Goal: Task Accomplishment & Management: Manage account settings

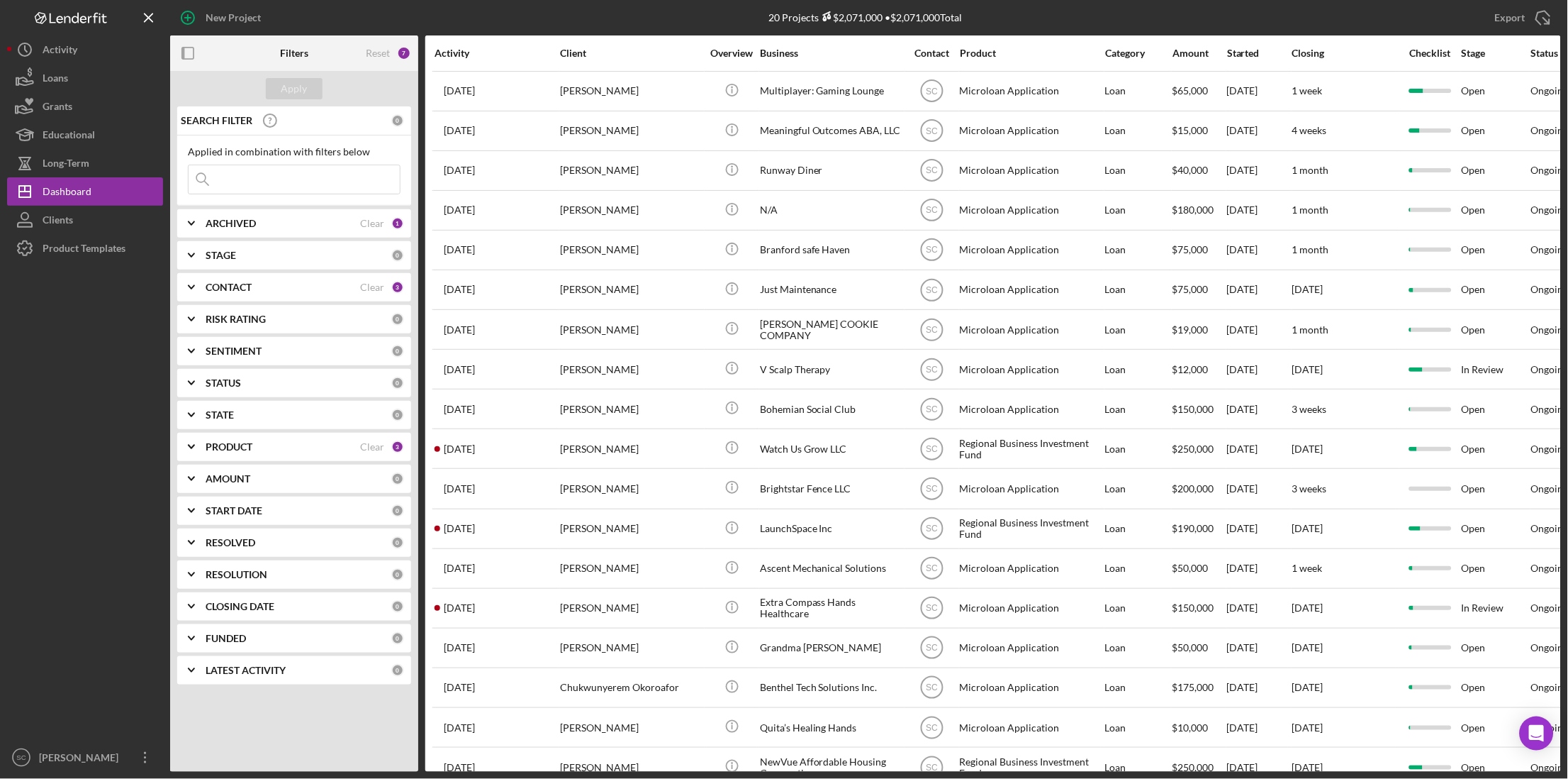
click at [278, 184] on input at bounding box center [294, 179] width 211 height 29
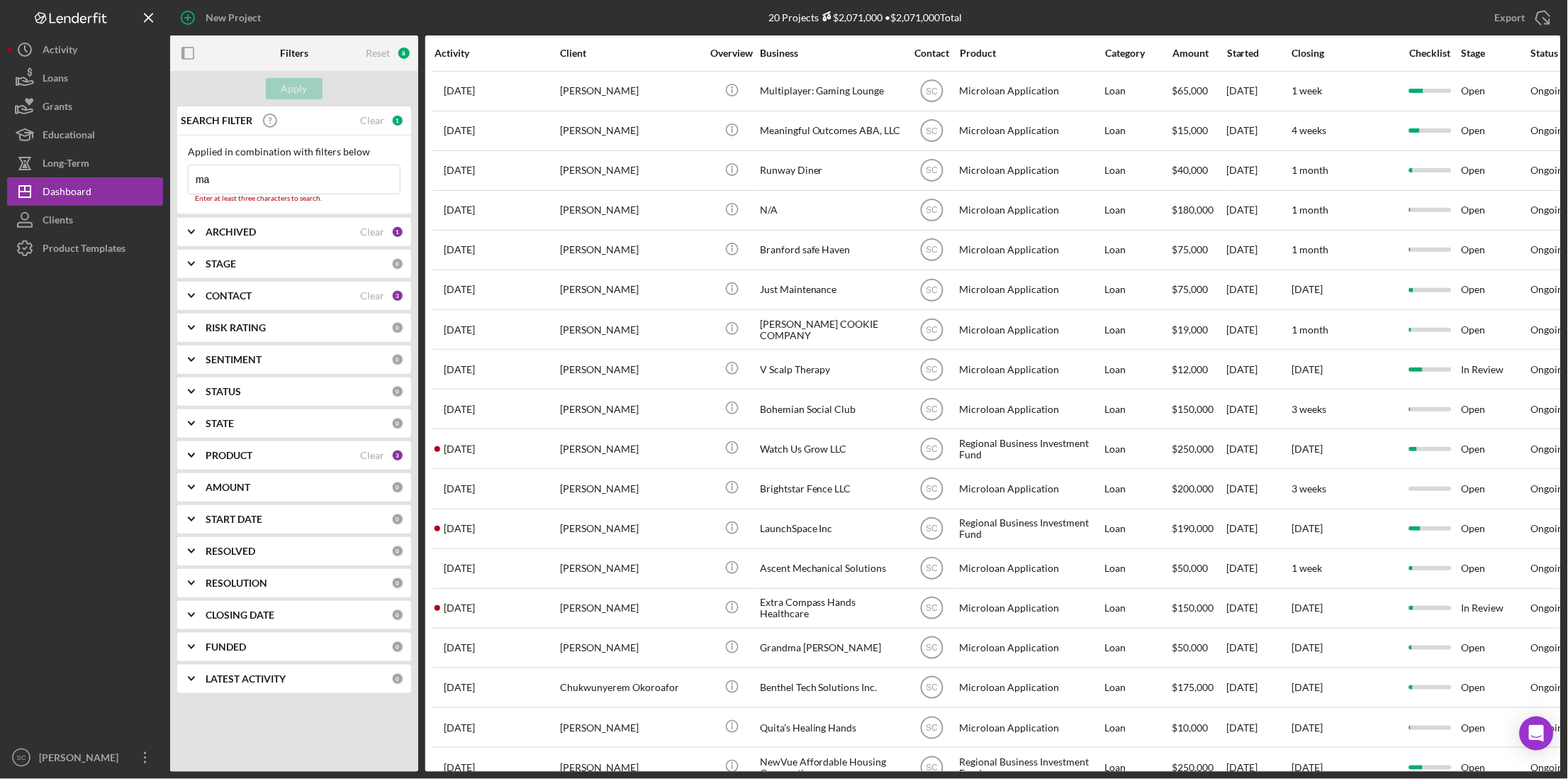
type input "m"
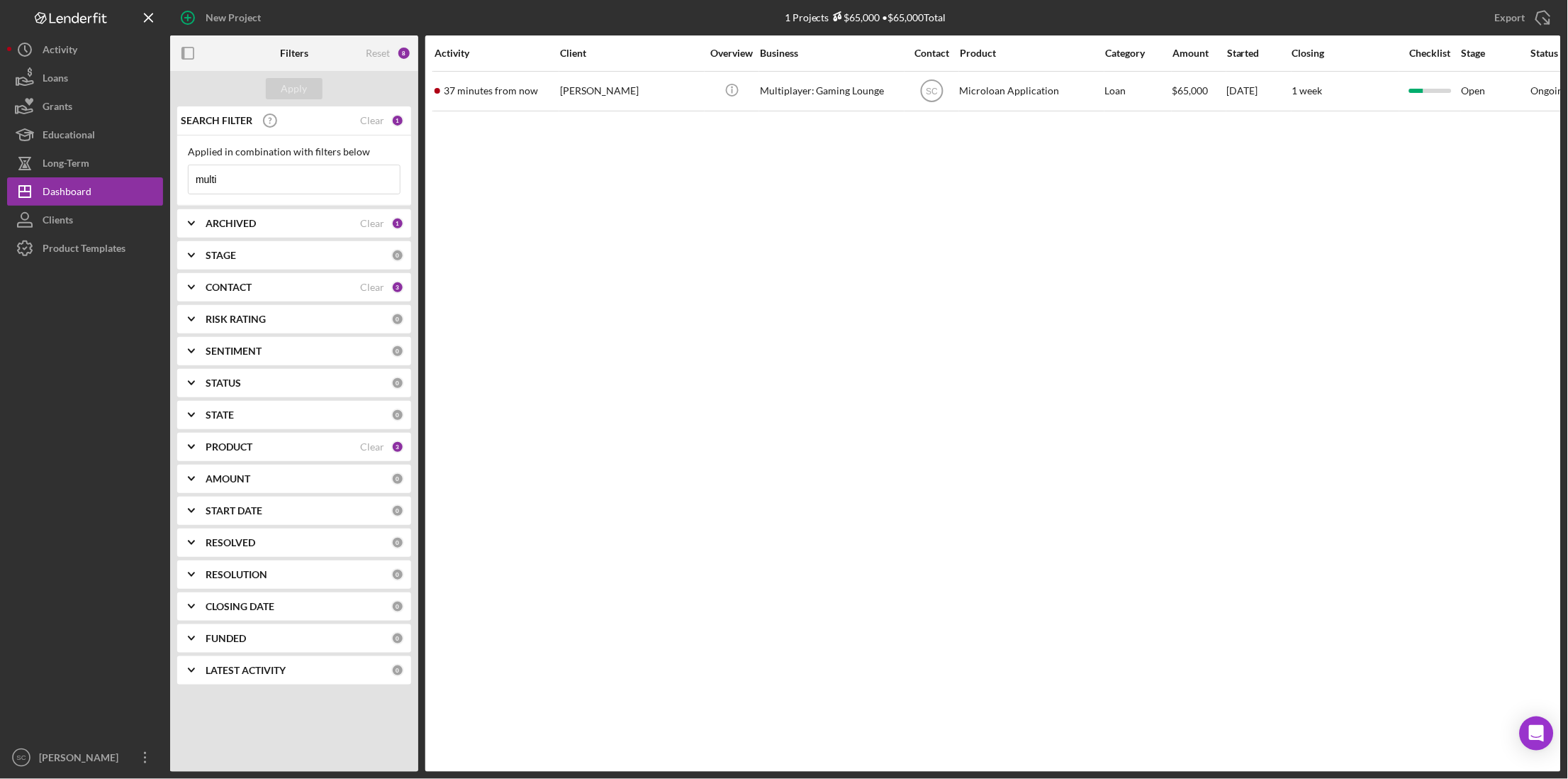
type input "multiplayer"
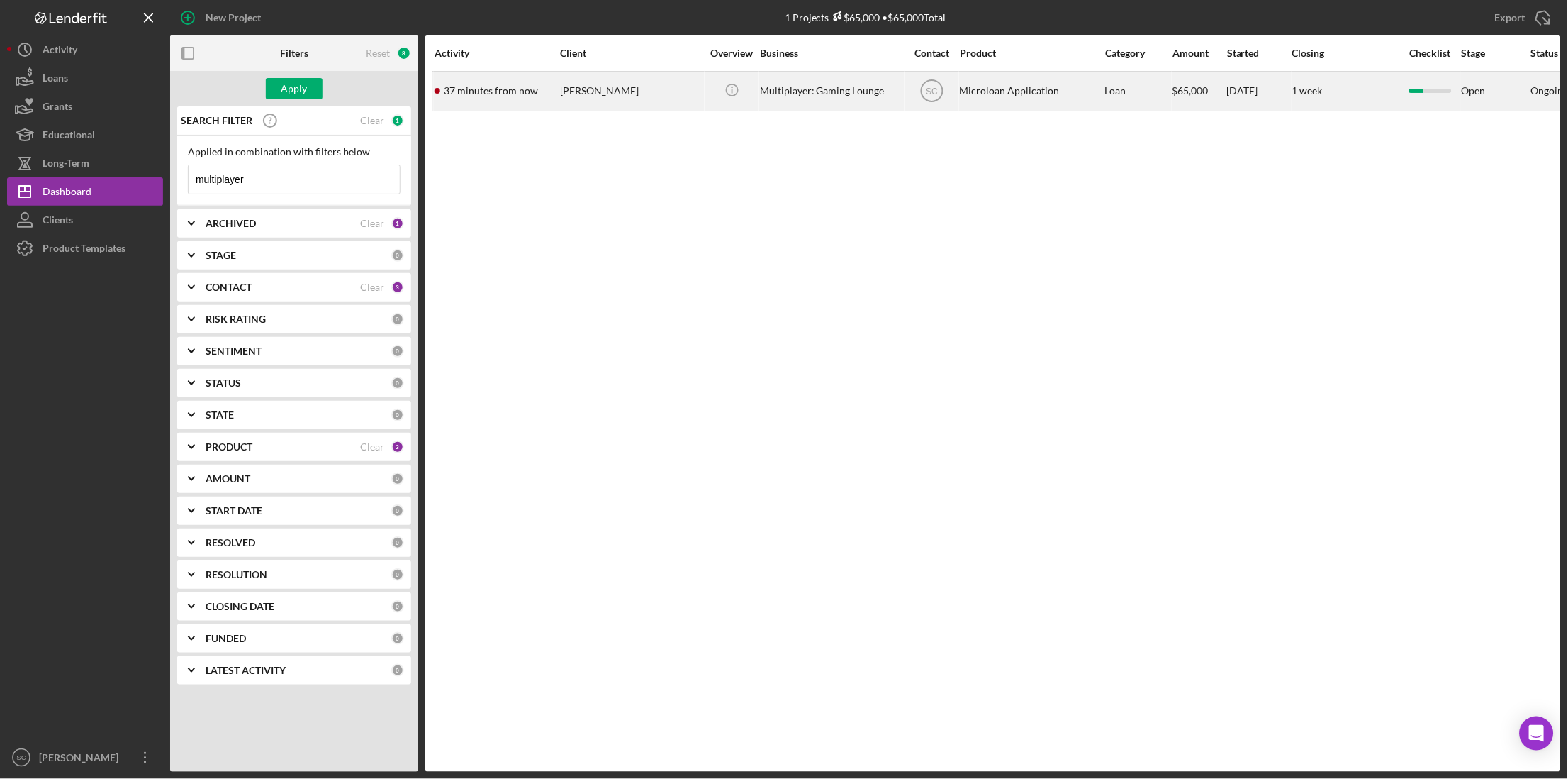
click at [587, 89] on div "[PERSON_NAME]" at bounding box center [630, 92] width 142 height 38
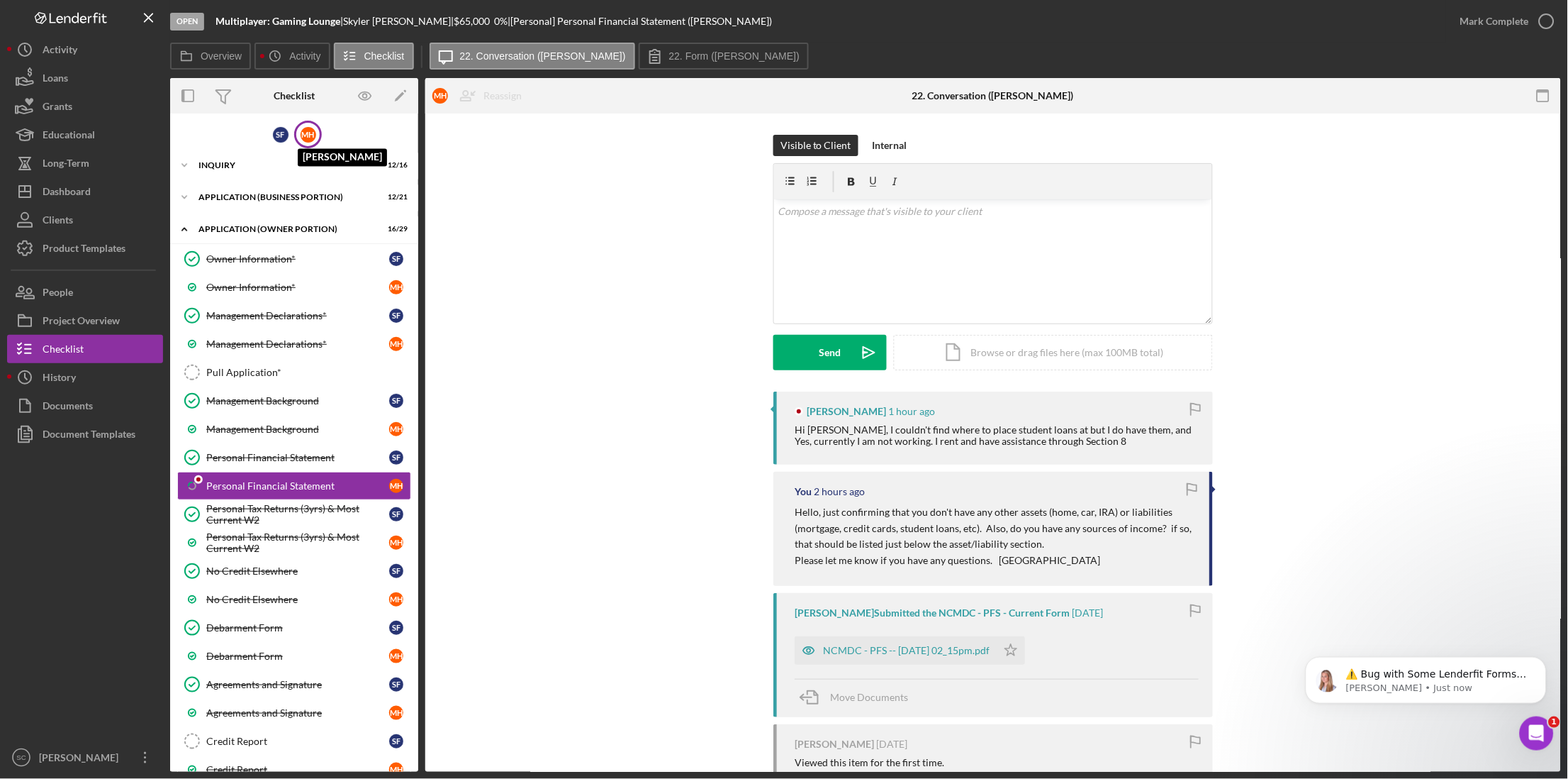
click at [304, 135] on div "M H" at bounding box center [308, 135] width 16 height 16
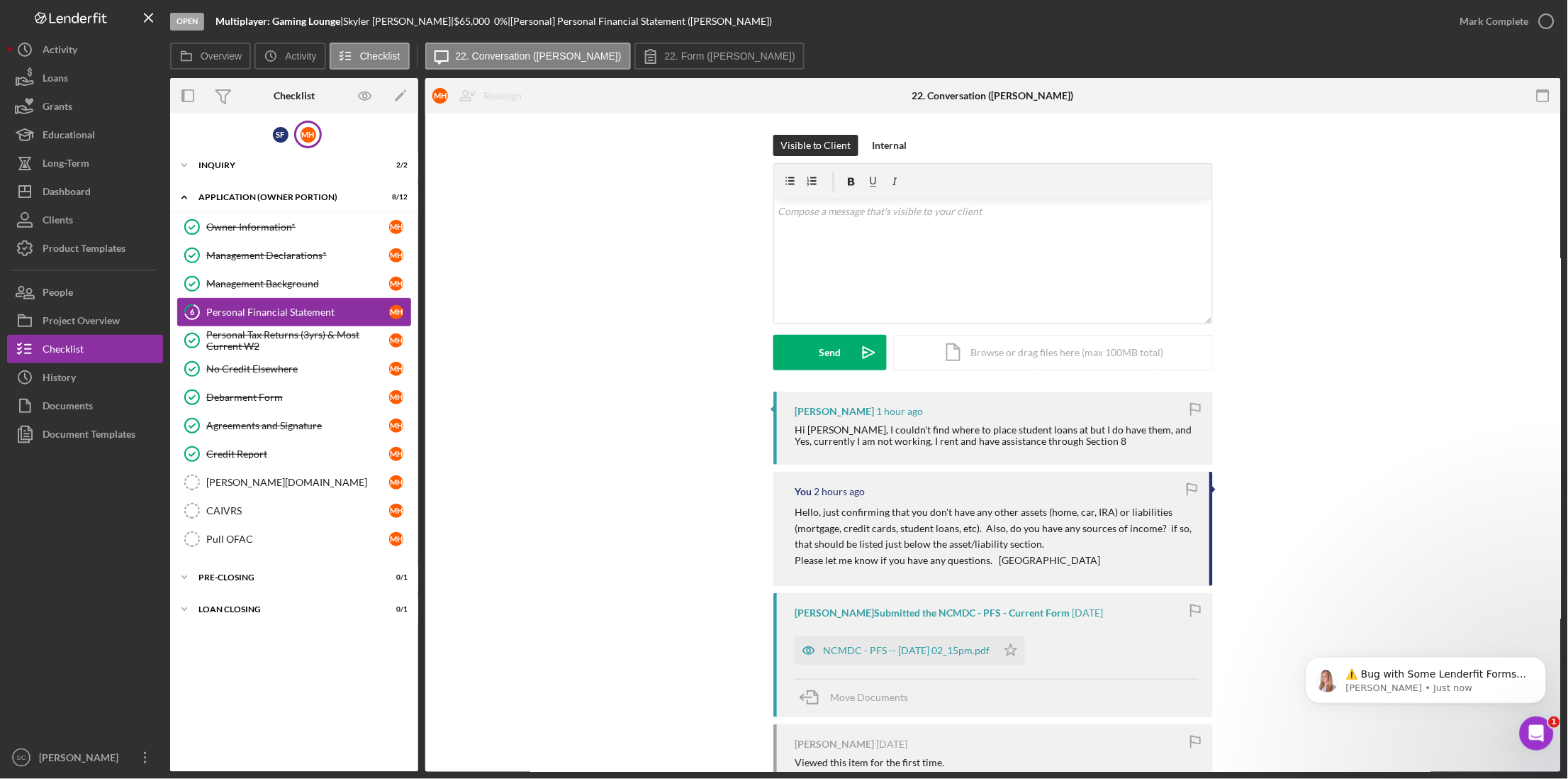
click at [265, 306] on div "Personal Financial Statement" at bounding box center [297, 311] width 183 height 11
click at [665, 51] on label "22. Form (Marquise H.)" at bounding box center [730, 56] width 130 height 11
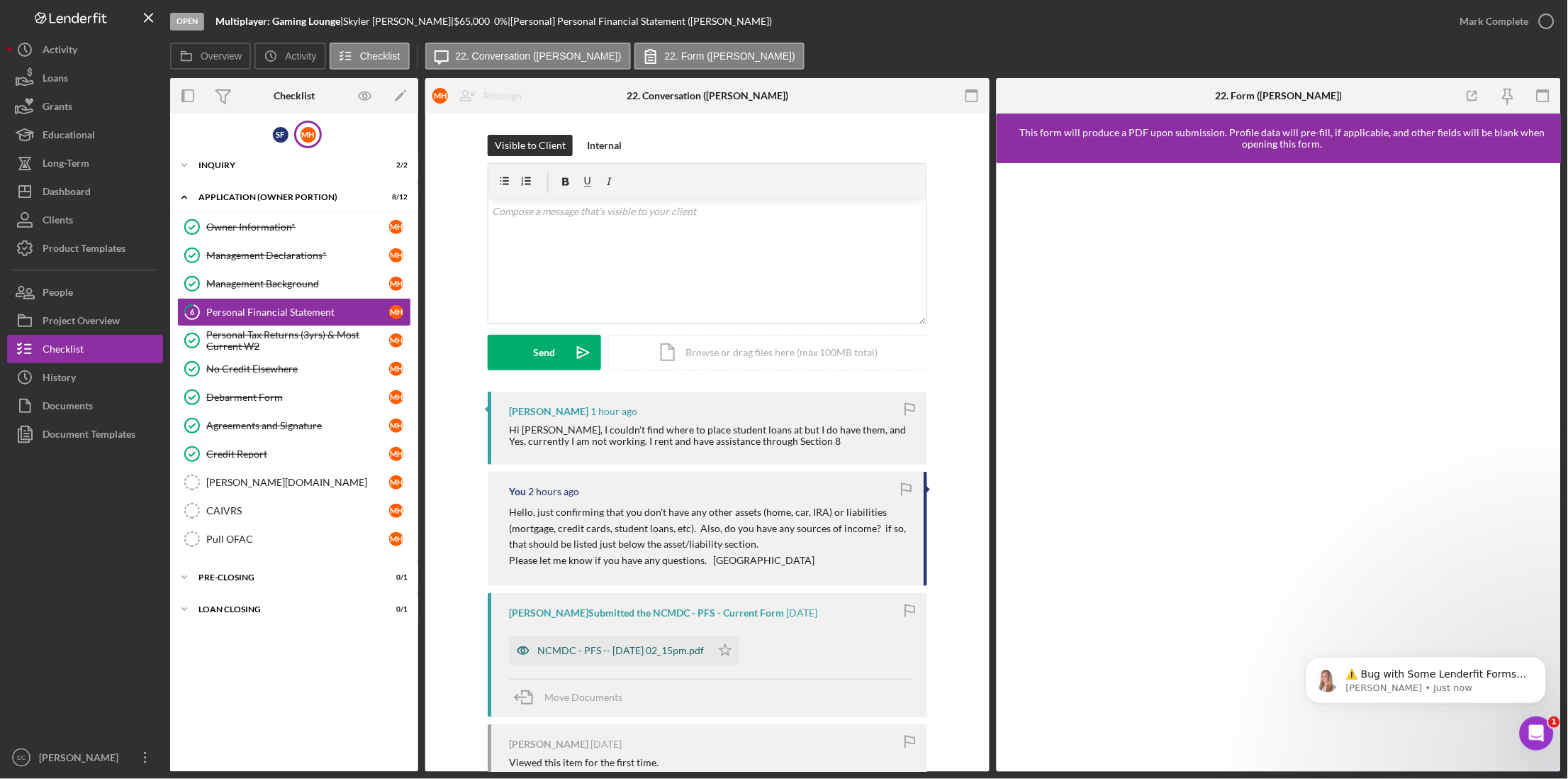
click at [630, 650] on div "NCMDC - PFS -- [DATE] 02_15pm.pdf" at bounding box center [619, 650] width 166 height 11
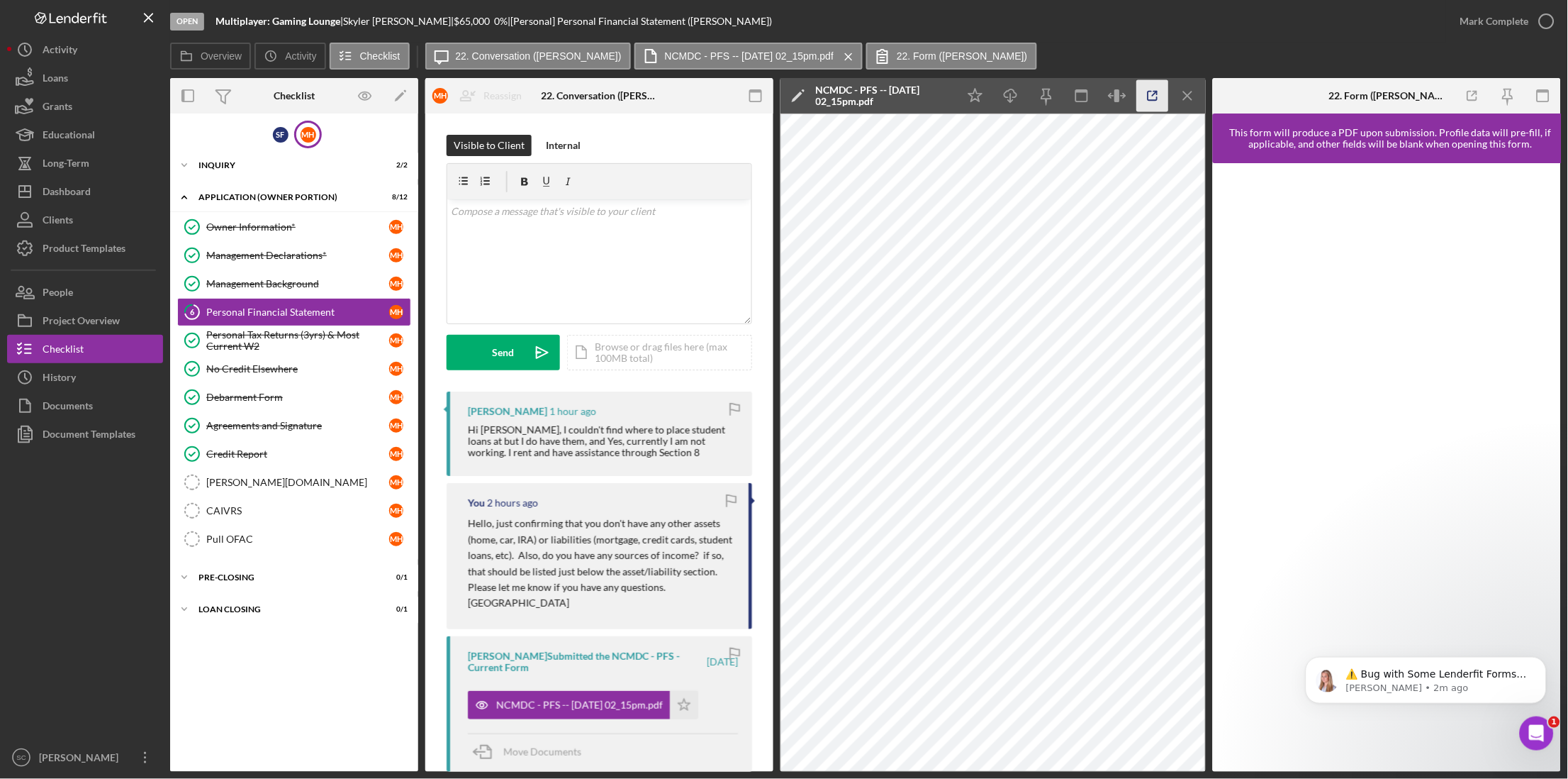
click at [1143, 99] on icon "button" at bounding box center [1152, 97] width 32 height 32
click at [77, 284] on button "People" at bounding box center [85, 292] width 156 height 29
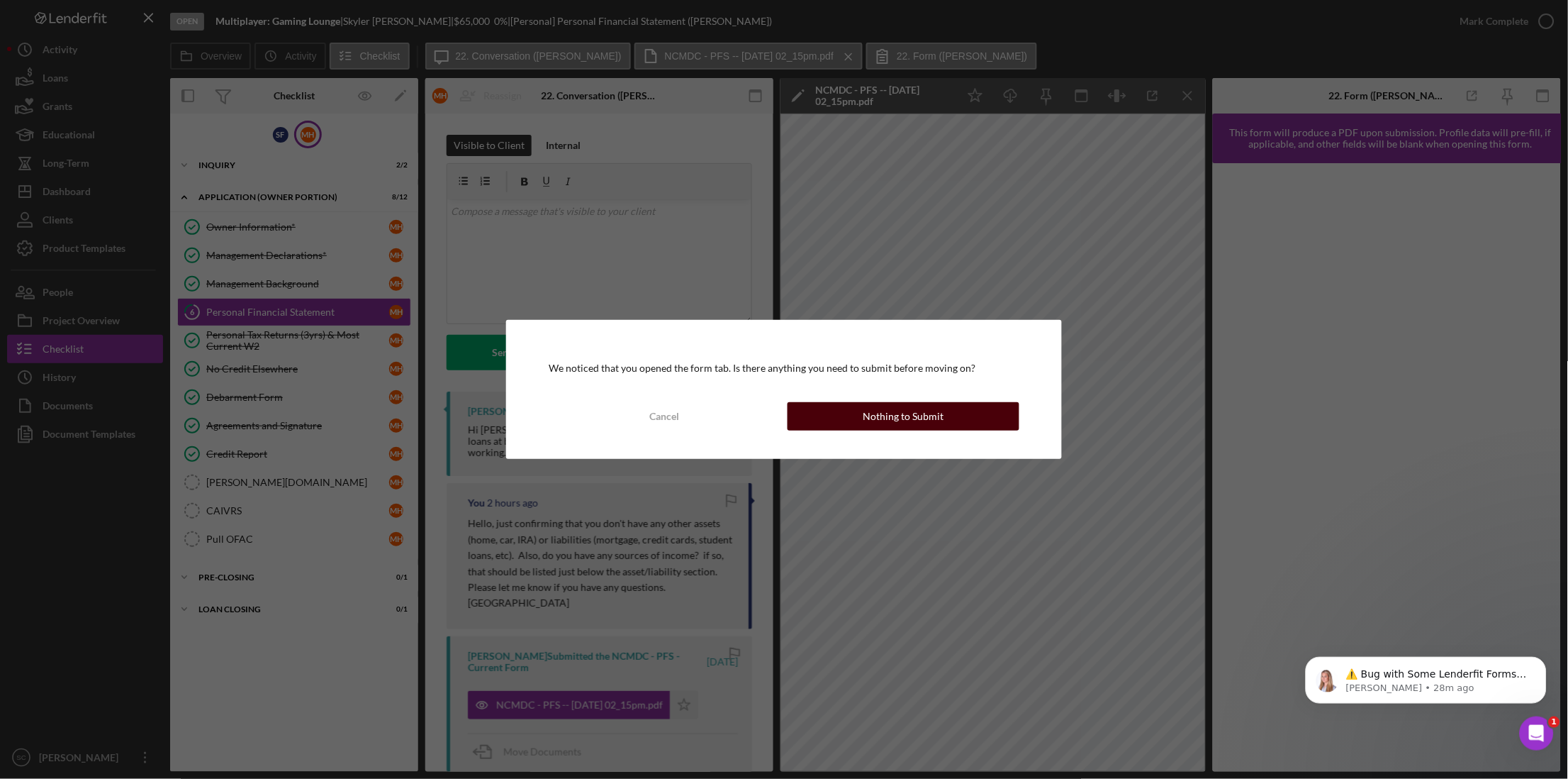
click at [857, 412] on button "Nothing to Submit" at bounding box center [903, 416] width 232 height 29
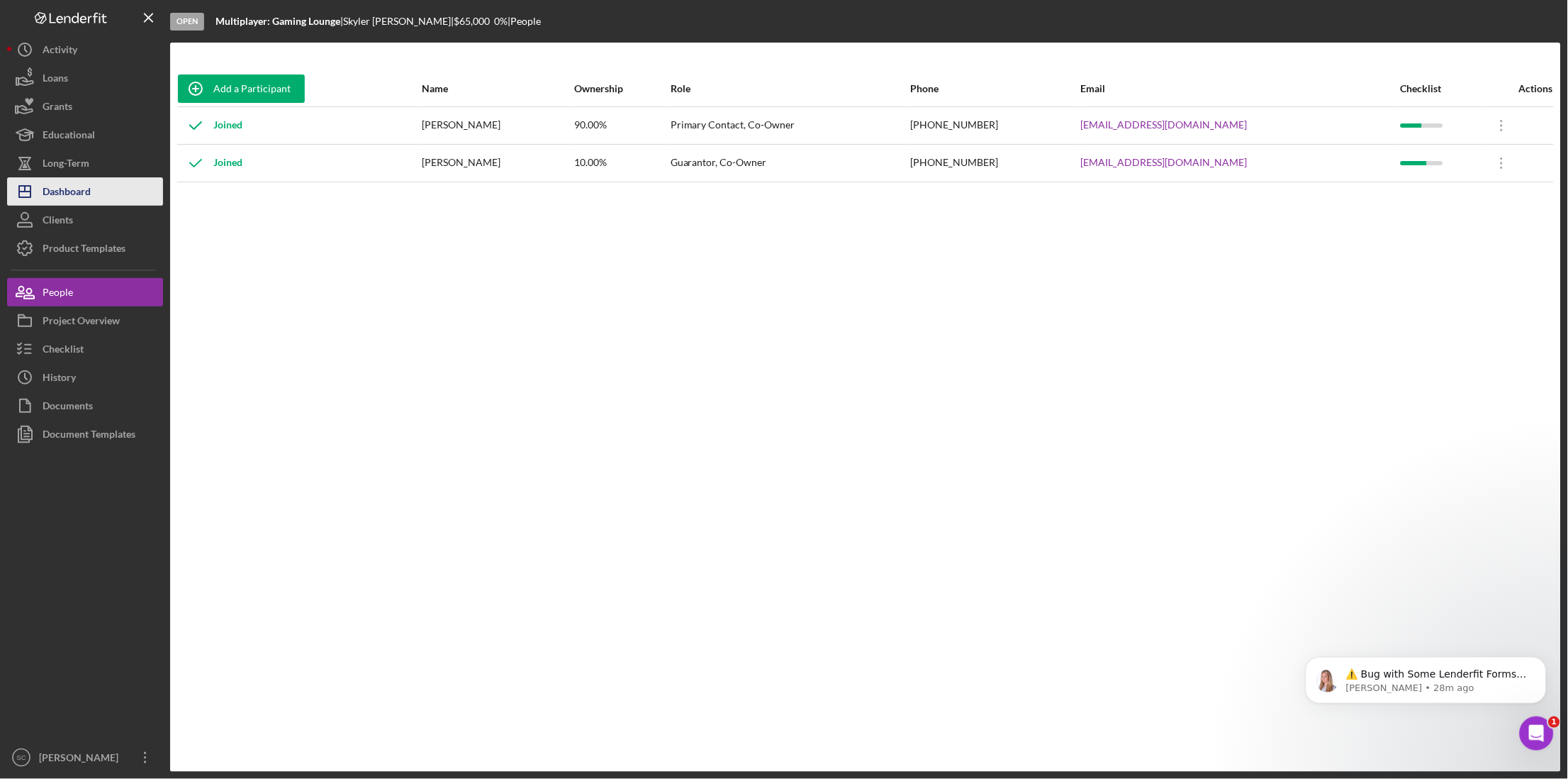
click at [86, 190] on div "Dashboard" at bounding box center [67, 193] width 48 height 32
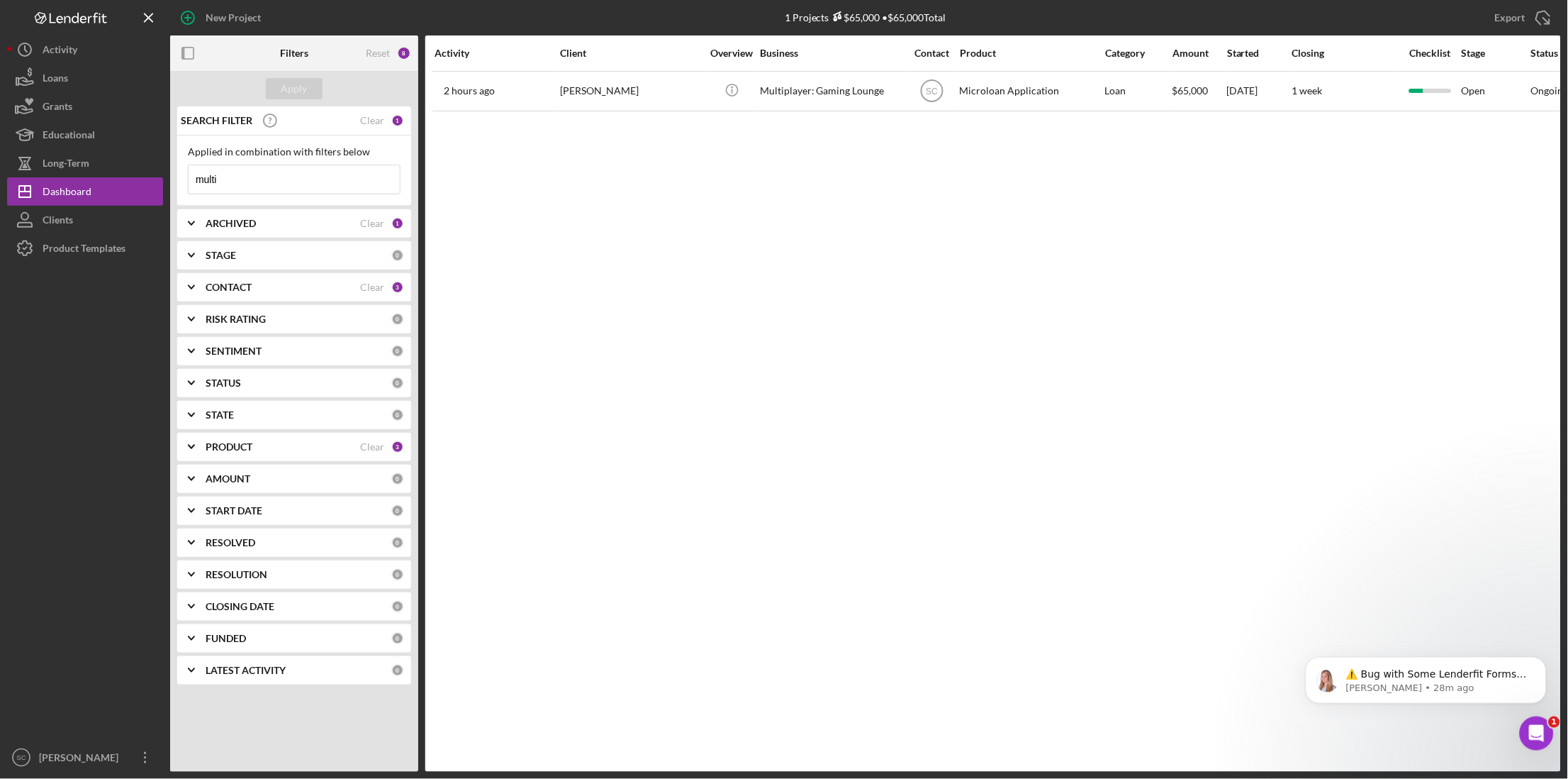
click at [251, 179] on input "multi" at bounding box center [294, 179] width 211 height 29
click at [372, 123] on div "Clear" at bounding box center [372, 119] width 24 height 11
click at [296, 88] on div "Apply" at bounding box center [294, 88] width 26 height 21
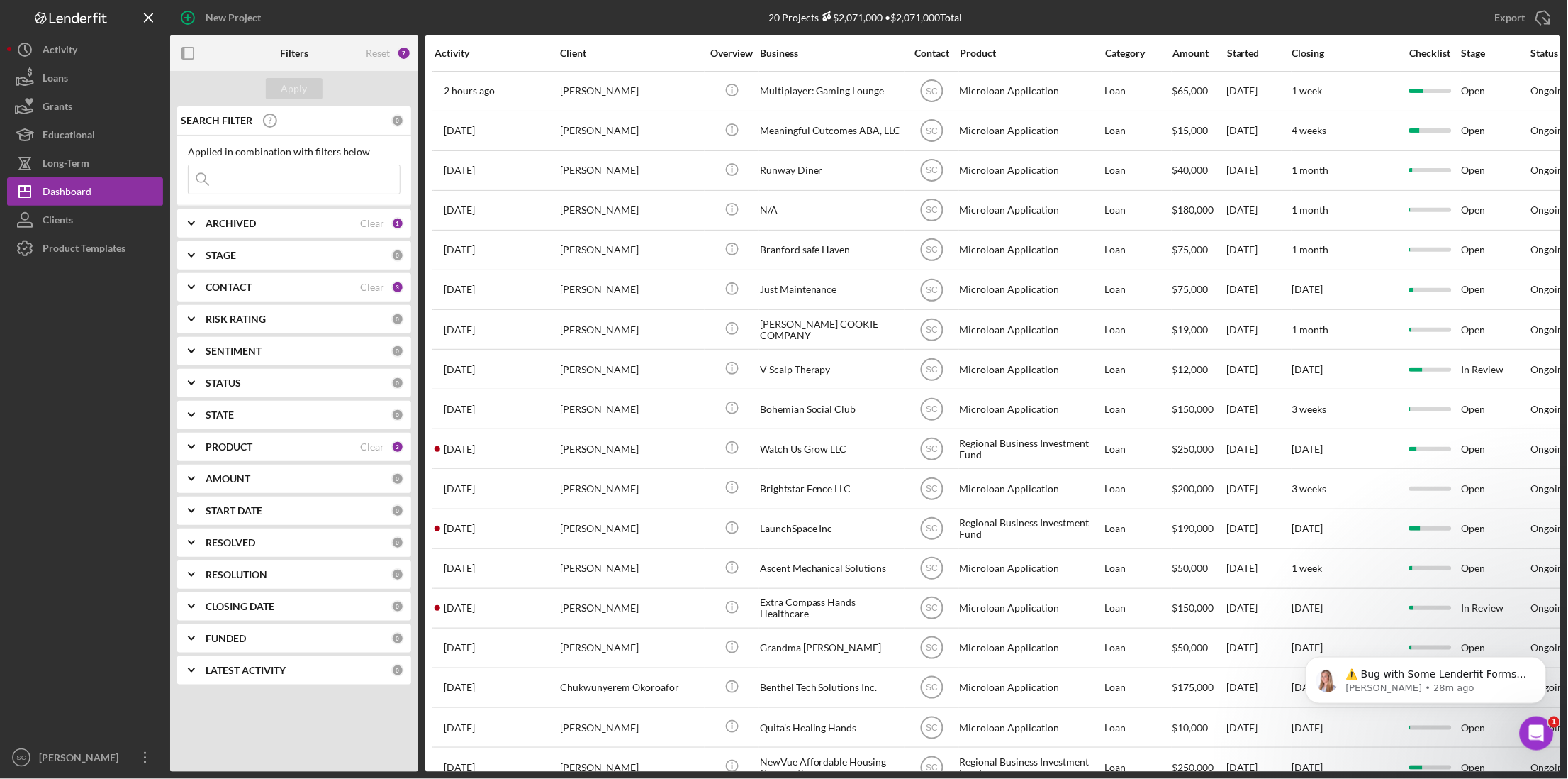
click at [251, 179] on input at bounding box center [294, 179] width 211 height 29
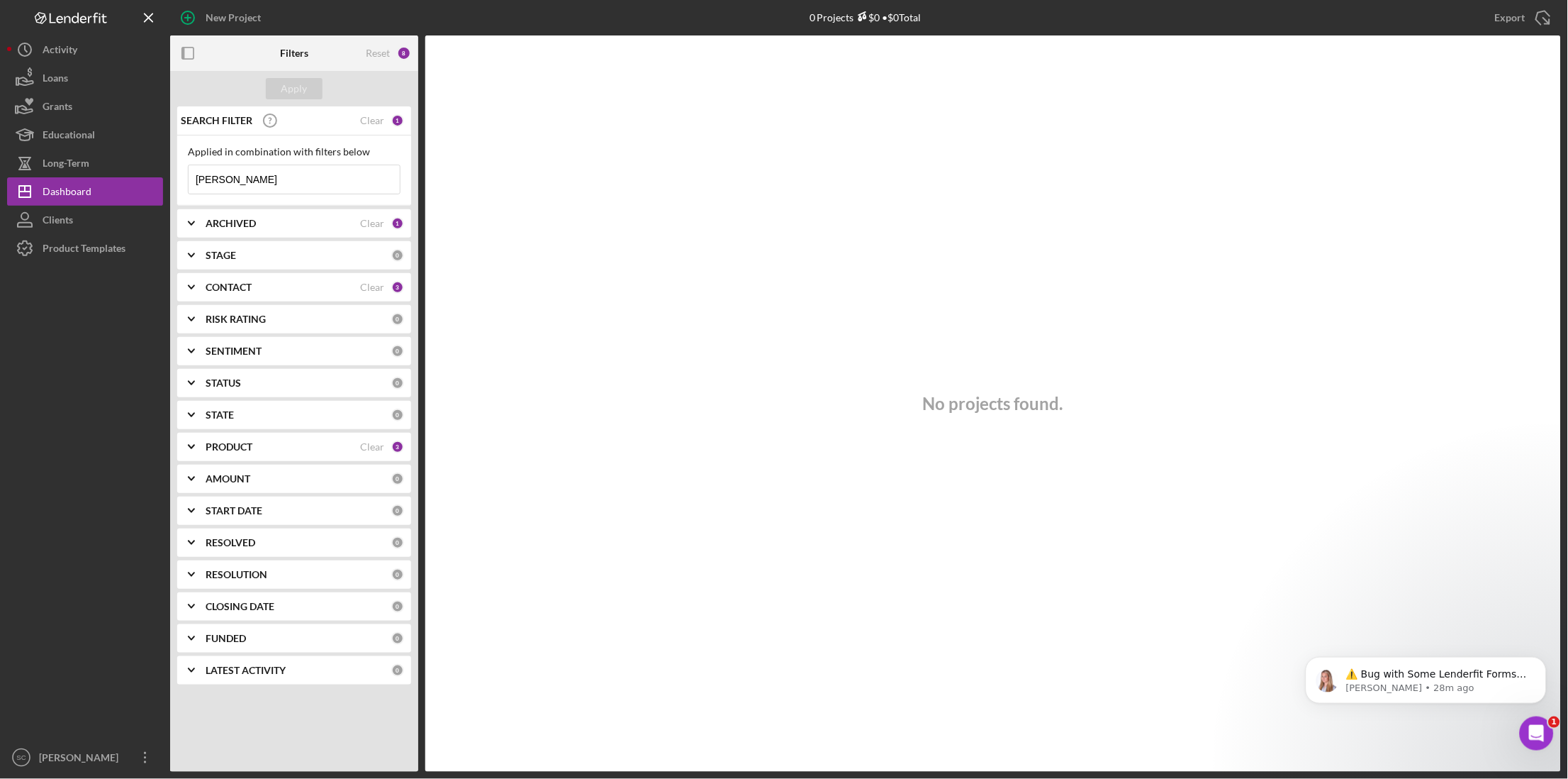
type input "veronica"
click at [251, 293] on div "CONTACT Clear 3" at bounding box center [305, 287] width 199 height 29
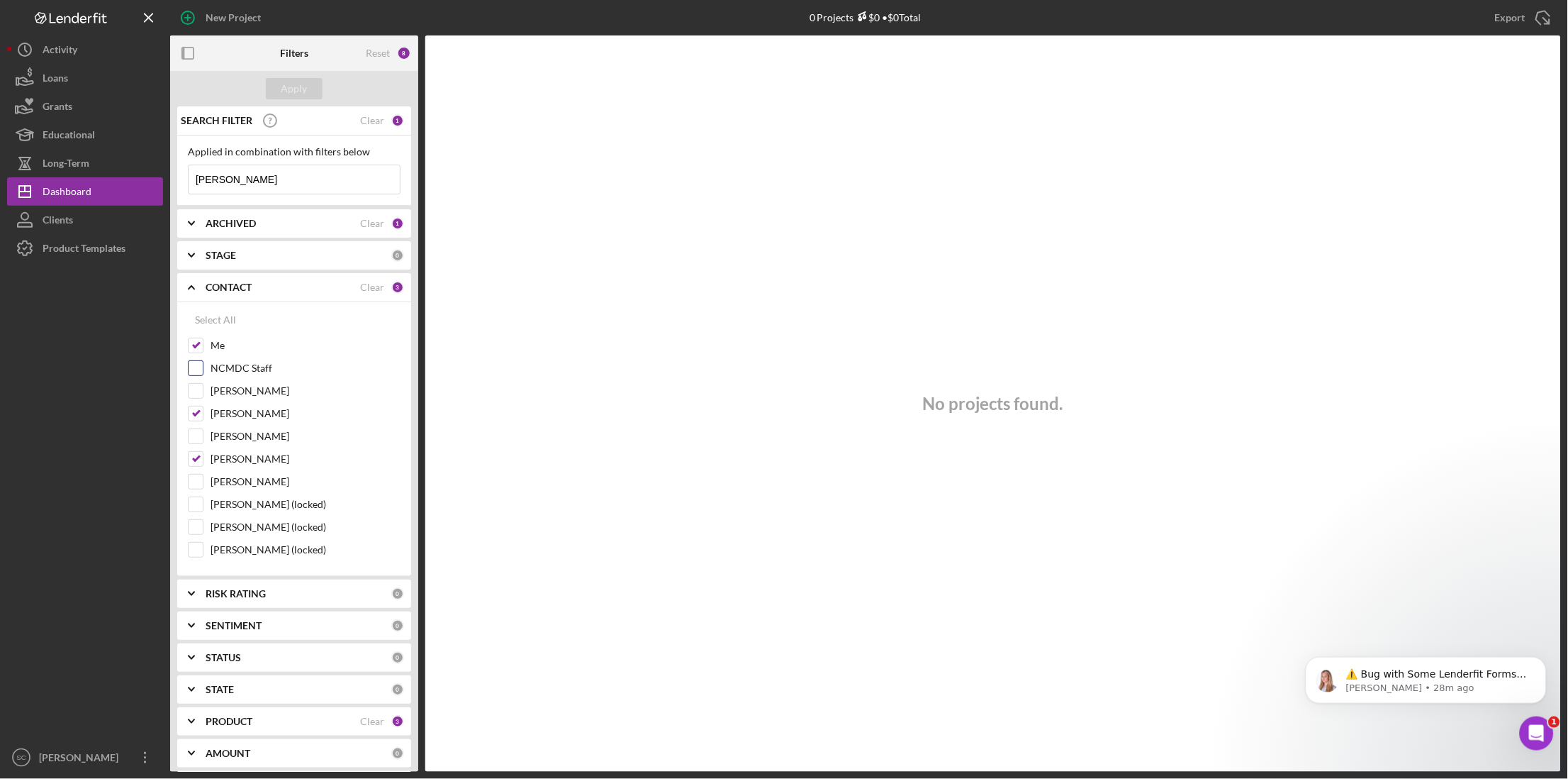
click at [194, 368] on input "NCMDC Staff" at bounding box center [196, 368] width 14 height 14
checkbox input "true"
click at [195, 391] on input "[PERSON_NAME]" at bounding box center [196, 391] width 14 height 14
checkbox input "true"
click at [290, 92] on div "Apply" at bounding box center [294, 88] width 26 height 21
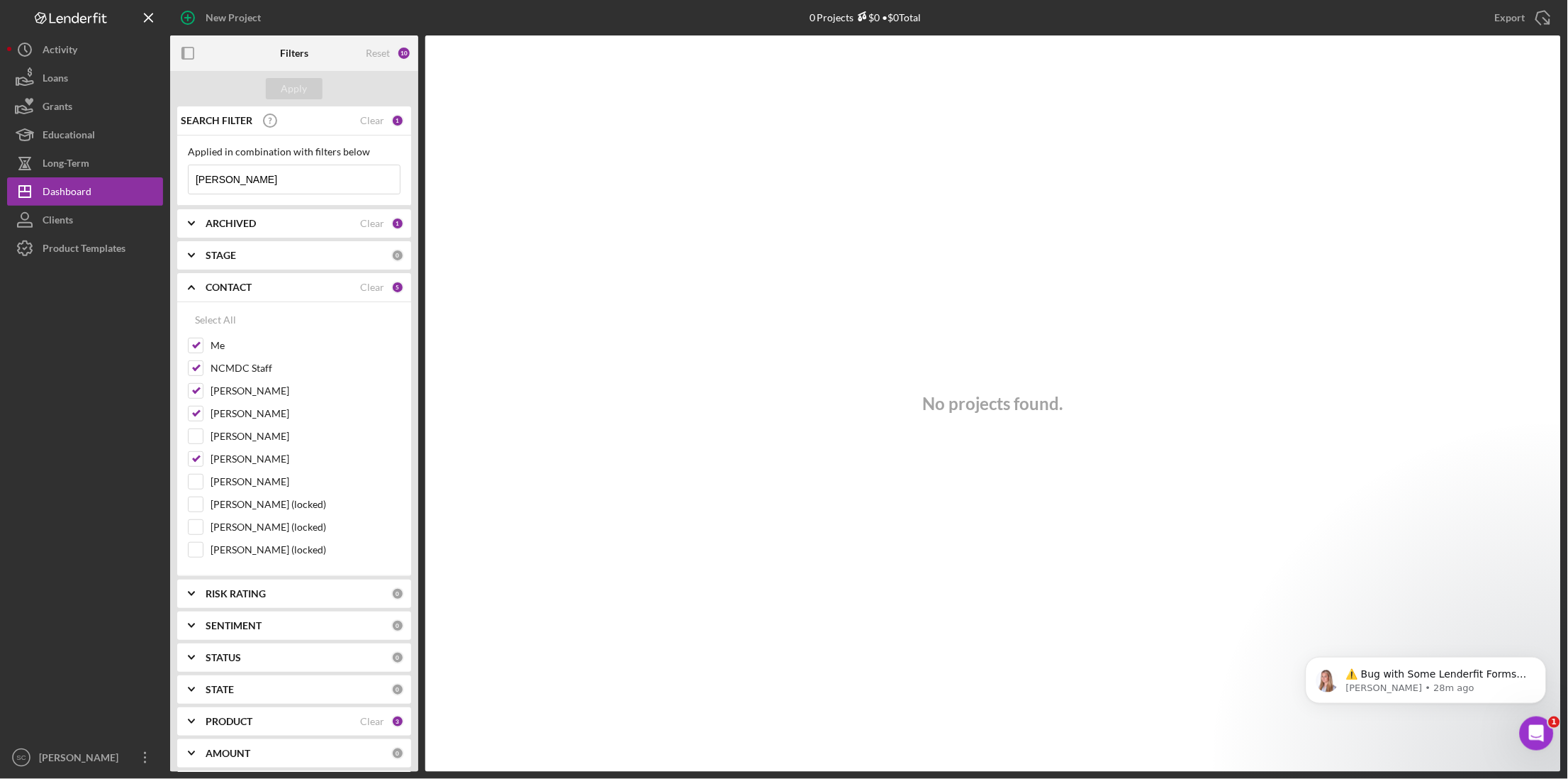
drag, startPoint x: 236, startPoint y: 180, endPoint x: 171, endPoint y: 154, distance: 70.0
click at [171, 154] on div "SEARCH FILTER Clear 1 Applied in combination with filters below veronica Icon/M…" at bounding box center [293, 439] width 248 height 666
click at [258, 185] on input "toe" at bounding box center [294, 179] width 211 height 29
type input "t"
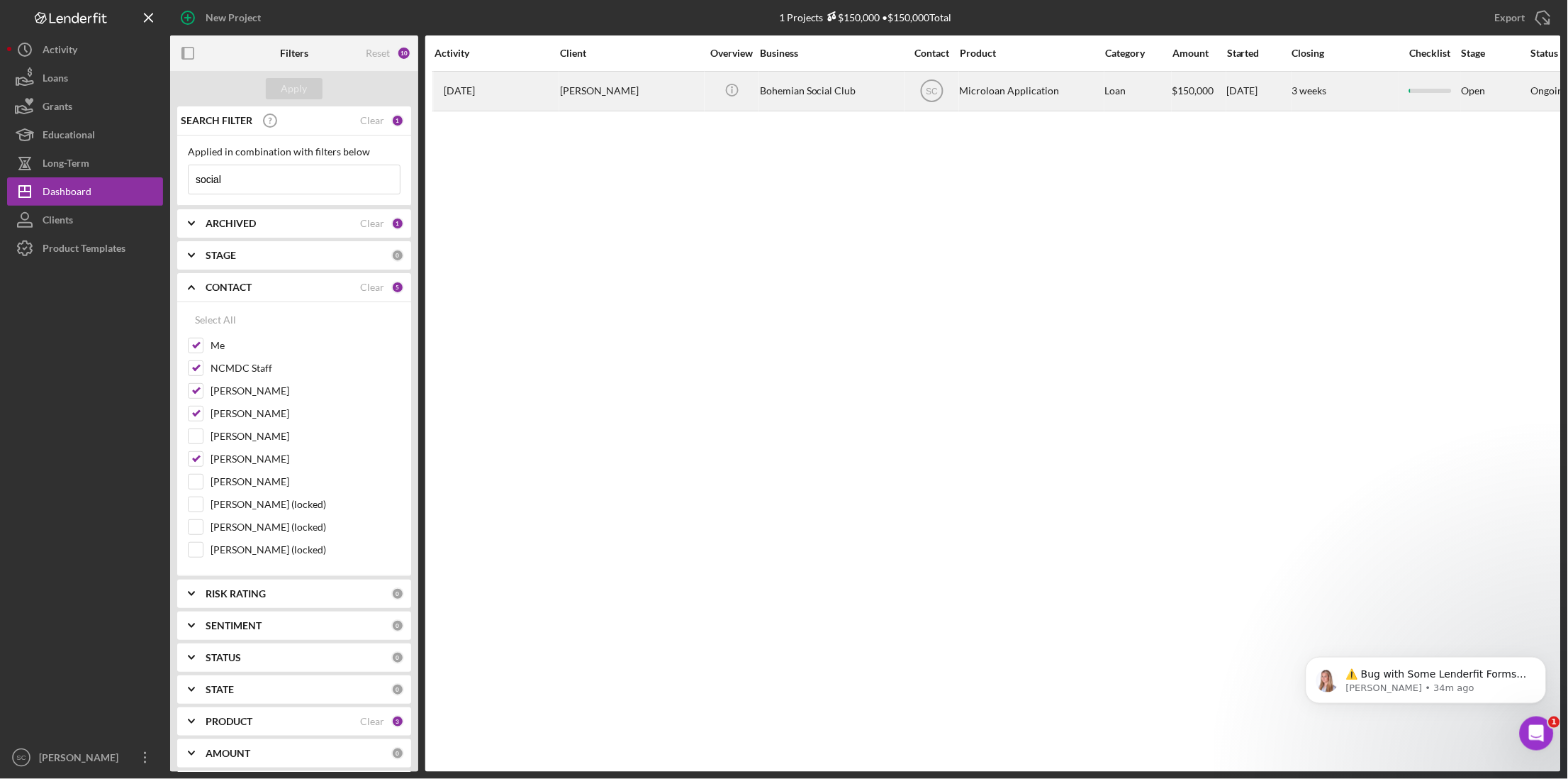
type input "social"
click at [584, 91] on div "[PERSON_NAME]" at bounding box center [630, 92] width 142 height 38
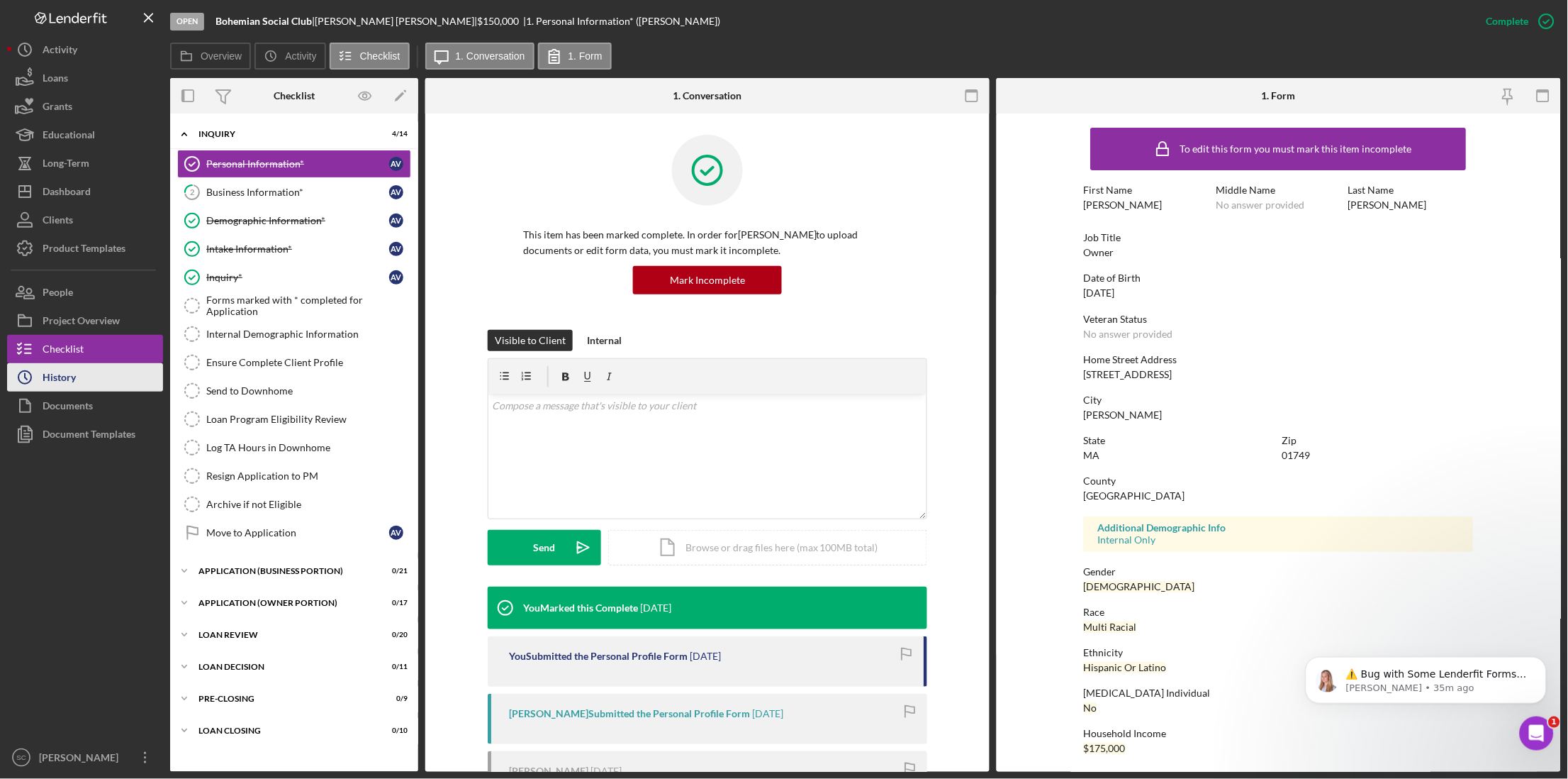
click at [113, 384] on button "Icon/History History" at bounding box center [85, 377] width 156 height 29
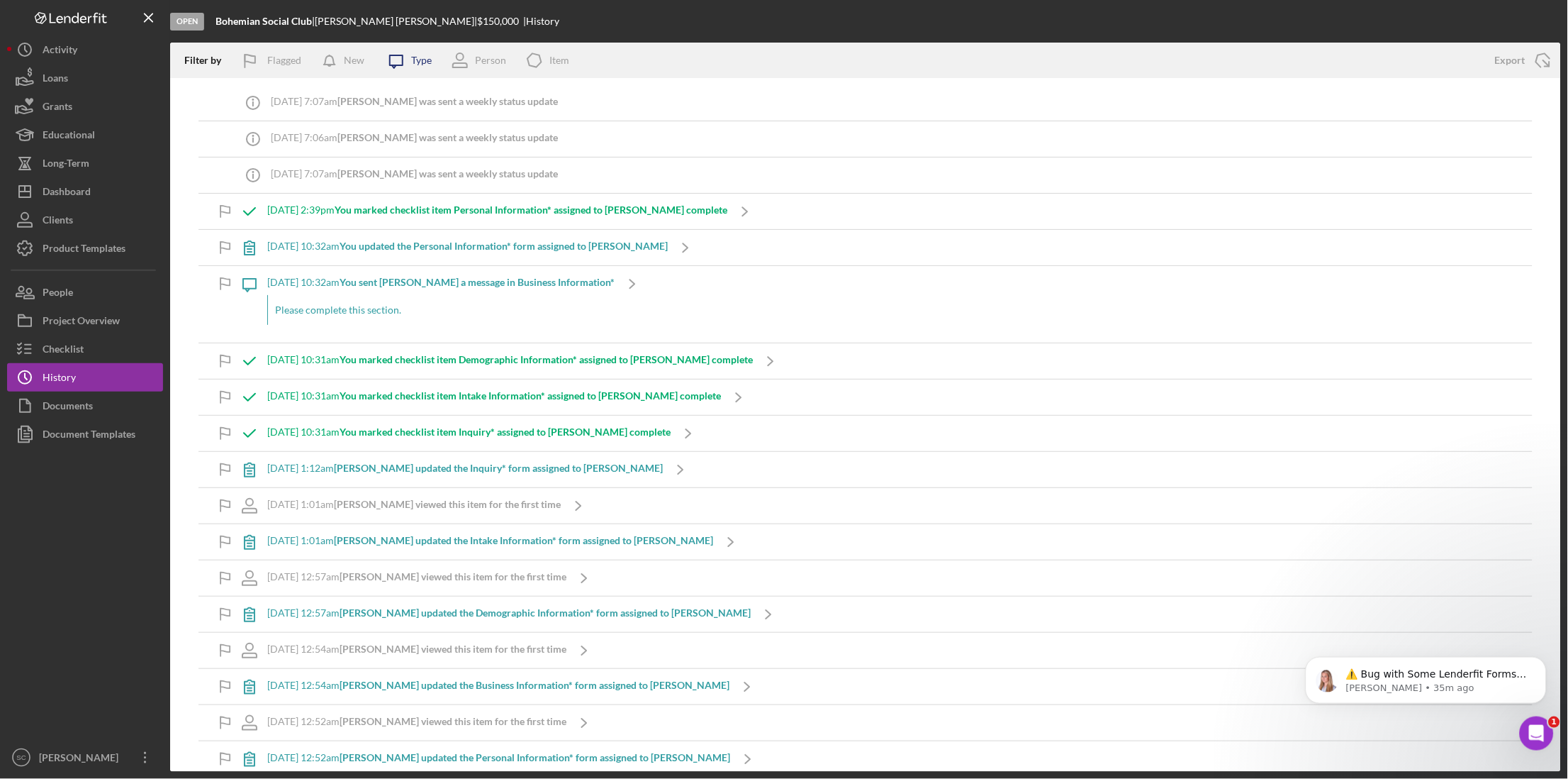
click at [427, 63] on div "Type" at bounding box center [421, 60] width 21 height 11
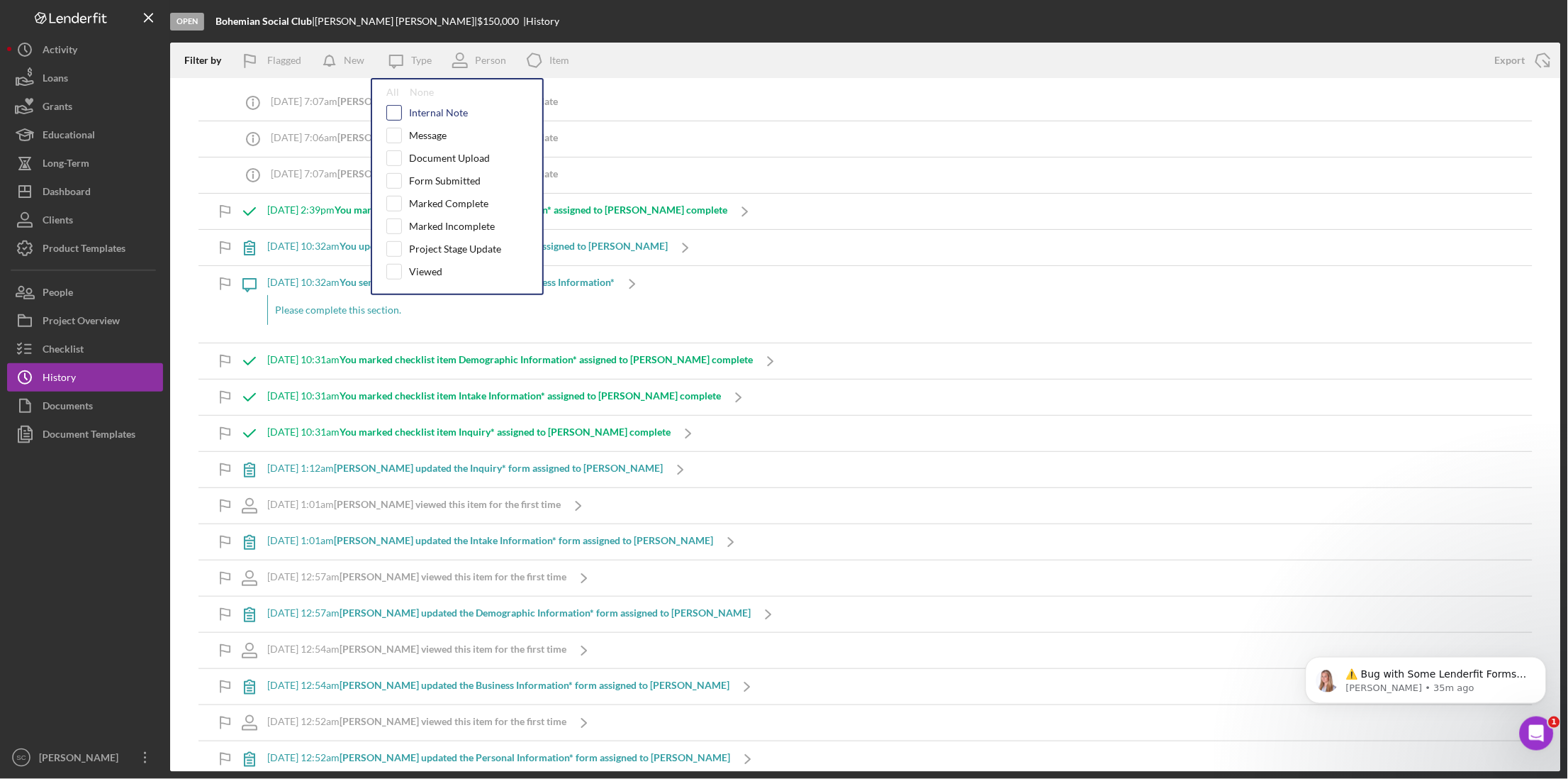
drag, startPoint x: 394, startPoint y: 110, endPoint x: 394, endPoint y: 132, distance: 22.0
click at [394, 112] on input "checkbox" at bounding box center [394, 112] width 14 height 14
checkbox input "true"
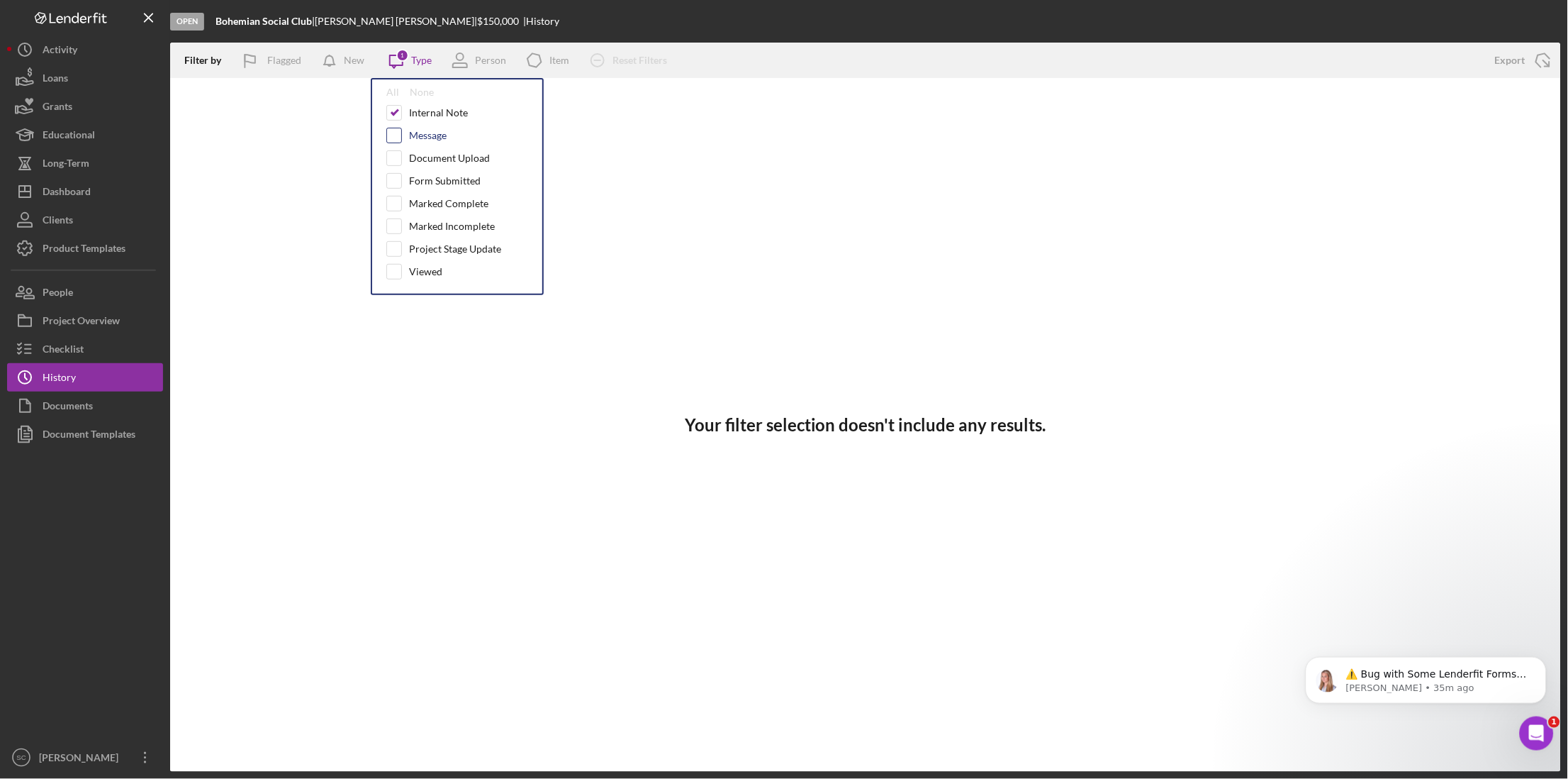
click at [394, 134] on input "checkbox" at bounding box center [394, 135] width 14 height 14
checkbox input "true"
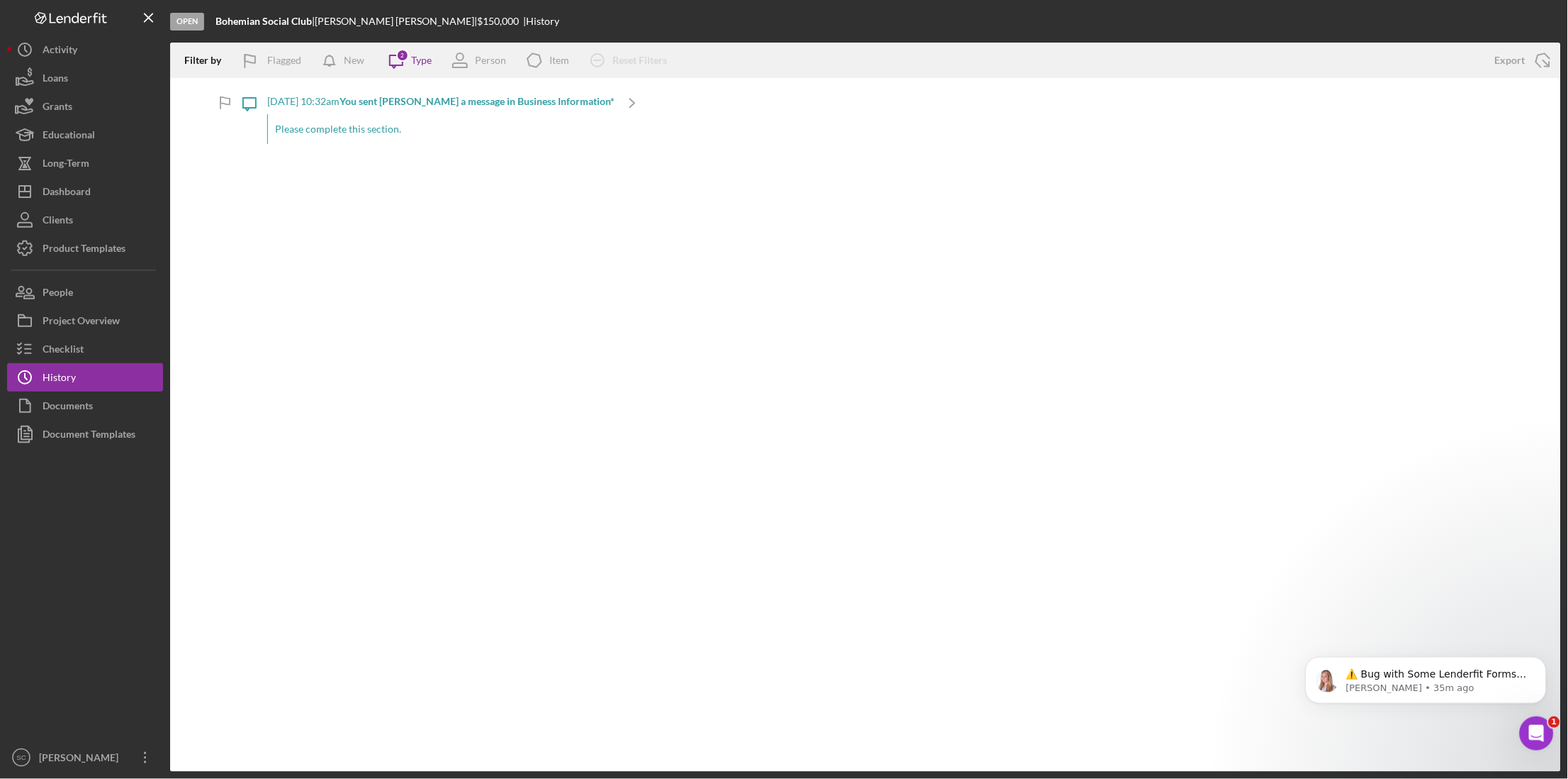
click at [520, 24] on div "Open Bohemian Social Club | Andrés Velez | $150,000 $150,000 | History" at bounding box center [865, 21] width 1390 height 43
click at [361, 132] on p "Please complete this section." at bounding box center [441, 129] width 332 height 16
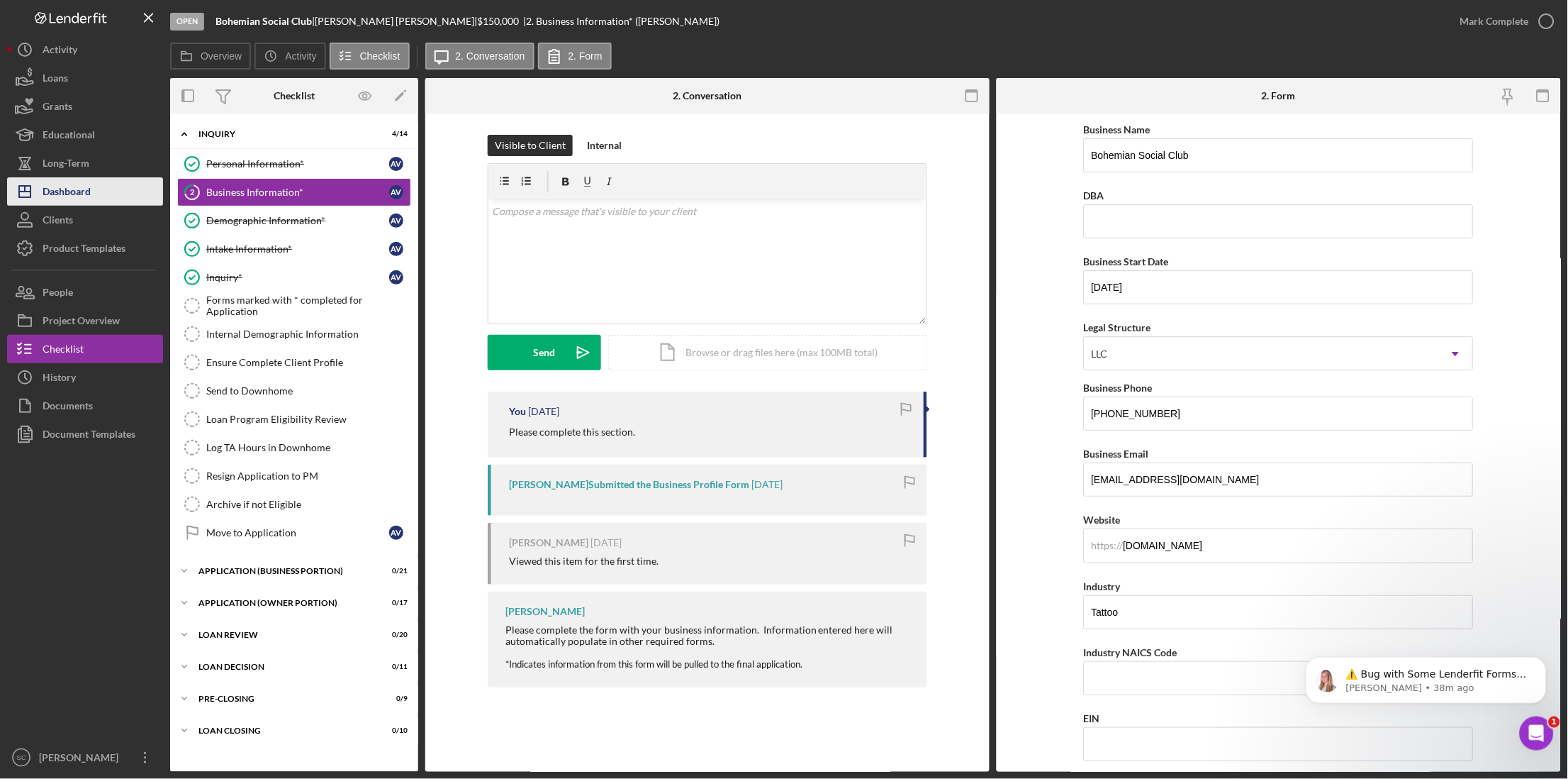
click at [78, 204] on div "Dashboard" at bounding box center [67, 193] width 48 height 32
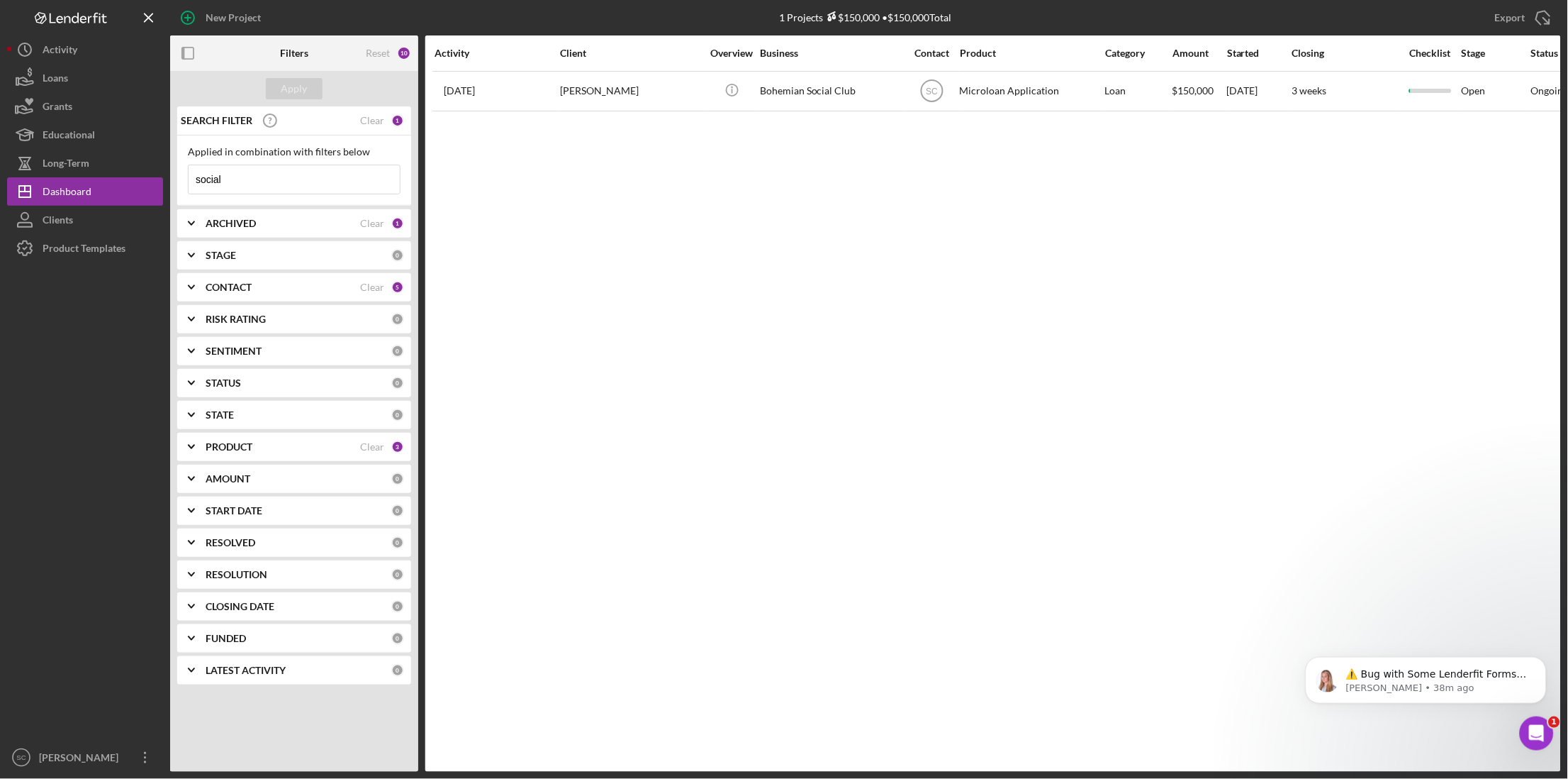
click at [233, 176] on input "social" at bounding box center [294, 179] width 211 height 29
click at [374, 118] on div "Clear" at bounding box center [372, 119] width 24 height 11
click at [289, 183] on input at bounding box center [294, 179] width 211 height 29
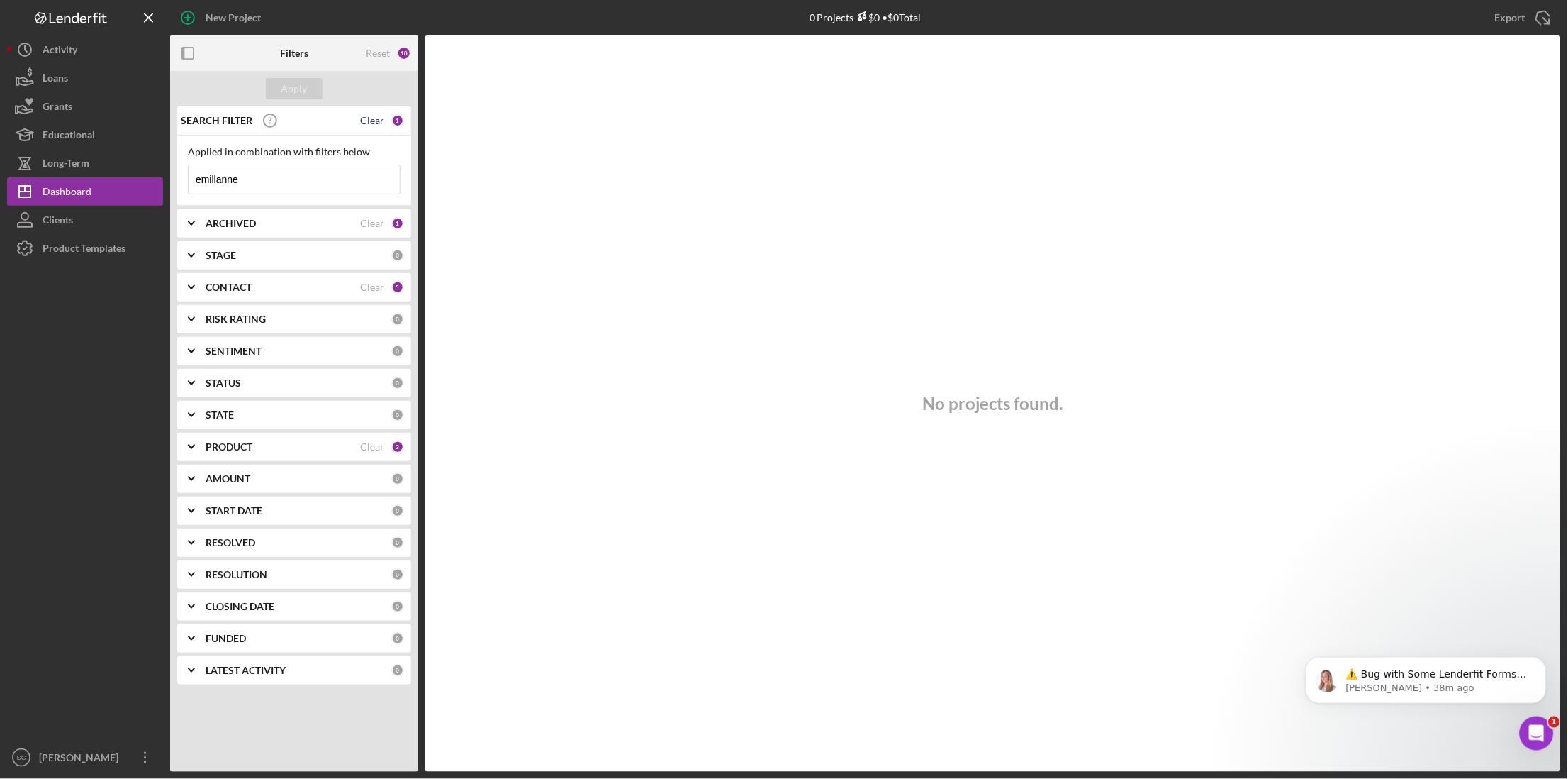
type input "emillanne"
click at [372, 114] on div "Clear" at bounding box center [372, 119] width 24 height 11
click at [290, 92] on div "Apply" at bounding box center [294, 88] width 26 height 21
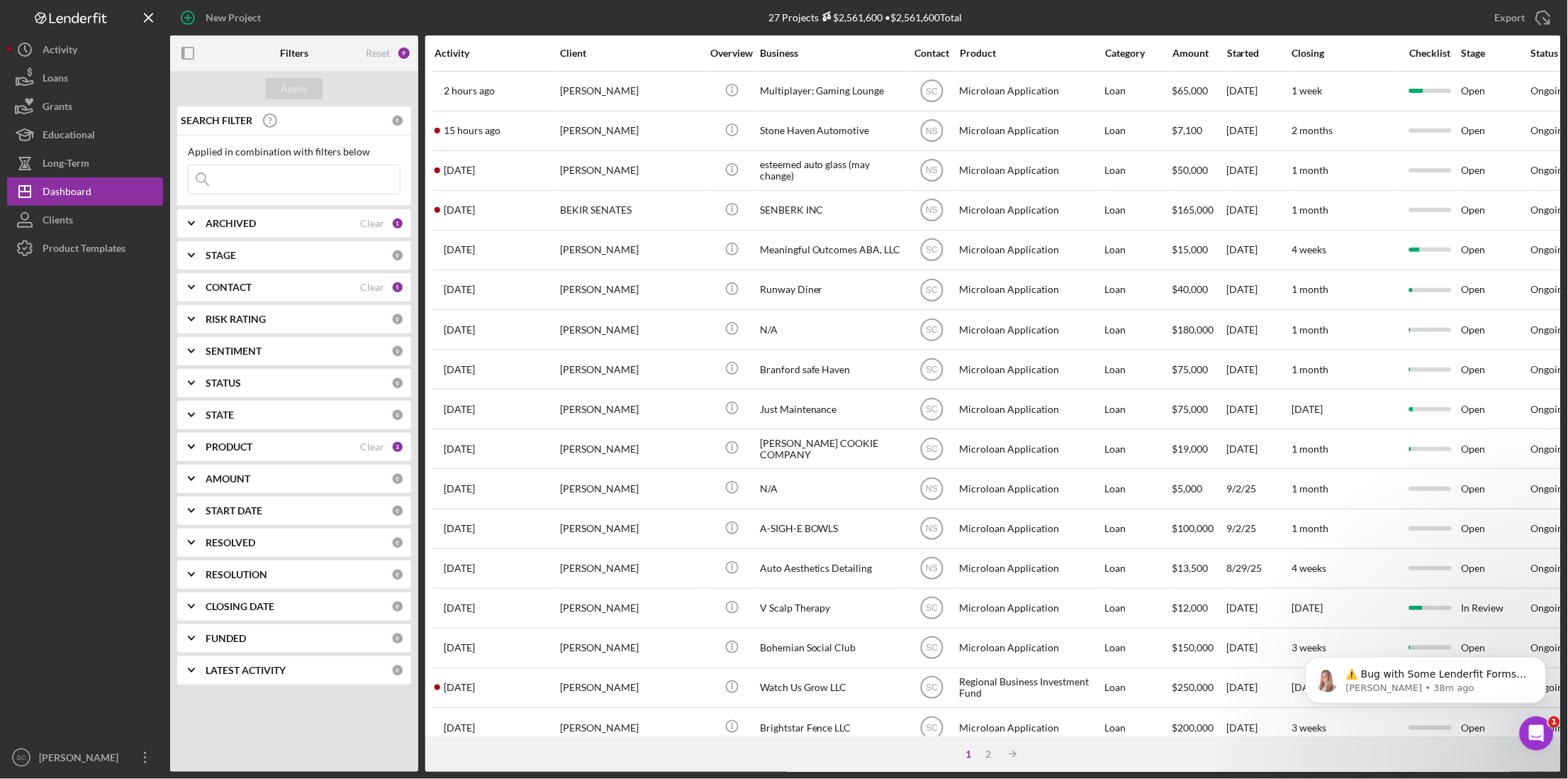
click at [230, 182] on input at bounding box center [294, 179] width 211 height 29
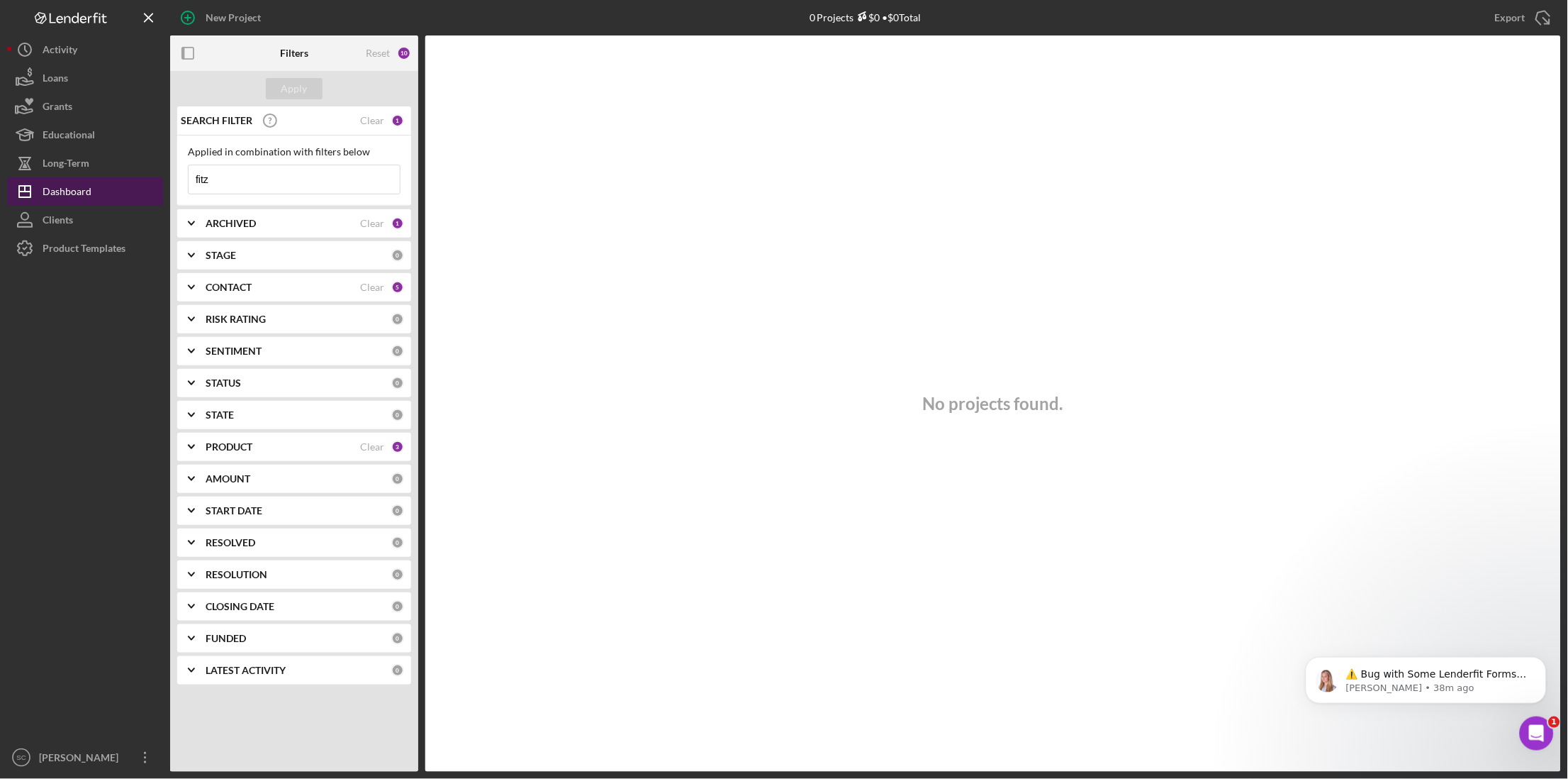
type input "fitz"
click at [95, 184] on button "Icon/Dashboard Dashboard" at bounding box center [85, 191] width 156 height 29
click at [222, 292] on b "CONTACT" at bounding box center [229, 287] width 46 height 11
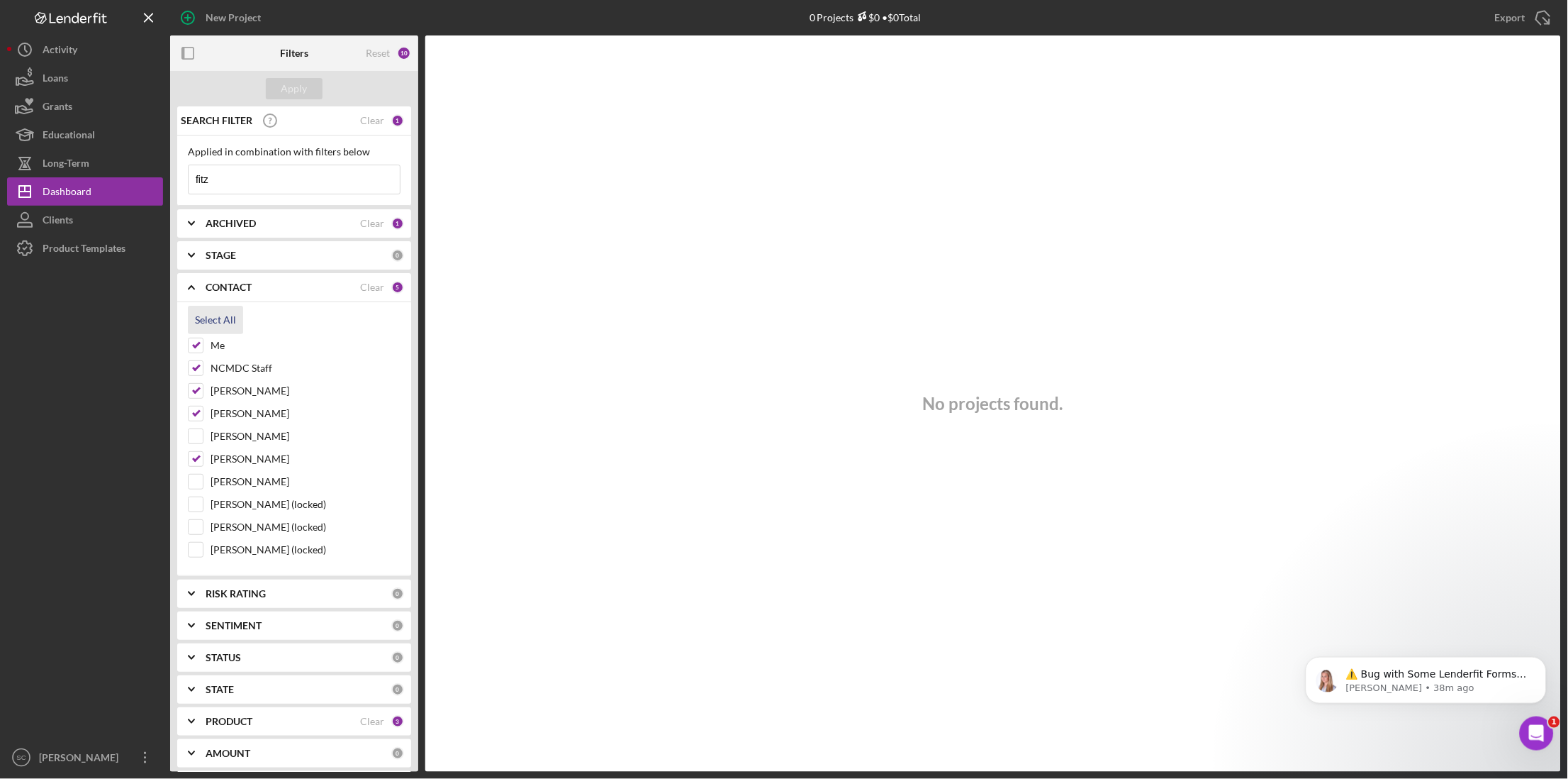
click at [214, 314] on div "Select All" at bounding box center [215, 319] width 41 height 29
checkbox input "true"
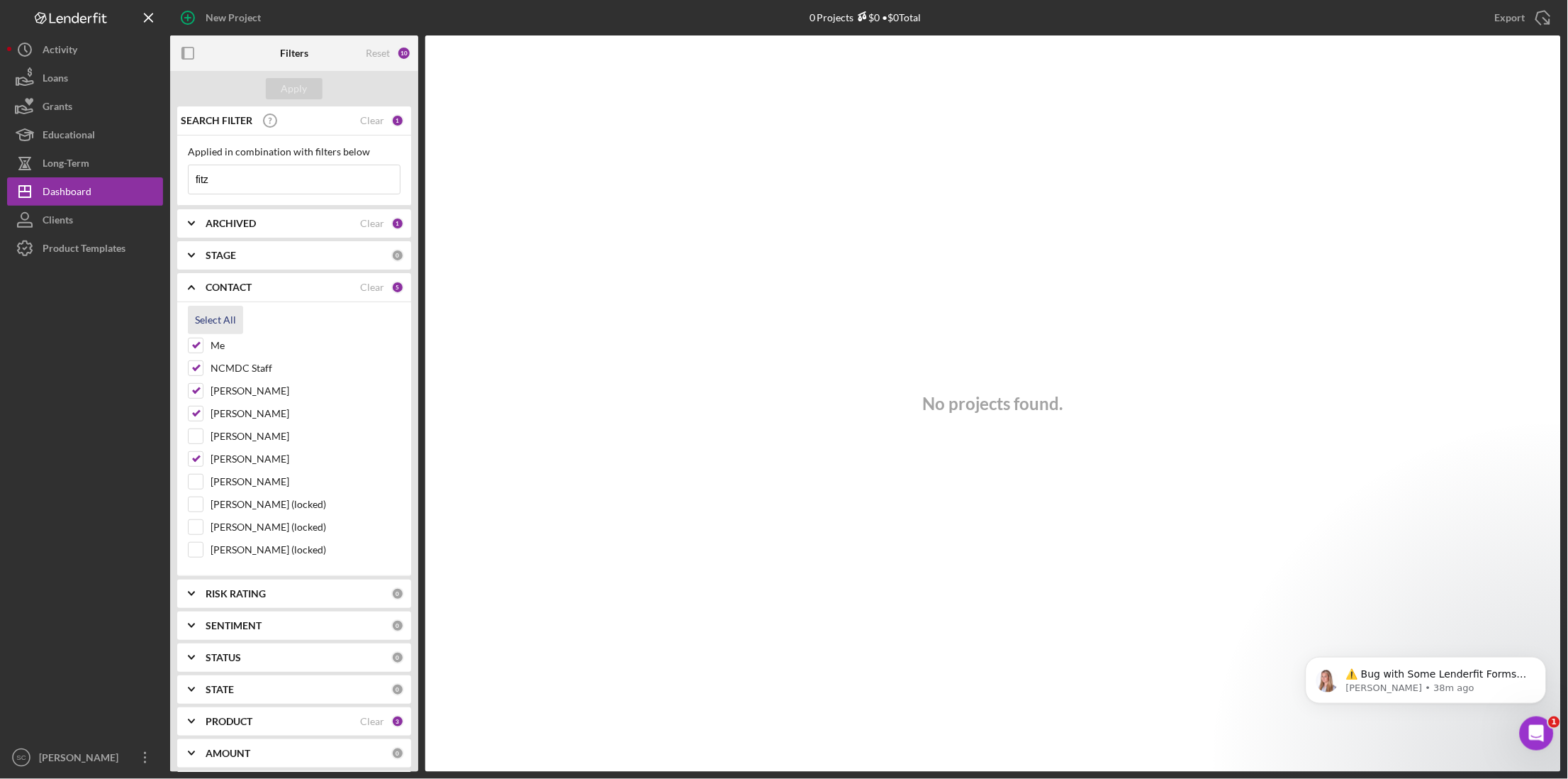
checkbox input "true"
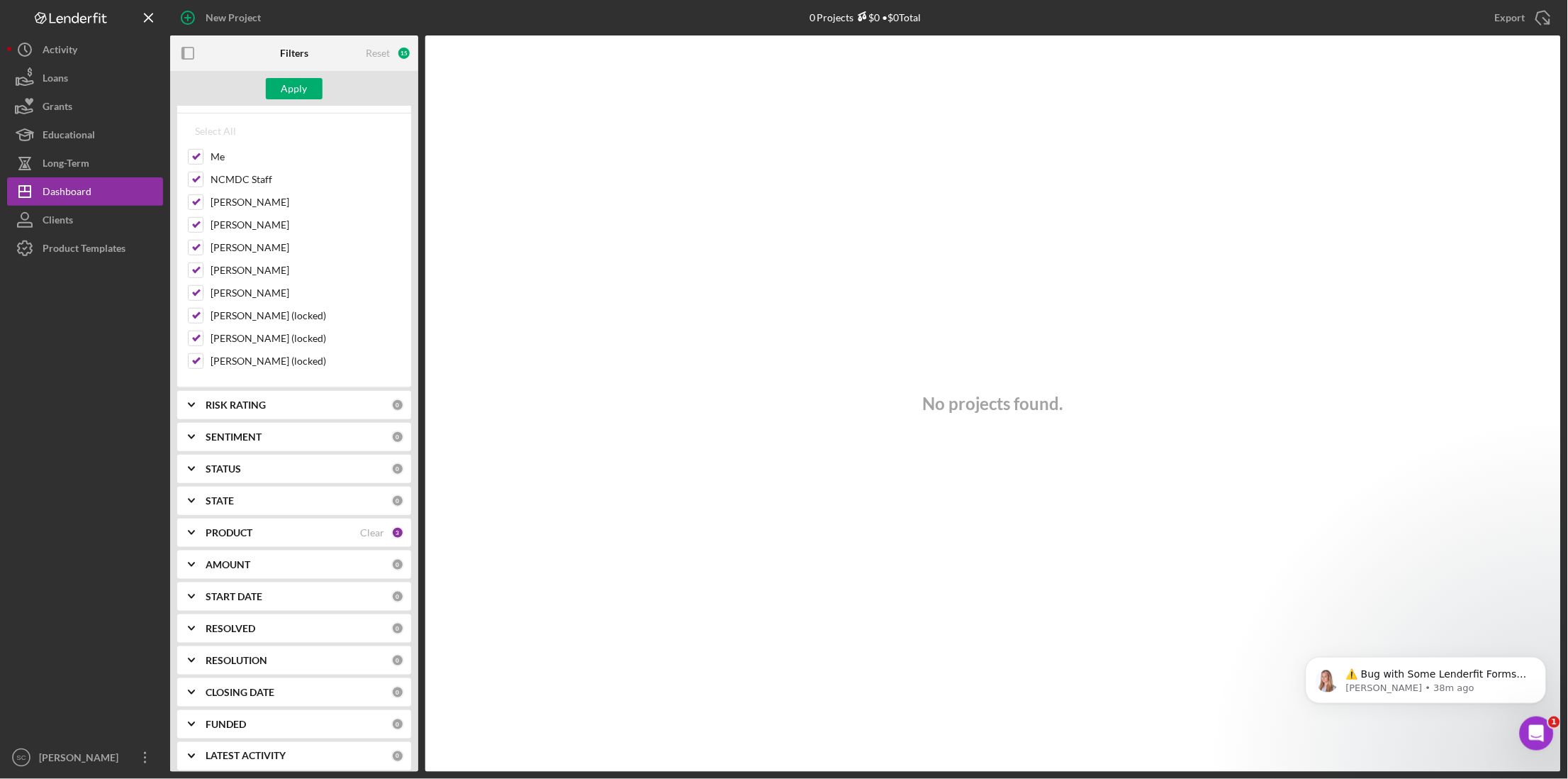
scroll to position [199, 0]
click at [230, 521] on b "PRODUCT" at bounding box center [229, 522] width 47 height 11
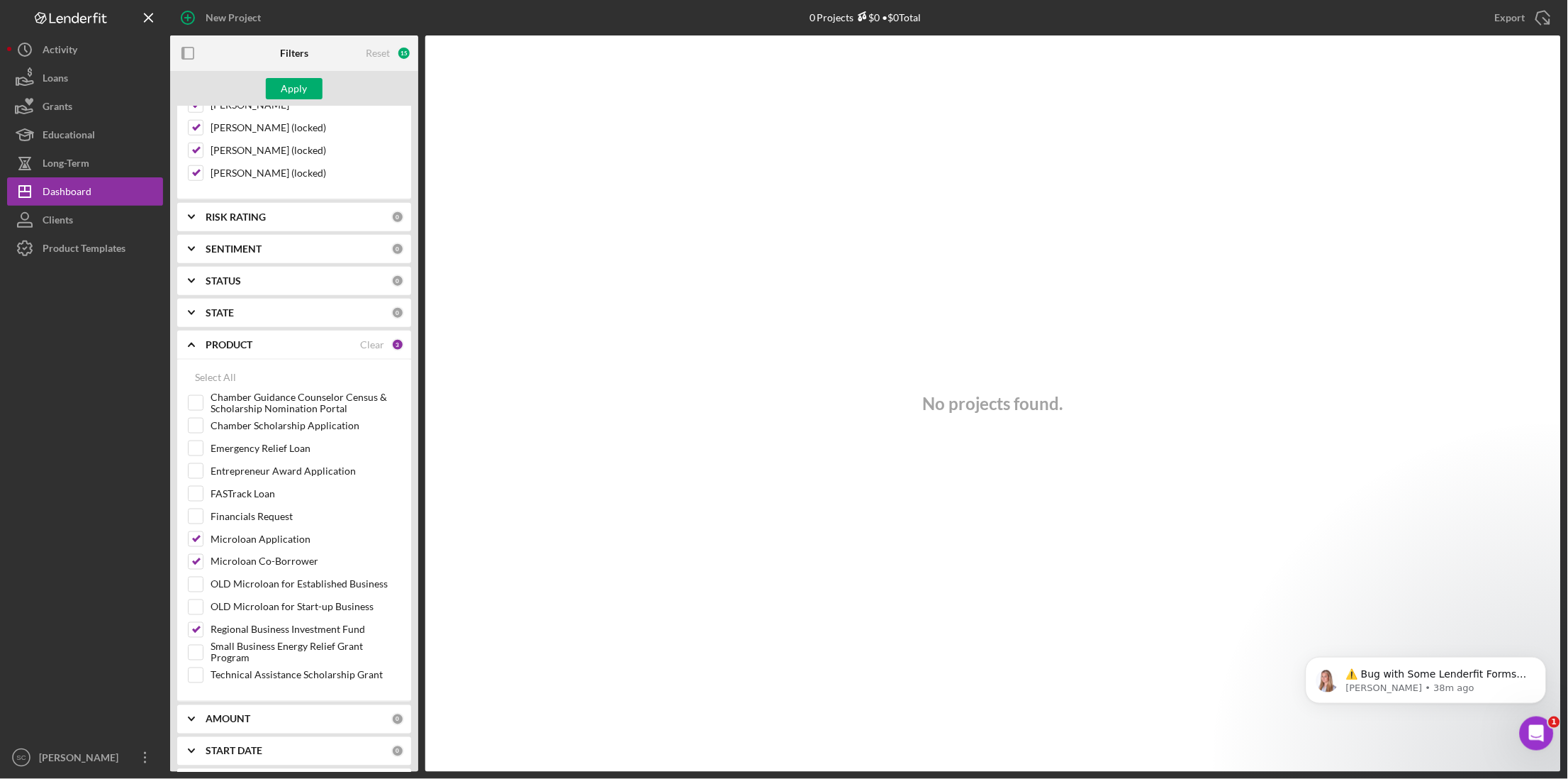
scroll to position [0, 0]
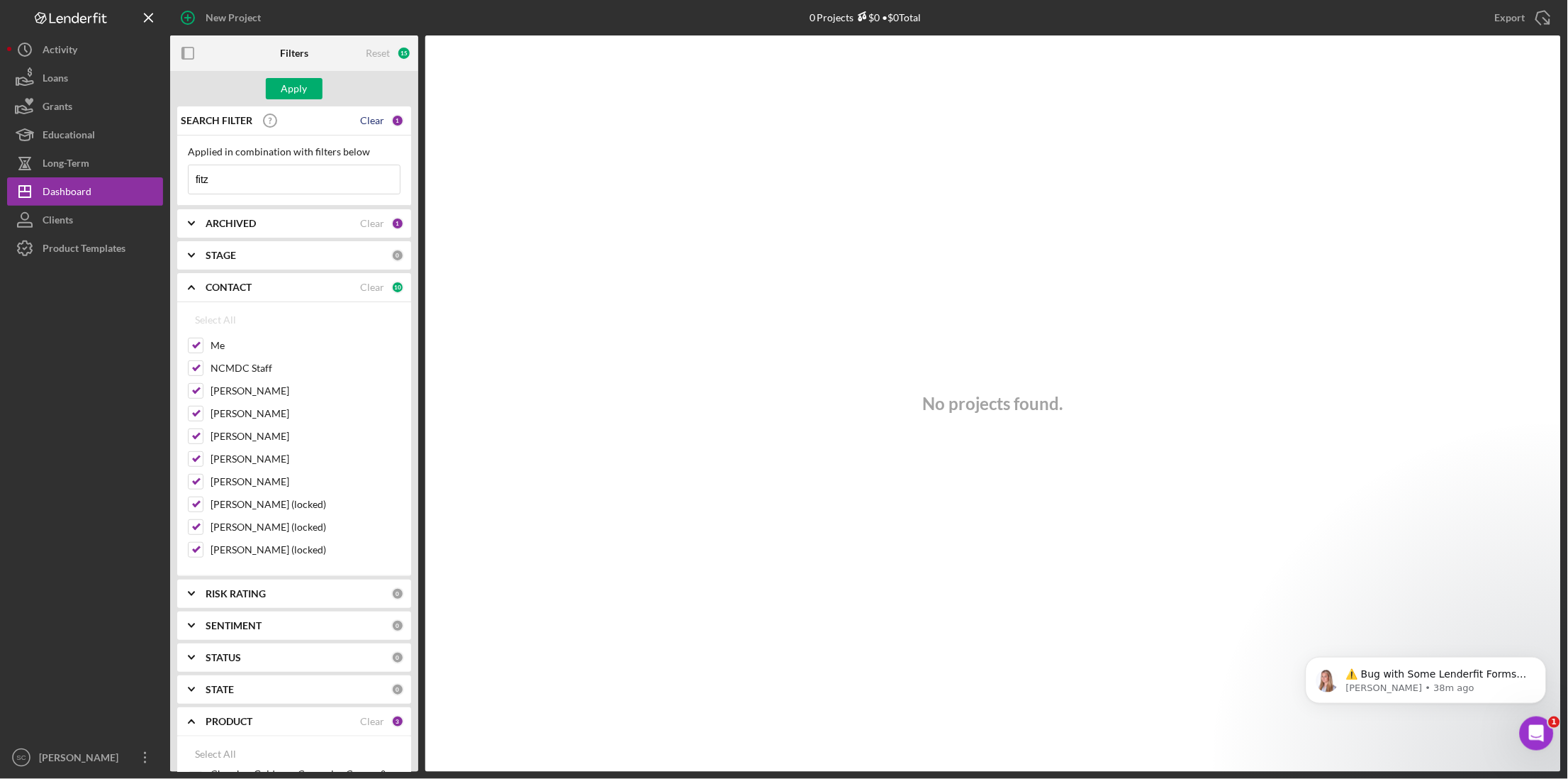
click at [374, 124] on div "Clear" at bounding box center [372, 119] width 24 height 11
click at [307, 90] on button "Apply" at bounding box center [293, 88] width 57 height 21
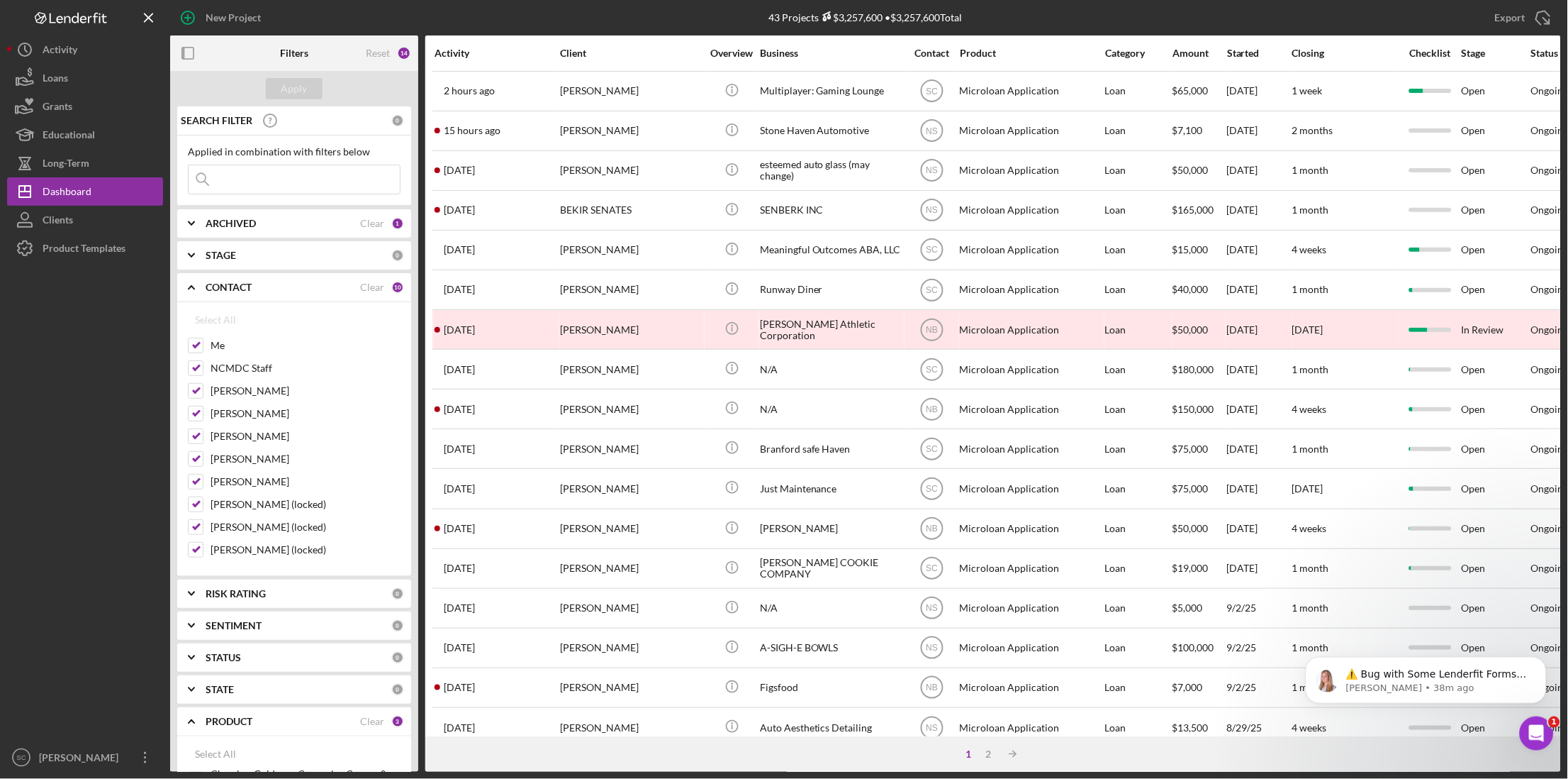
click at [278, 186] on input at bounding box center [294, 179] width 211 height 29
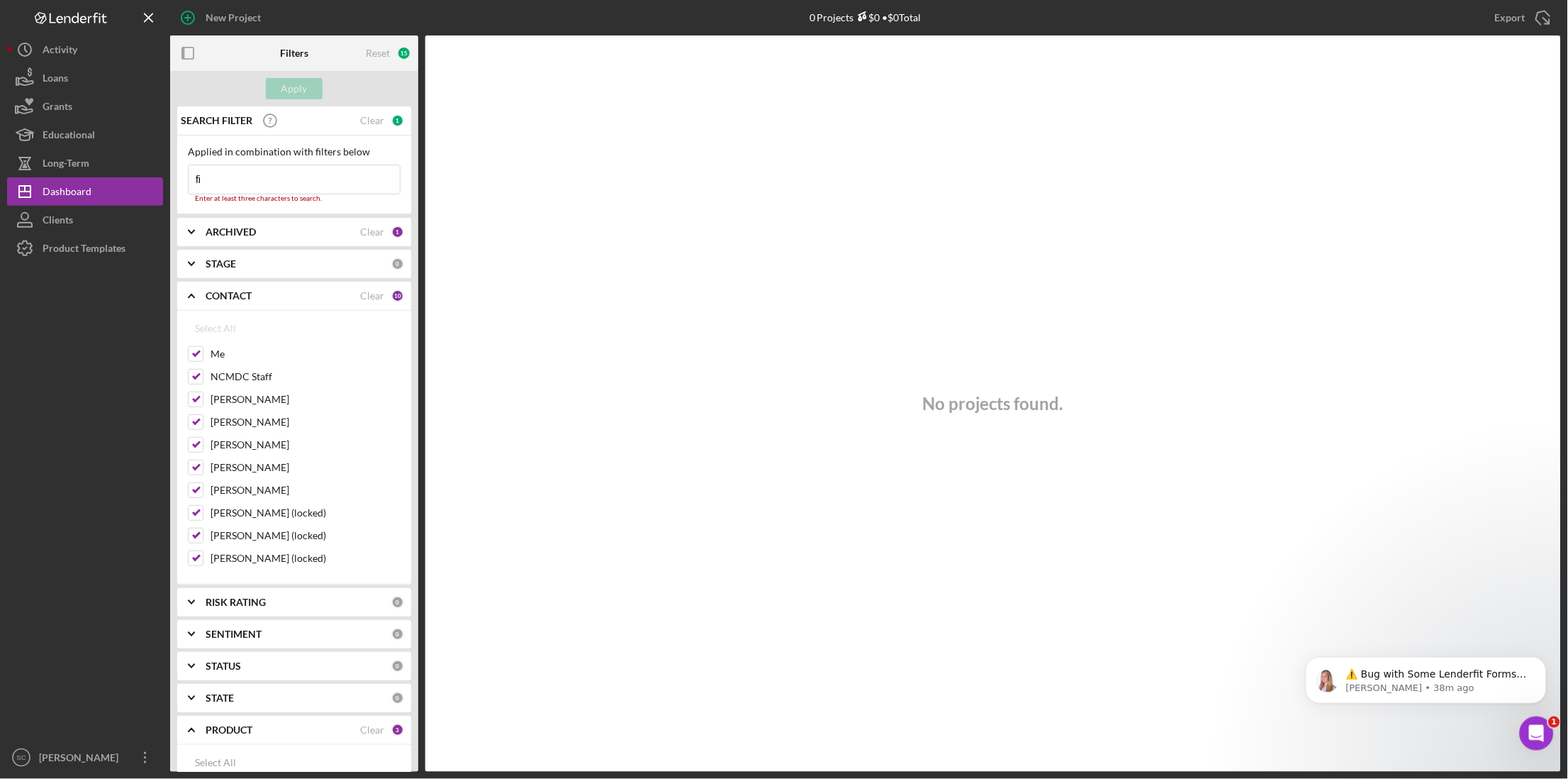
type input "f"
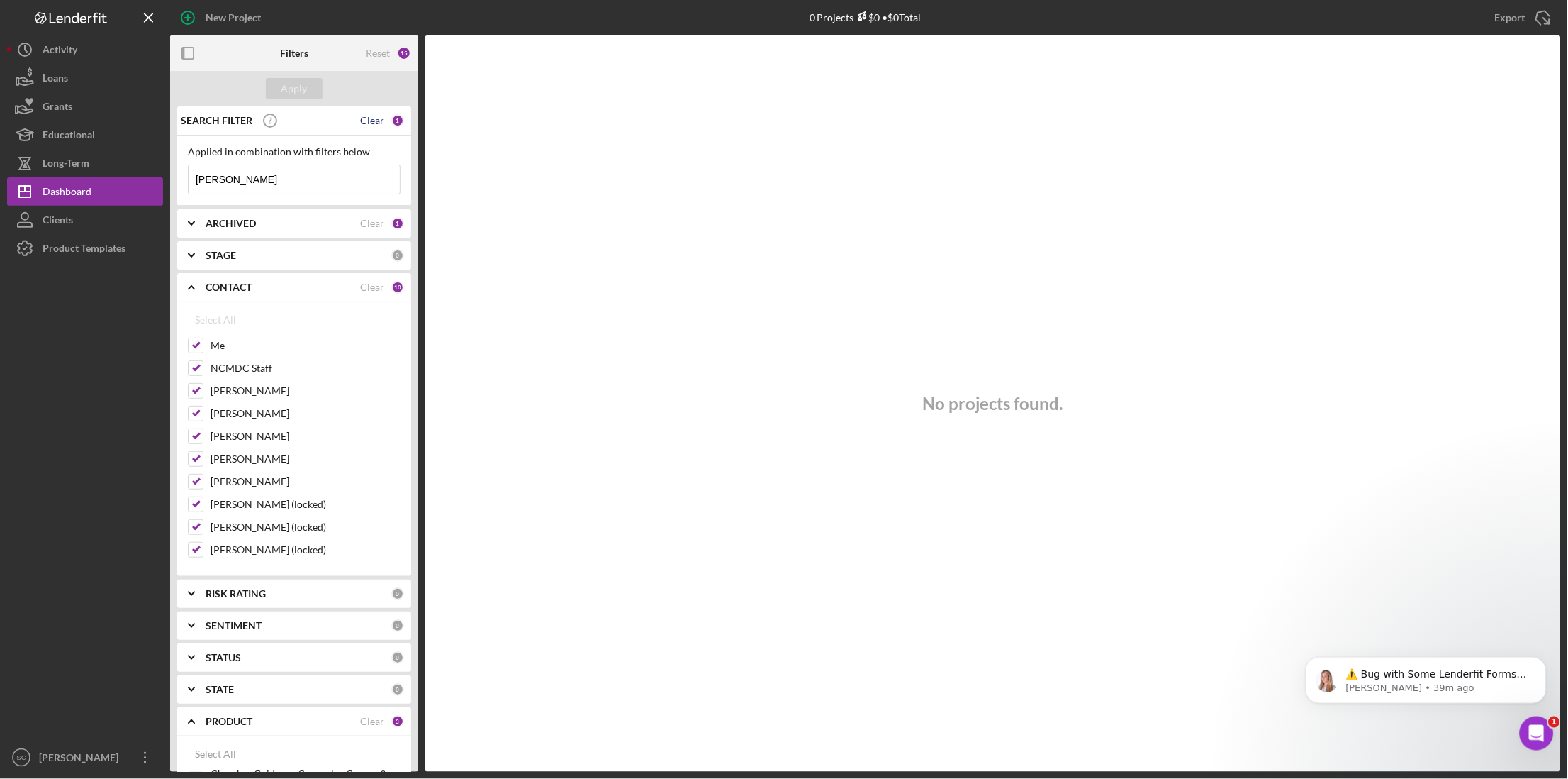
type input "emil"
click at [365, 120] on div "Clear" at bounding box center [372, 119] width 24 height 11
click at [391, 121] on div "0" at bounding box center [397, 120] width 13 height 13
click at [229, 179] on input at bounding box center [294, 179] width 211 height 29
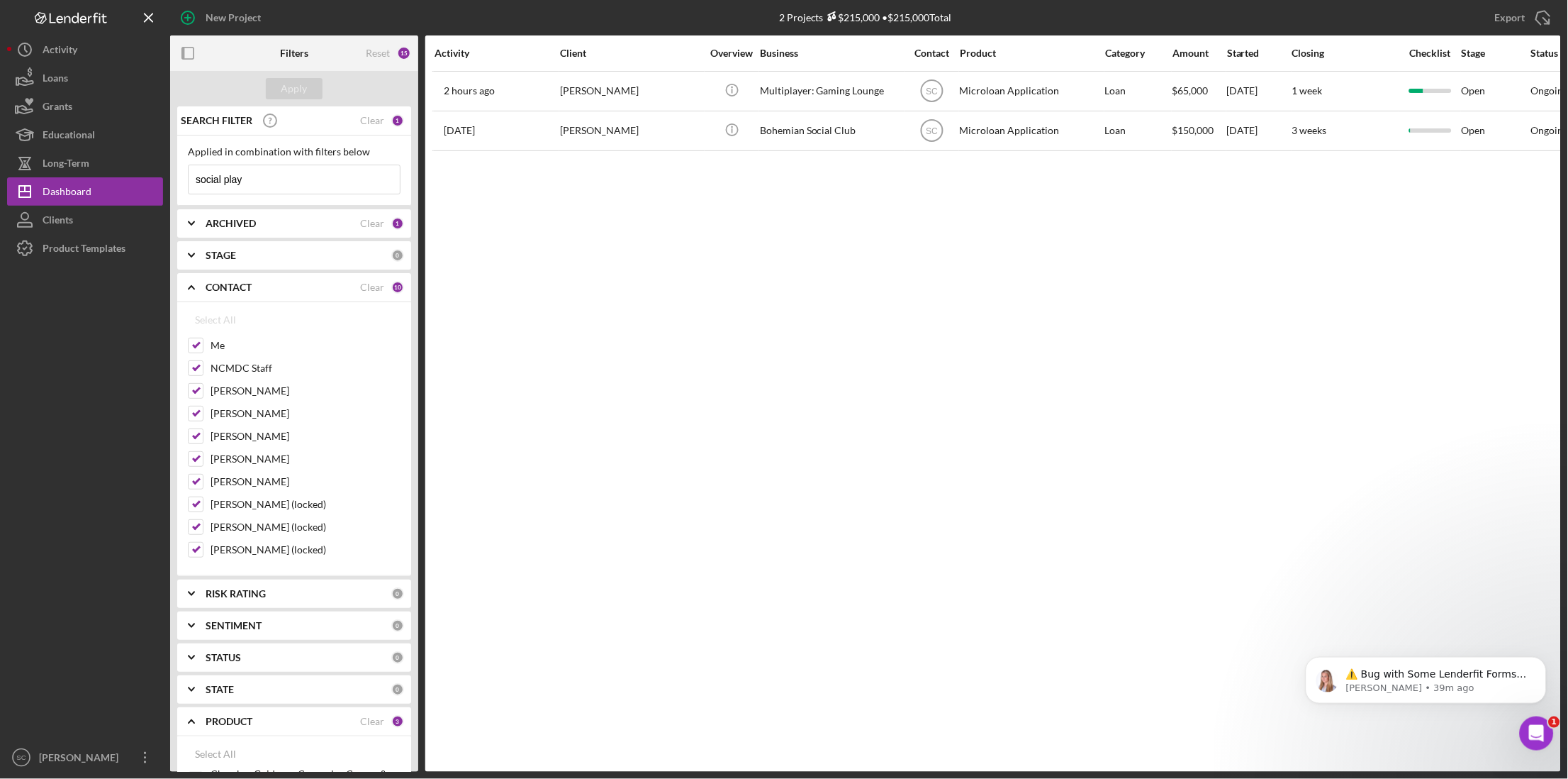
click at [292, 174] on input "social play" at bounding box center [294, 179] width 211 height 29
click at [224, 175] on input "social play" at bounding box center [294, 179] width 211 height 29
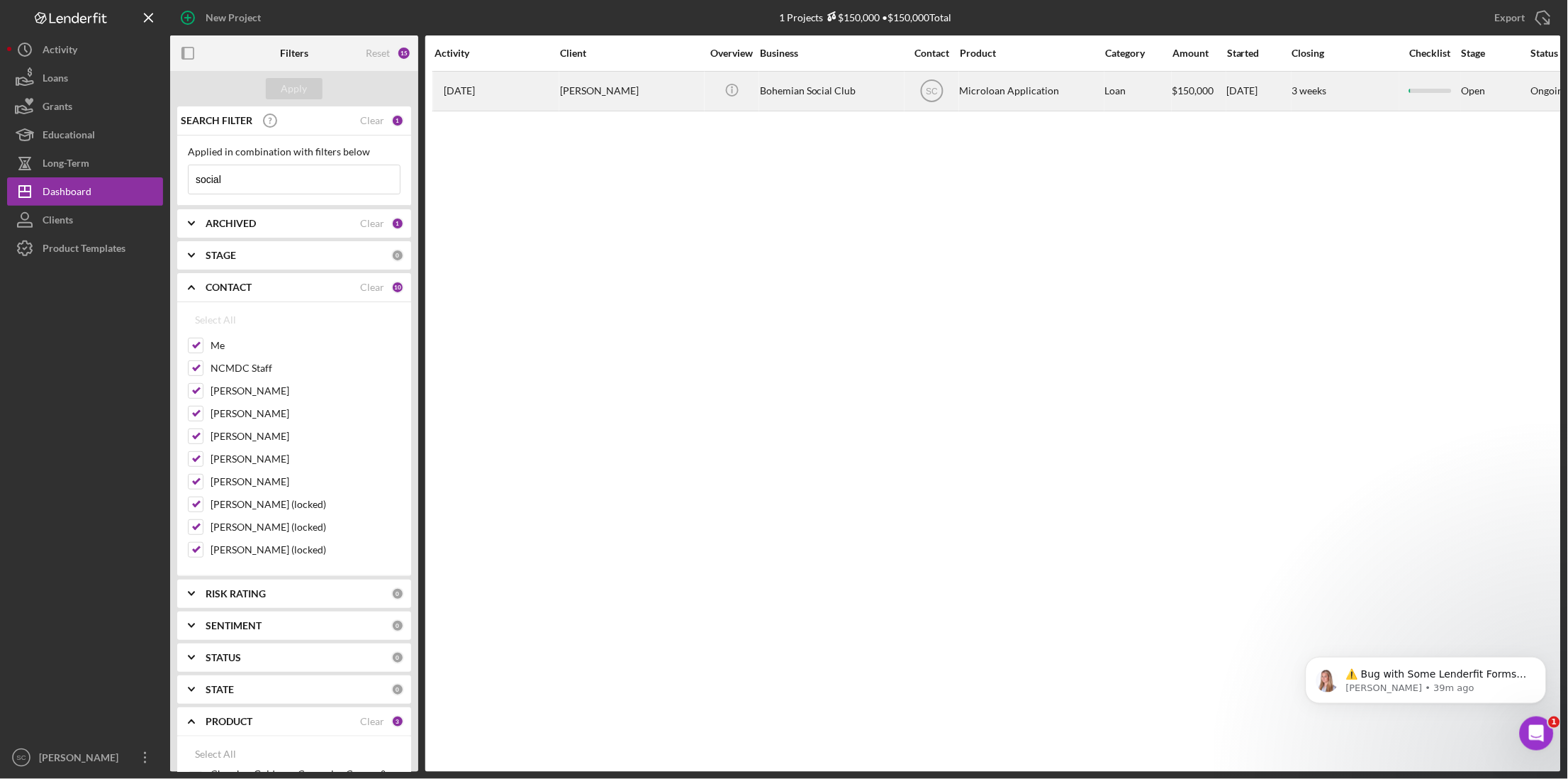
type input "social"
click at [800, 97] on div "Bohemian Social Club" at bounding box center [830, 92] width 142 height 38
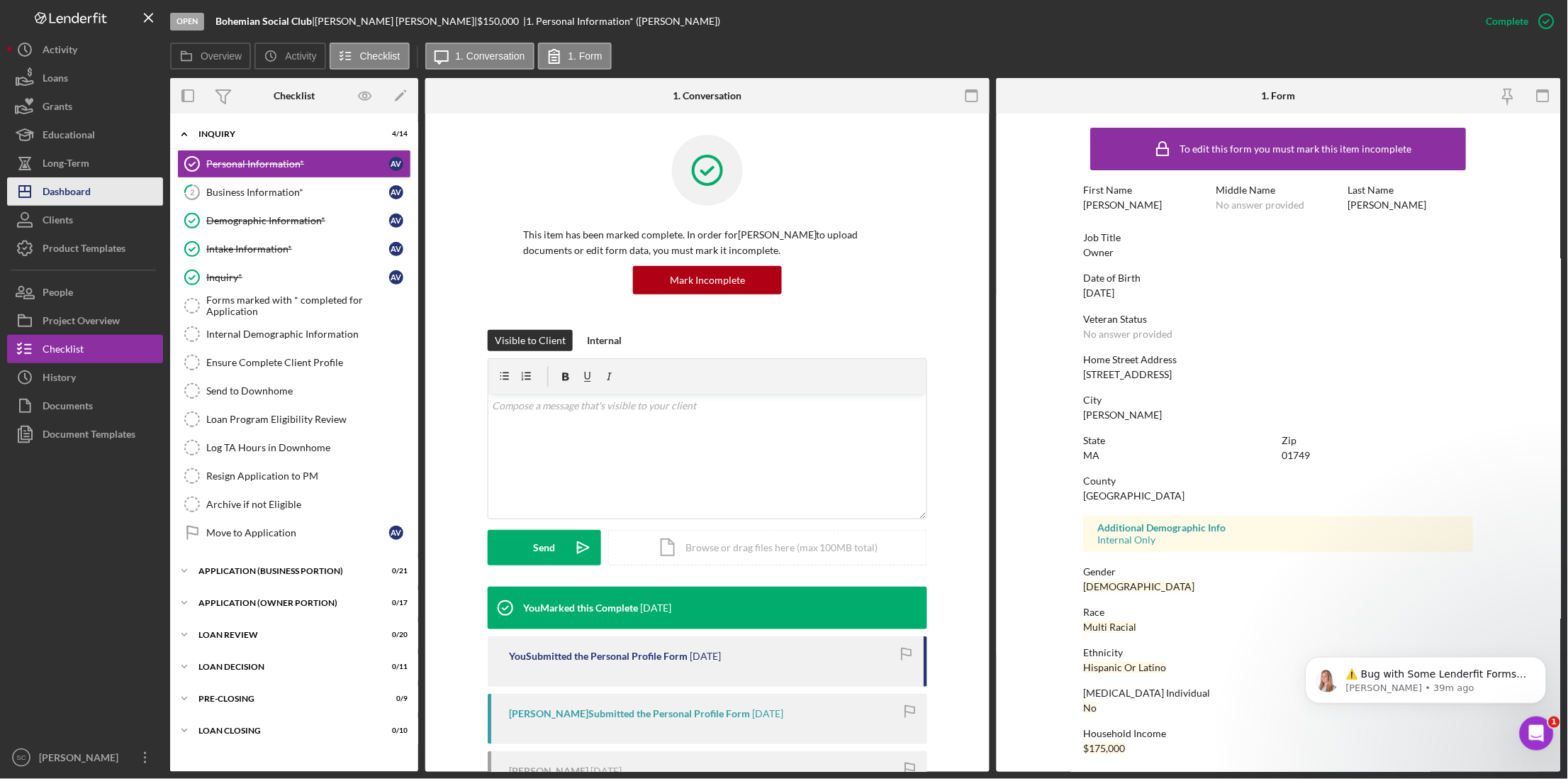
click at [63, 183] on div "Dashboard" at bounding box center [67, 193] width 48 height 32
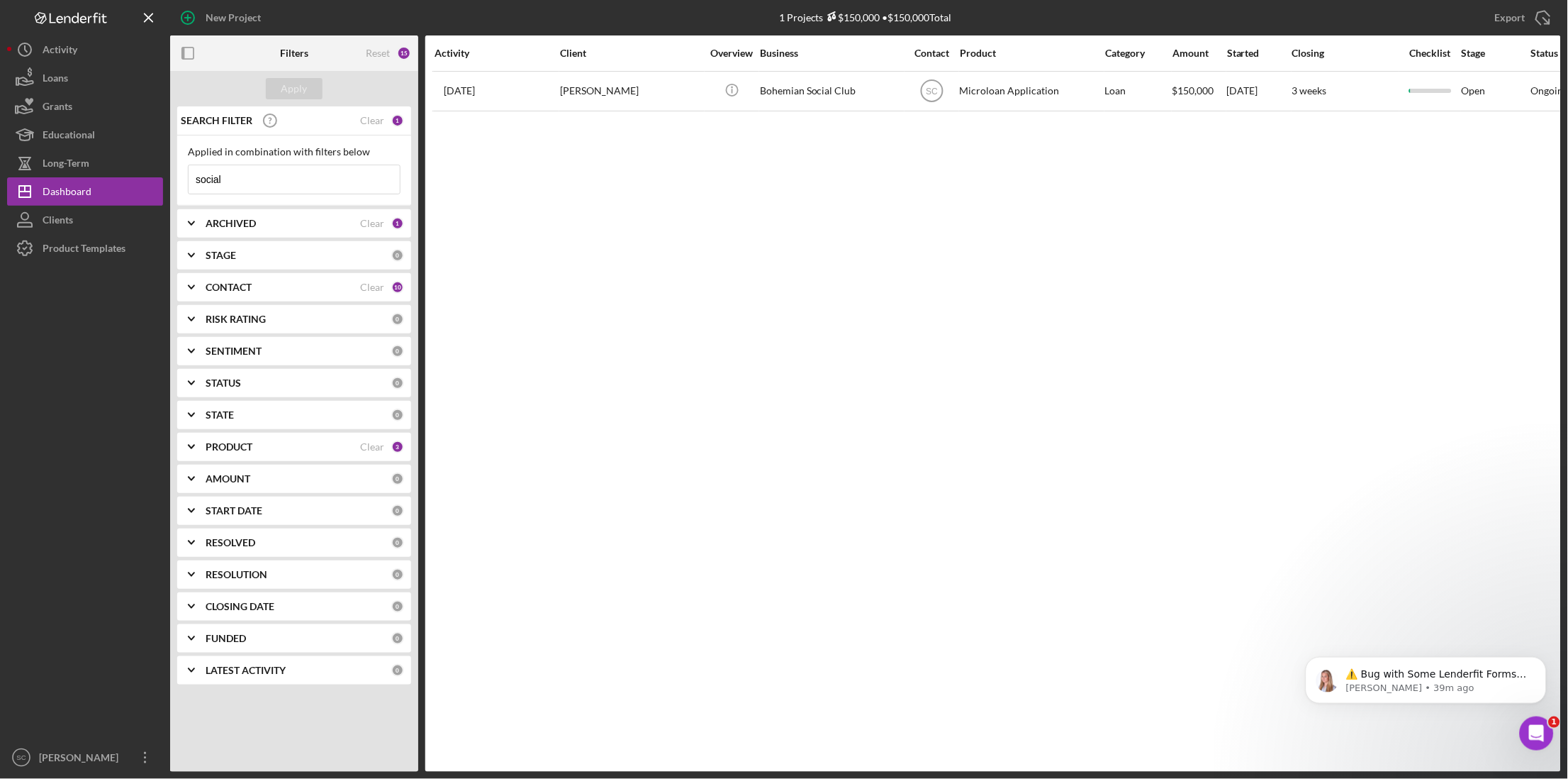
click at [266, 232] on div "ARCHIVED Clear 1" at bounding box center [305, 223] width 199 height 29
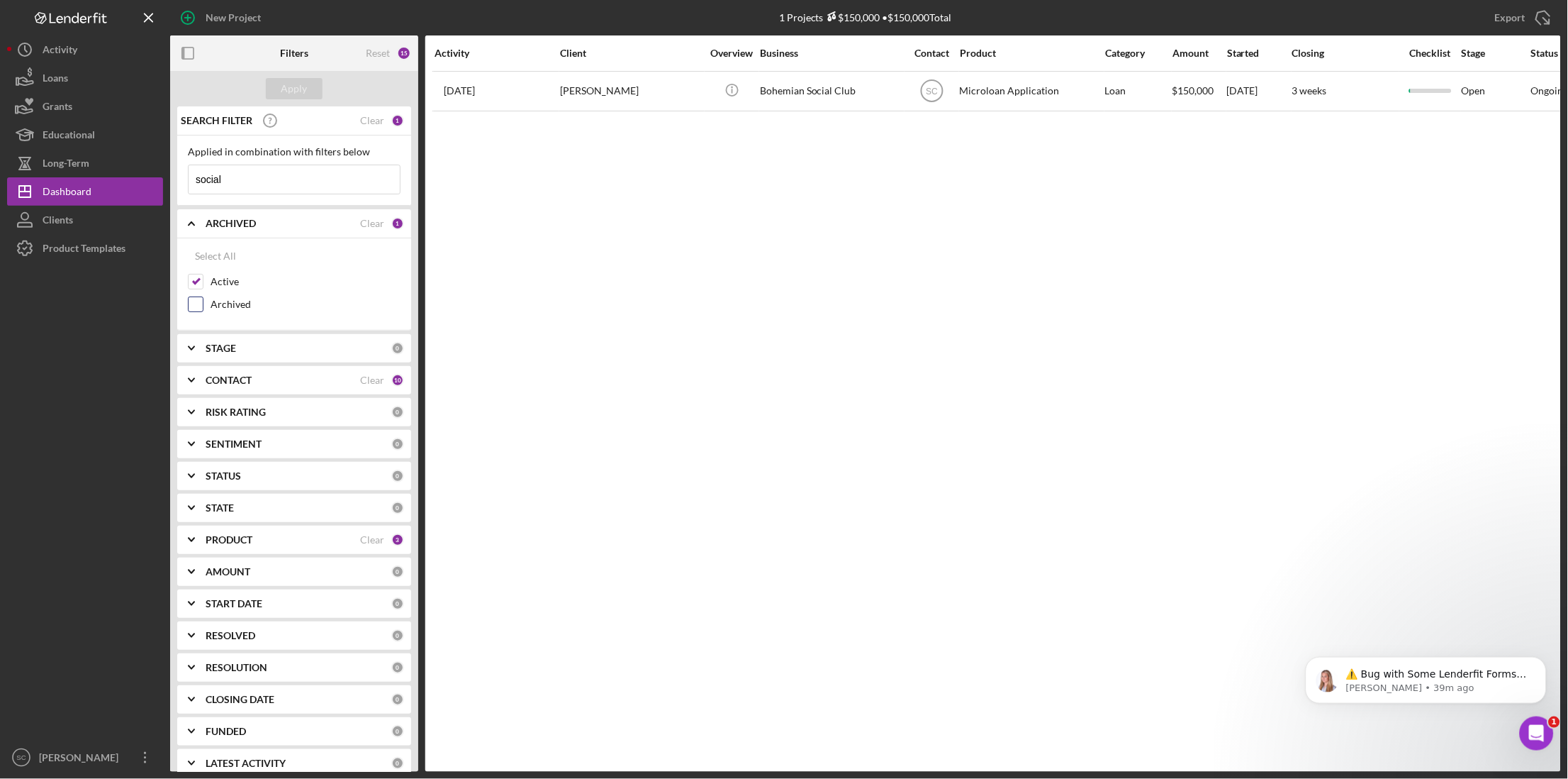
click at [196, 304] on input "Archived" at bounding box center [196, 304] width 14 height 14
checkbox input "true"
click at [297, 91] on div "Apply" at bounding box center [294, 88] width 26 height 21
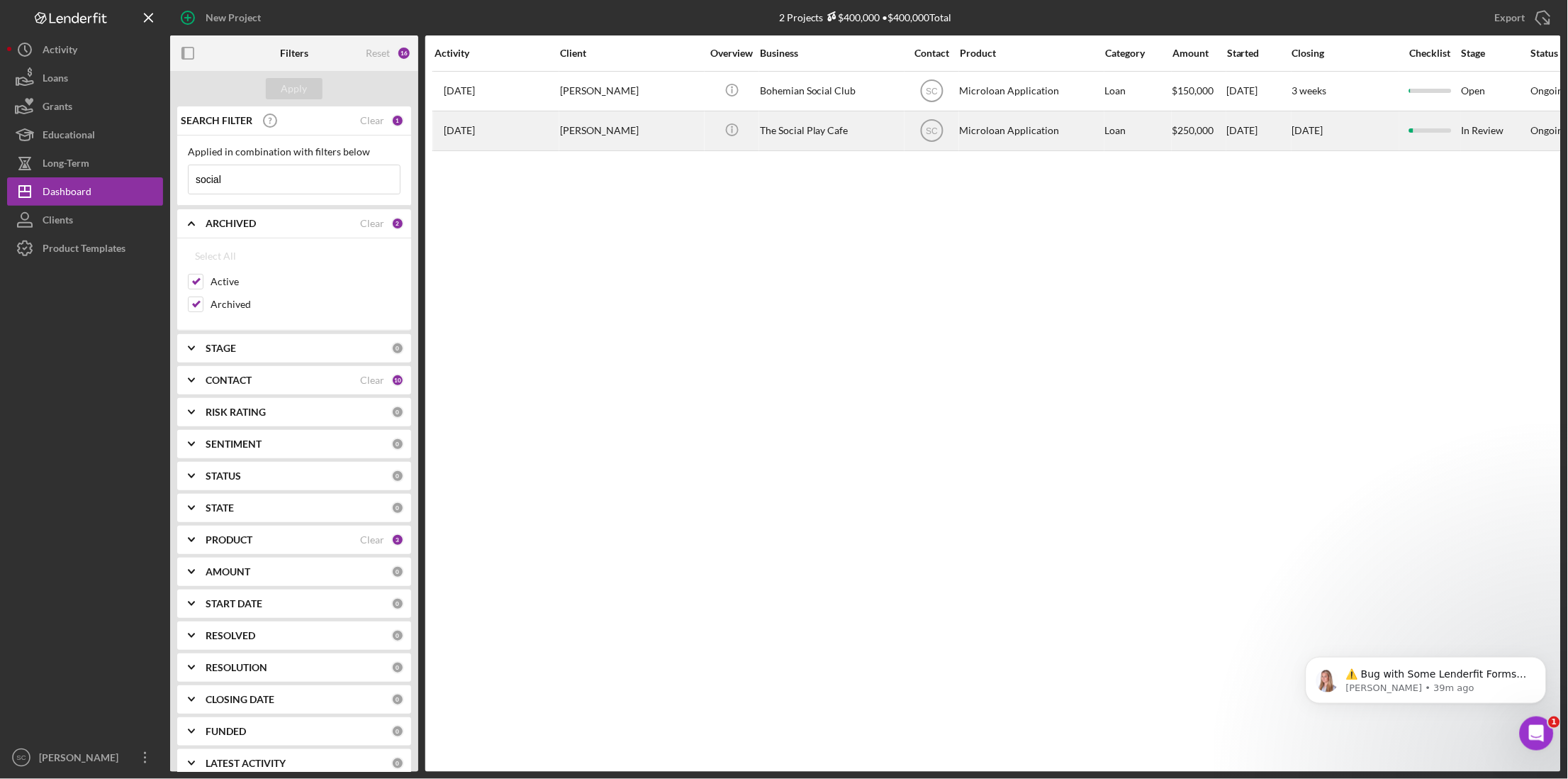
click at [577, 132] on div "[PERSON_NAME]" at bounding box center [630, 131] width 142 height 38
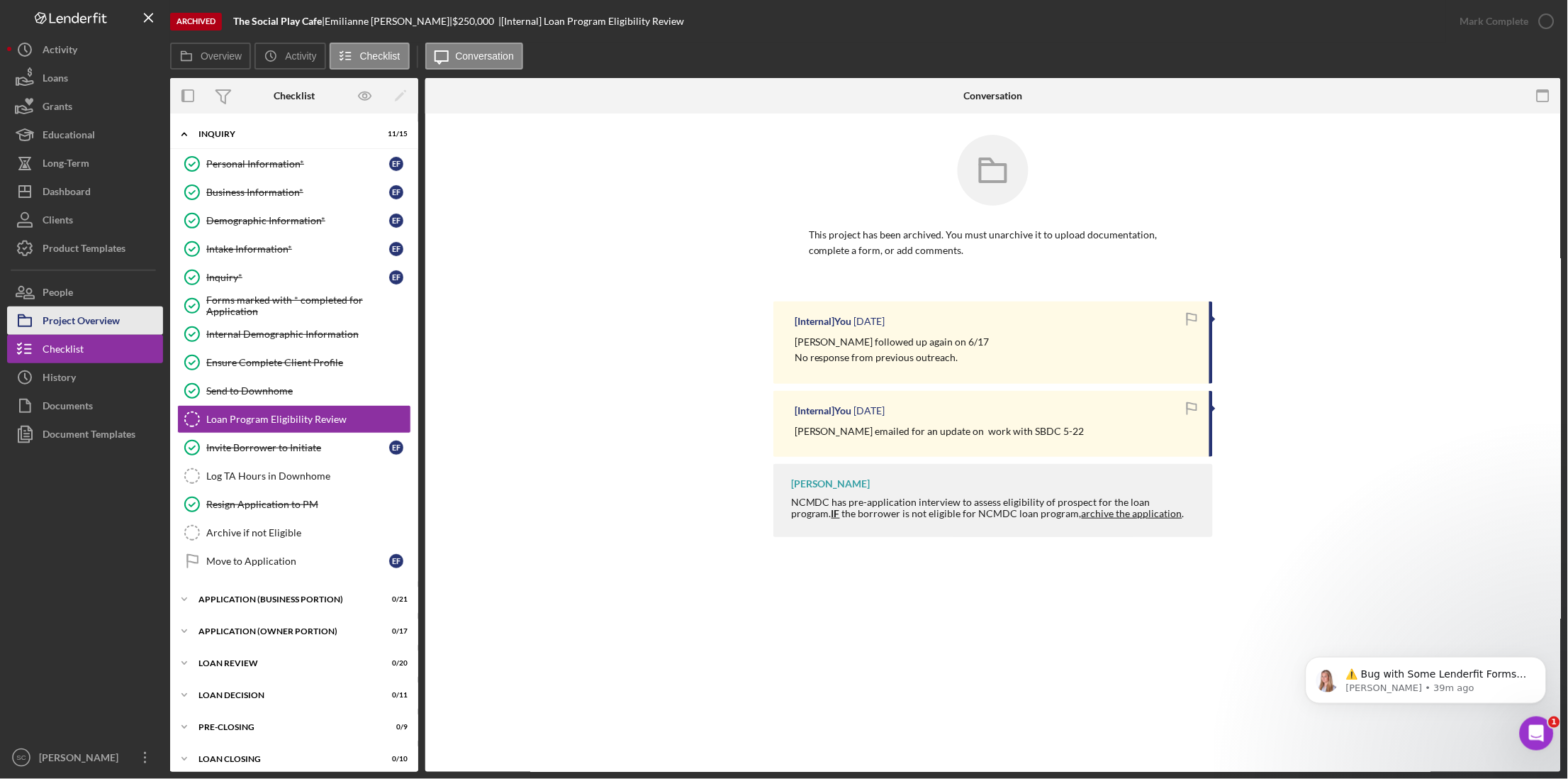
click at [99, 318] on div "Project Overview" at bounding box center [82, 322] width 78 height 32
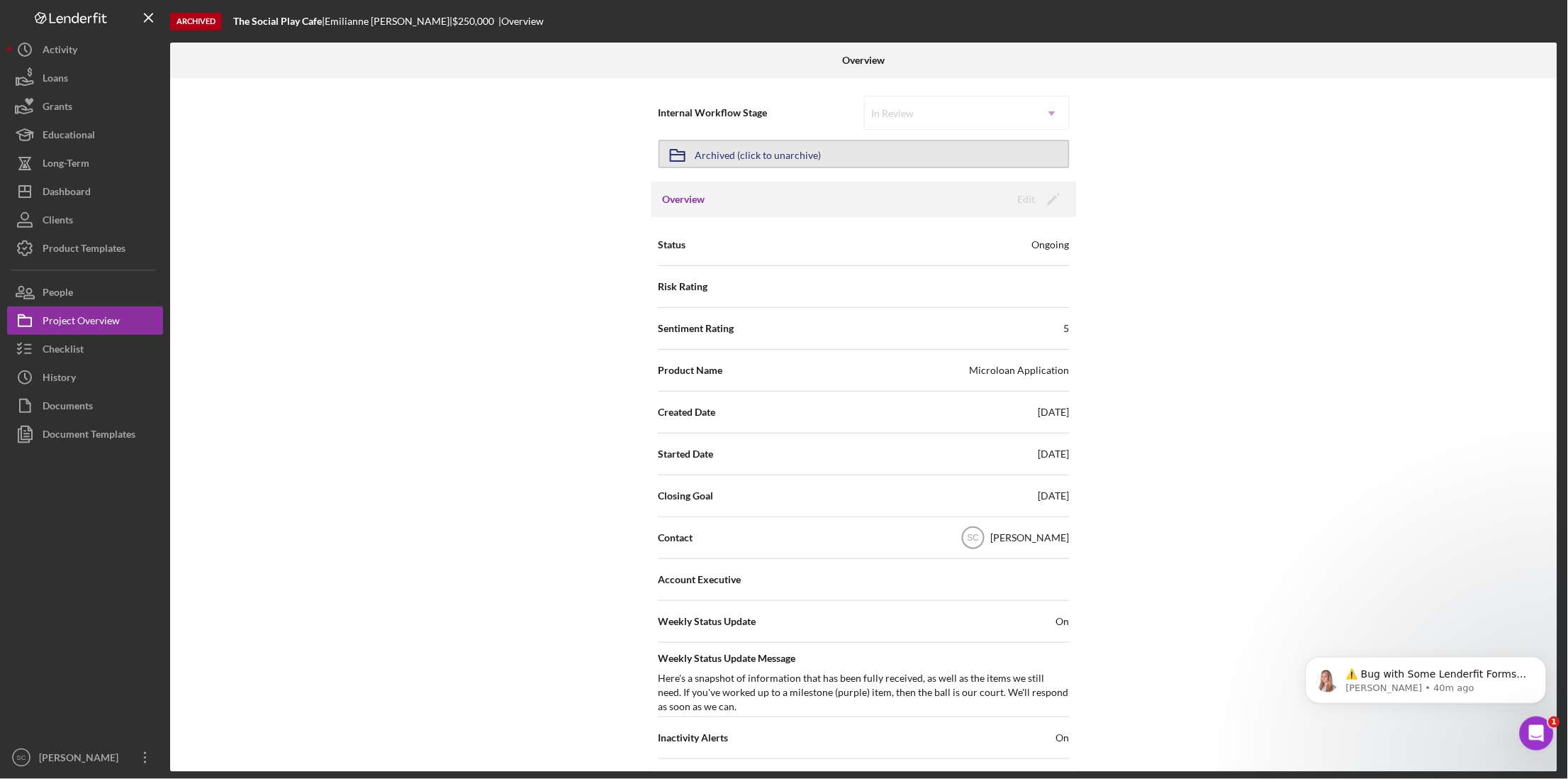
click at [865, 153] on button "Icon/Archived Archived (click to unarchive)" at bounding box center [863, 153] width 411 height 29
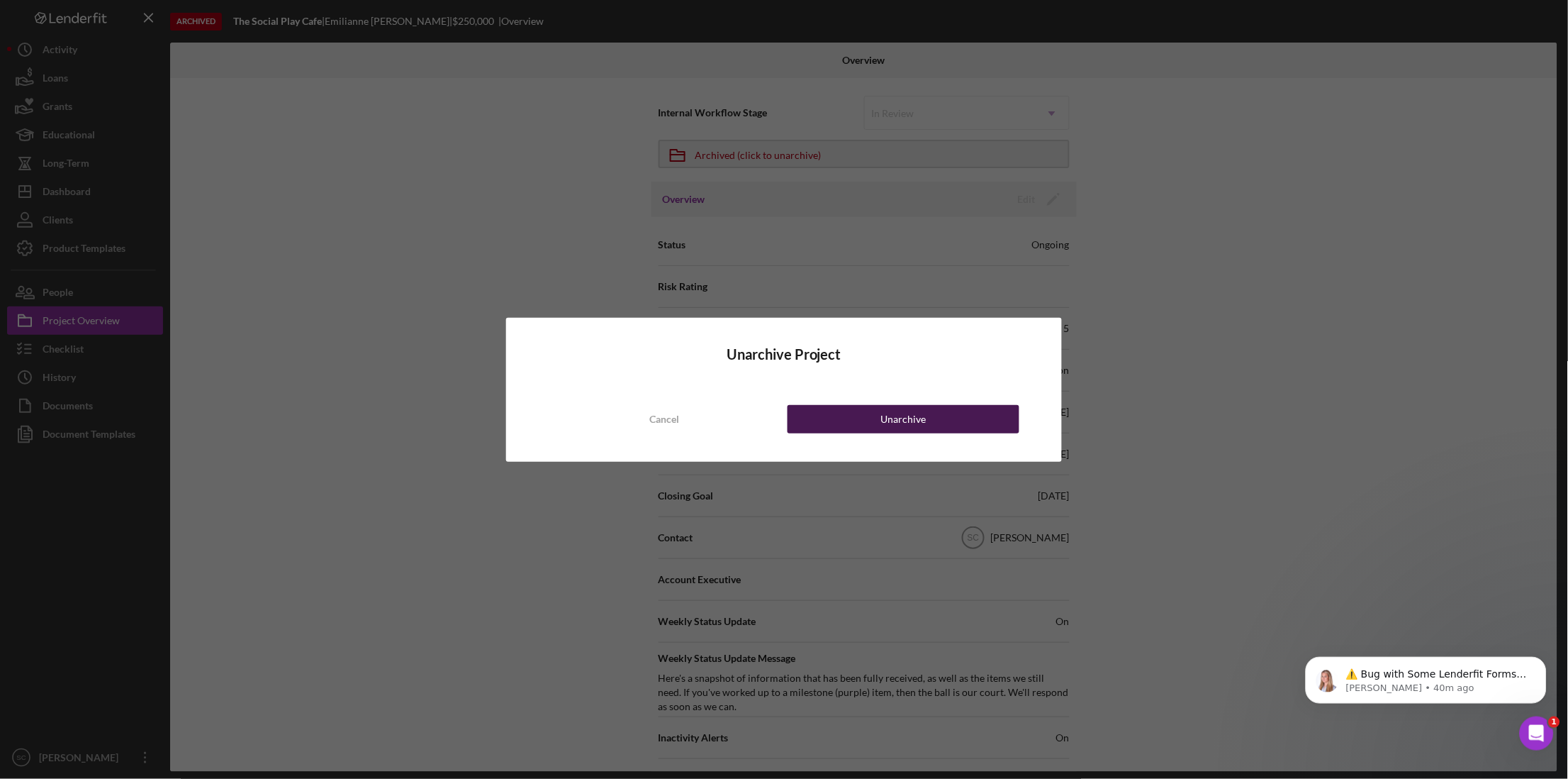
click at [864, 426] on button "Unarchive" at bounding box center [903, 419] width 232 height 29
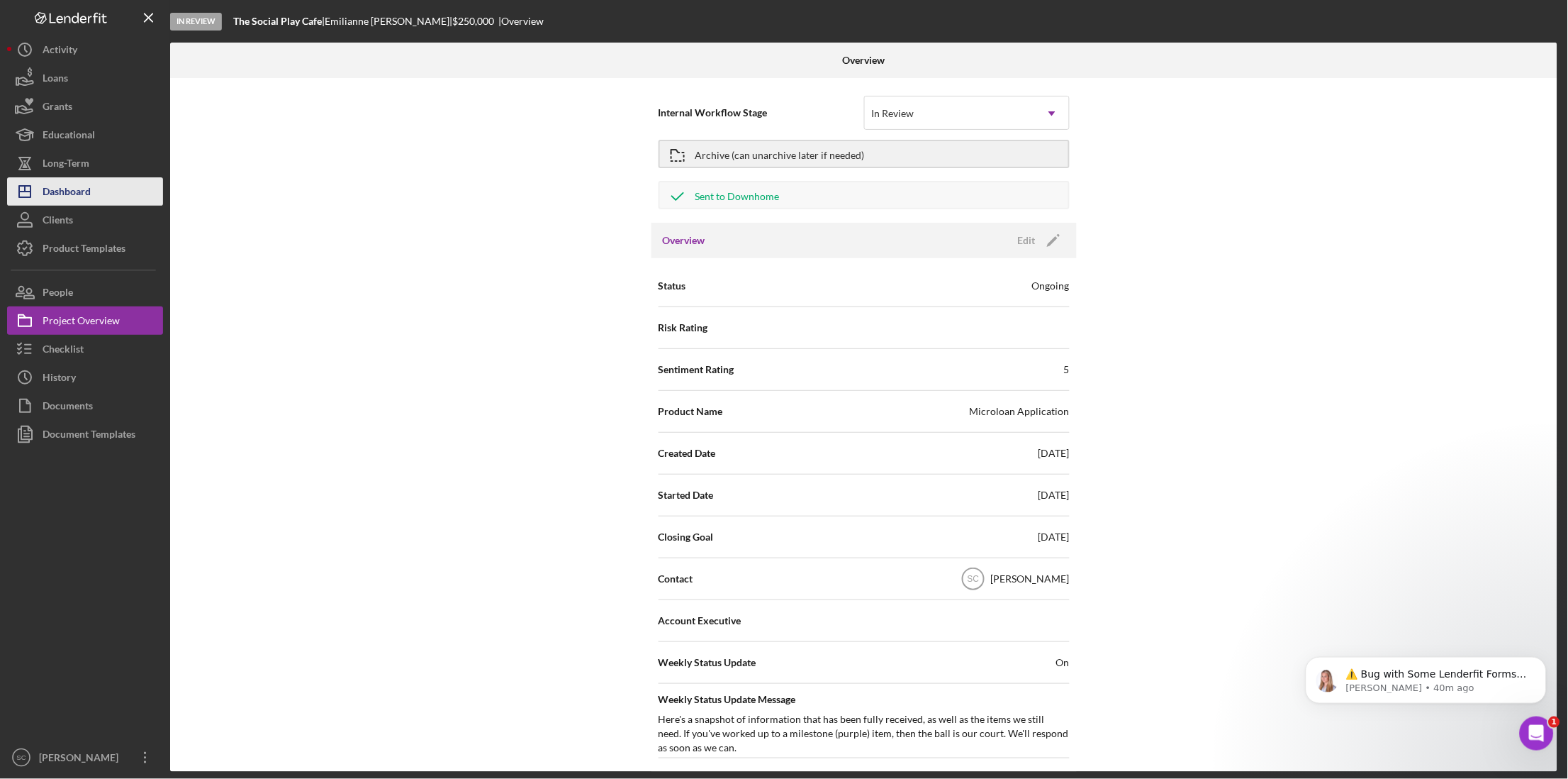
click at [81, 196] on div "Dashboard" at bounding box center [67, 193] width 48 height 32
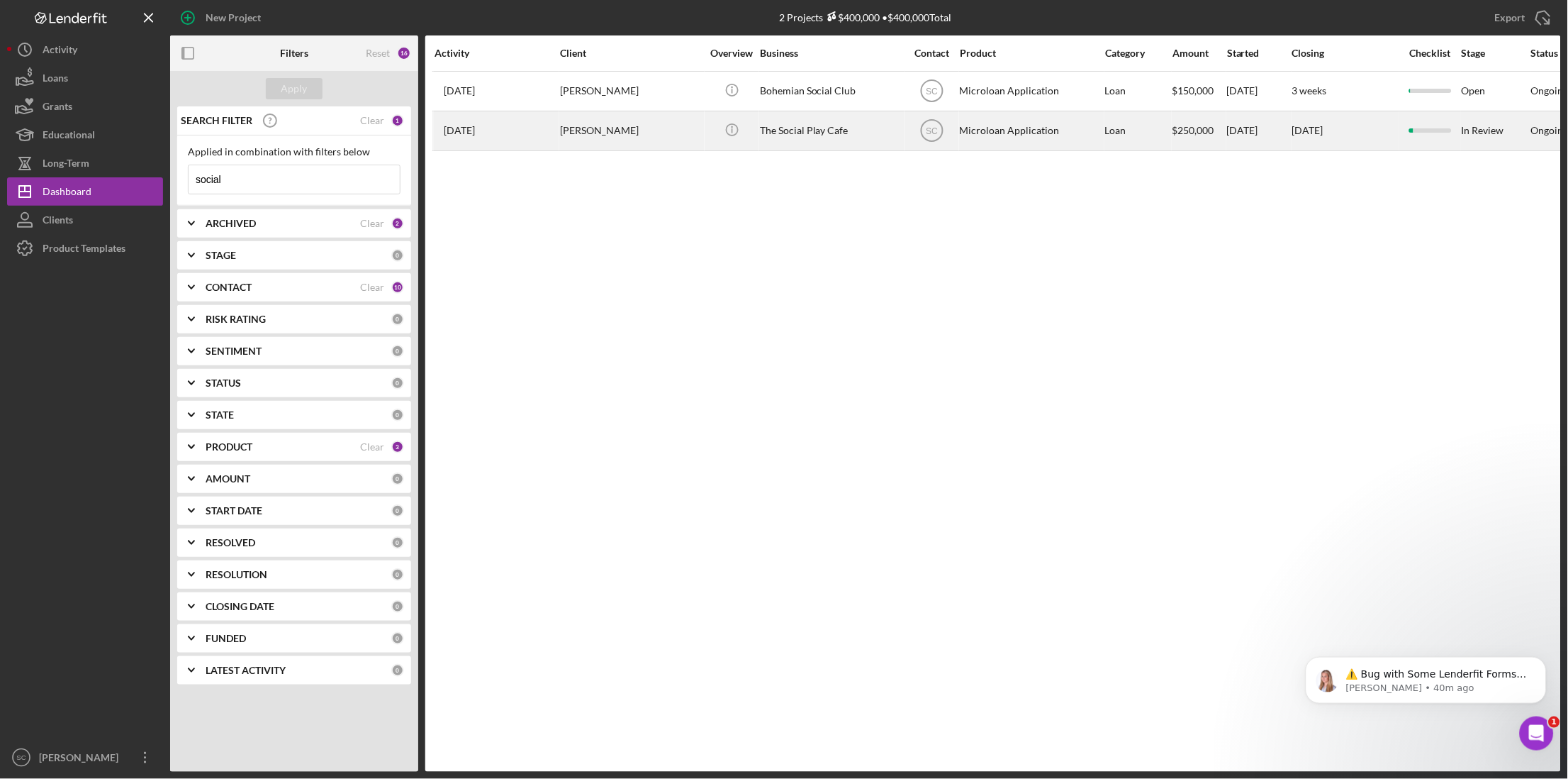
click at [581, 138] on div "[PERSON_NAME]" at bounding box center [630, 131] width 142 height 38
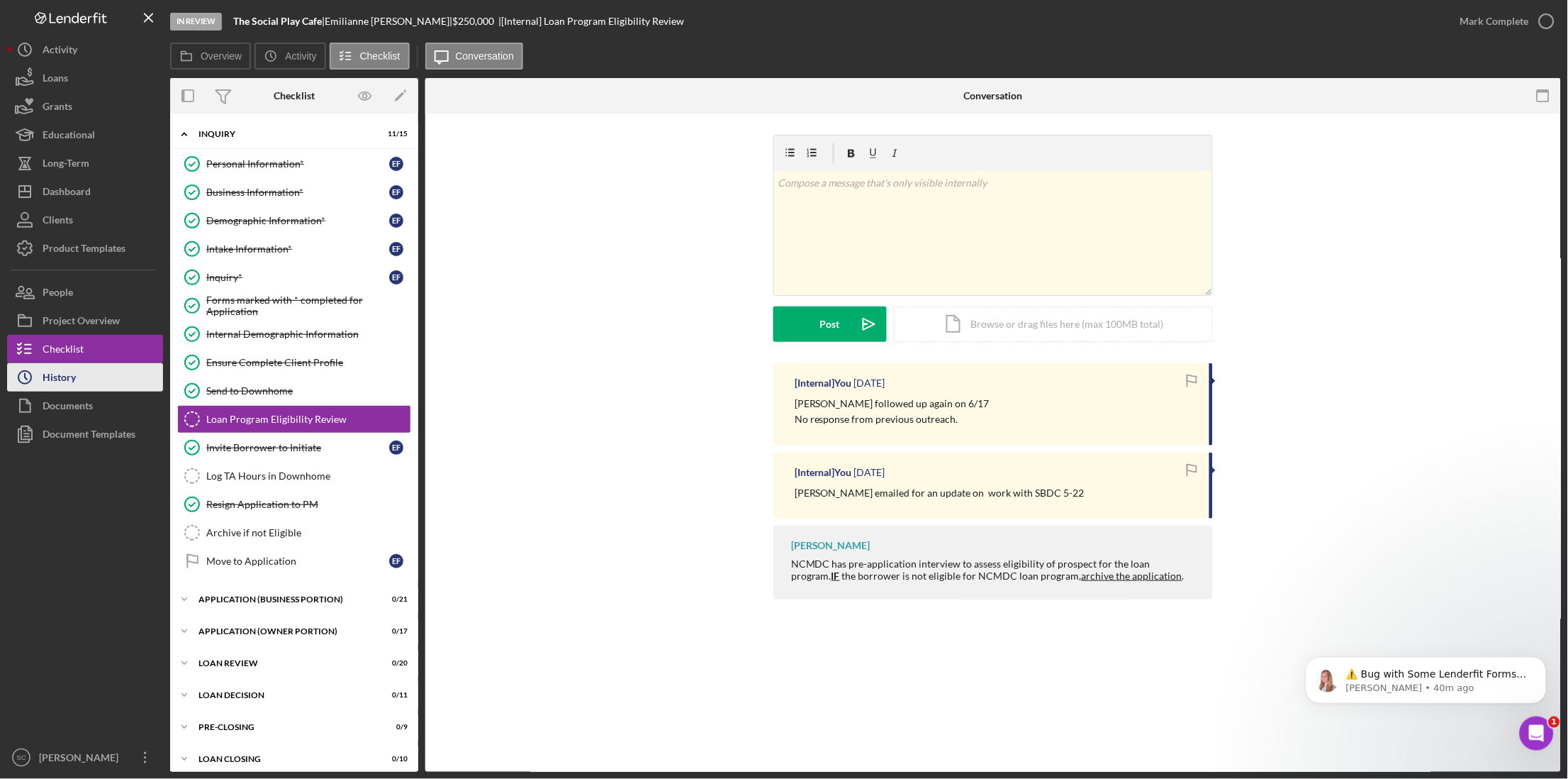
click at [73, 381] on div "History" at bounding box center [59, 379] width 33 height 32
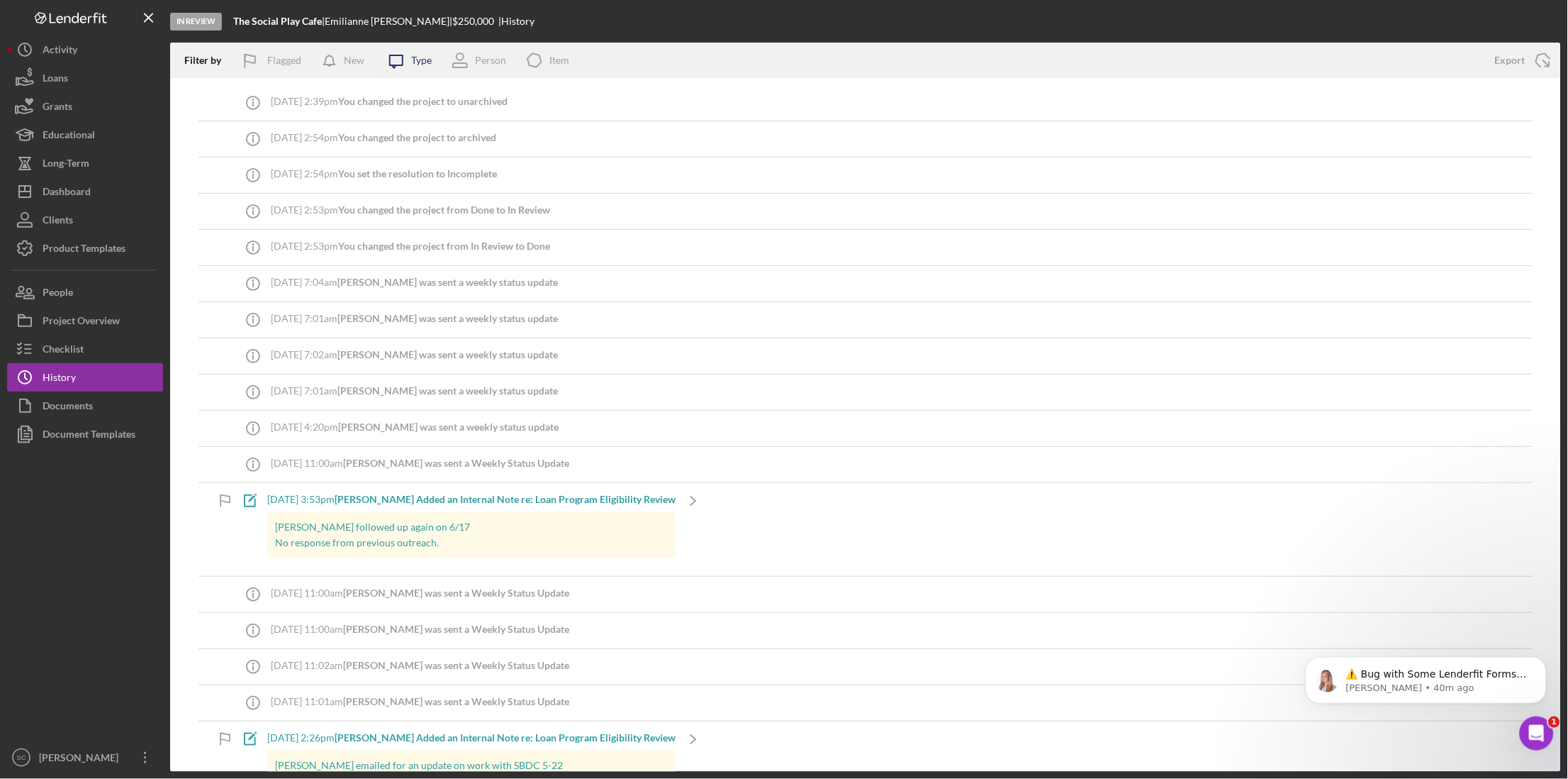
click at [412, 55] on icon "Icon/Message" at bounding box center [397, 61] width 36 height 36
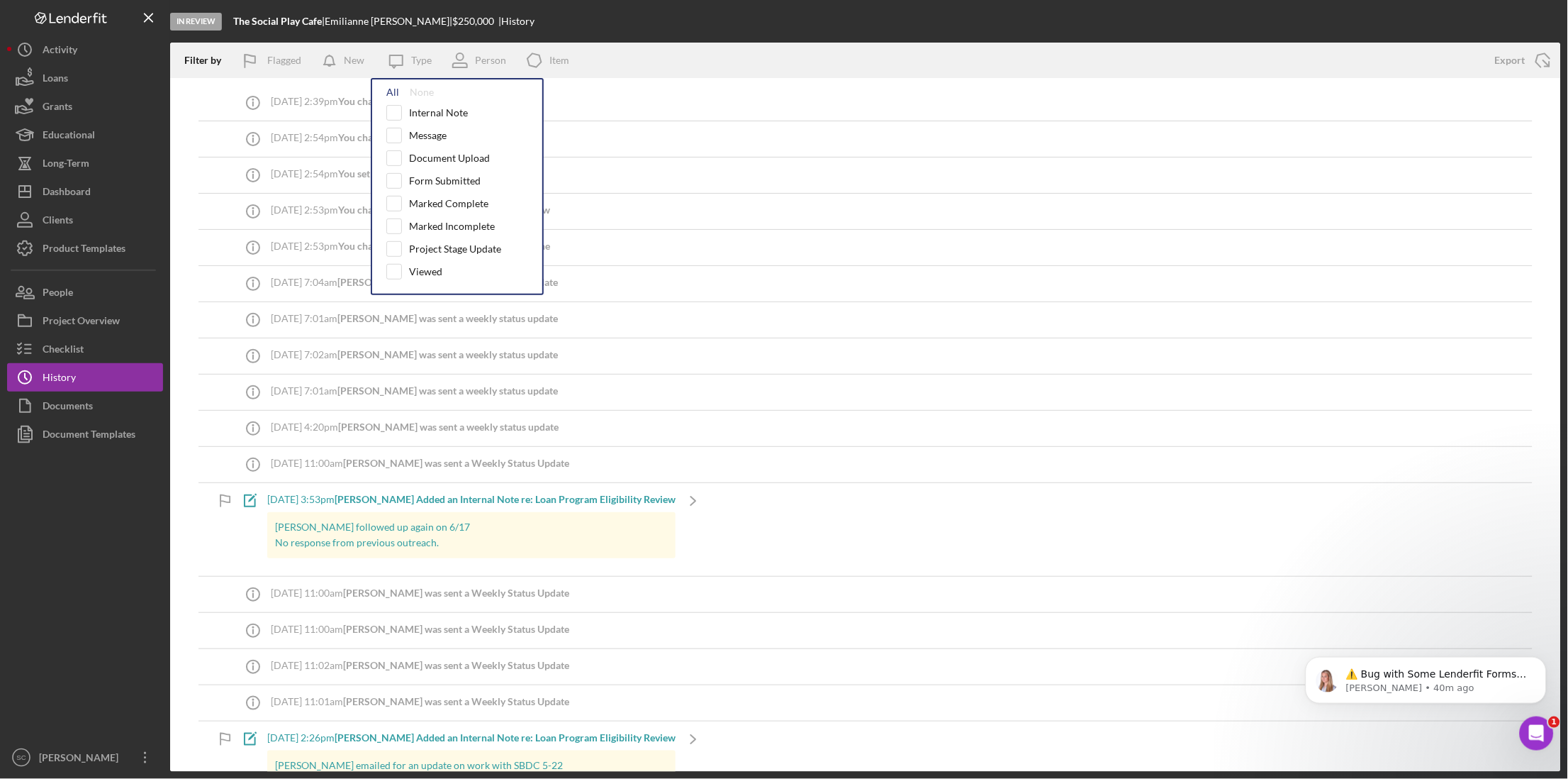
click at [389, 96] on div "All" at bounding box center [392, 92] width 13 height 11
checkbox input "true"
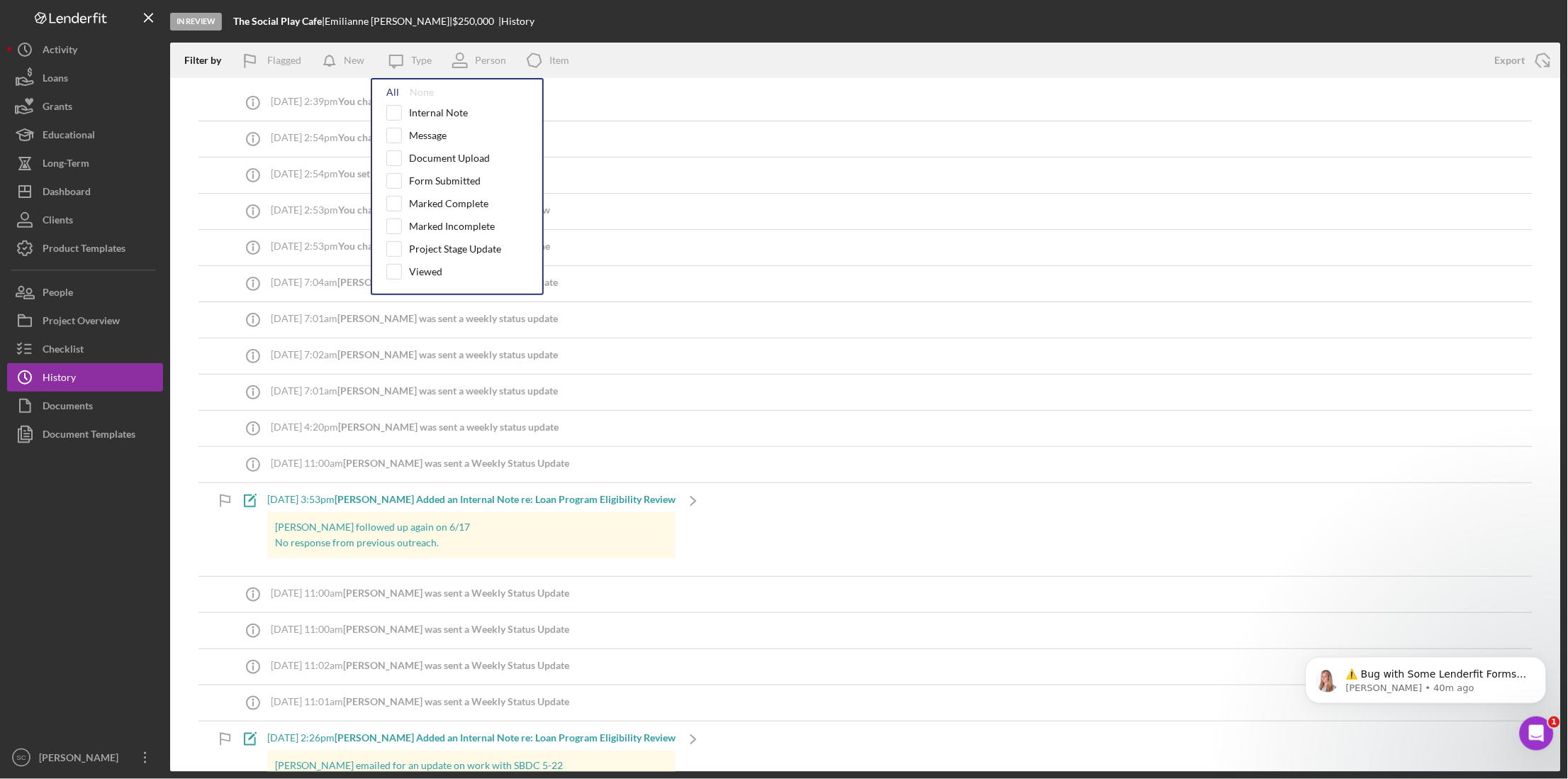
checkbox input "true"
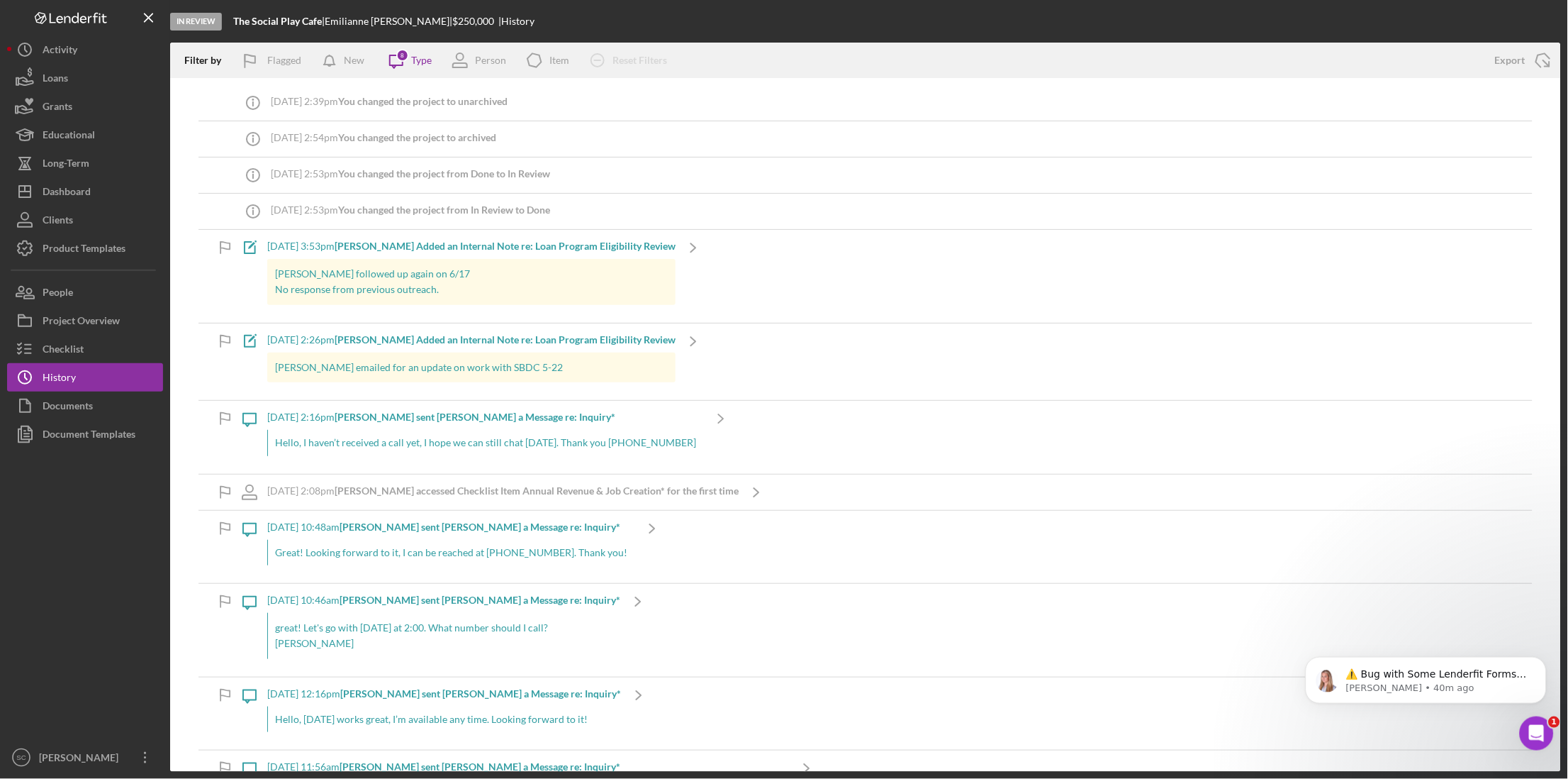
click at [659, 18] on div "In Review The Social Play Cafe | Emilianne Fitzpatrick | $250,000 | History" at bounding box center [865, 21] width 1390 height 43
click at [56, 353] on div "Checklist" at bounding box center [63, 350] width 41 height 32
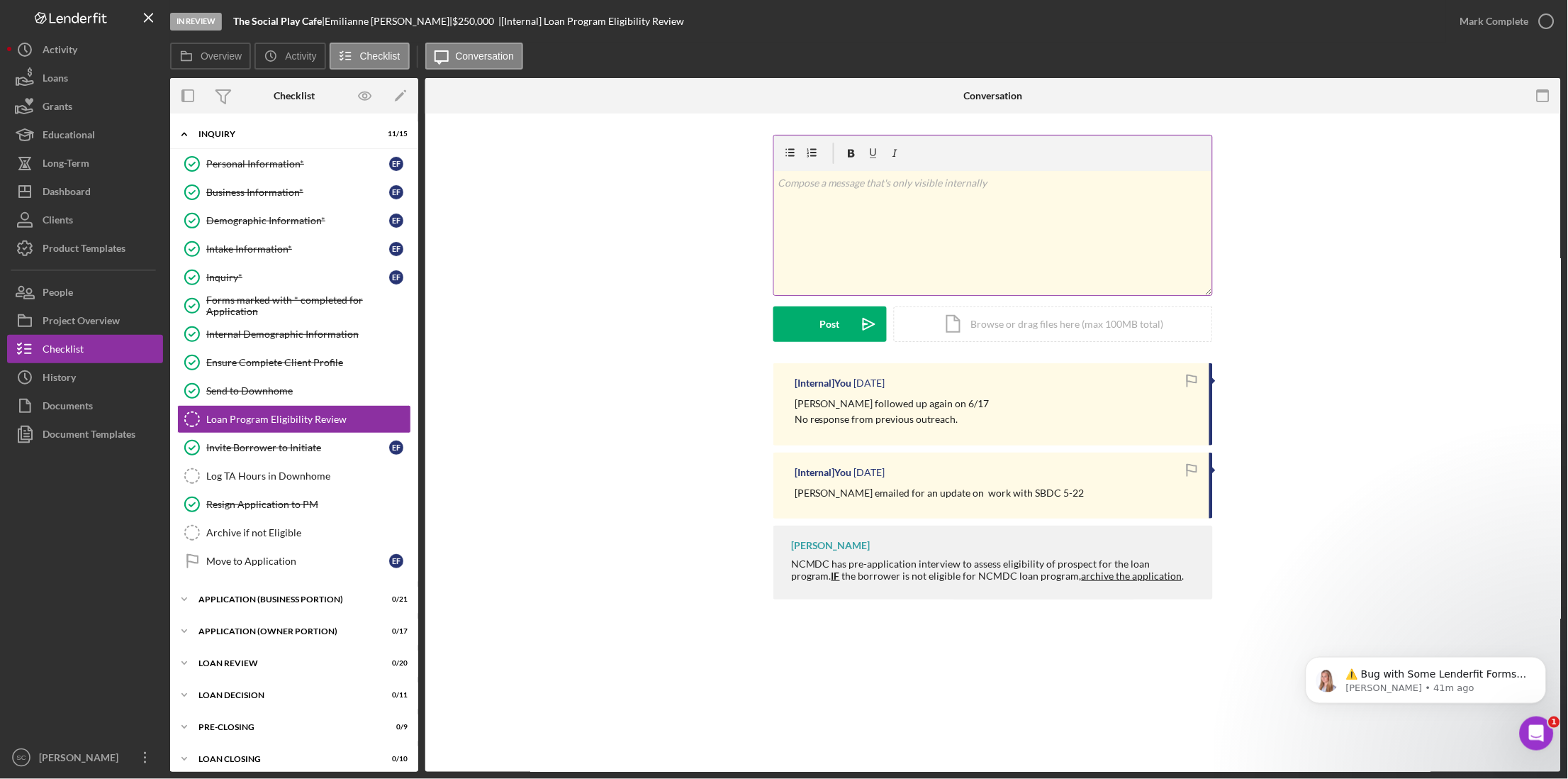
click at [870, 199] on div "v Color teal Color pink Remove color Add row above Add row below Add column bef…" at bounding box center [992, 233] width 437 height 124
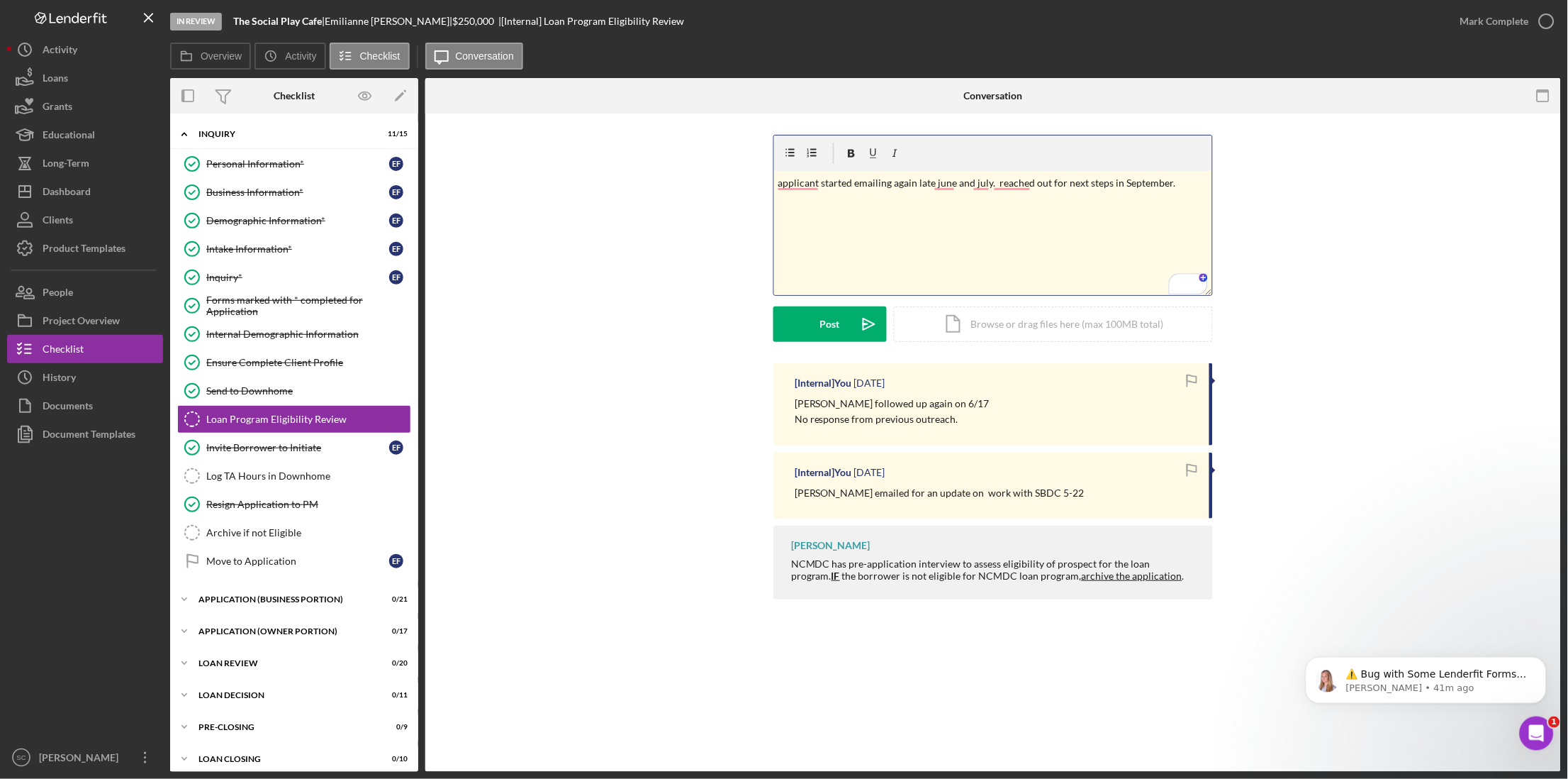
click at [811, 229] on div "v Color teal Color pink Remove color Add row above Add row below Add column bef…" at bounding box center [992, 233] width 437 height 124
click at [975, 189] on p "applicant started emailing again late june and july. Reached out for next steps…" at bounding box center [993, 183] width 431 height 16
click at [946, 186] on p "applicant started emailing again late june and July. Reached out for next steps…" at bounding box center [993, 183] width 431 height 16
click at [802, 182] on p "applicant started emailing again late June and July. Reached out for next steps…" at bounding box center [993, 183] width 431 height 16
click at [829, 324] on div "Post" at bounding box center [830, 324] width 20 height 36
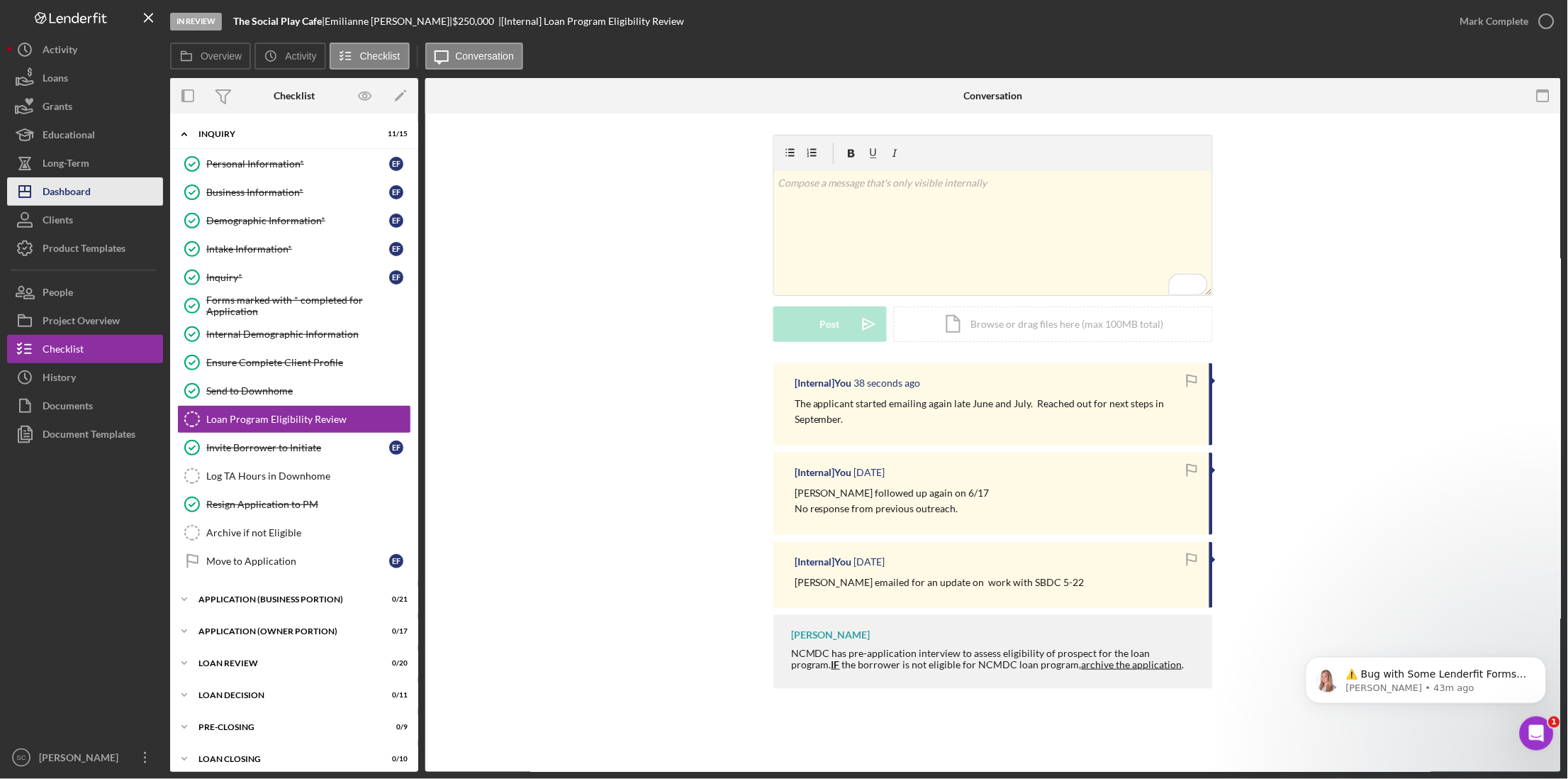
click at [102, 191] on button "Icon/Dashboard Dashboard" at bounding box center [85, 191] width 156 height 29
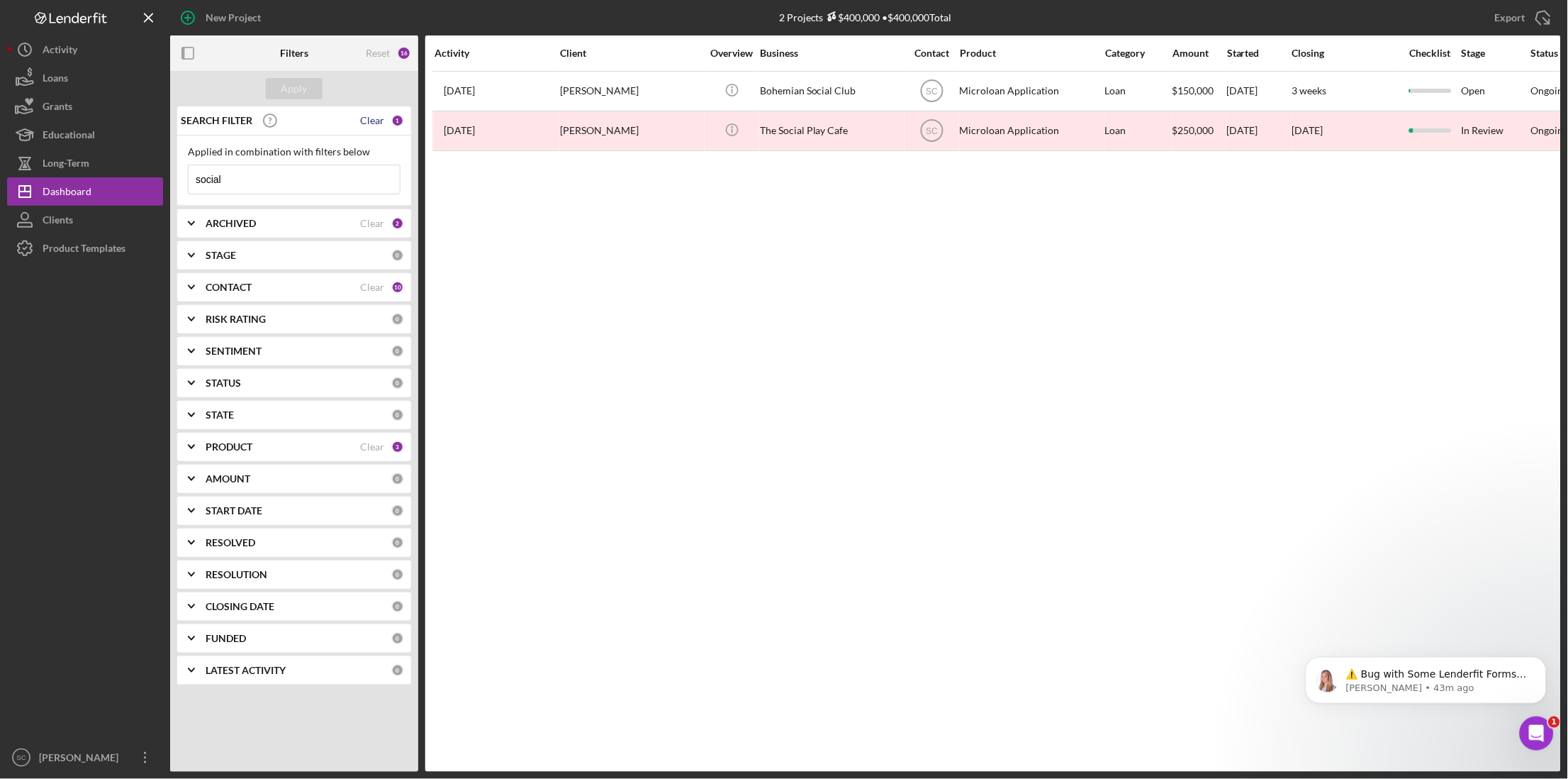
click at [373, 119] on div "Clear" at bounding box center [372, 119] width 24 height 11
click at [244, 288] on b "CONTACT" at bounding box center [229, 287] width 46 height 11
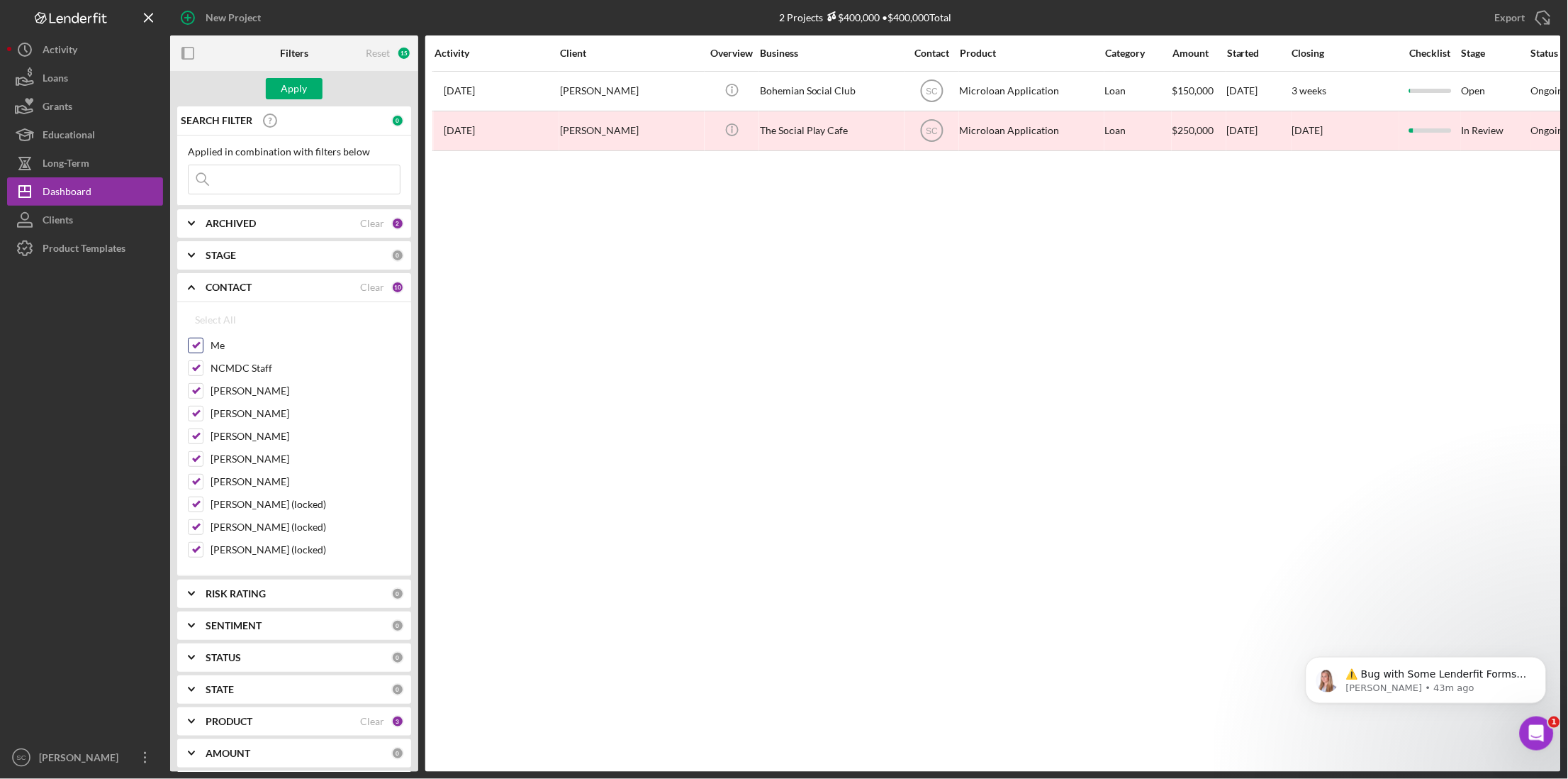
click at [197, 344] on input "Me" at bounding box center [196, 345] width 14 height 14
click at [191, 347] on input "Me" at bounding box center [196, 345] width 14 height 14
checkbox input "true"
click at [196, 372] on input "NCMDC Staff" at bounding box center [196, 368] width 14 height 14
checkbox input "false"
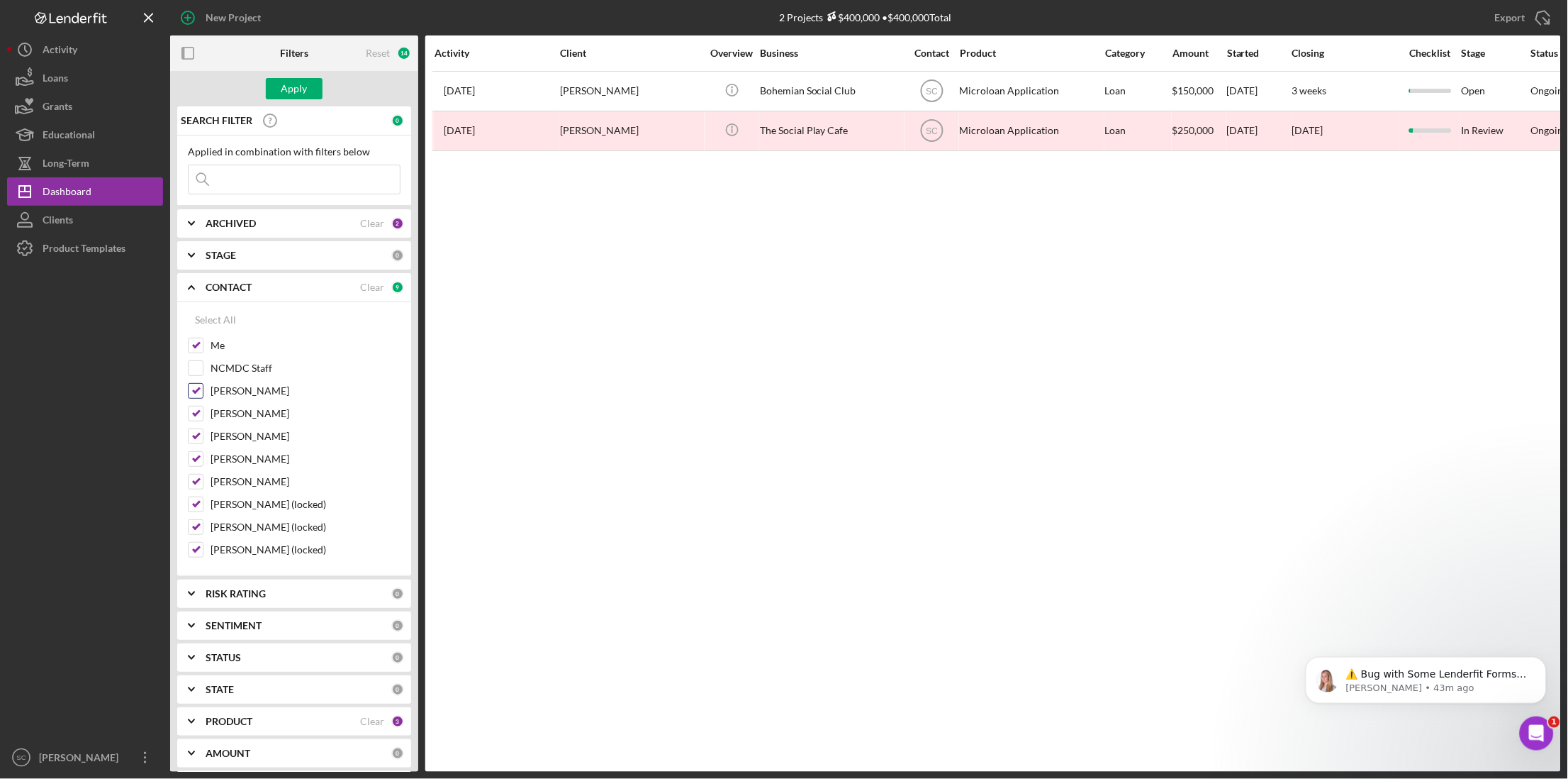
click at [194, 393] on input "[PERSON_NAME]" at bounding box center [196, 391] width 14 height 14
checkbox input "false"
click at [196, 429] on div at bounding box center [196, 436] width 16 height 16
click at [197, 481] on input "[PERSON_NAME]" at bounding box center [196, 482] width 14 height 14
checkbox input "false"
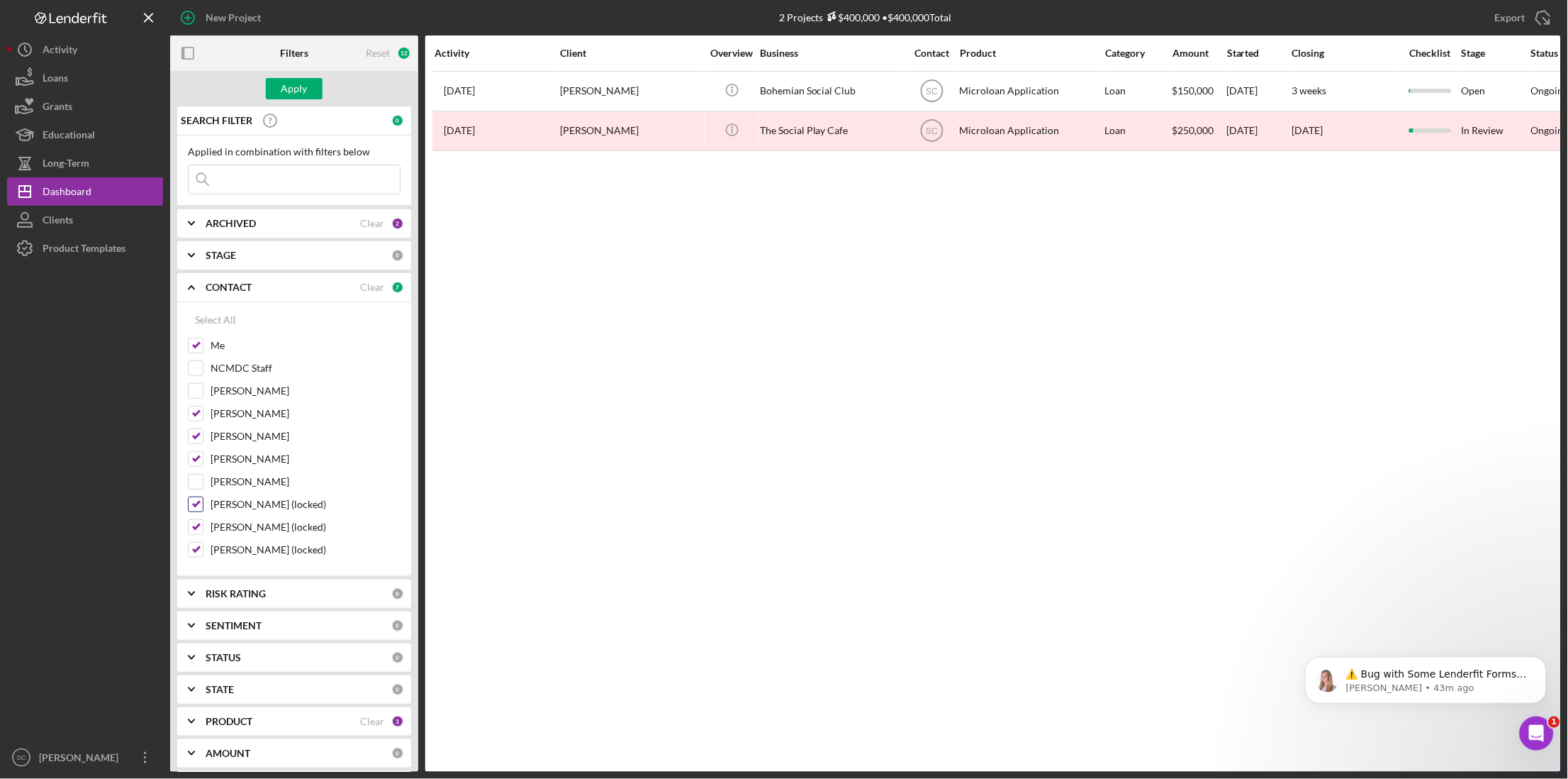
click at [194, 507] on input "[PERSON_NAME] (locked)" at bounding box center [196, 504] width 14 height 14
checkbox input "false"
click at [196, 524] on input "[PERSON_NAME] (locked)" at bounding box center [196, 526] width 14 height 14
checkbox input "false"
click at [196, 546] on input "[PERSON_NAME] (locked)" at bounding box center [196, 549] width 14 height 14
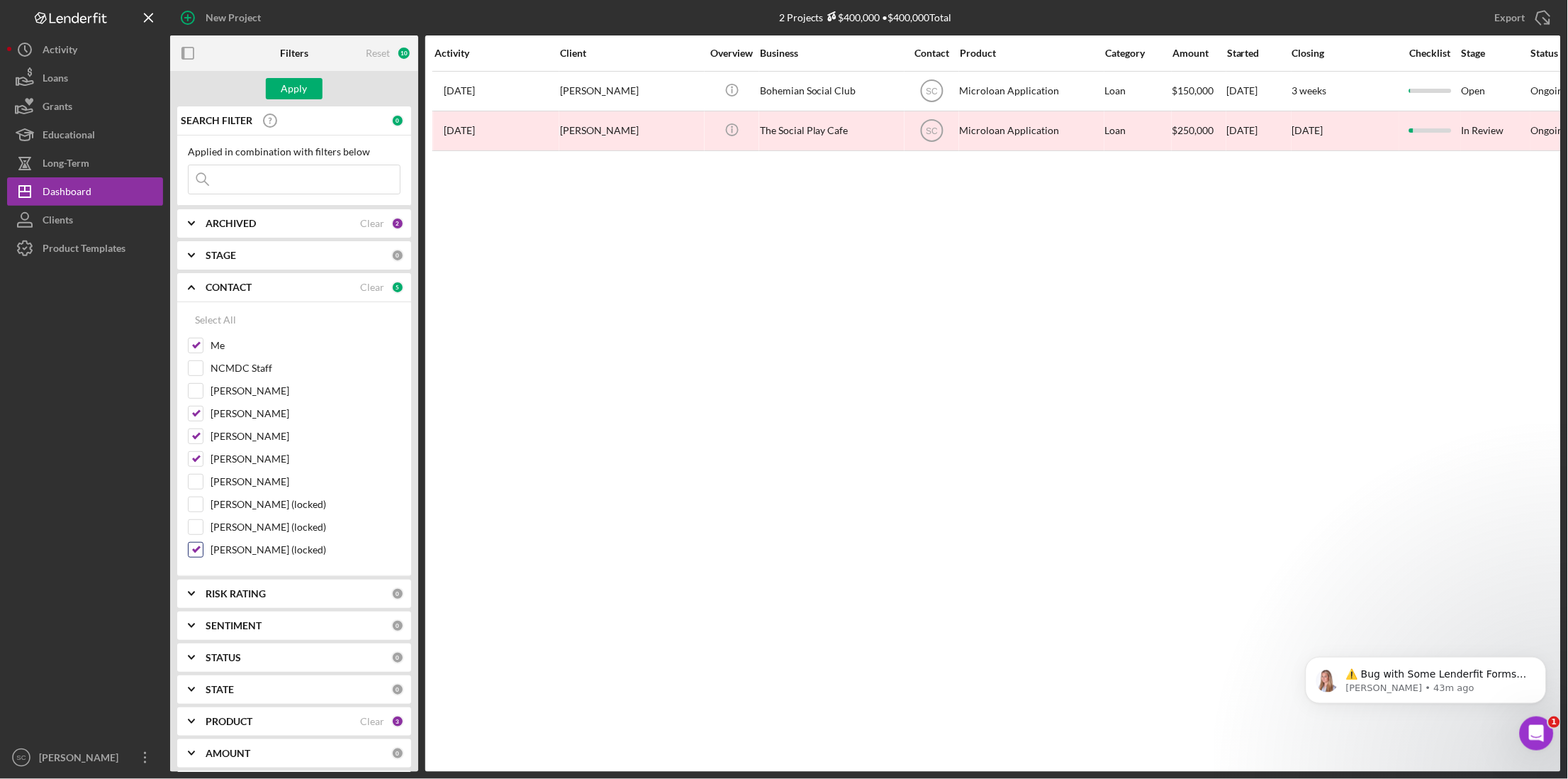
checkbox input "false"
click at [308, 96] on button "Apply" at bounding box center [293, 88] width 57 height 21
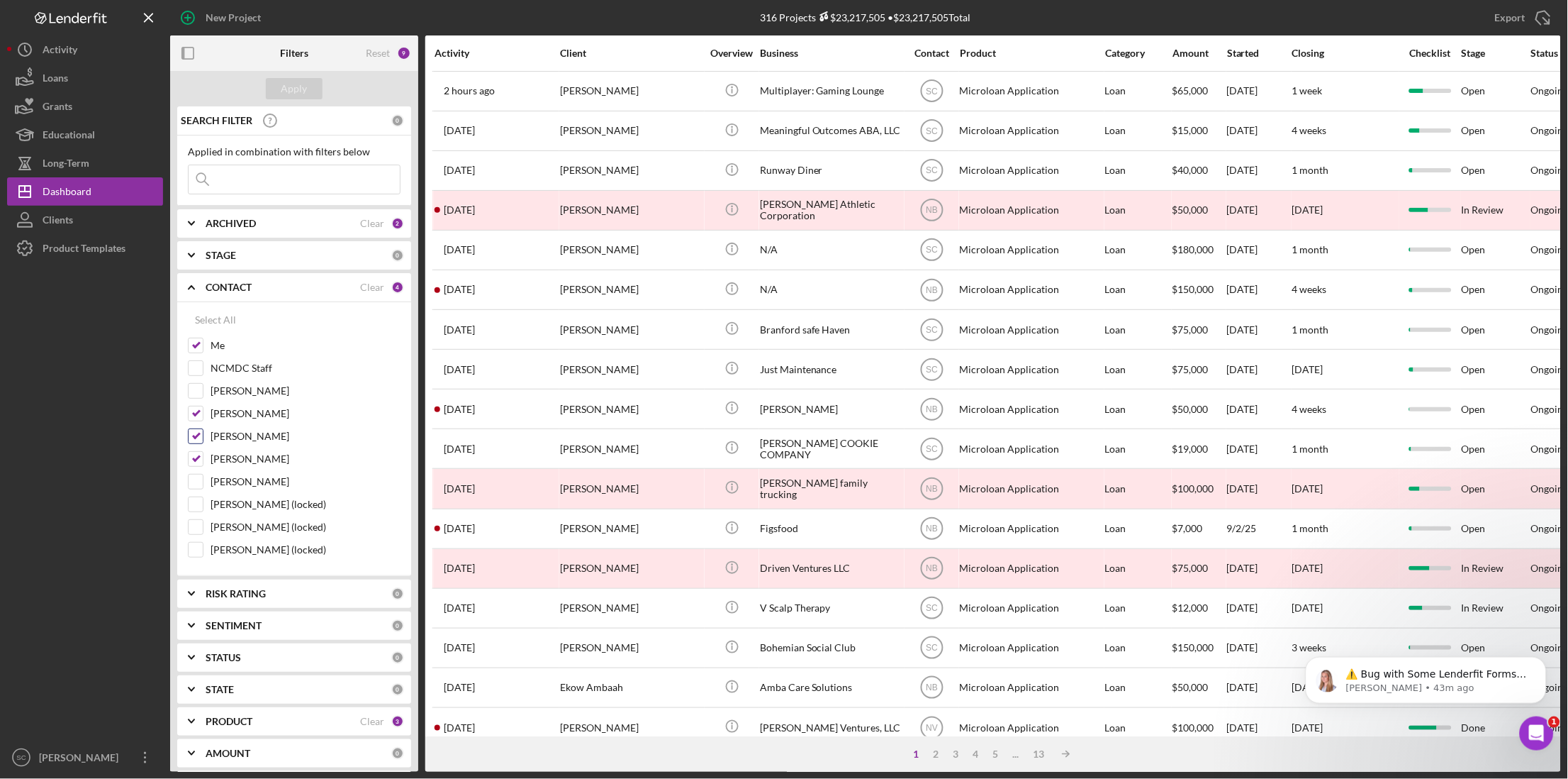
click at [196, 440] on input "[PERSON_NAME]" at bounding box center [196, 436] width 14 height 14
checkbox input "false"
click at [284, 86] on div "Apply" at bounding box center [294, 88] width 26 height 21
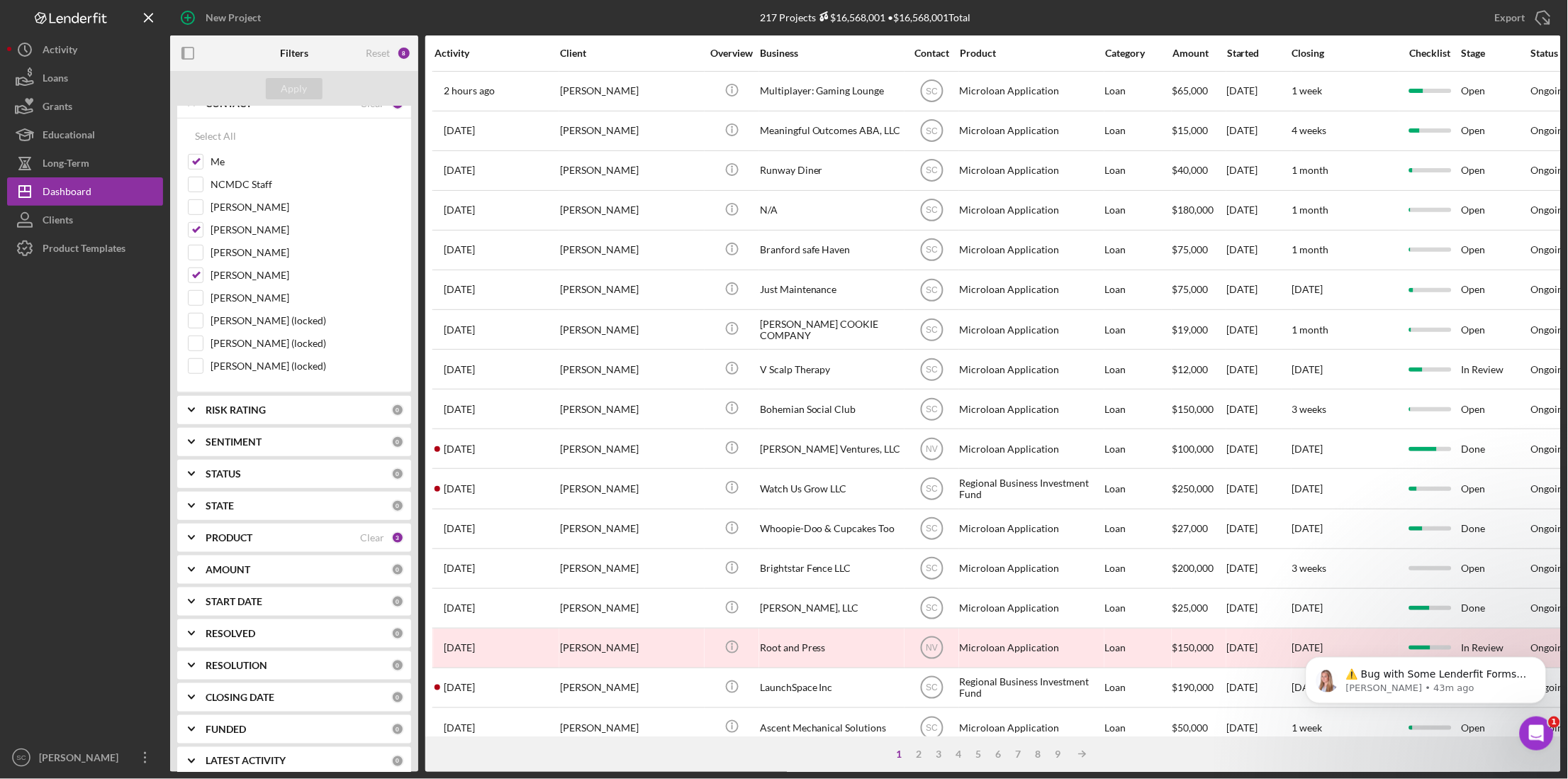
scroll to position [199, 0]
click at [268, 524] on div "PRODUCT" at bounding box center [282, 522] width 154 height 11
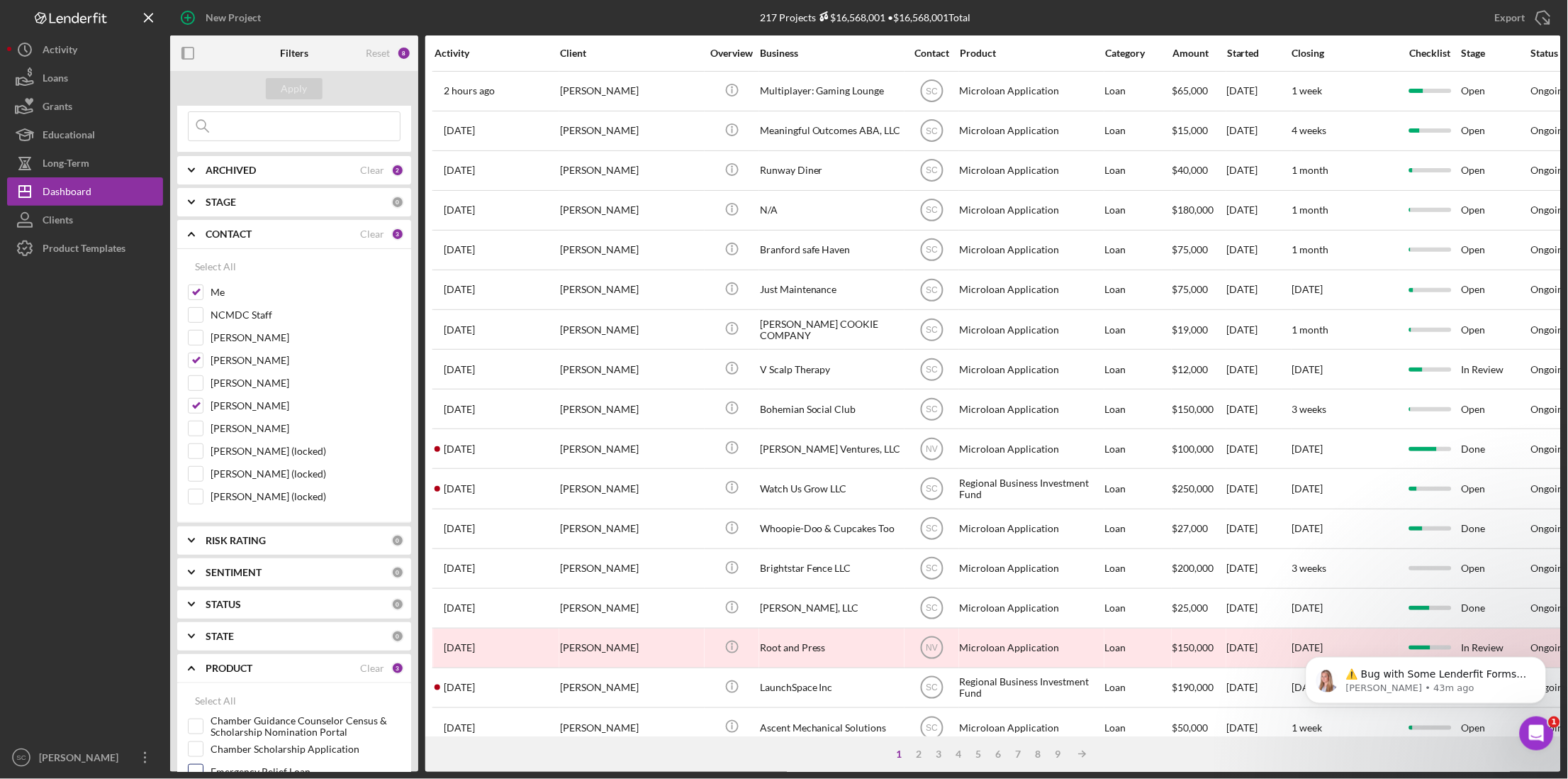
scroll to position [0, 0]
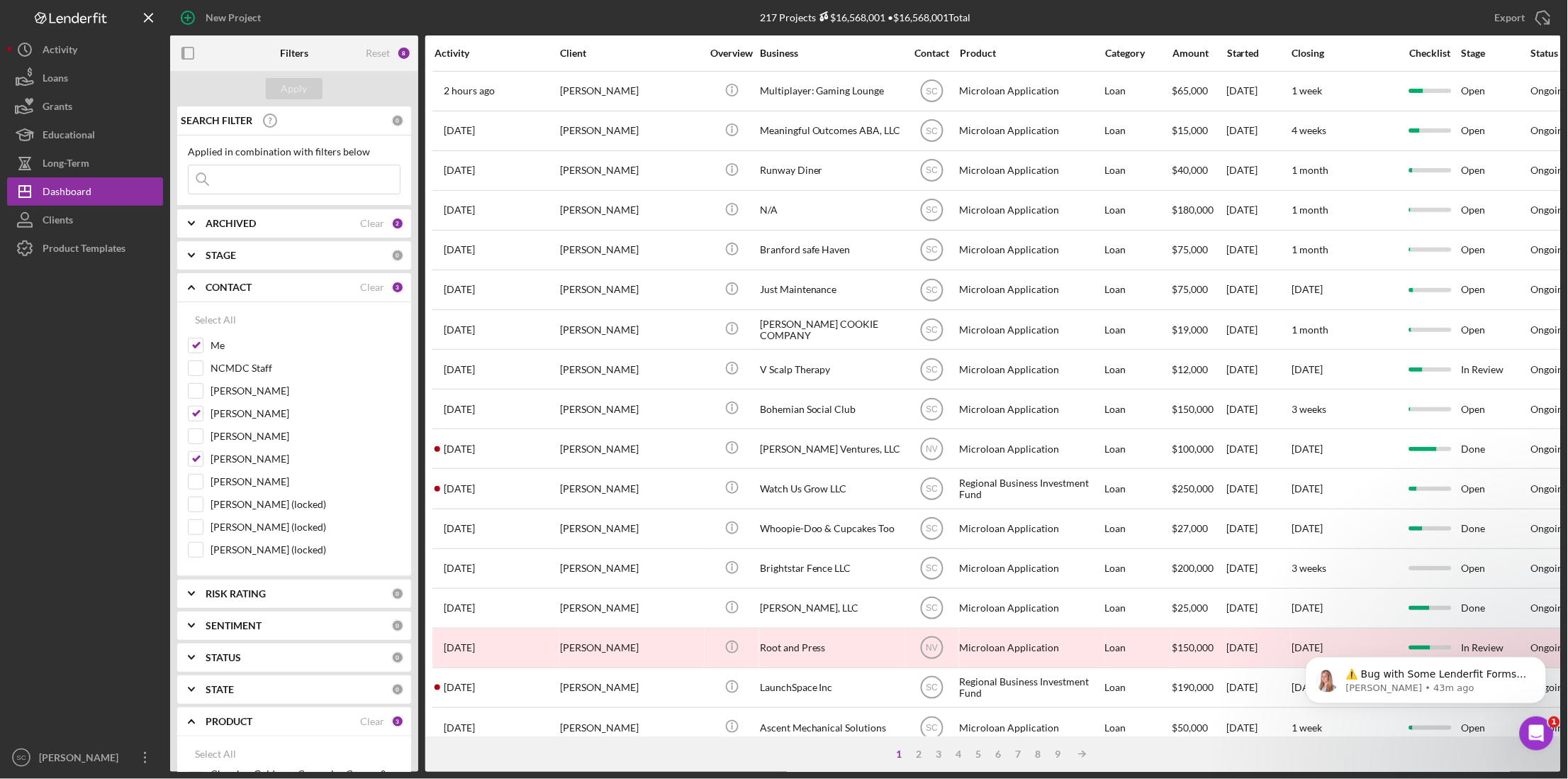
click at [239, 228] on b "ARCHIVED" at bounding box center [231, 223] width 51 height 11
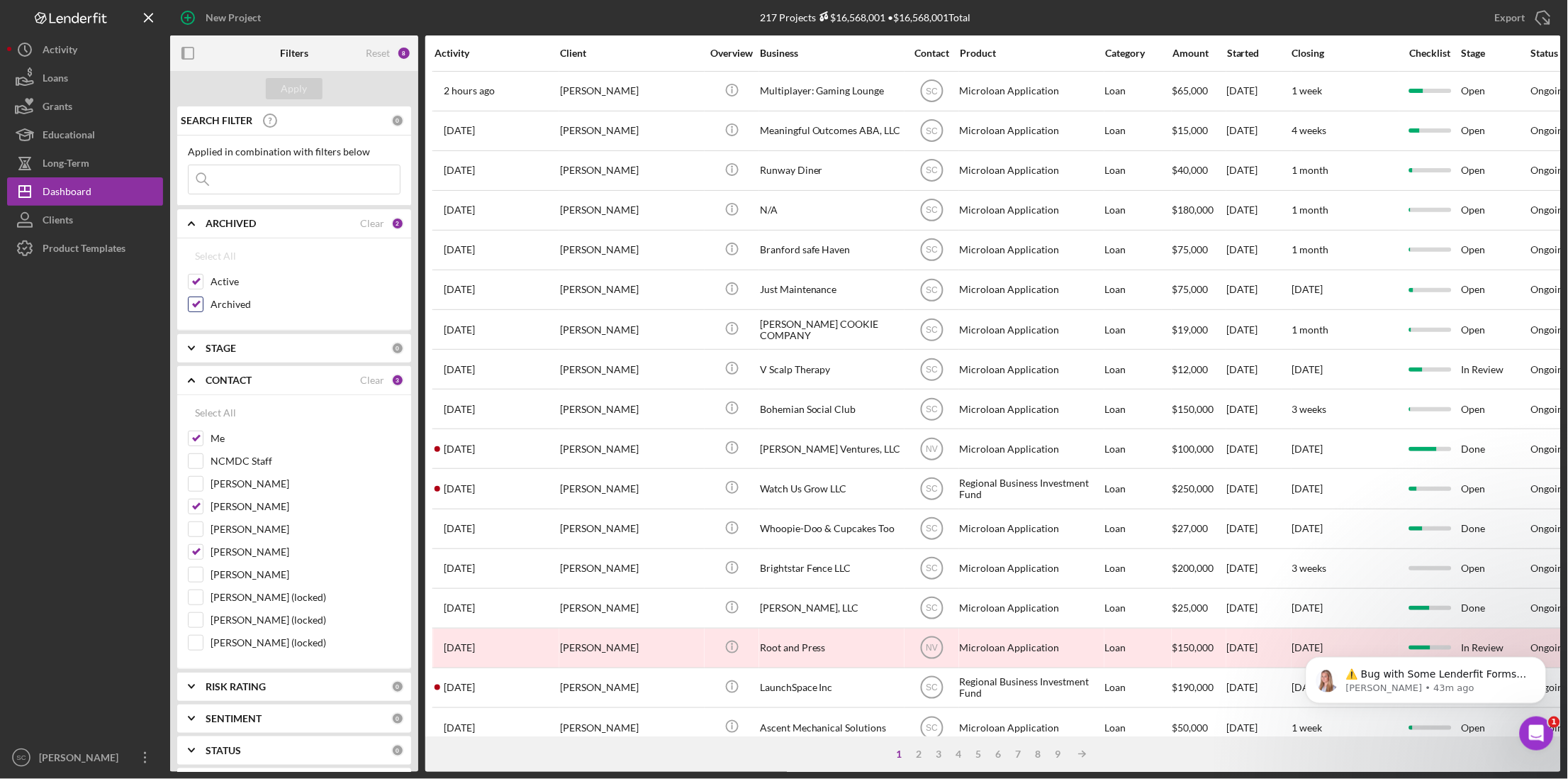
click at [196, 302] on input "Archived" at bounding box center [196, 304] width 14 height 14
checkbox input "false"
click at [289, 90] on div "Apply" at bounding box center [294, 88] width 26 height 21
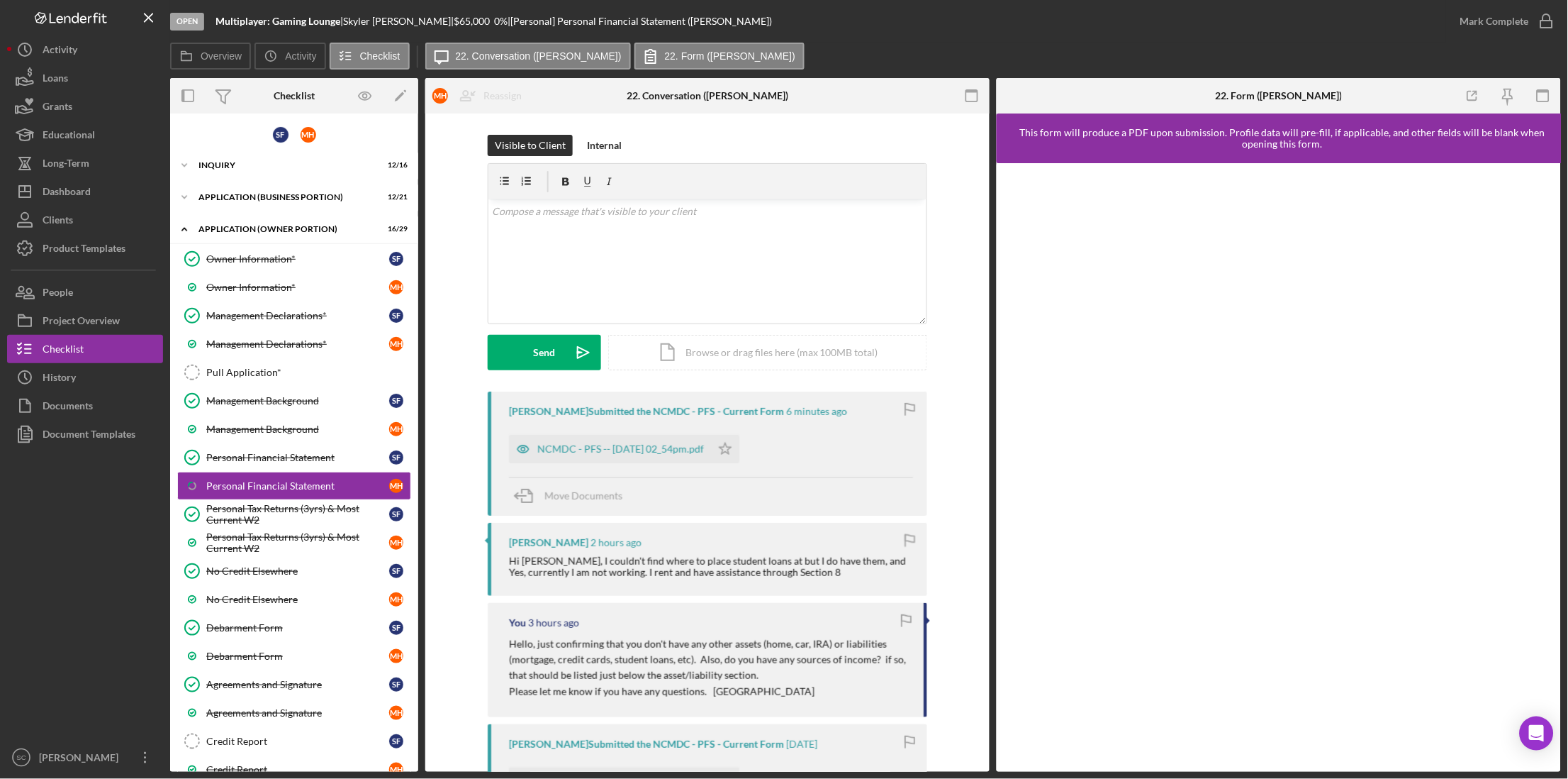
scroll to position [44, 0]
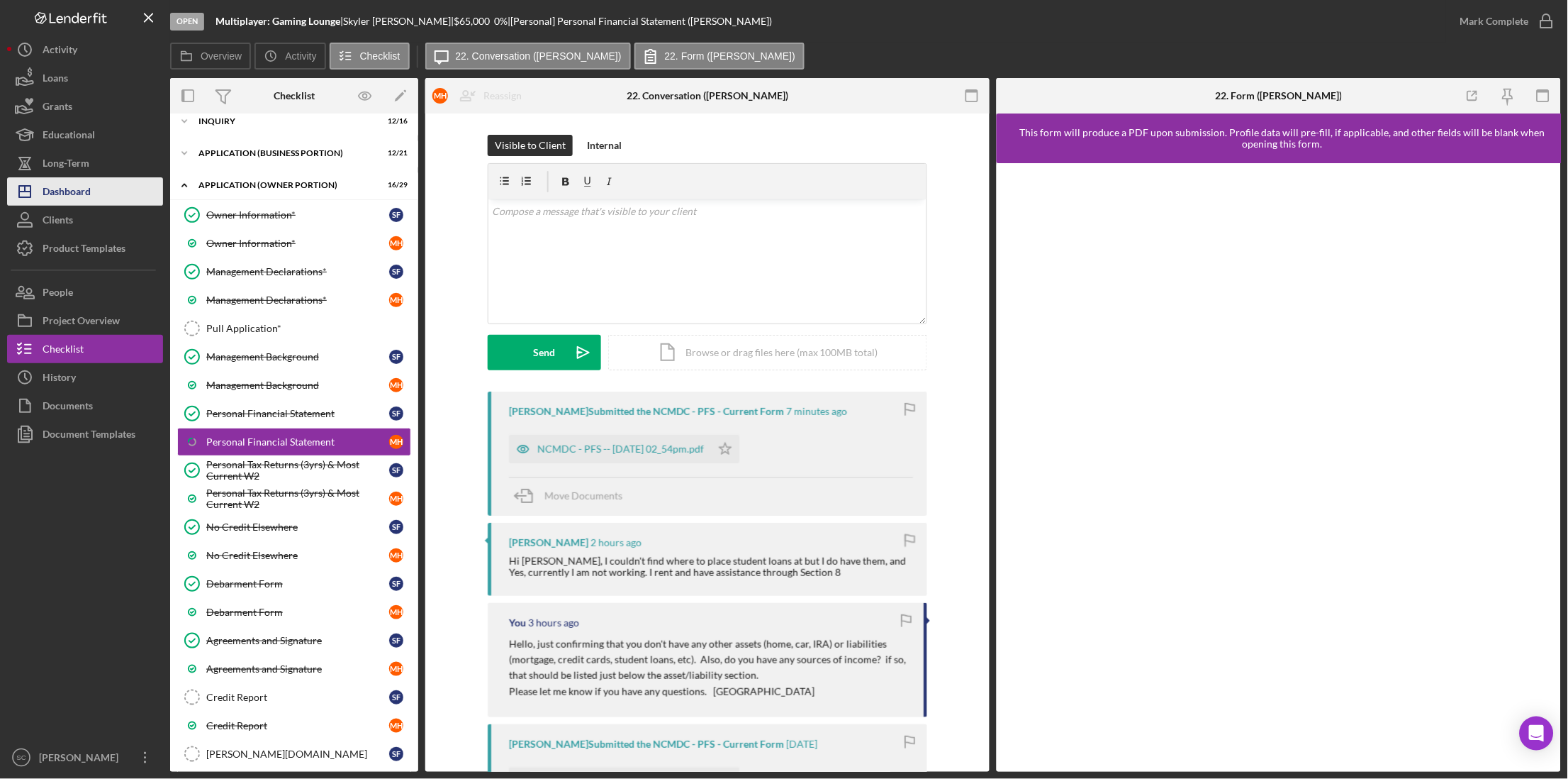
click at [71, 186] on div "Dashboard" at bounding box center [67, 193] width 48 height 32
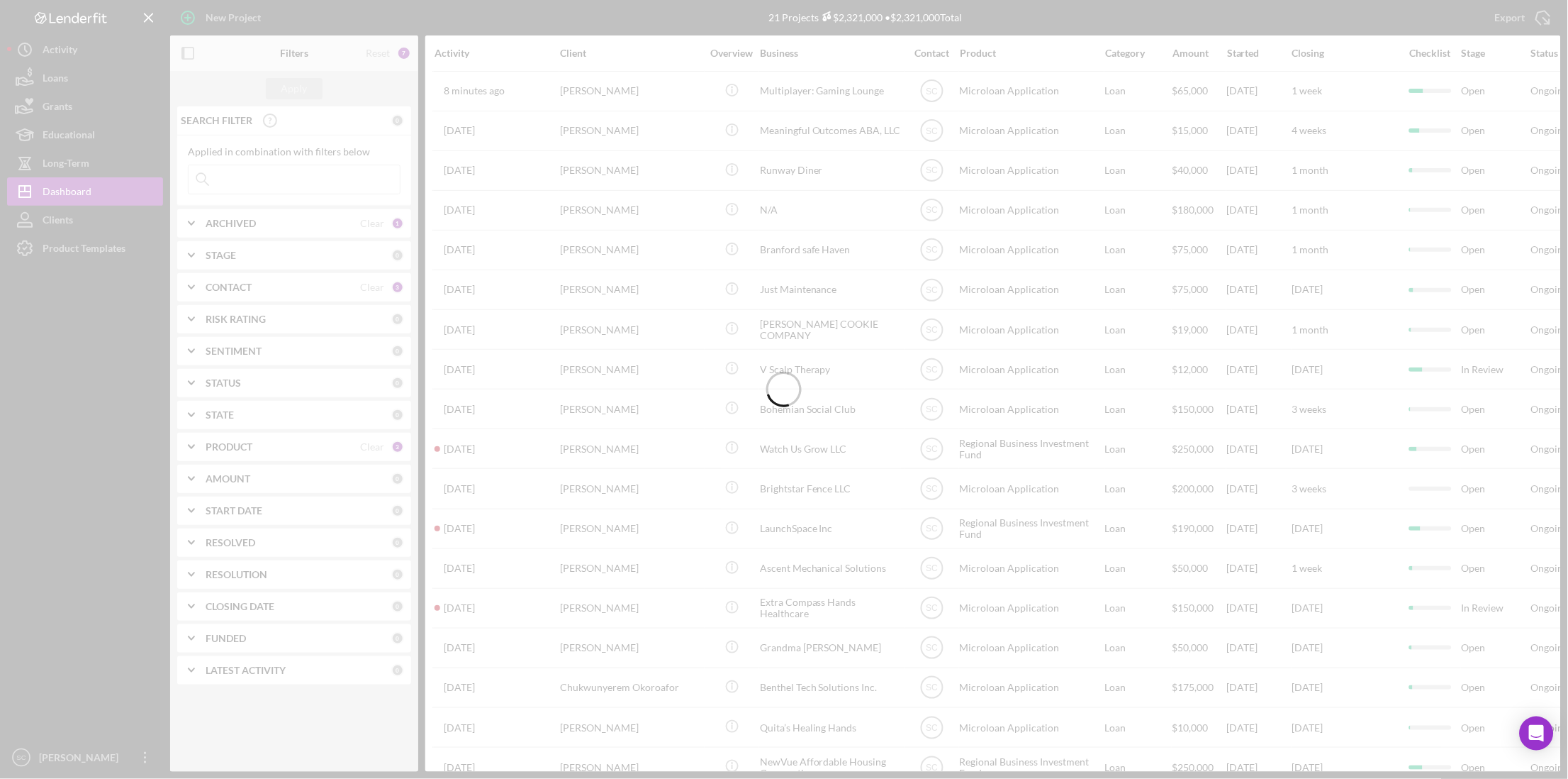
click at [239, 184] on div at bounding box center [784, 389] width 1568 height 779
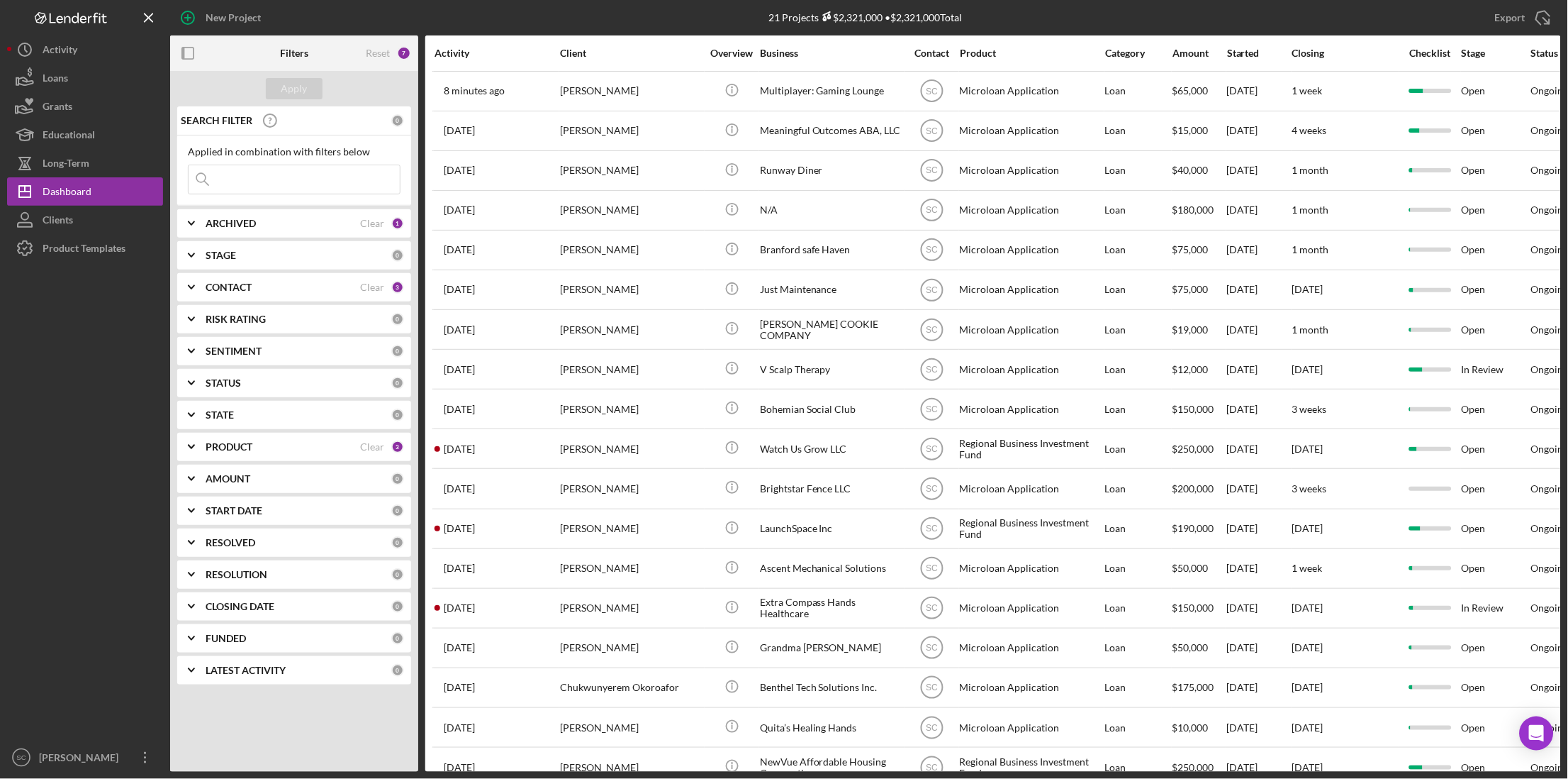
click at [239, 184] on input at bounding box center [294, 179] width 211 height 29
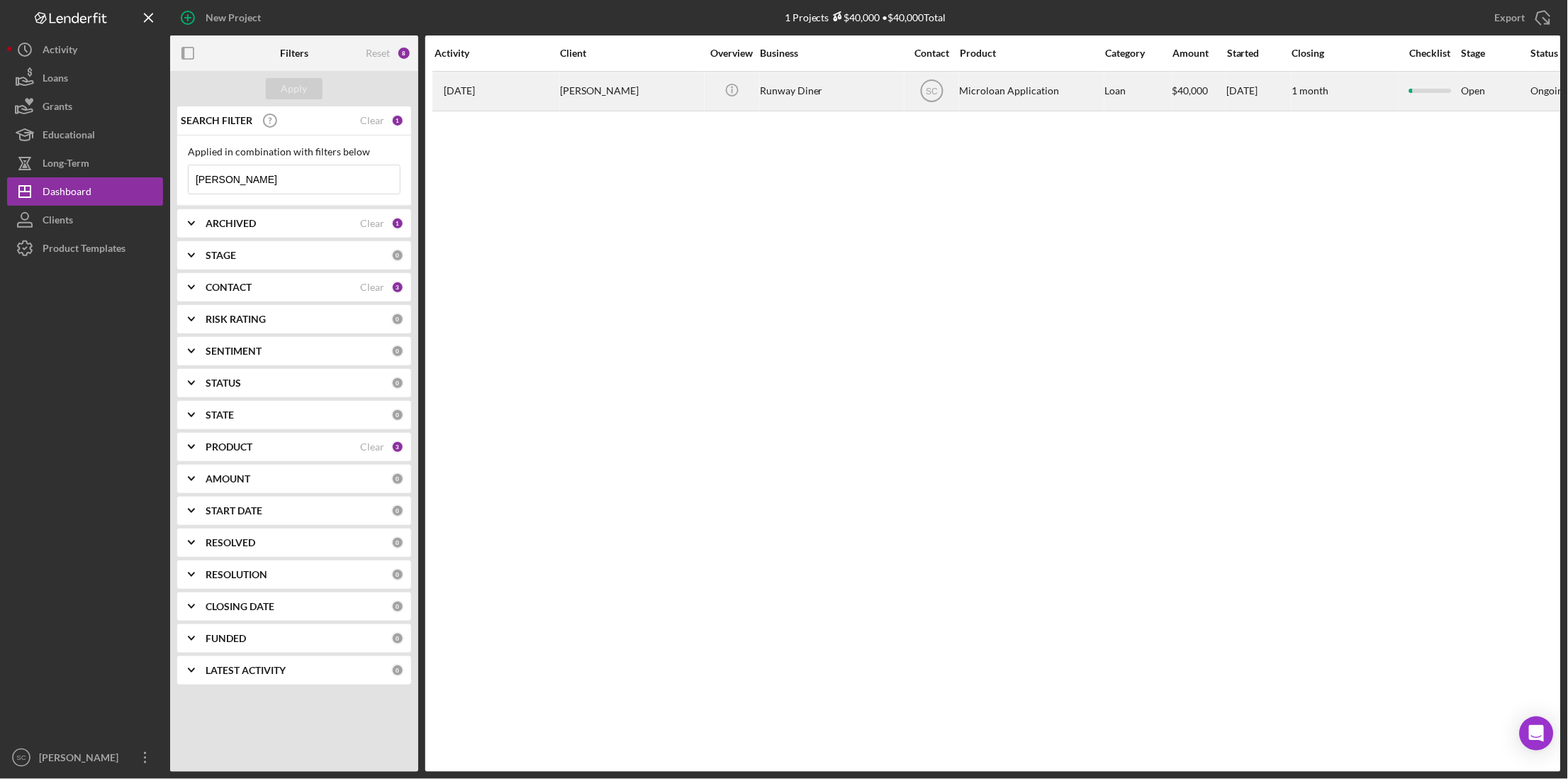
type input "denise"
click at [579, 95] on div "Denise Raymond" at bounding box center [630, 92] width 142 height 38
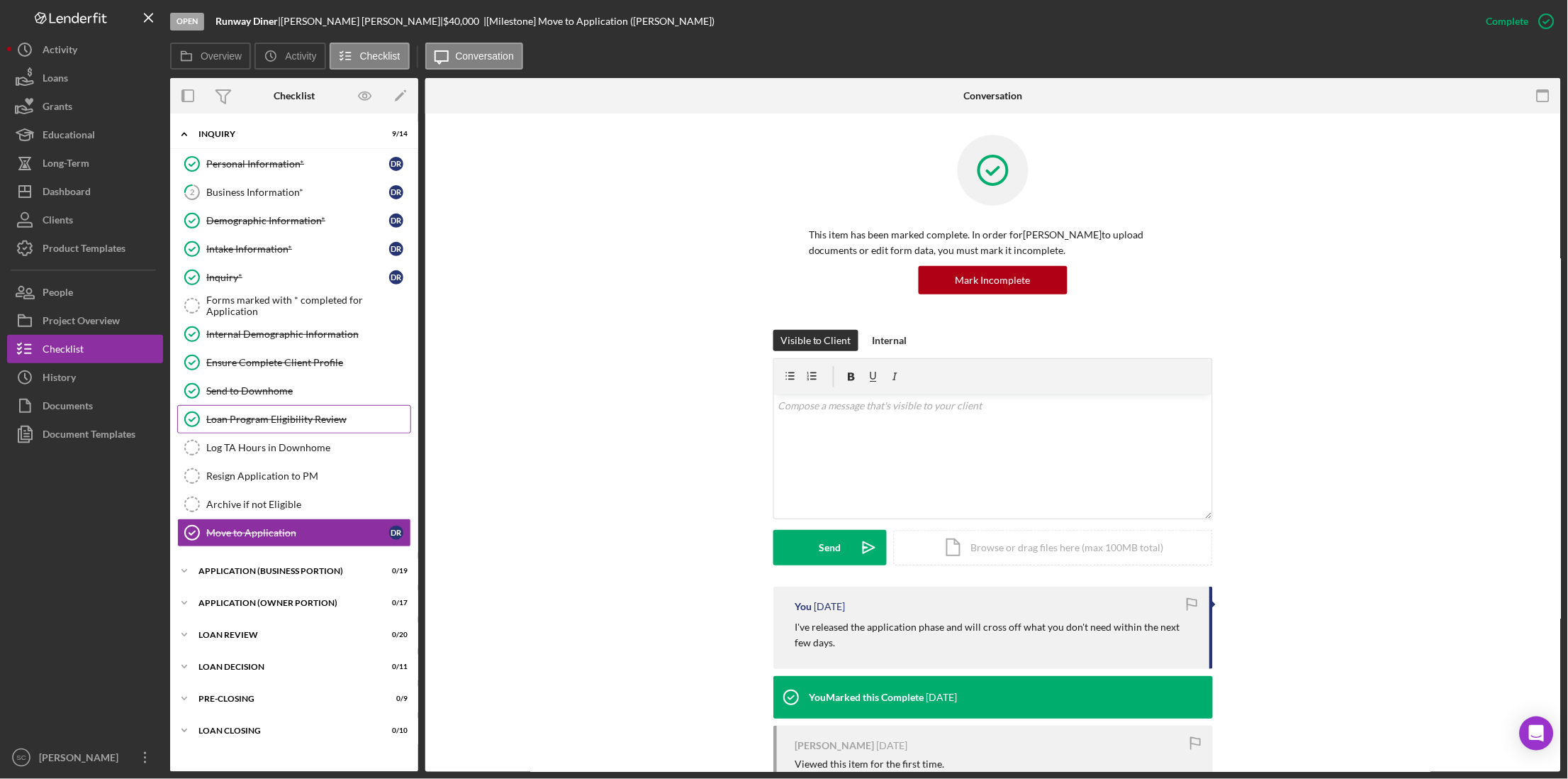
click at [280, 421] on div "Loan Program Eligibility Review" at bounding box center [307, 419] width 204 height 11
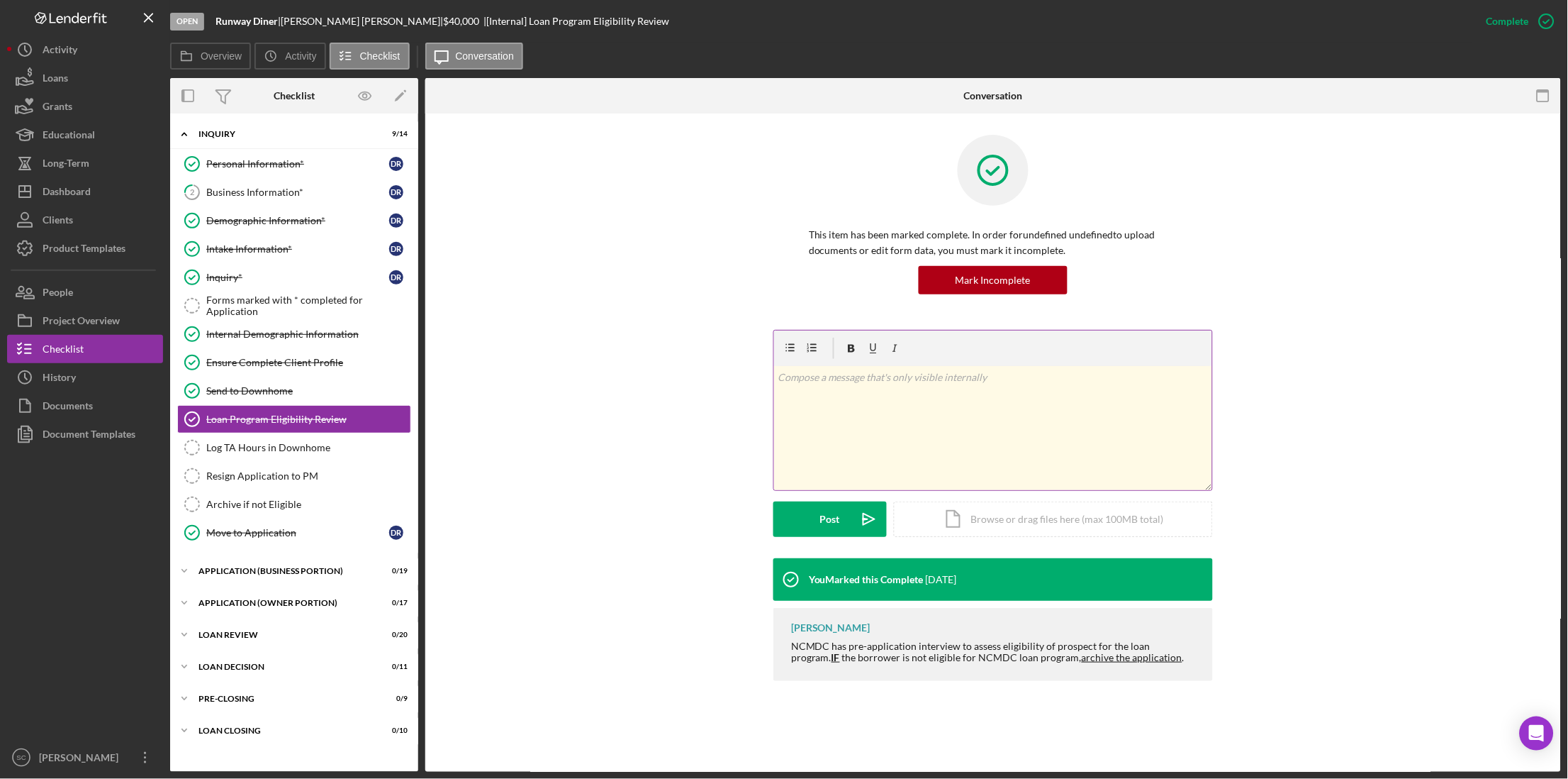
click at [795, 379] on p at bounding box center [993, 377] width 431 height 16
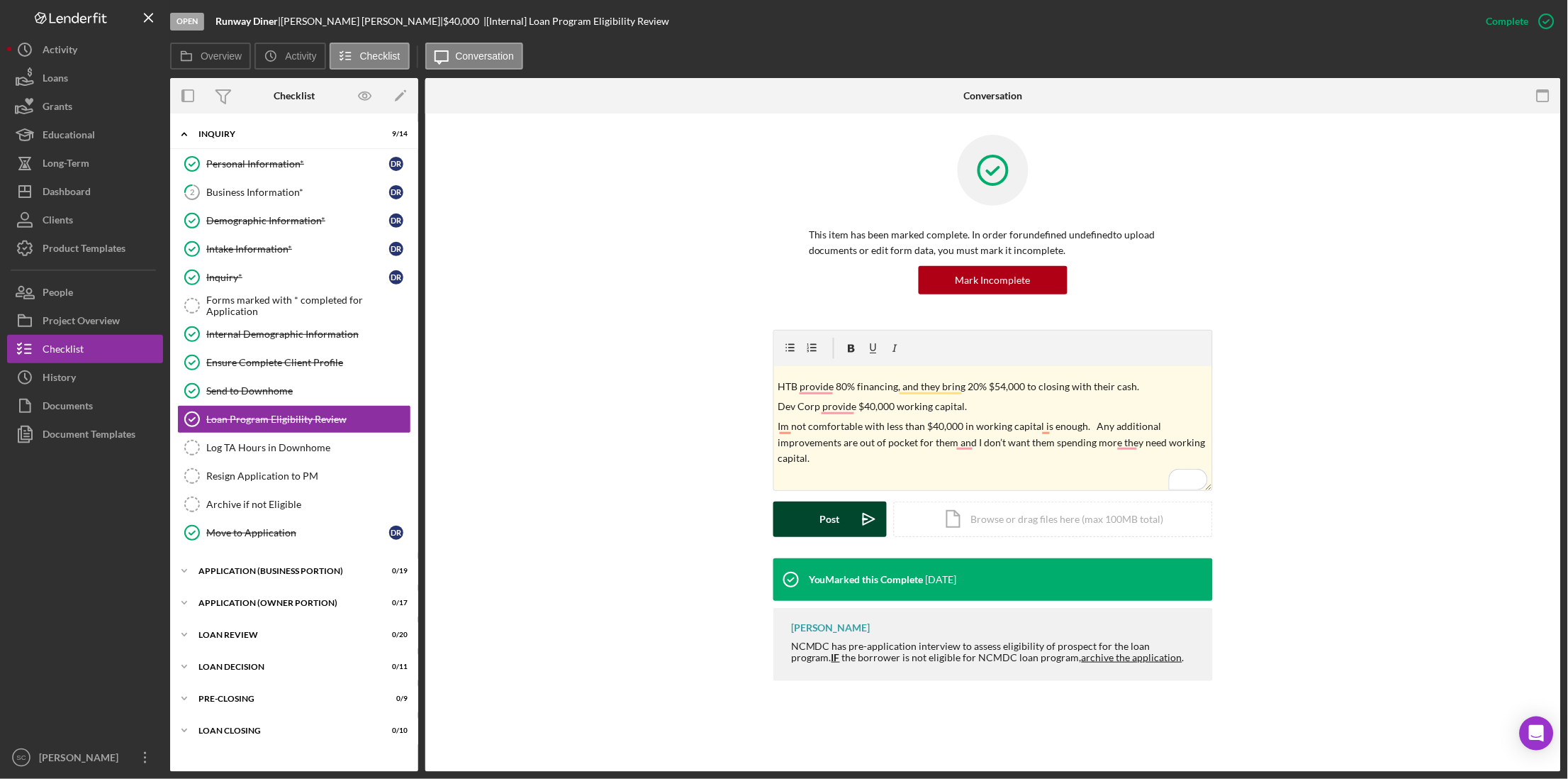
click at [822, 516] on div "Post" at bounding box center [830, 519] width 20 height 36
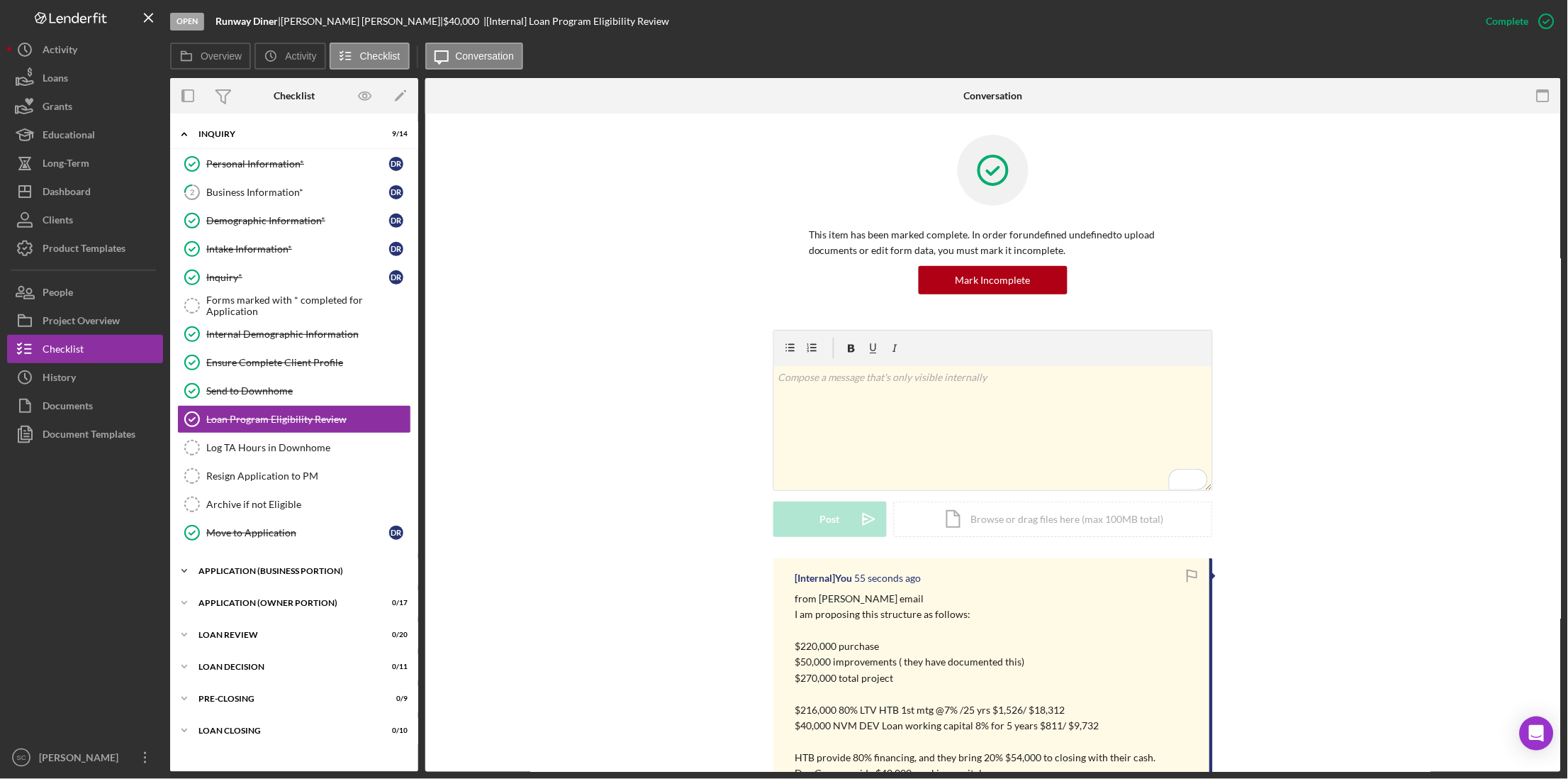
click at [262, 569] on div "Icon/Expander APPLICATION (BUSINESS PORTION) 0 / 19" at bounding box center [293, 571] width 248 height 29
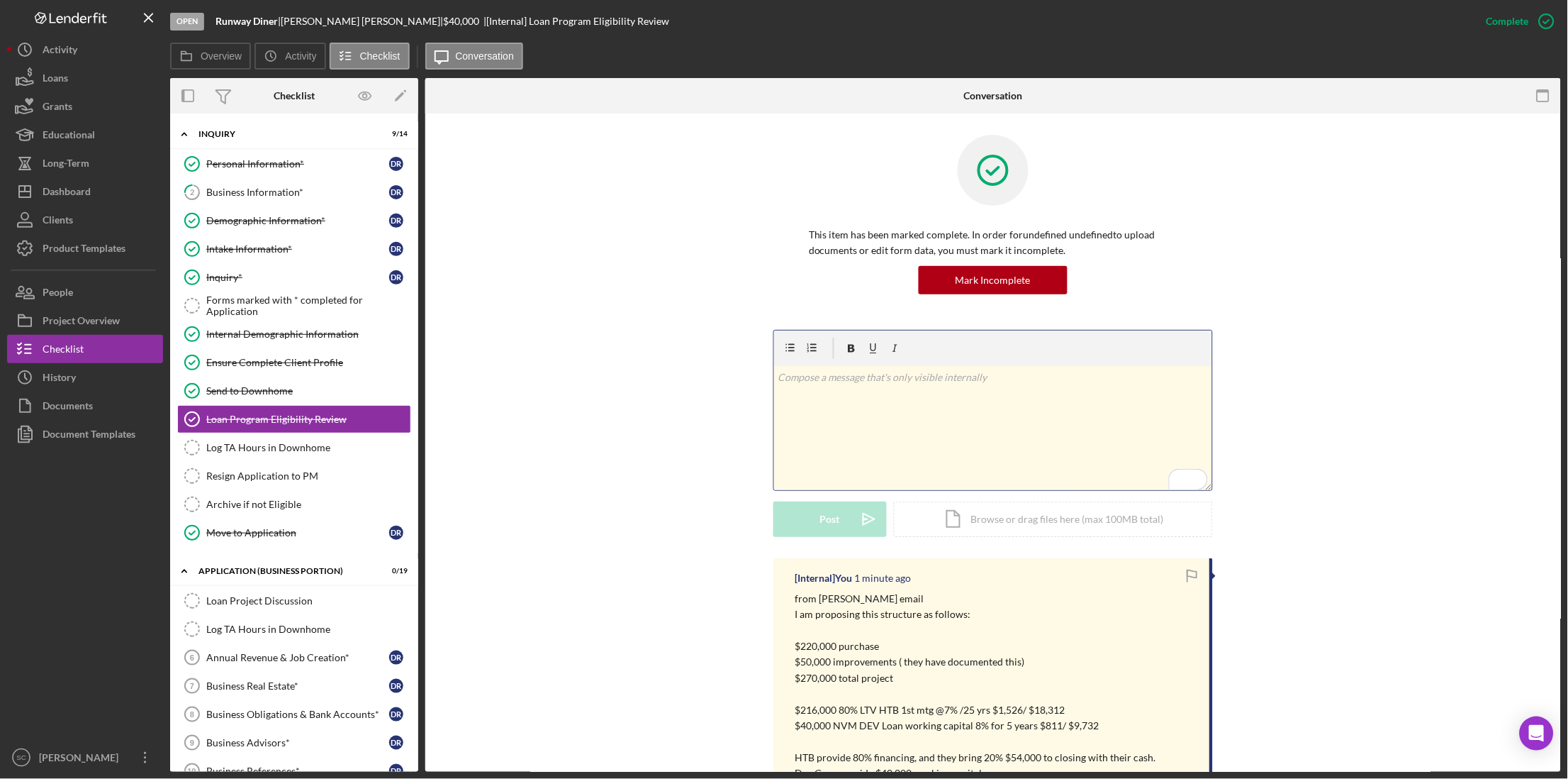
click at [810, 378] on p "To enrich screen reader interactions, please activate Accessibility in Grammarl…" at bounding box center [993, 377] width 431 height 16
click at [805, 387] on div "v Color teal Color pink Remove color Add row above Add row below Add column bef…" at bounding box center [992, 428] width 437 height 124
click at [793, 406] on div "v Color teal Color pink Remove color Add row above Add row below Add column bef…" at bounding box center [992, 428] width 437 height 124
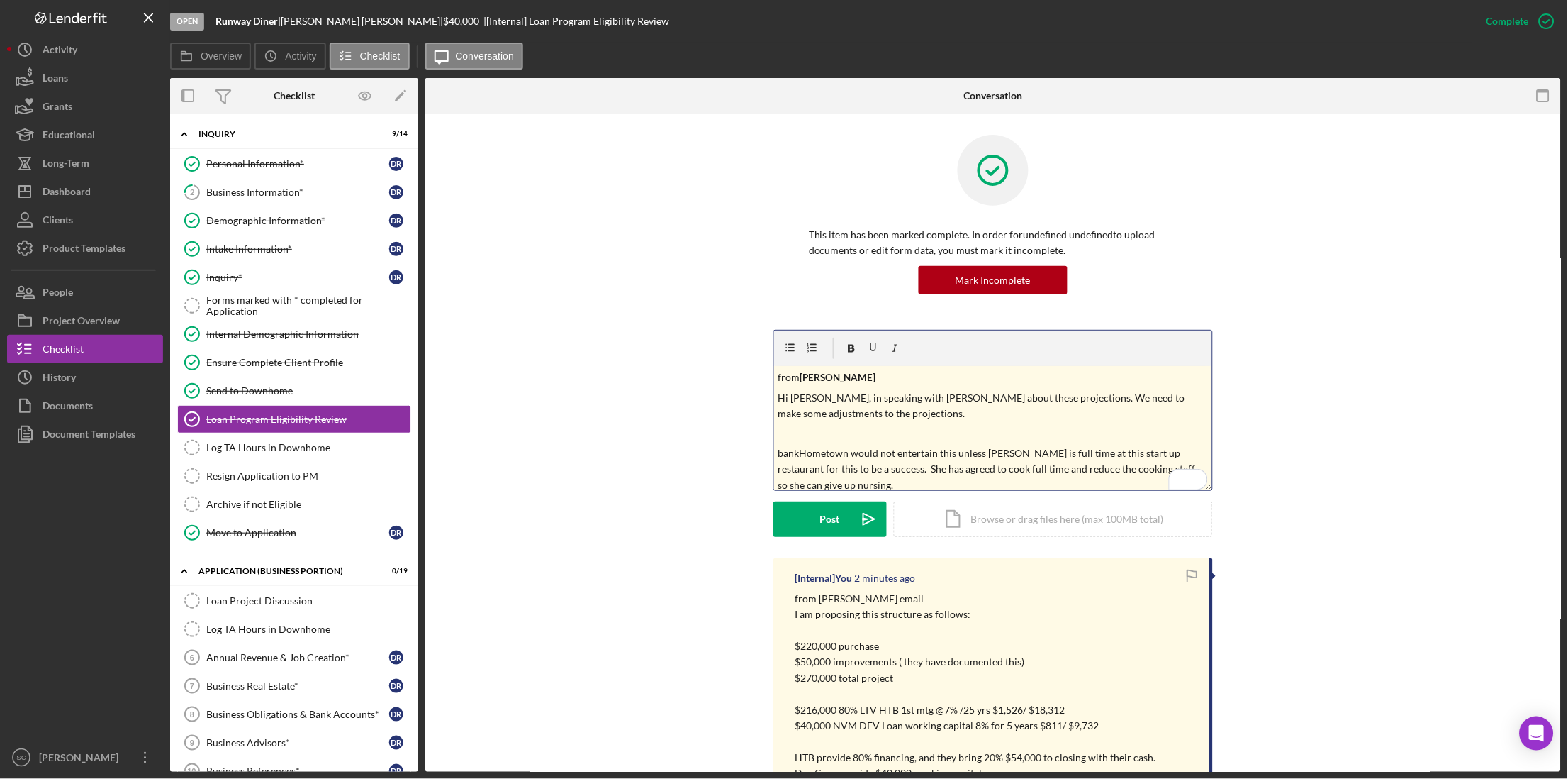
scroll to position [131, 0]
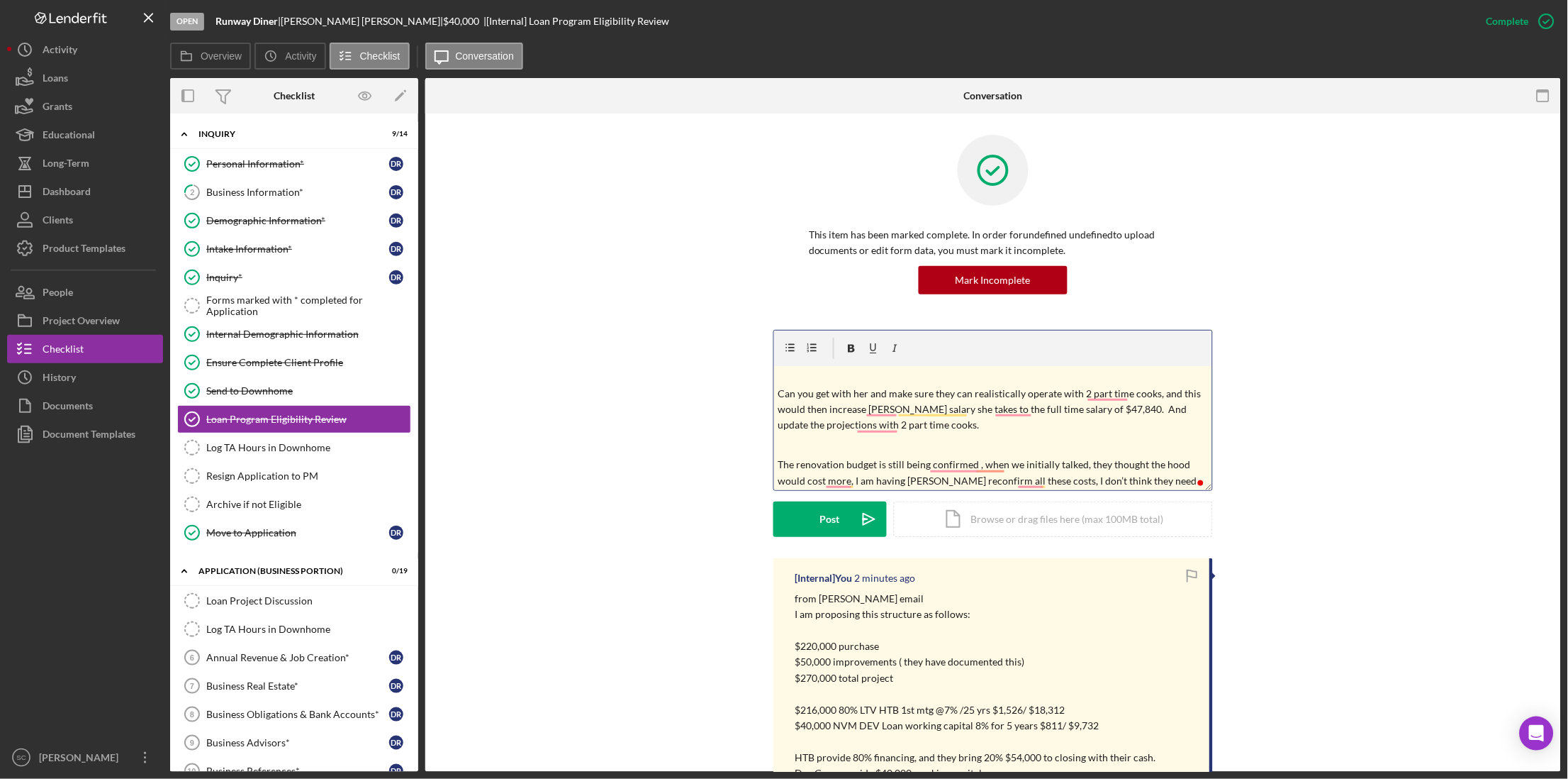
click at [794, 442] on p "To enrich screen reader interactions, please activate Accessibility in Grammarl…" at bounding box center [993, 445] width 431 height 16
click at [804, 409] on p "Can you get with her and make sure they can realistically operate with 2 part t…" at bounding box center [993, 408] width 431 height 48
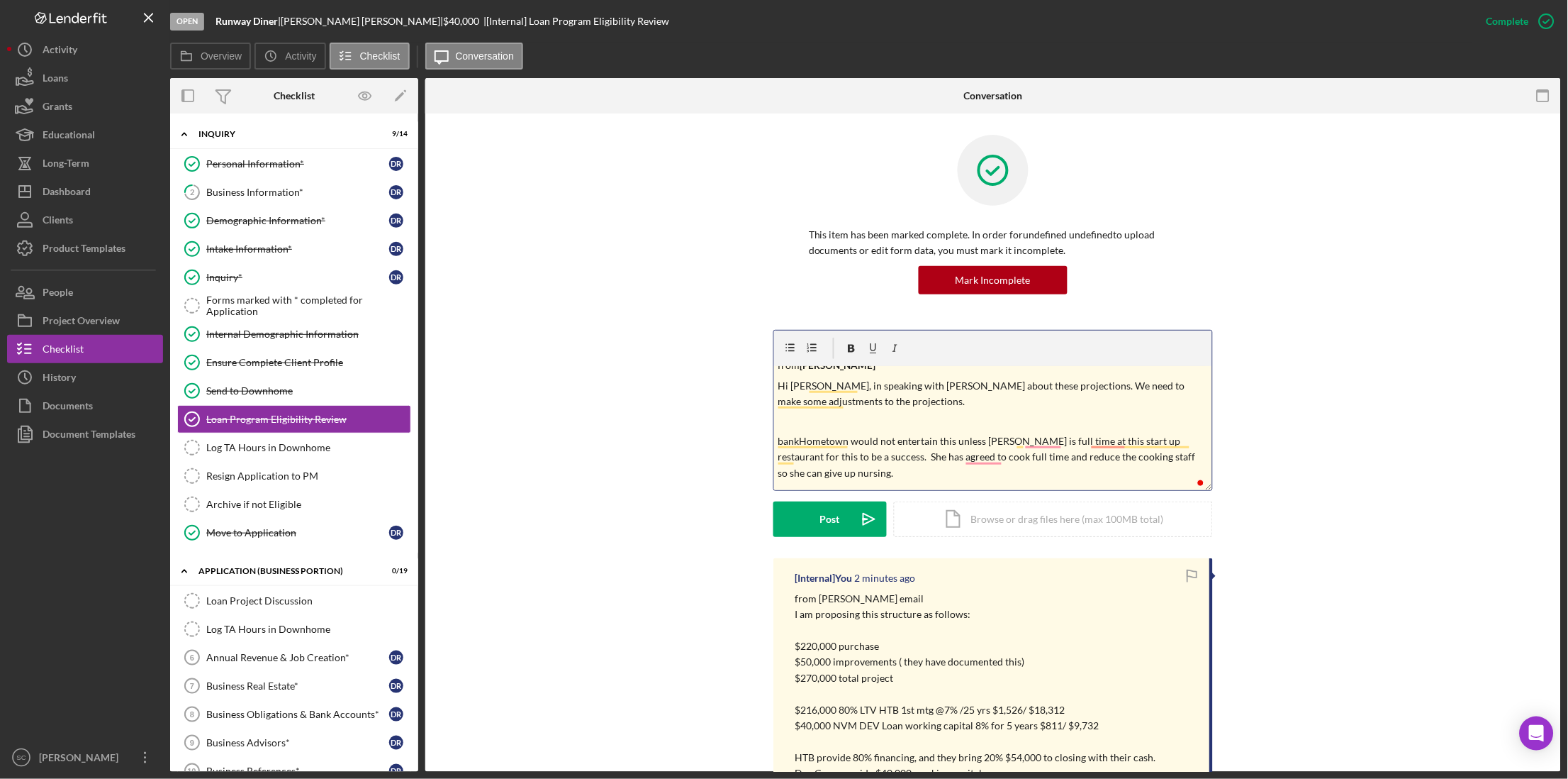
scroll to position [0, 0]
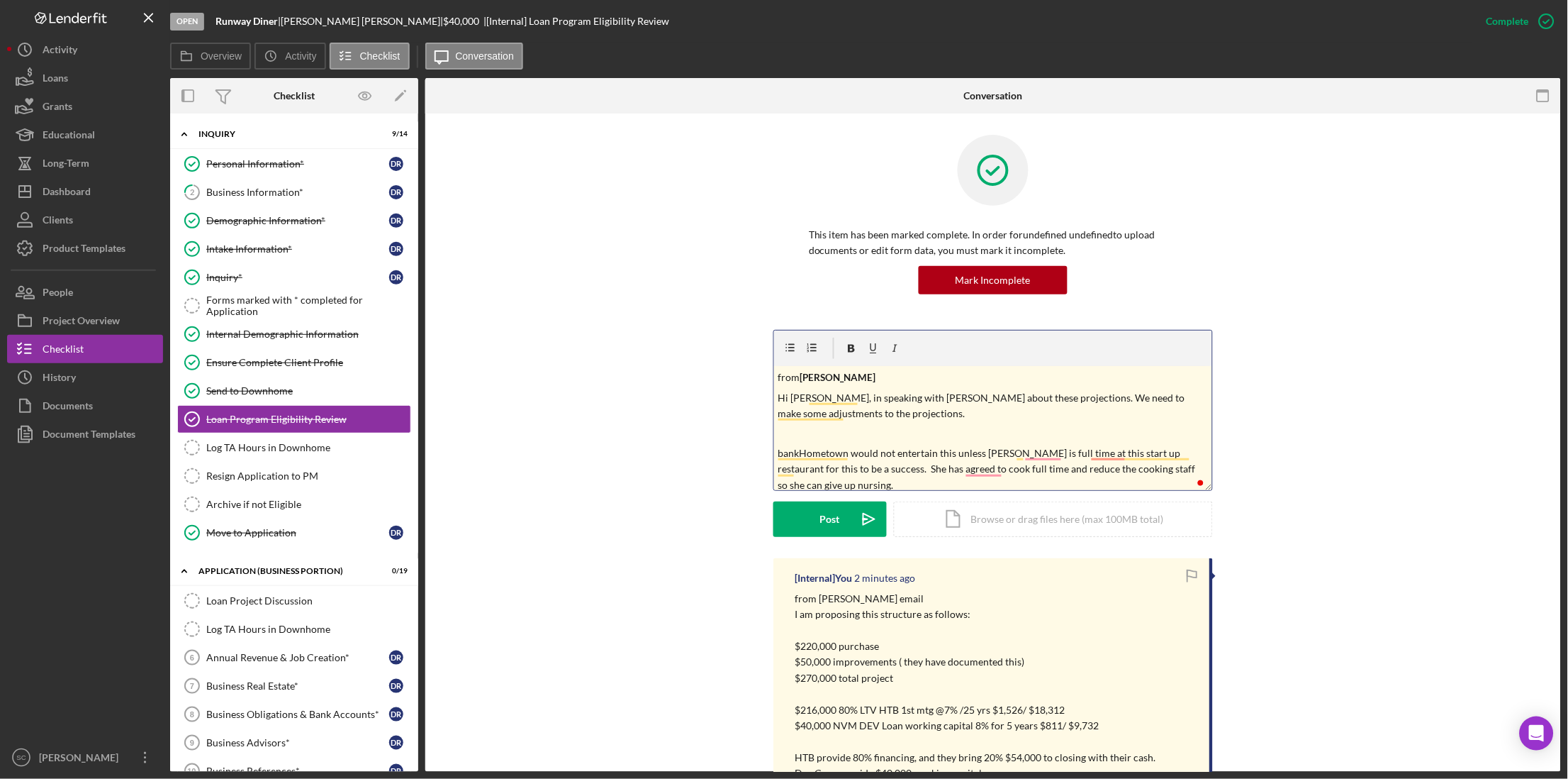
click at [785, 440] on p "To enrich screen reader interactions, please activate Accessibility in Grammarl…" at bounding box center [993, 434] width 431 height 16
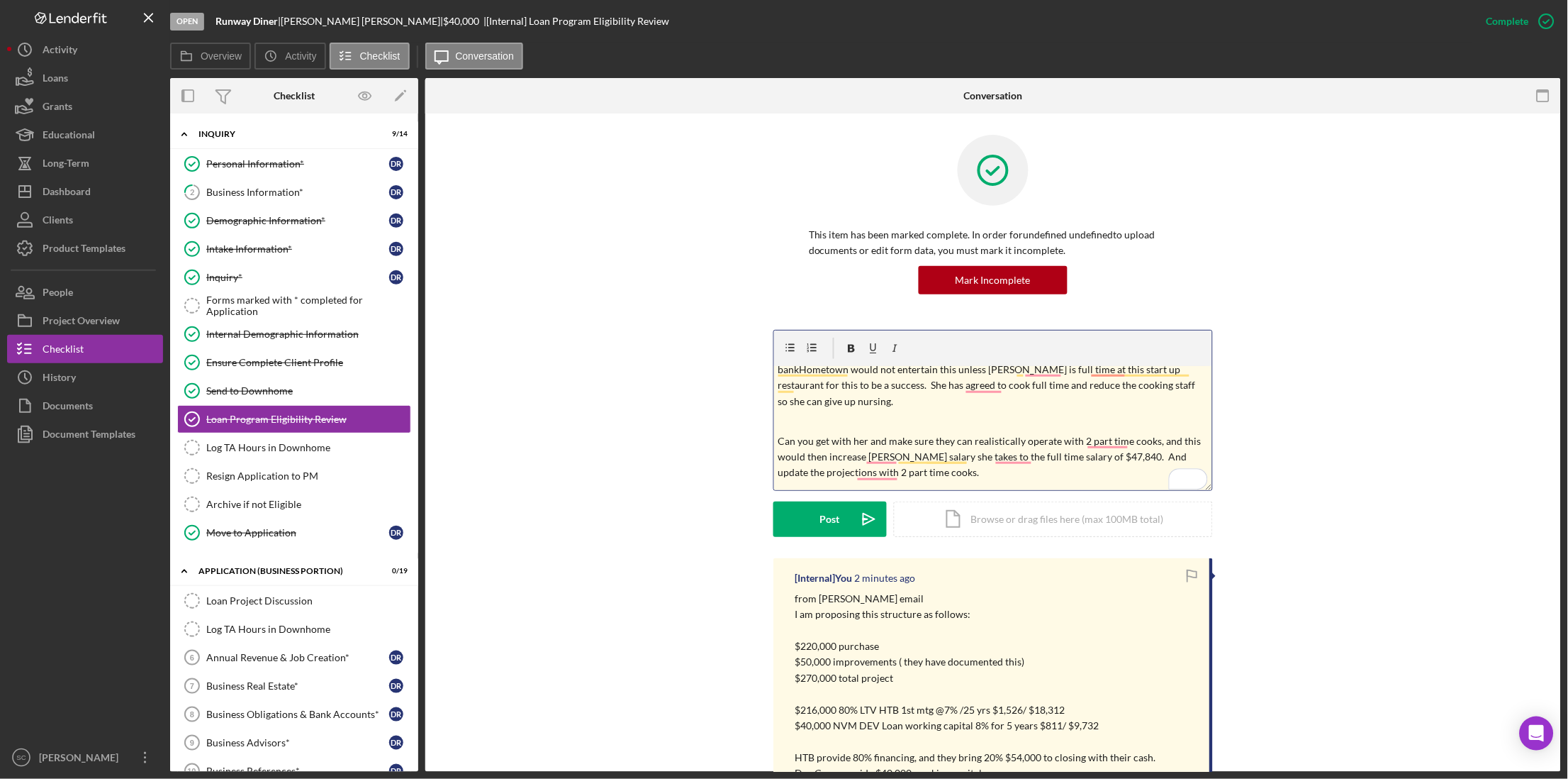
scroll to position [89, 0]
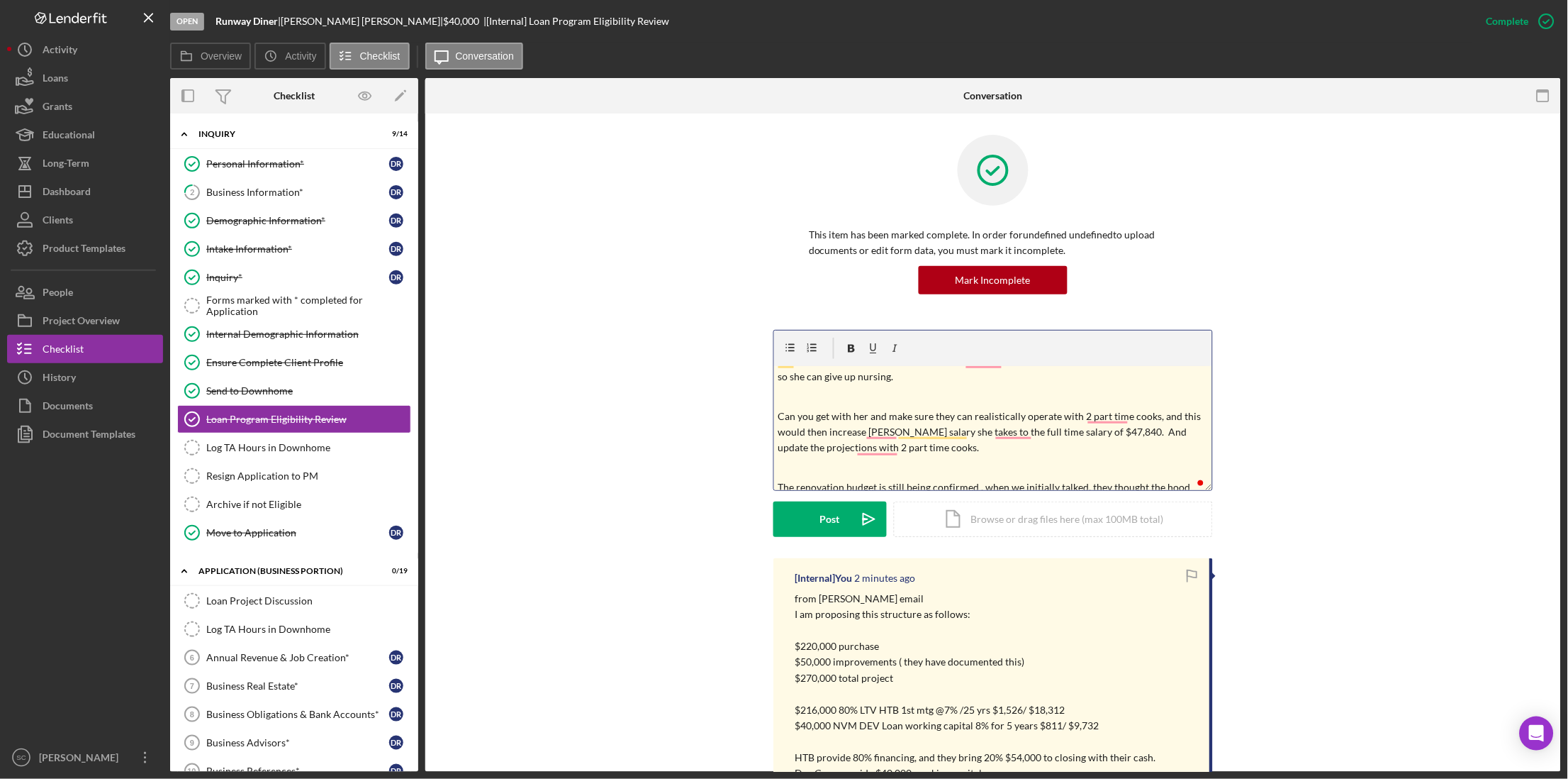
click at [795, 394] on p "To enrich screen reader interactions, please activate Accessibility in Grammarl…" at bounding box center [993, 397] width 431 height 16
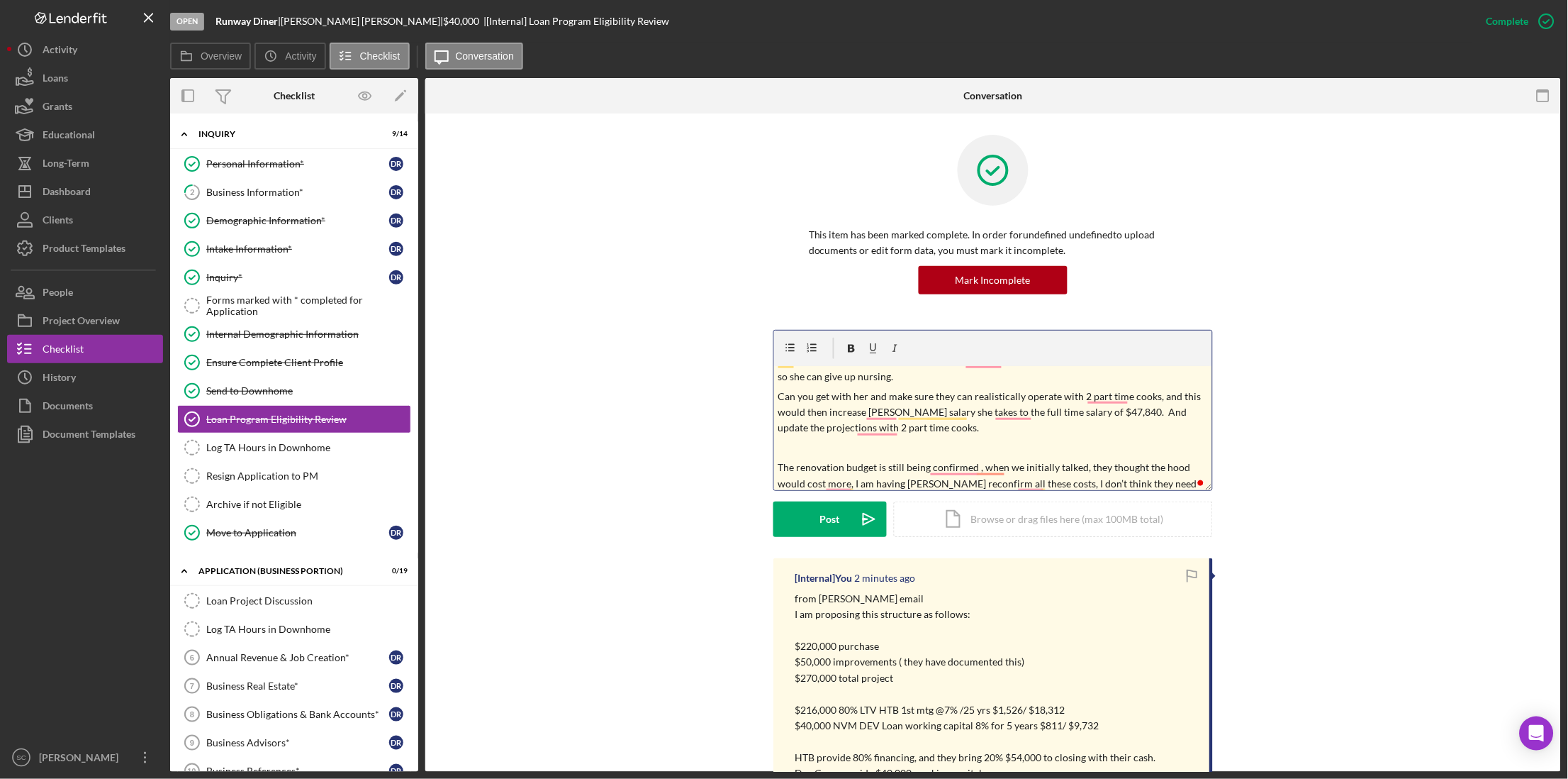
click at [798, 448] on p "To enrich screen reader interactions, please activate Accessibility in Grammarl…" at bounding box center [993, 448] width 431 height 16
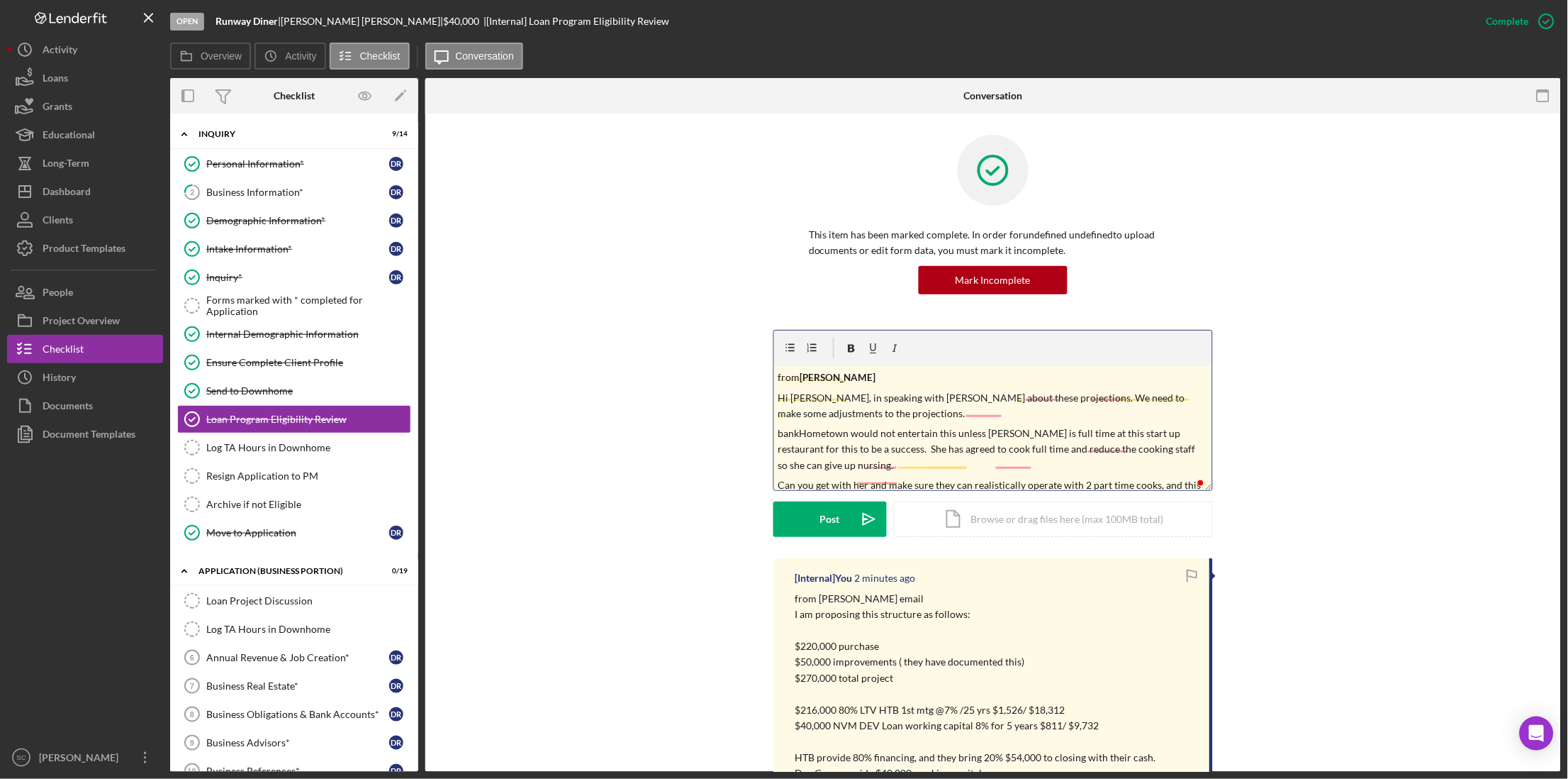
scroll to position [0, 0]
click at [870, 414] on p "Hi Ray, in speaking with Denise about these projections. We need to make some a…" at bounding box center [993, 406] width 431 height 32
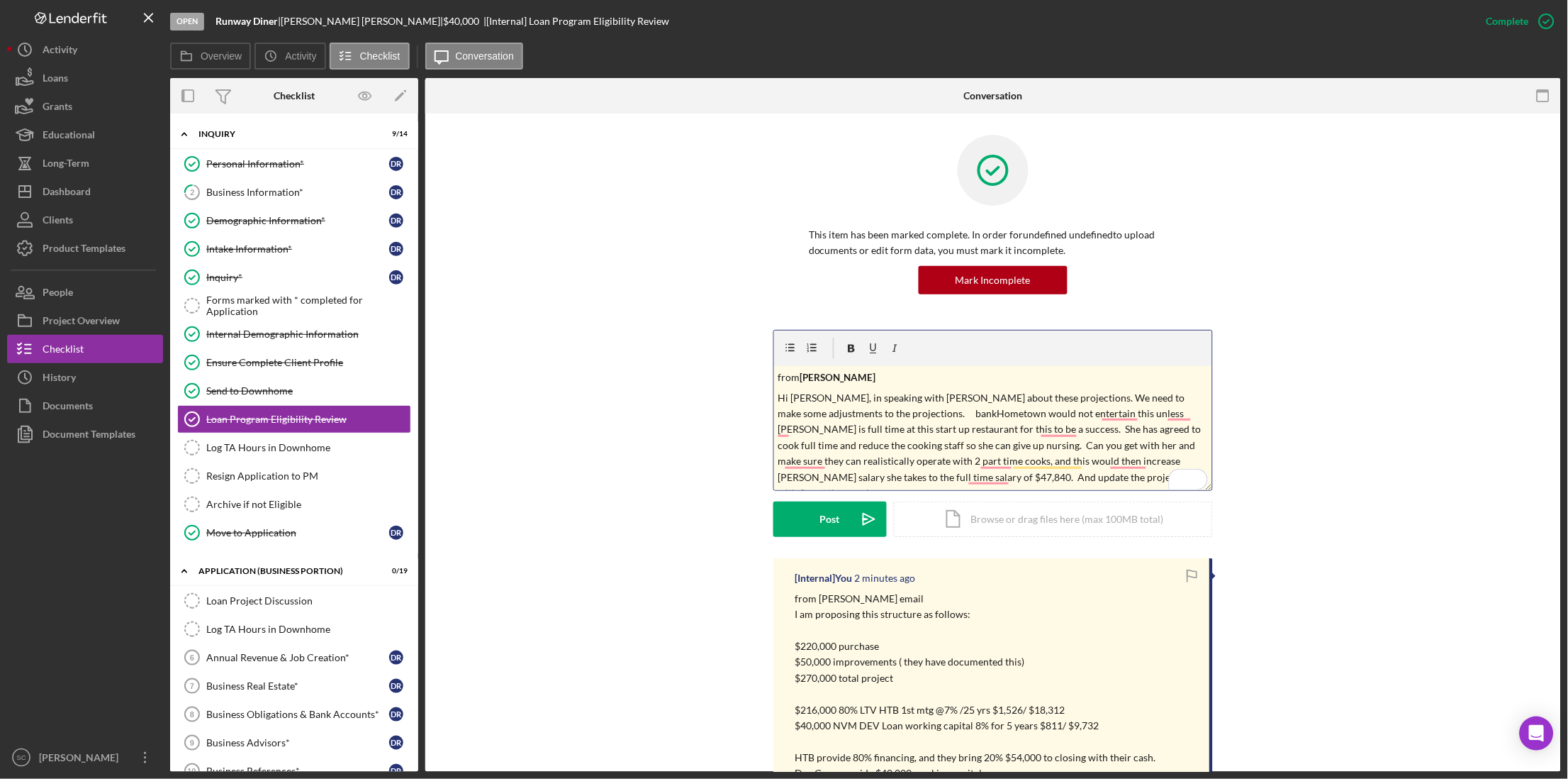
scroll to position [33, 0]
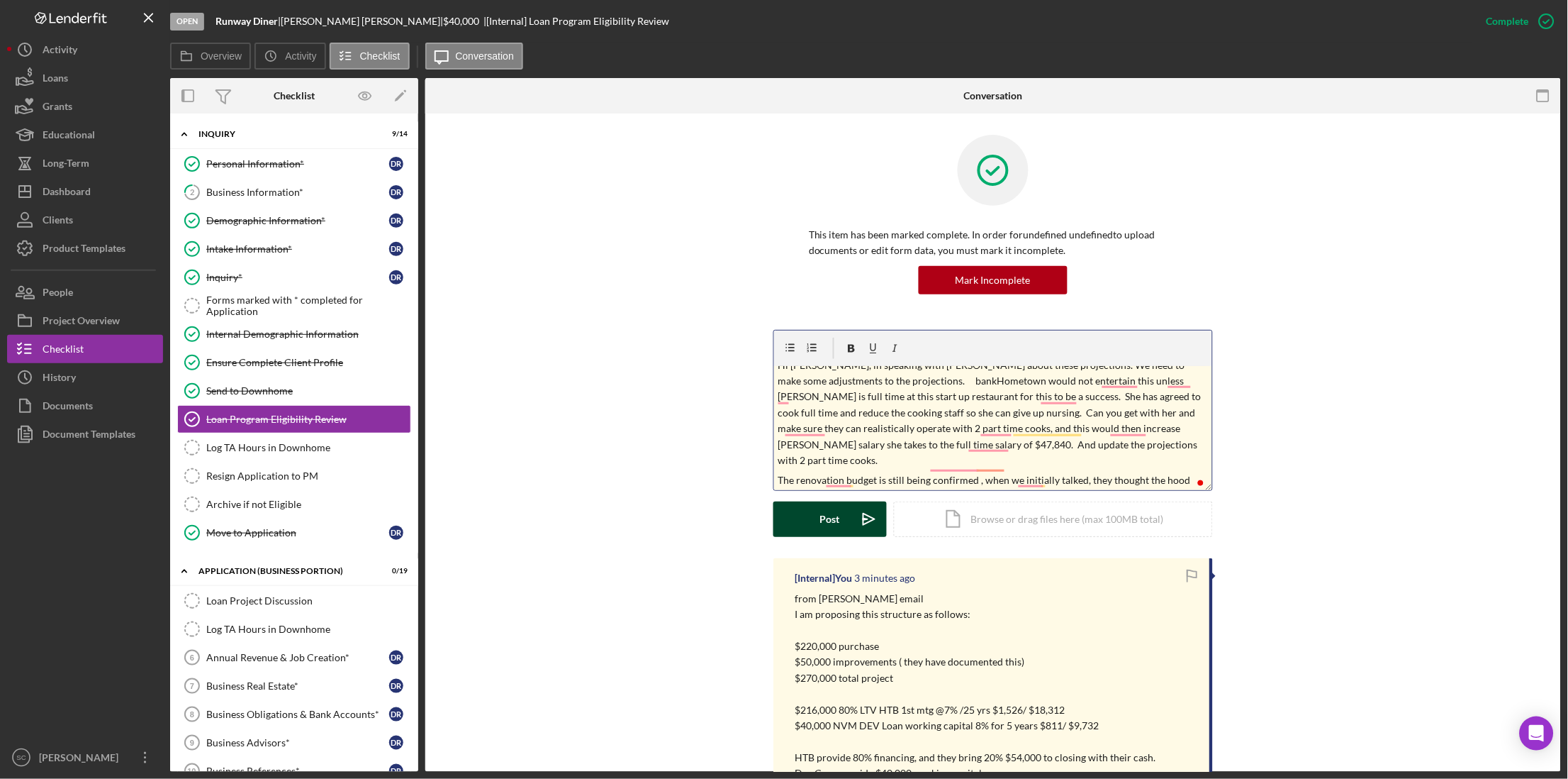
click at [822, 517] on div "Post" at bounding box center [830, 519] width 20 height 36
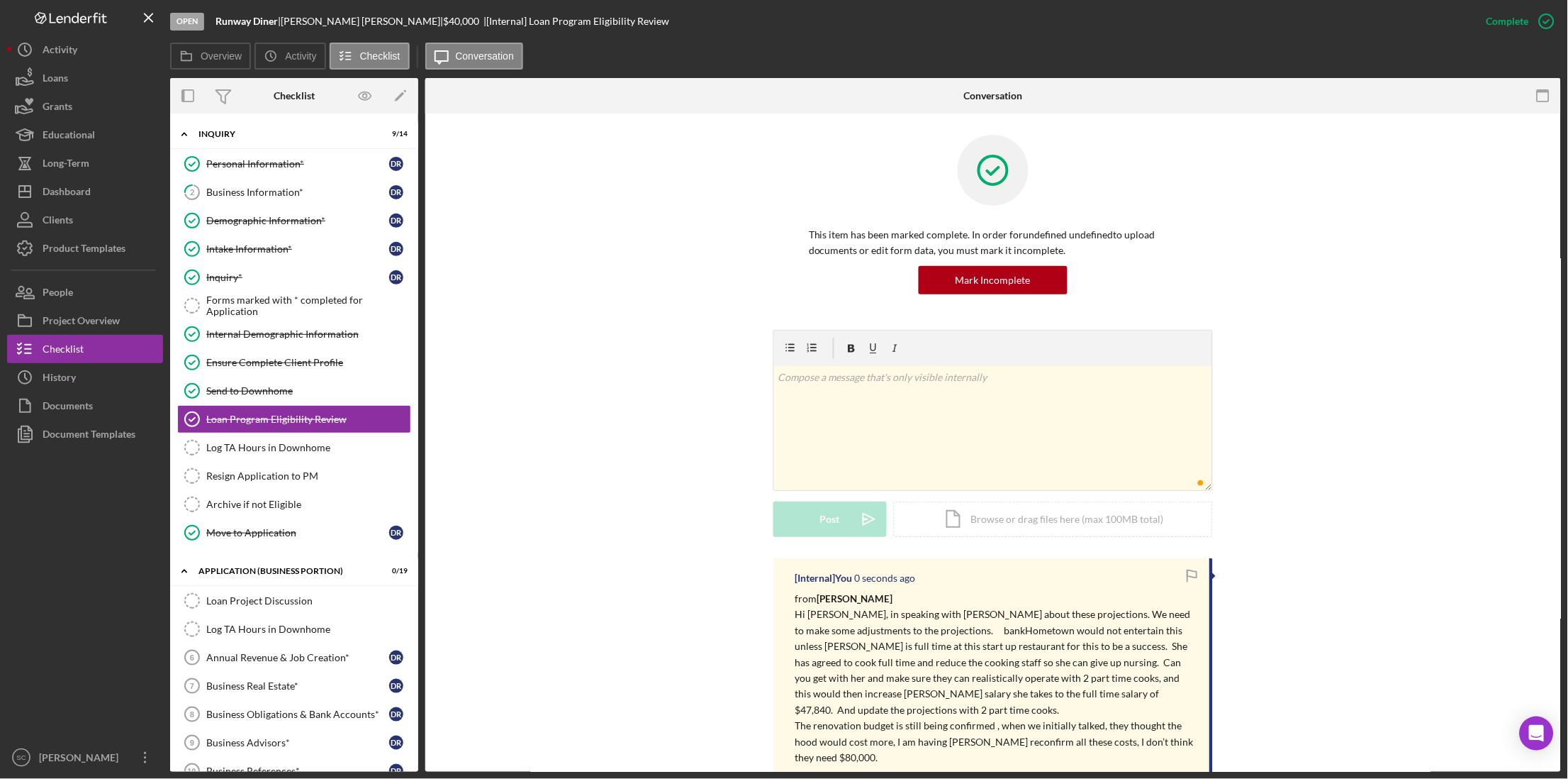
scroll to position [0, 0]
click at [95, 373] on button "Icon/History History" at bounding box center [85, 377] width 156 height 29
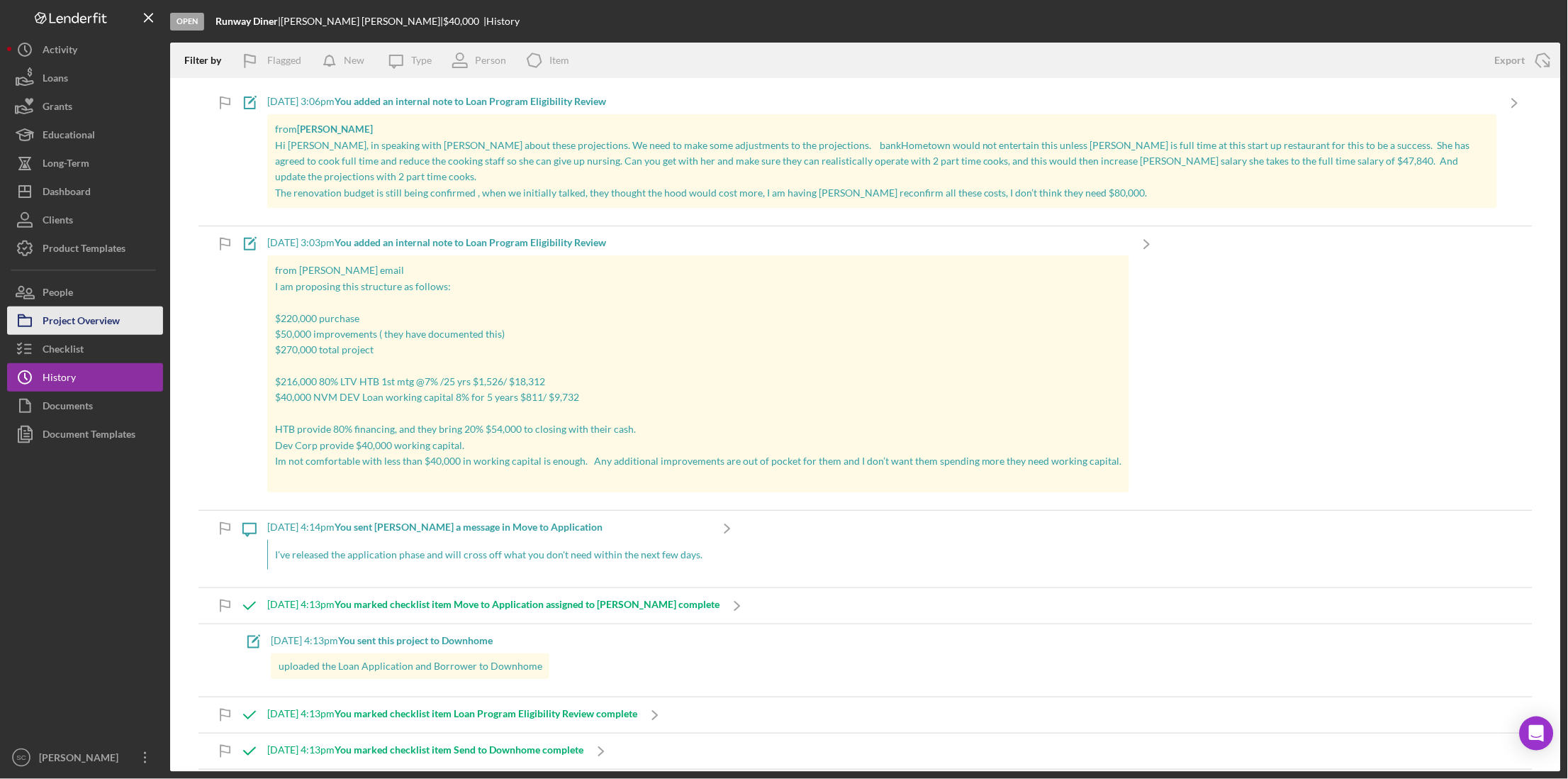
click at [104, 327] on div "Project Overview" at bounding box center [82, 322] width 78 height 32
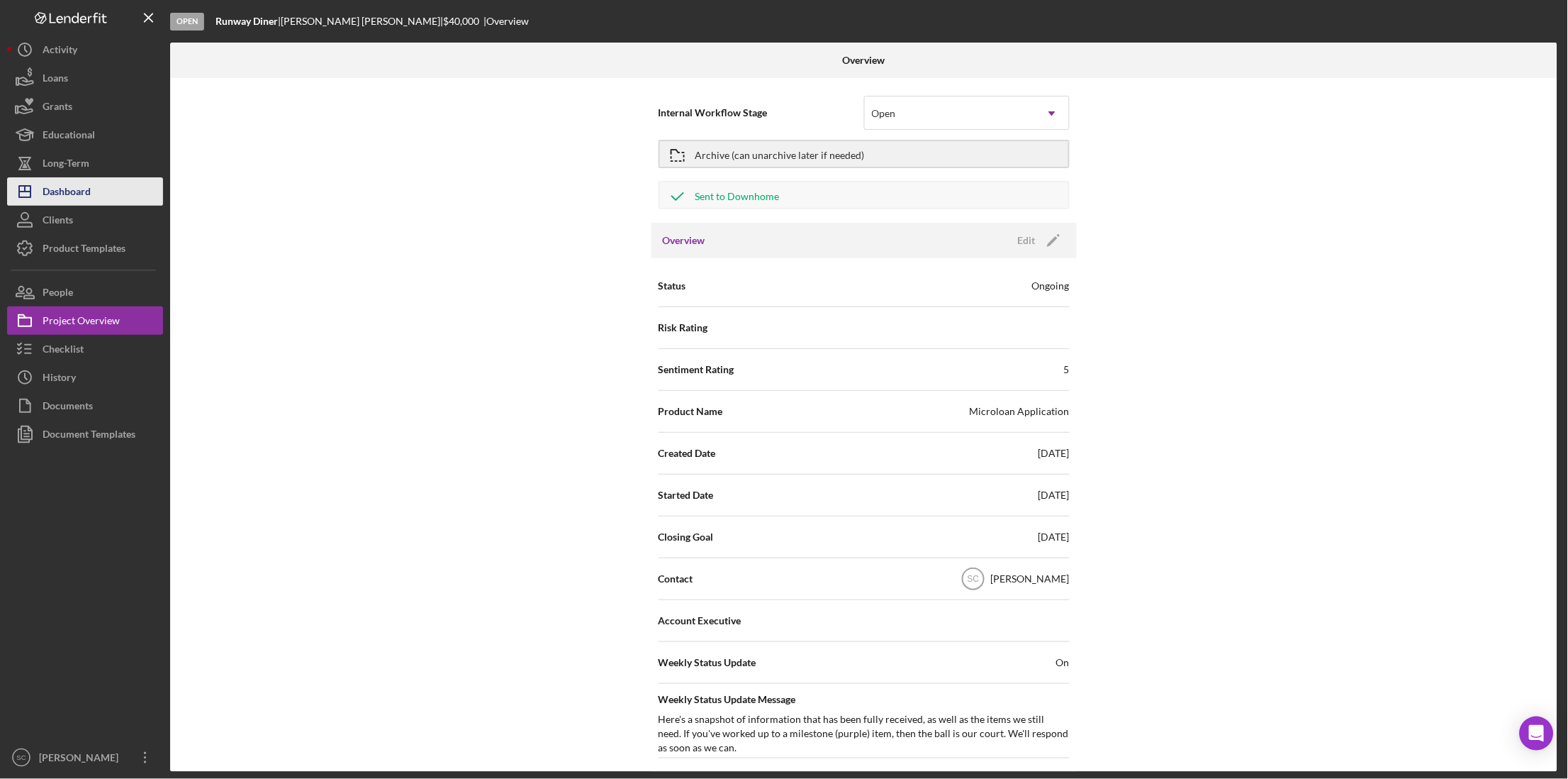
click at [86, 201] on div "Dashboard" at bounding box center [67, 193] width 48 height 32
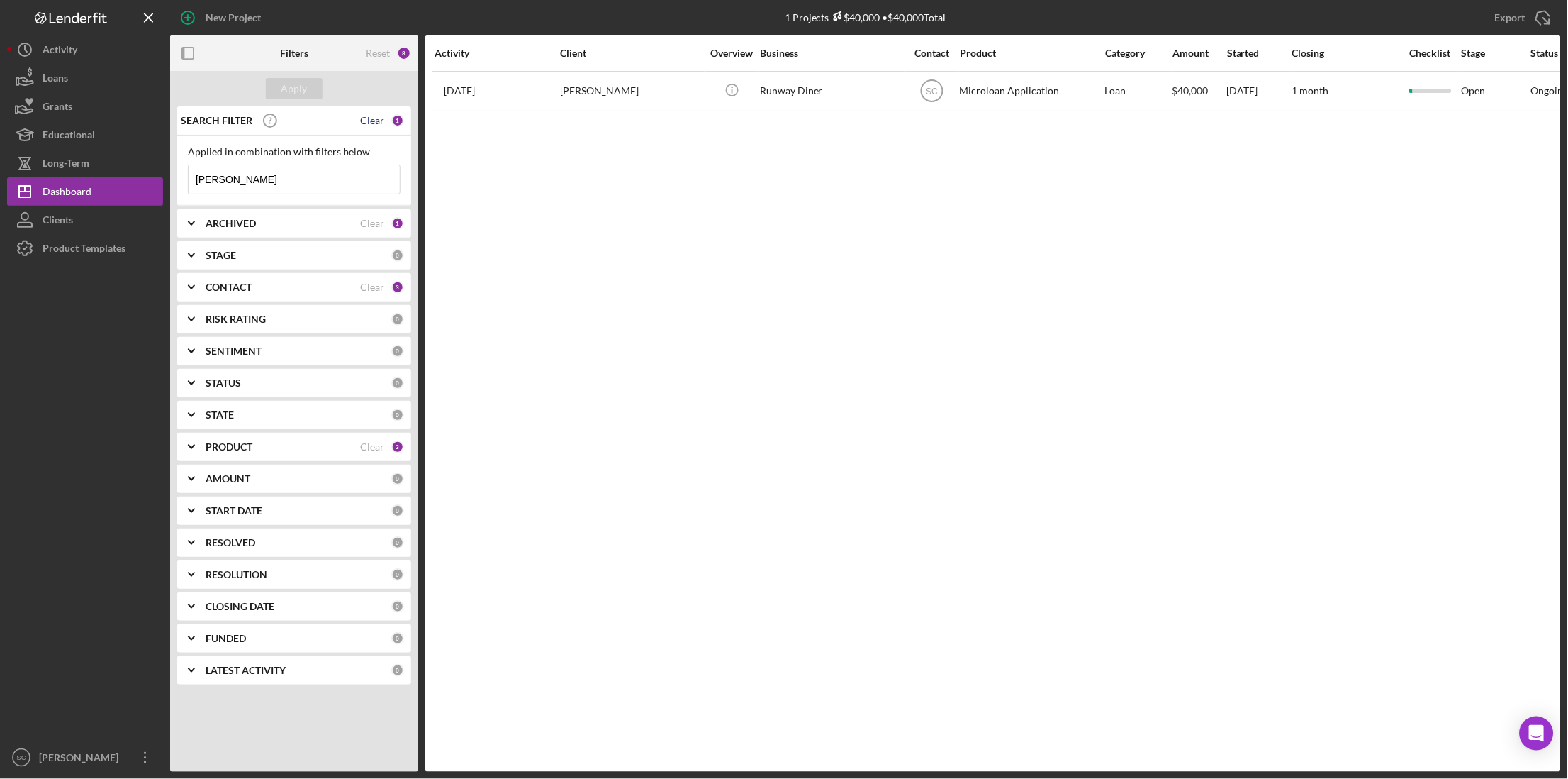
click at [374, 117] on div "Clear" at bounding box center [372, 119] width 24 height 11
click at [291, 85] on div "Apply" at bounding box center [294, 88] width 26 height 21
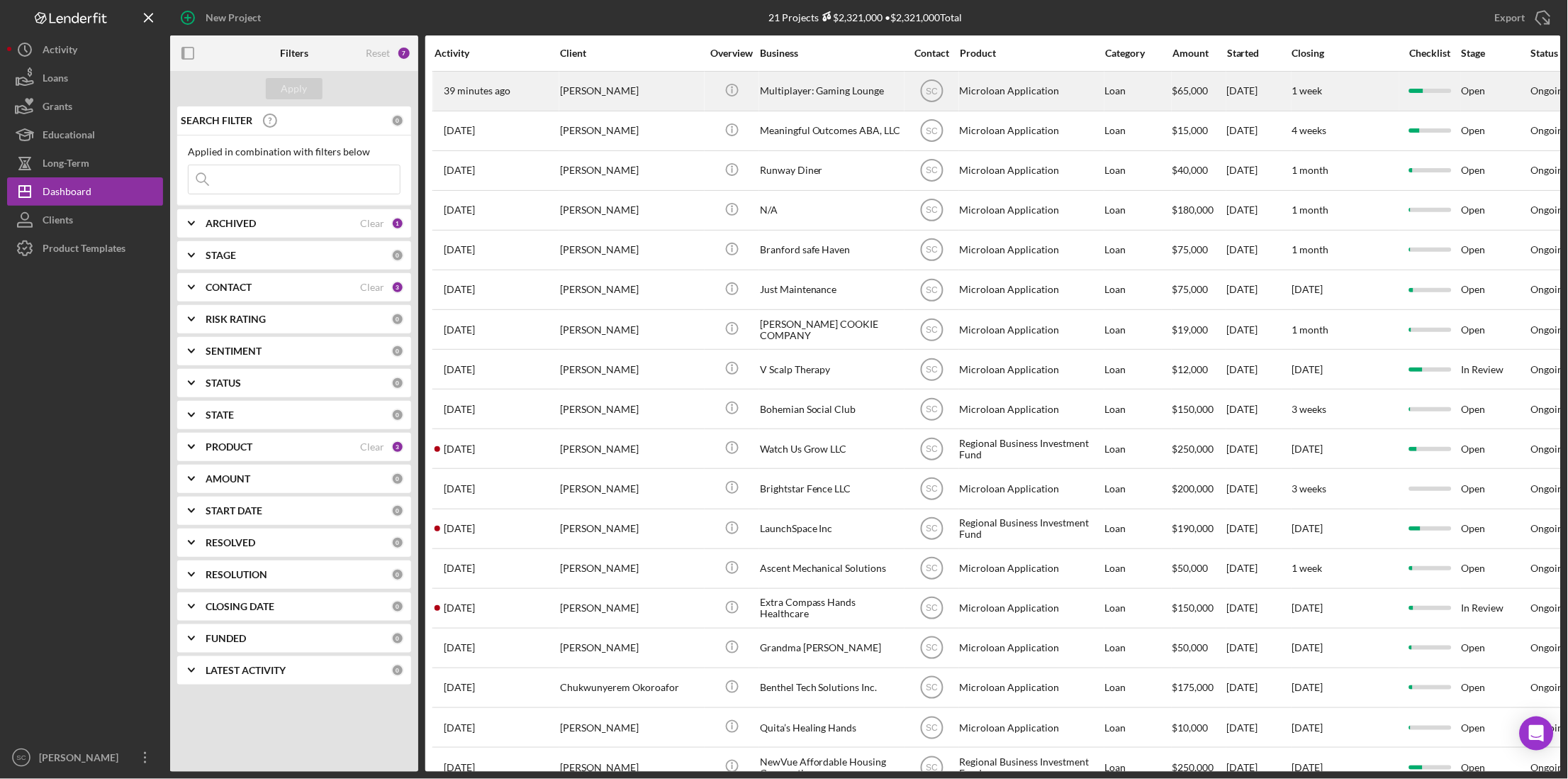
click at [603, 86] on div "[PERSON_NAME]" at bounding box center [630, 92] width 142 height 38
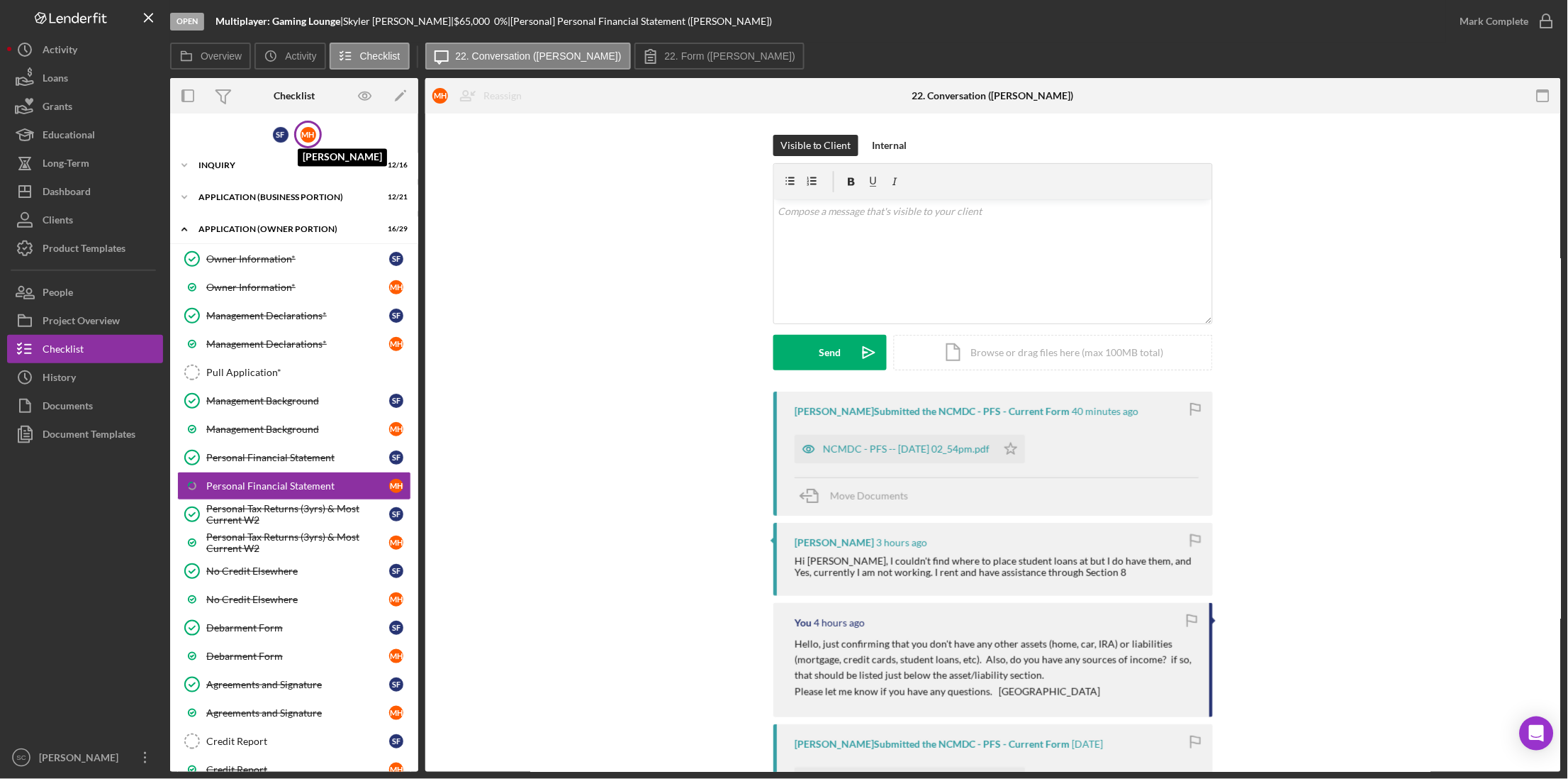
click at [304, 141] on div "M H" at bounding box center [308, 135] width 16 height 16
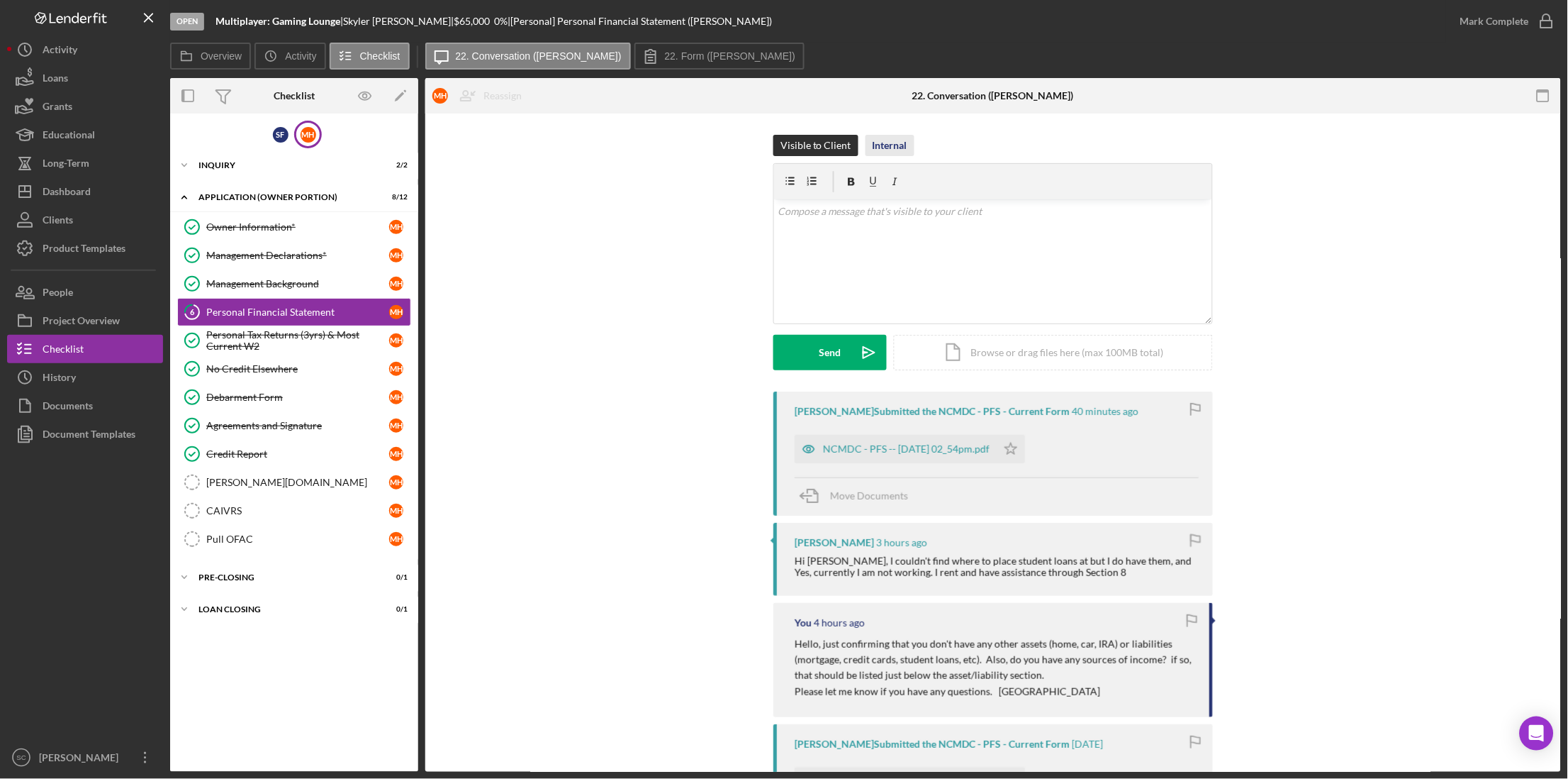
click at [887, 141] on div "Internal" at bounding box center [889, 144] width 35 height 21
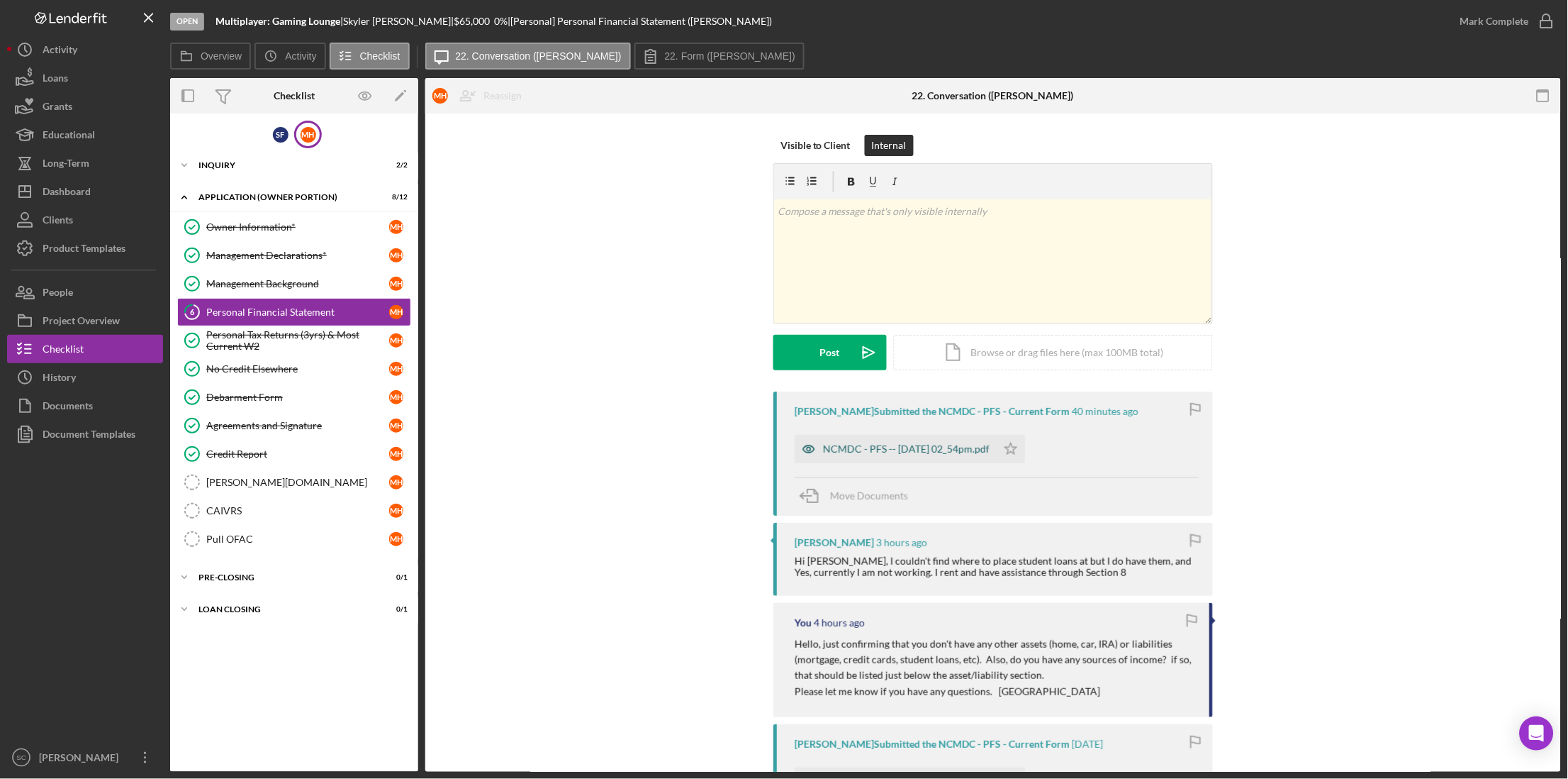
click at [885, 444] on div "NCMDC - PFS -- 2025-09-15 02_54pm.pdf" at bounding box center [905, 448] width 166 height 11
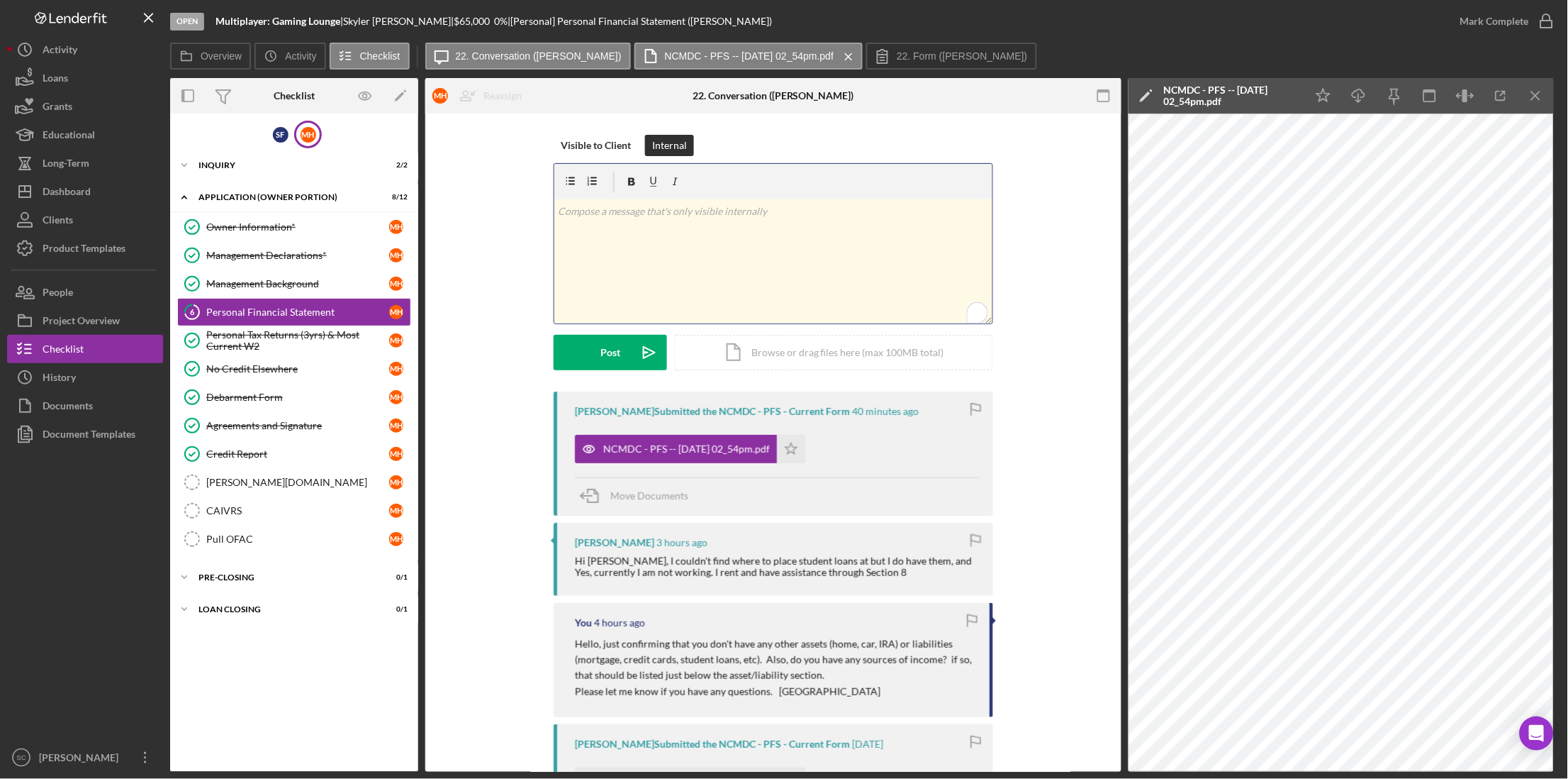
click at [613, 220] on div "v Color teal Color pink Remove color Add row above Add row below Add column bef…" at bounding box center [773, 261] width 437 height 124
click at [613, 347] on div "Post" at bounding box center [610, 352] width 20 height 36
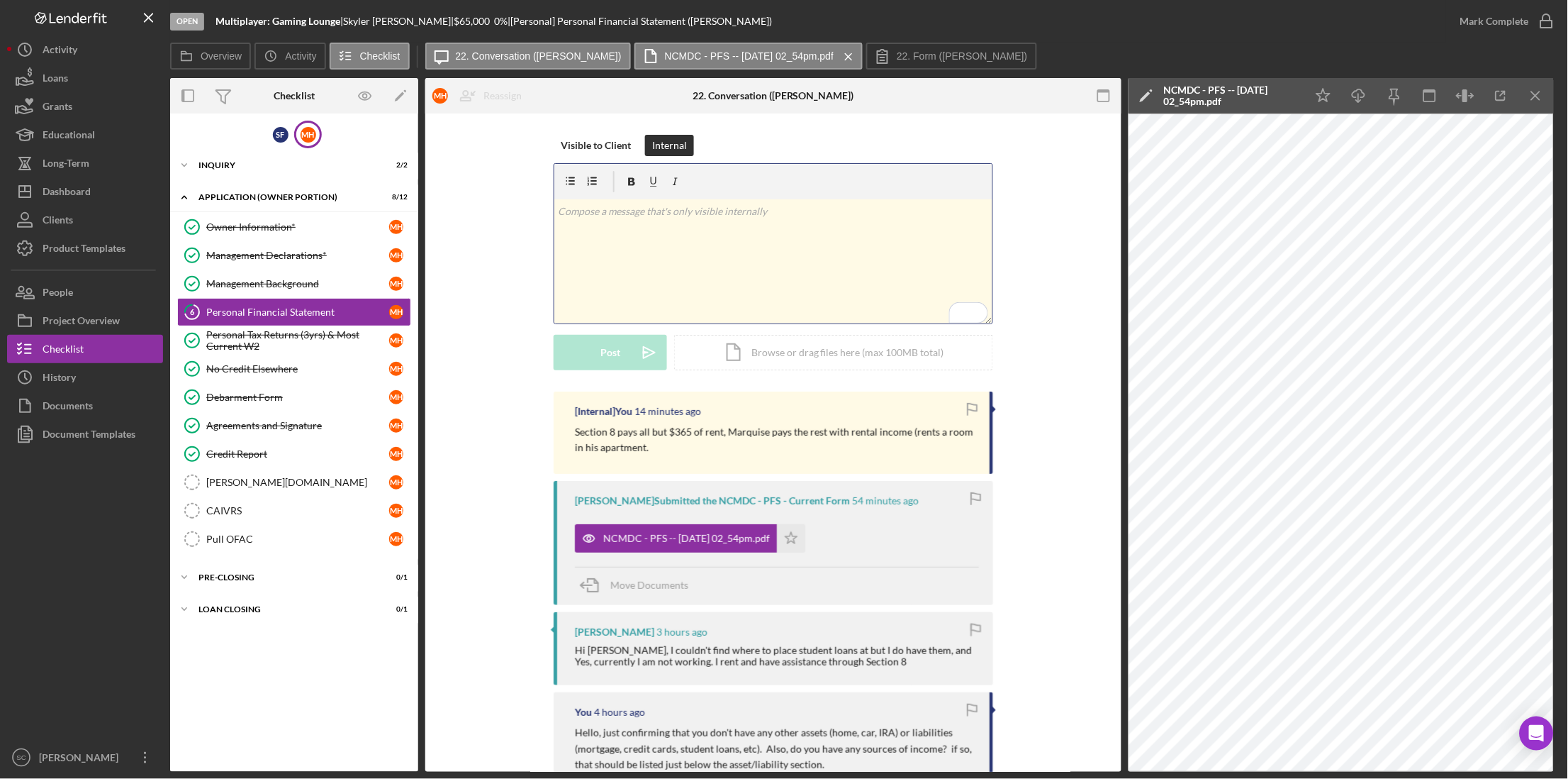
click at [610, 253] on div "v Color teal Color pink Remove color Add row above Add row below Add column bef…" at bounding box center [773, 261] width 437 height 124
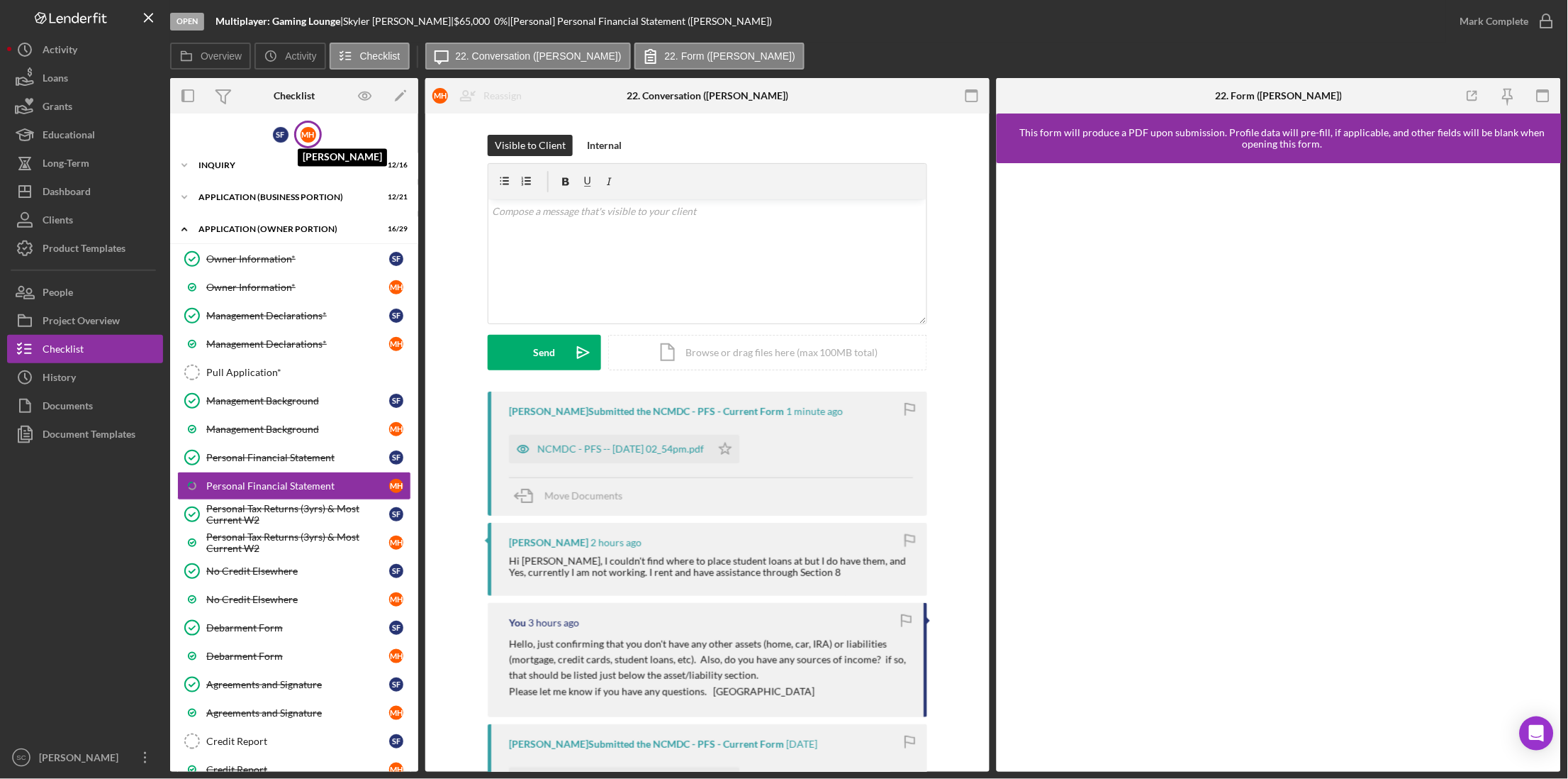
click at [306, 139] on div "M H" at bounding box center [308, 135] width 16 height 16
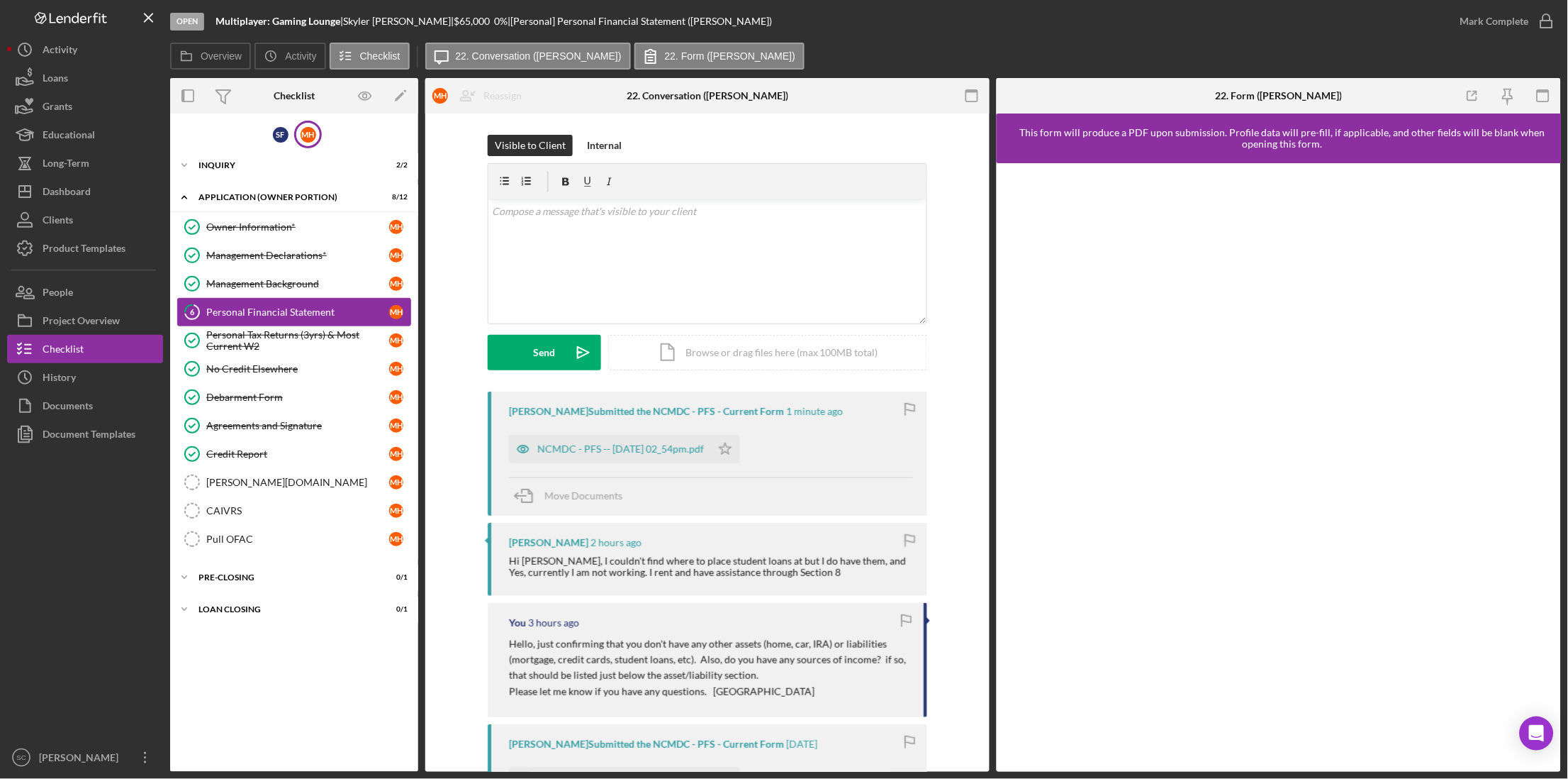
click at [280, 316] on div "Personal Financial Statement" at bounding box center [297, 311] width 183 height 11
click at [598, 455] on div "NCMDC - PFS -- [DATE] 02_54pm.pdf" at bounding box center [619, 448] width 166 height 11
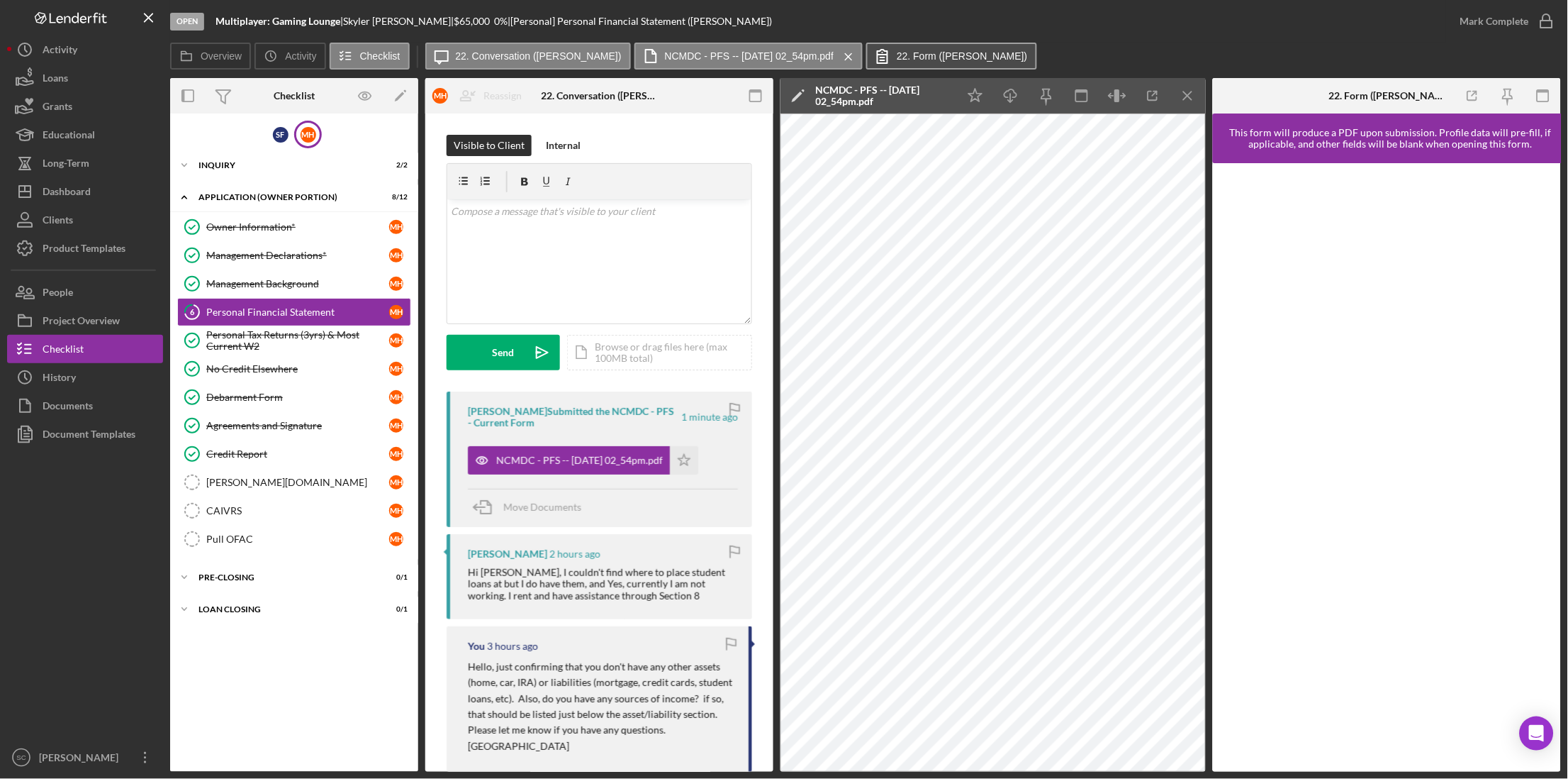
click at [913, 56] on label "22. Form ([PERSON_NAME])" at bounding box center [961, 56] width 130 height 11
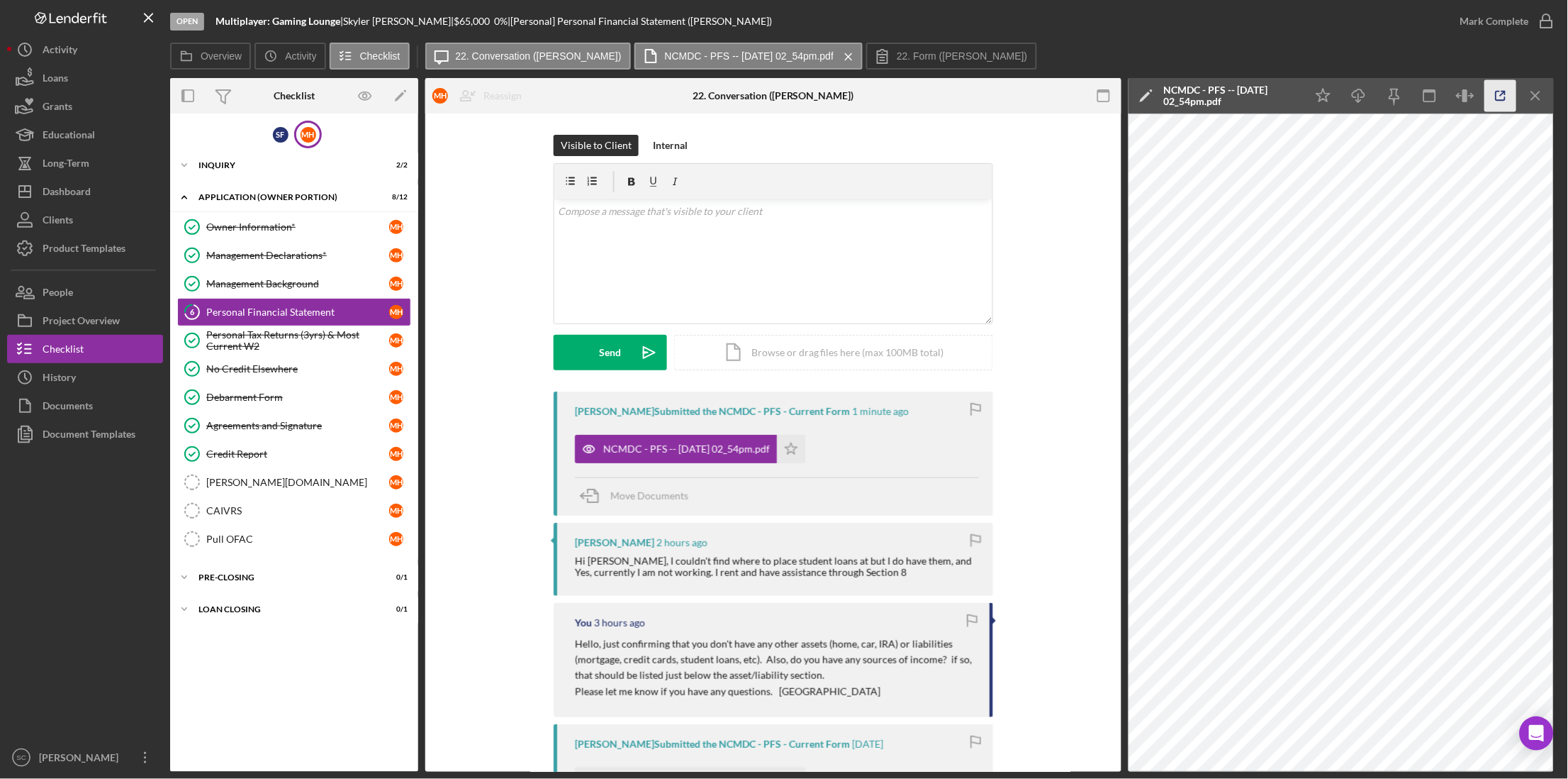
click at [1505, 96] on icon "button" at bounding box center [1500, 97] width 32 height 32
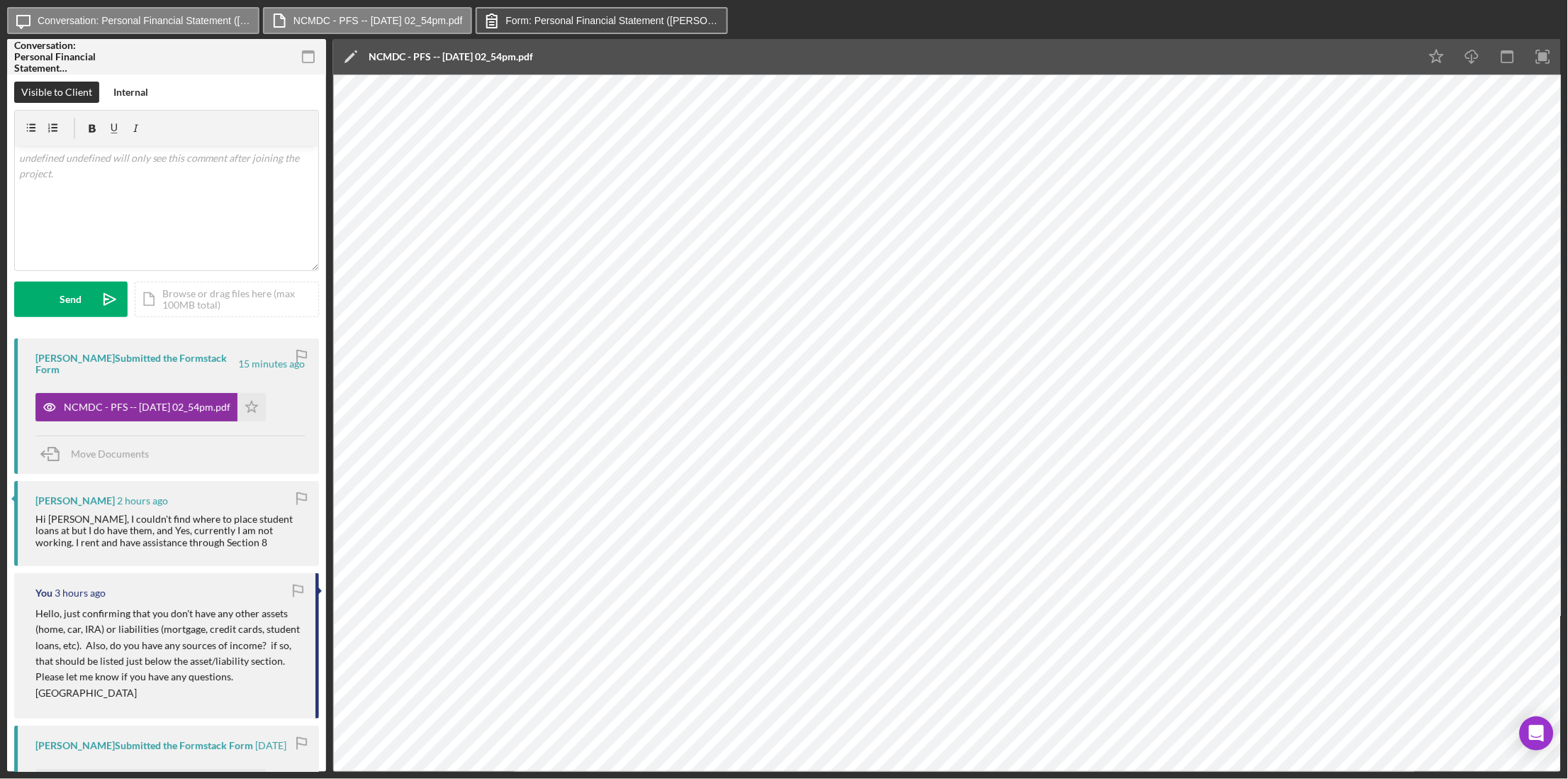
click at [565, 21] on label "Form: Personal Financial Statement (Marquise H.)" at bounding box center [612, 20] width 213 height 11
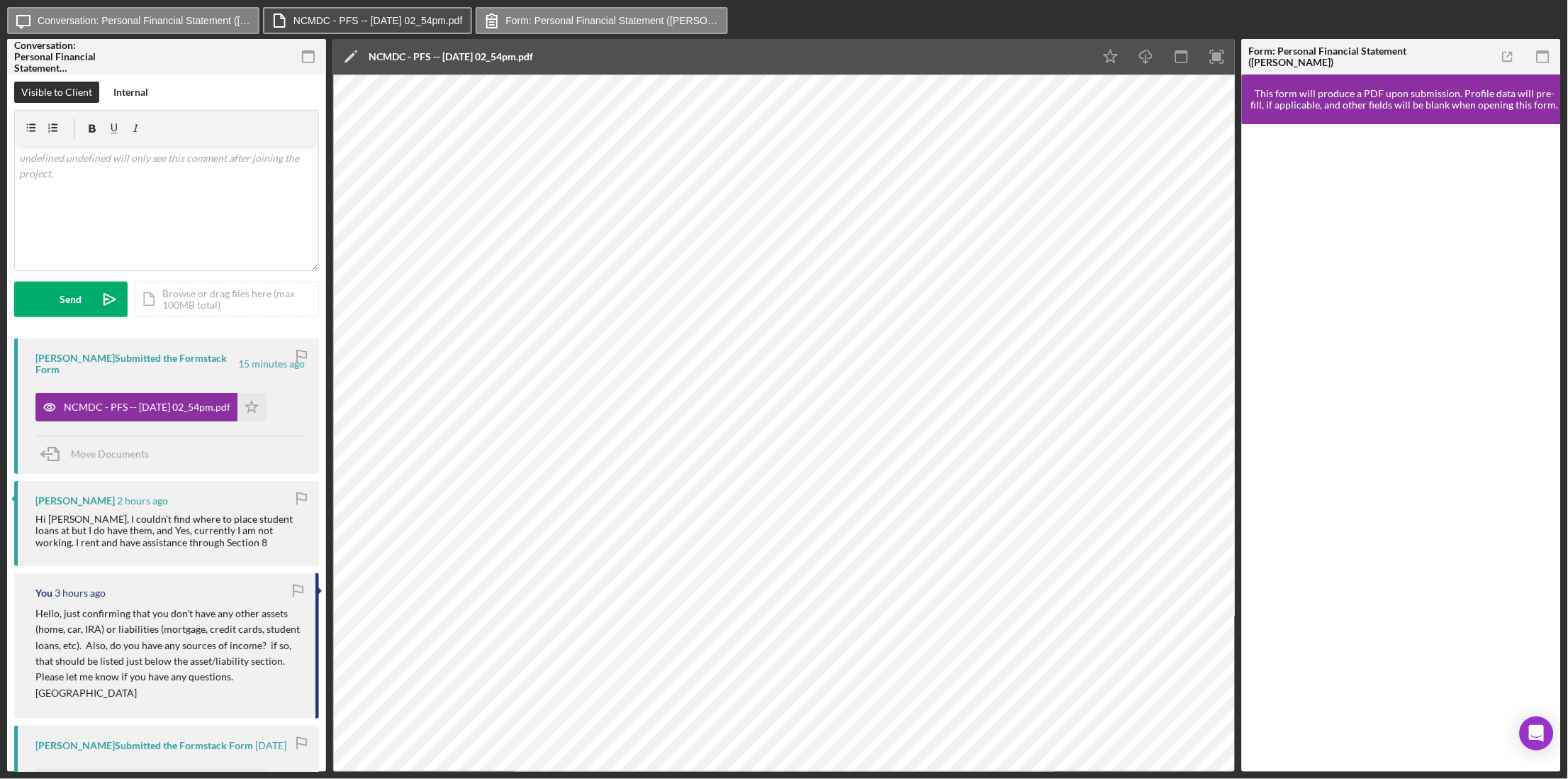
click at [433, 16] on label "NCMDC - PFS -- 2025-09-15 02_54pm.pdf" at bounding box center [378, 20] width 169 height 11
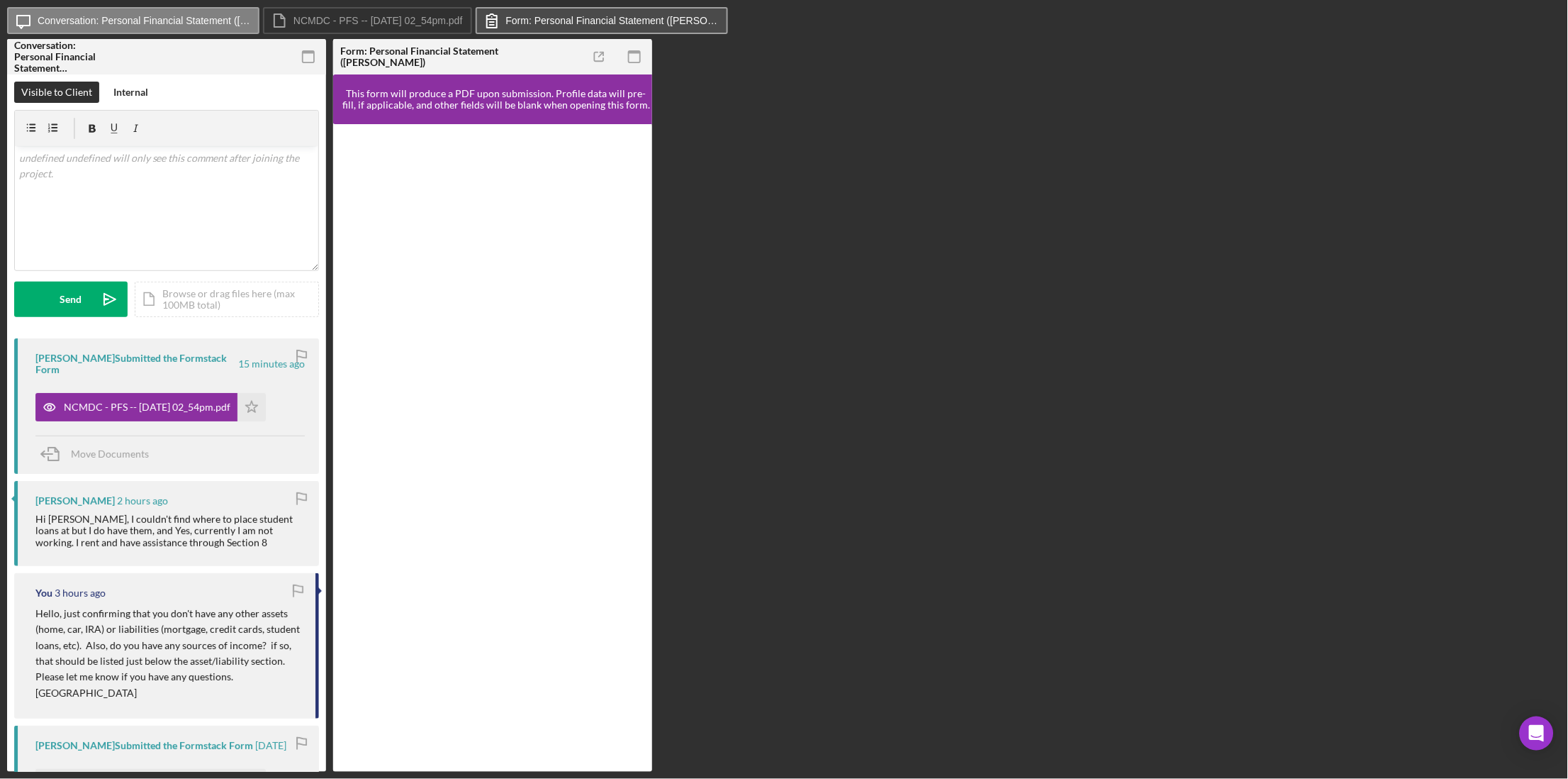
click at [543, 21] on label "Form: Personal Financial Statement (Marquise H.)" at bounding box center [612, 20] width 213 height 11
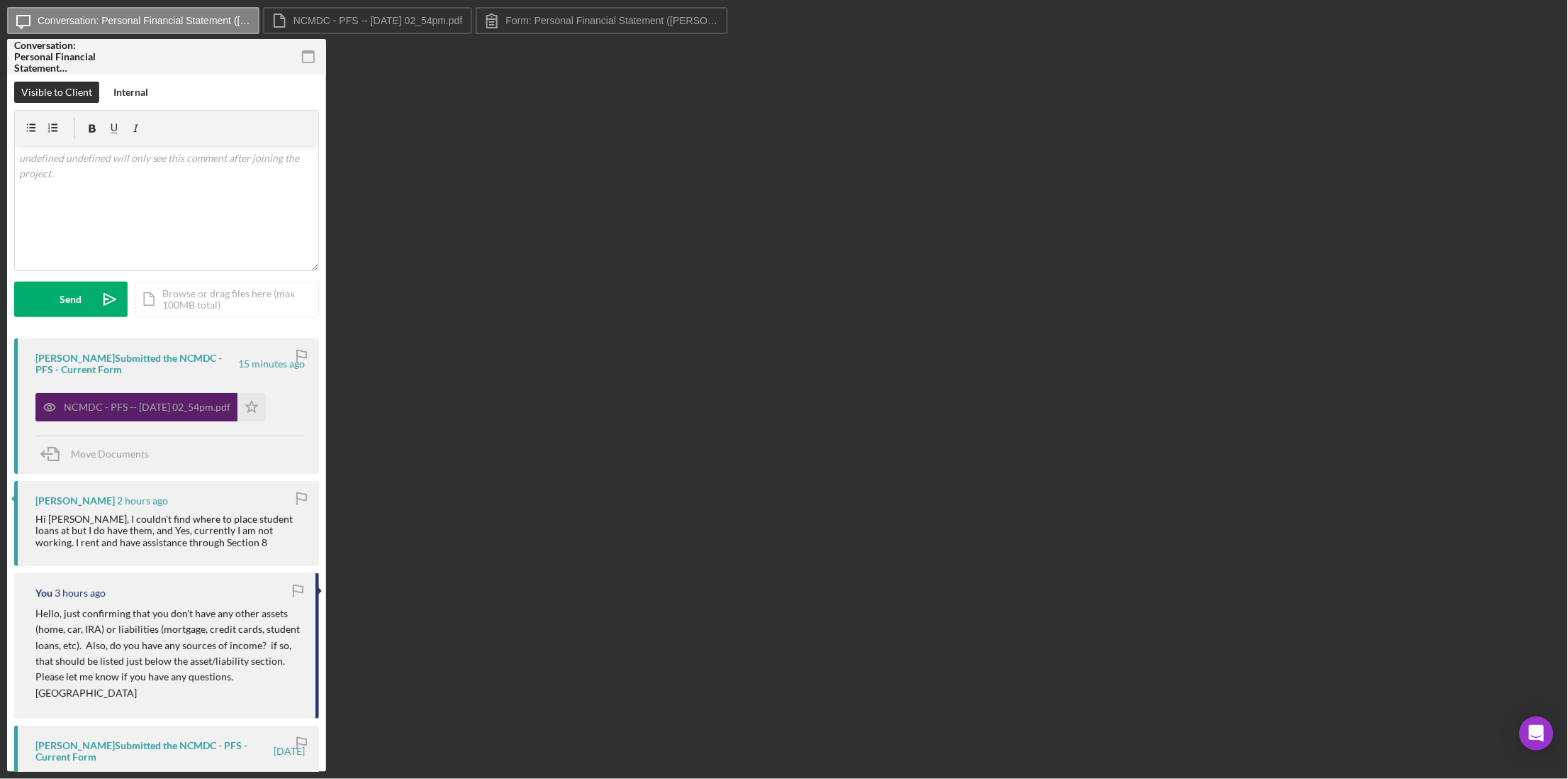
click at [185, 404] on div "NCMDC - PFS -- 2025-09-15 02_54pm.pdf" at bounding box center [146, 406] width 166 height 11
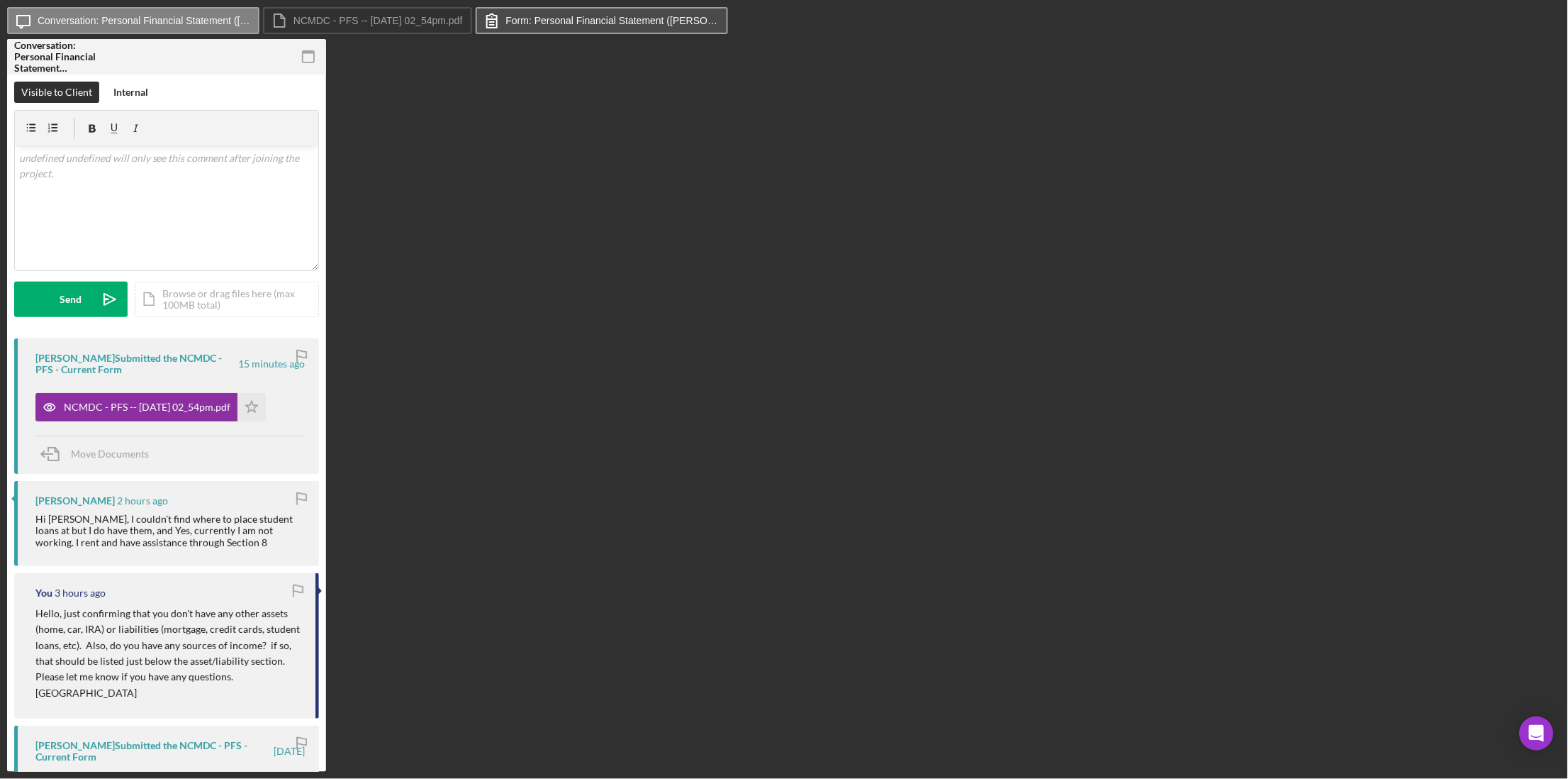
click at [584, 19] on label "Form: Personal Financial Statement (Marquise H.)" at bounding box center [612, 20] width 213 height 11
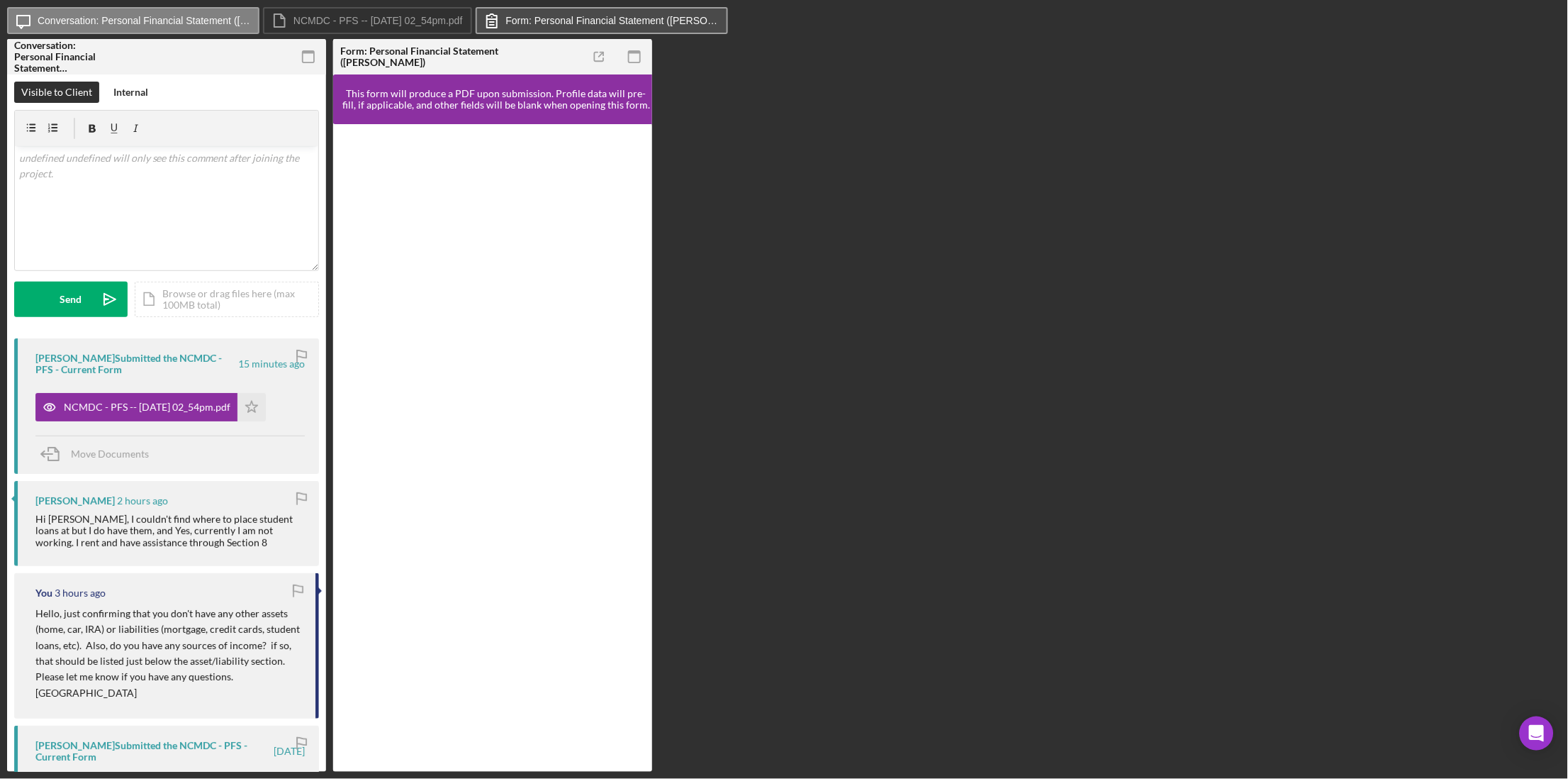
click at [698, 29] on button "Form: Personal Financial Statement (Marquise H.)" at bounding box center [602, 20] width 253 height 27
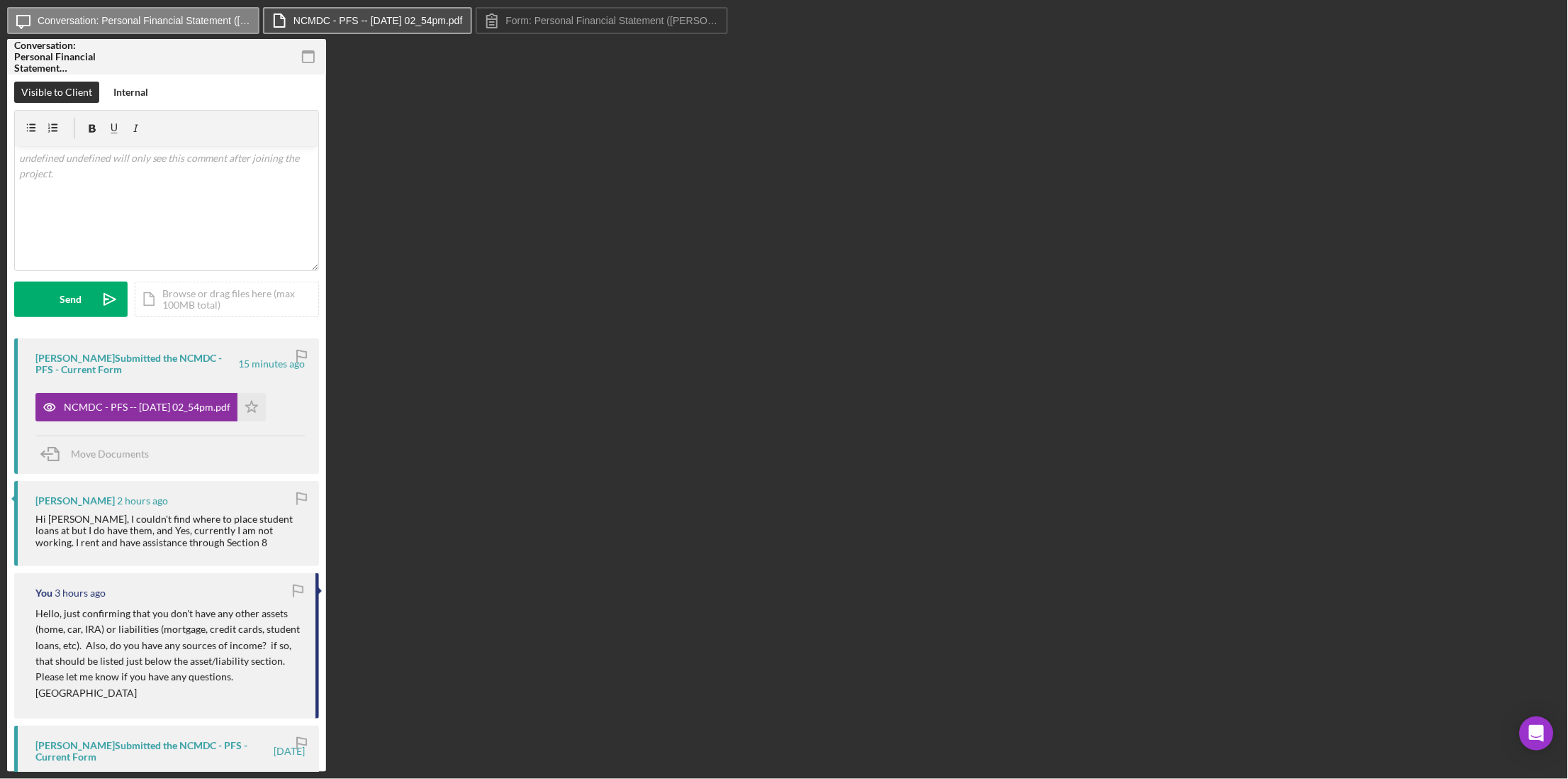
click at [425, 24] on label "NCMDC - PFS -- 2025-09-15 02_54pm.pdf" at bounding box center [378, 20] width 169 height 11
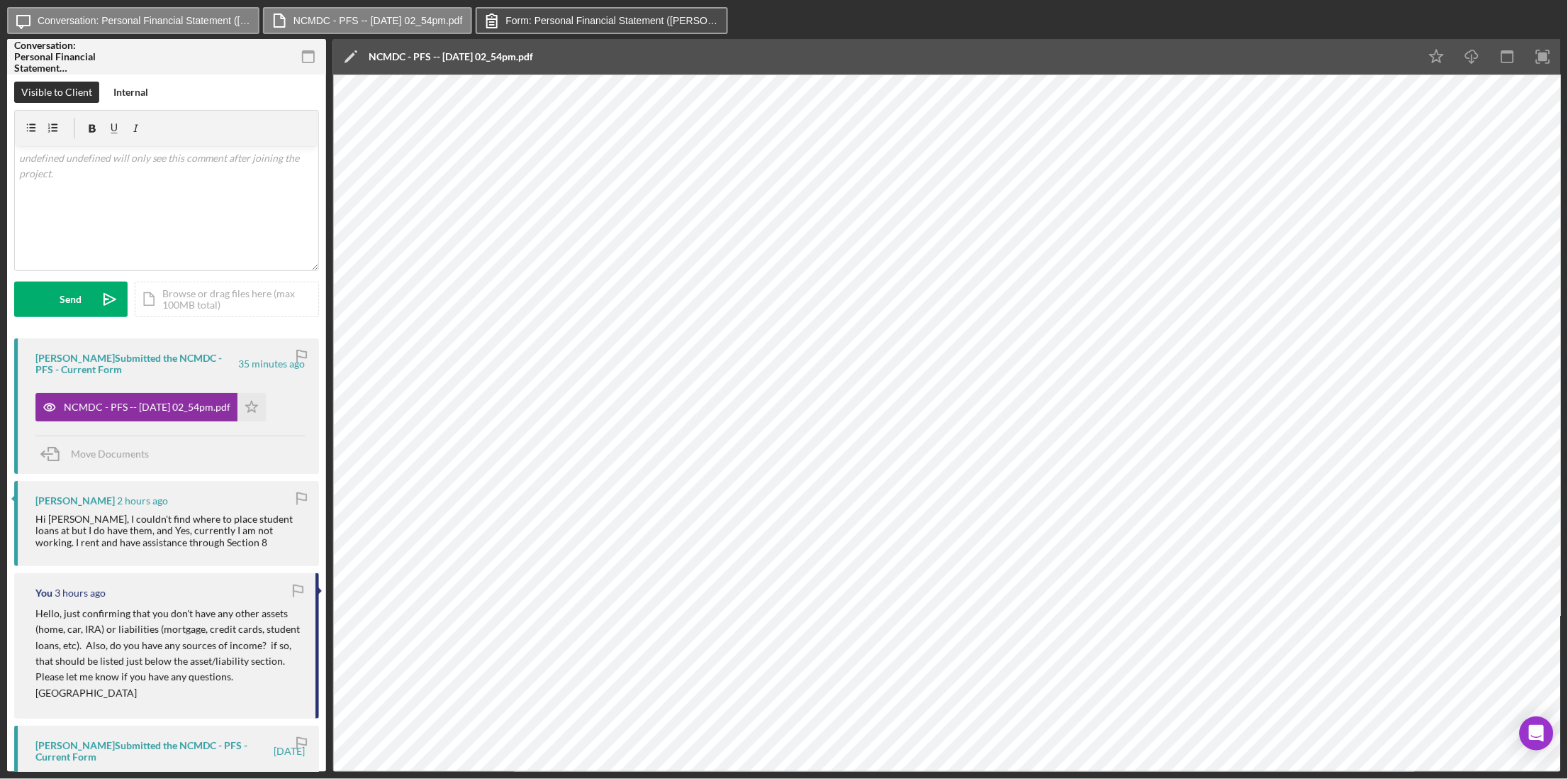
click at [536, 16] on label "Form: Personal Financial Statement (Marquise H.)" at bounding box center [612, 20] width 213 height 11
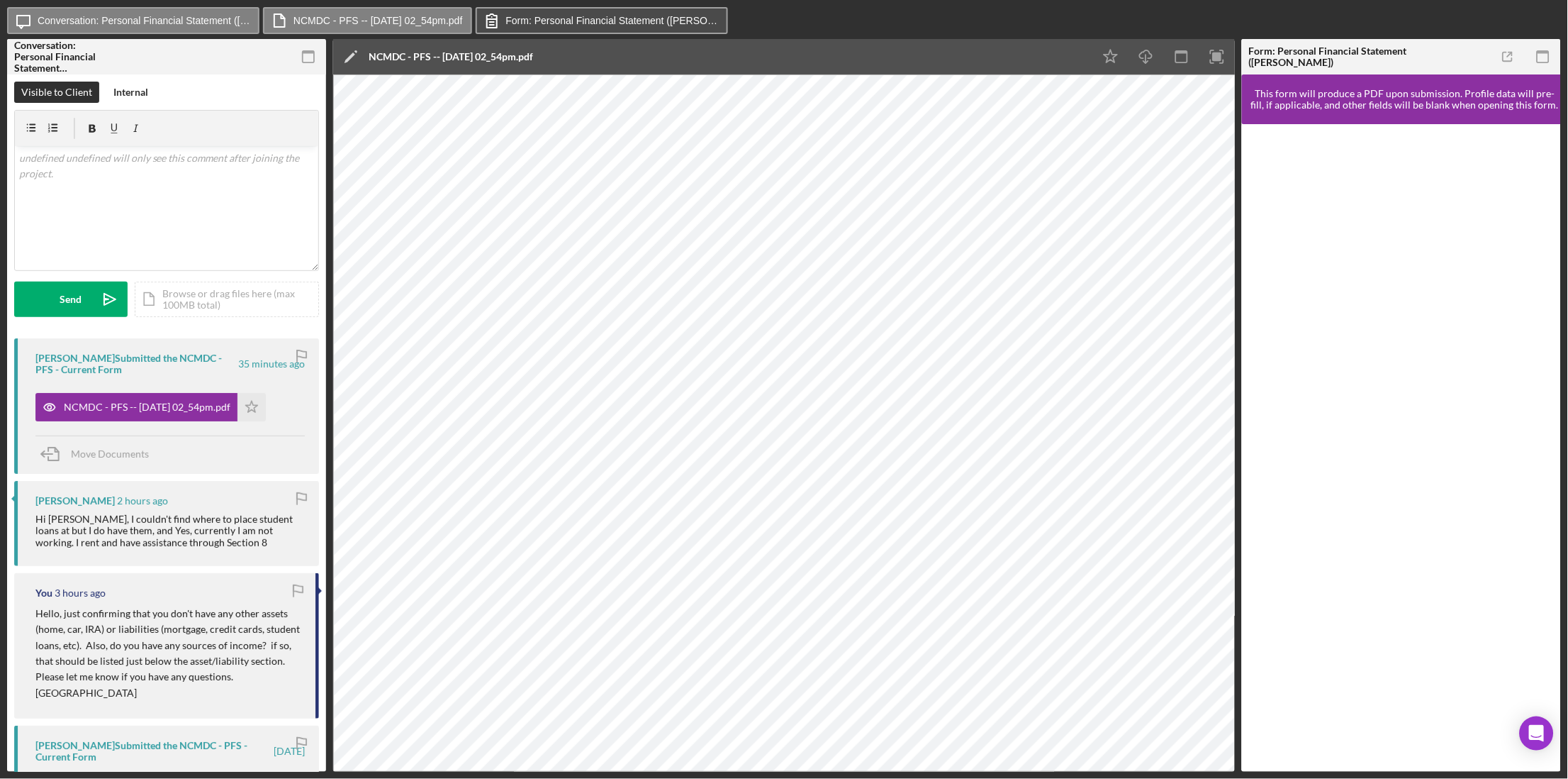
click at [600, 11] on button "Form: Personal Financial Statement (Marquise H.)" at bounding box center [602, 20] width 253 height 27
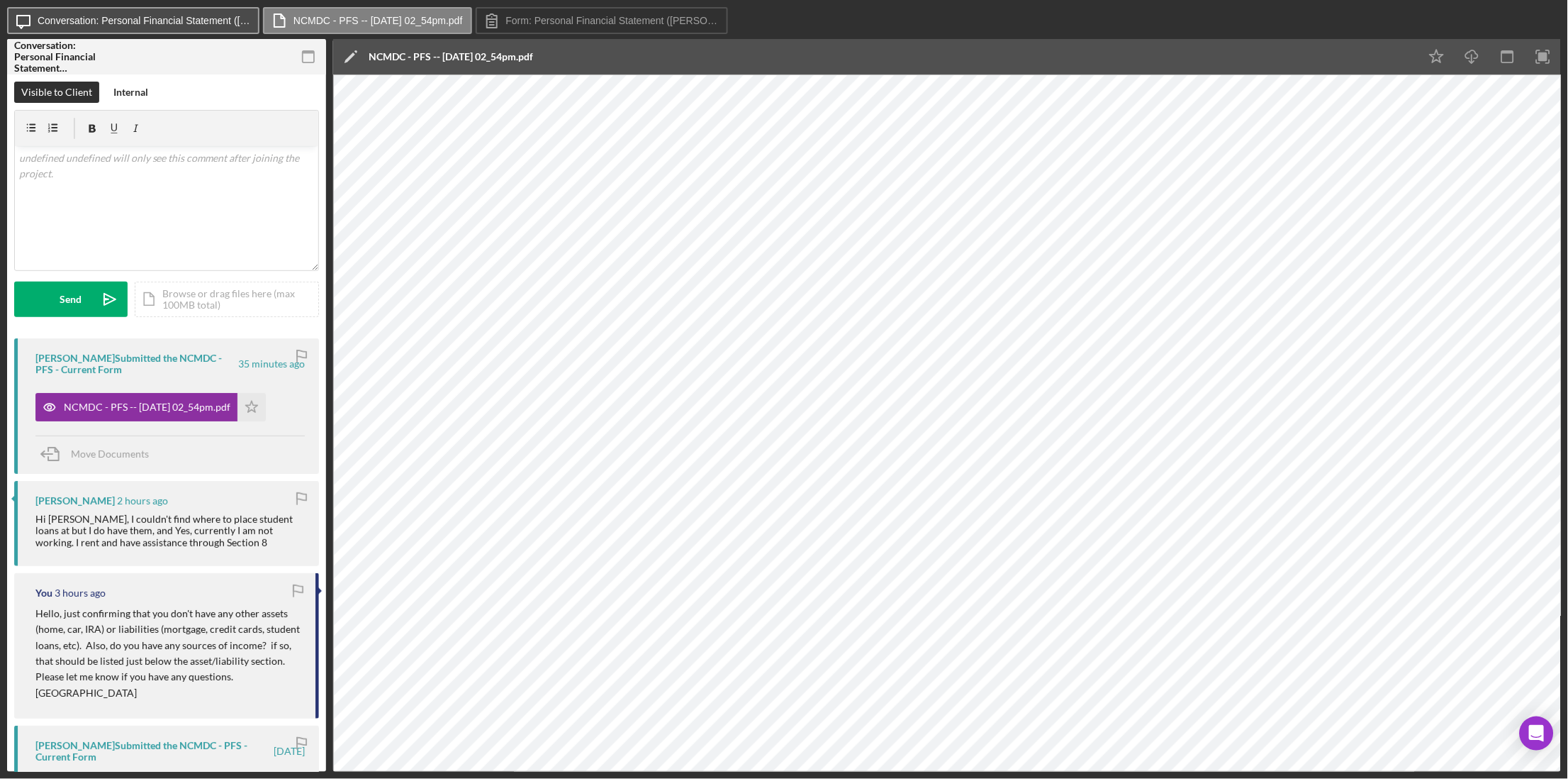
click at [153, 28] on button "Icon/Message Conversation: Personal Financial Statement (Marquise H.)" at bounding box center [133, 20] width 253 height 27
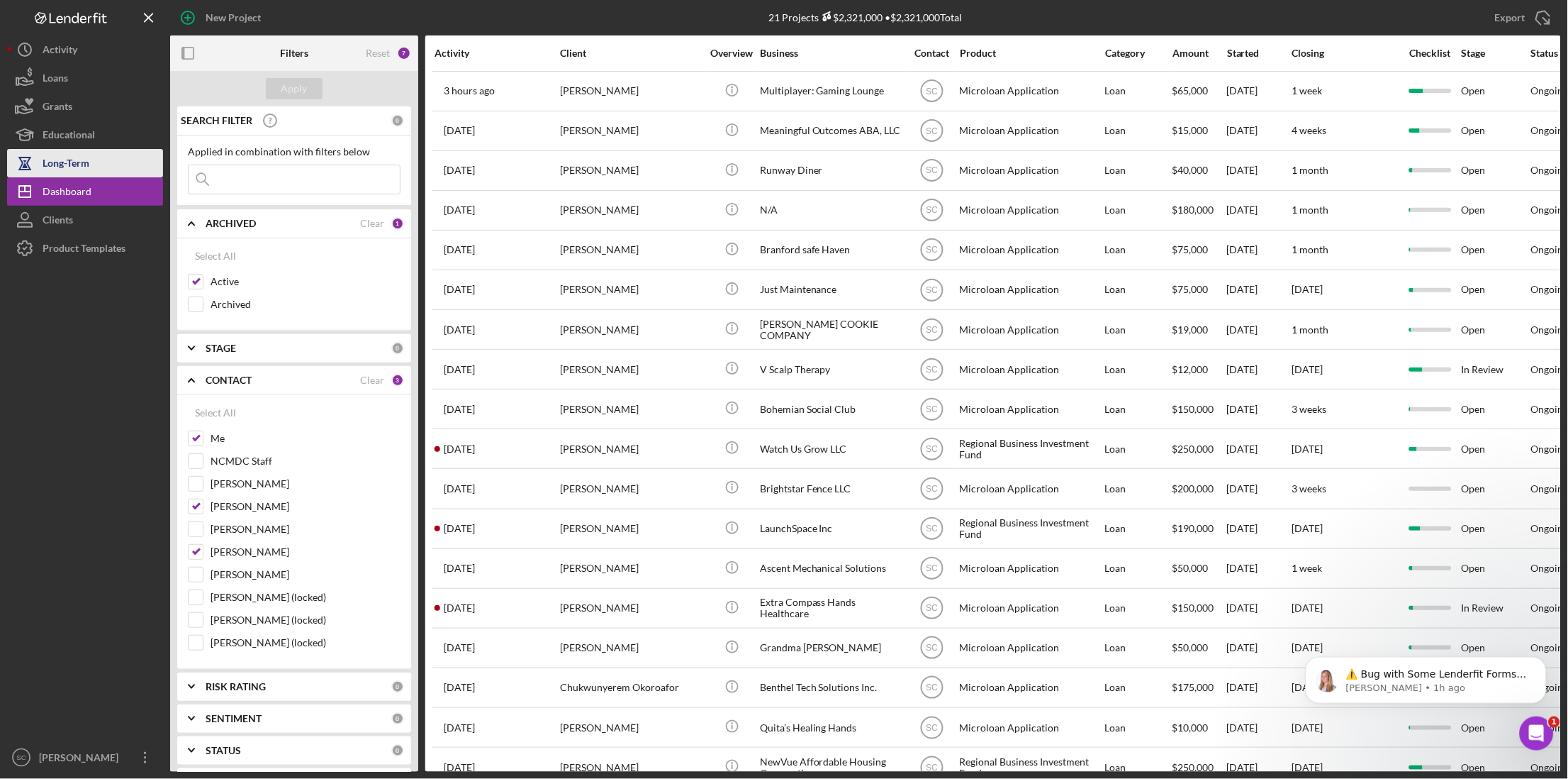
click at [82, 159] on div "Long-Term" at bounding box center [66, 165] width 47 height 32
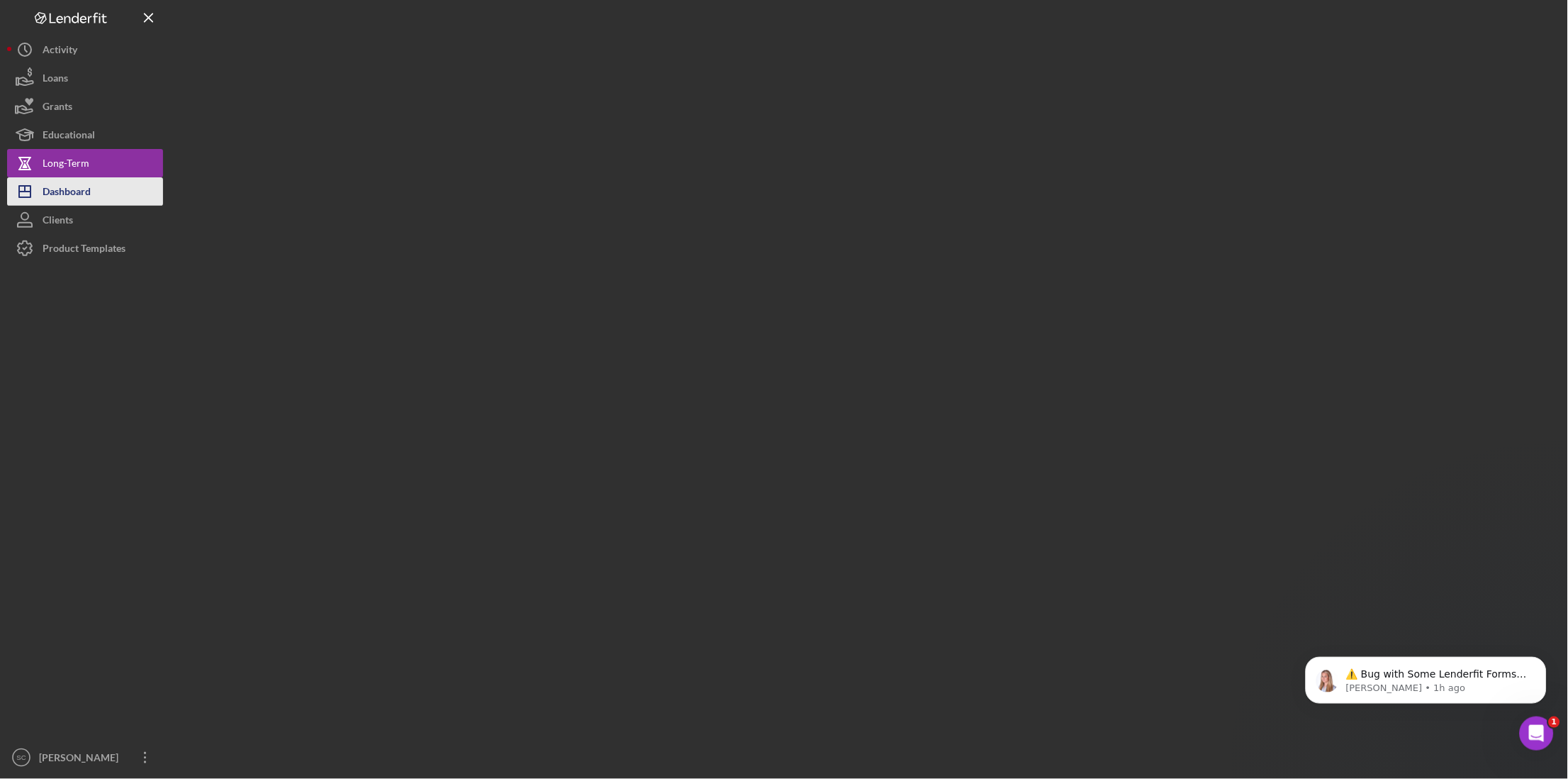
click at [81, 191] on div "Dashboard" at bounding box center [67, 193] width 48 height 32
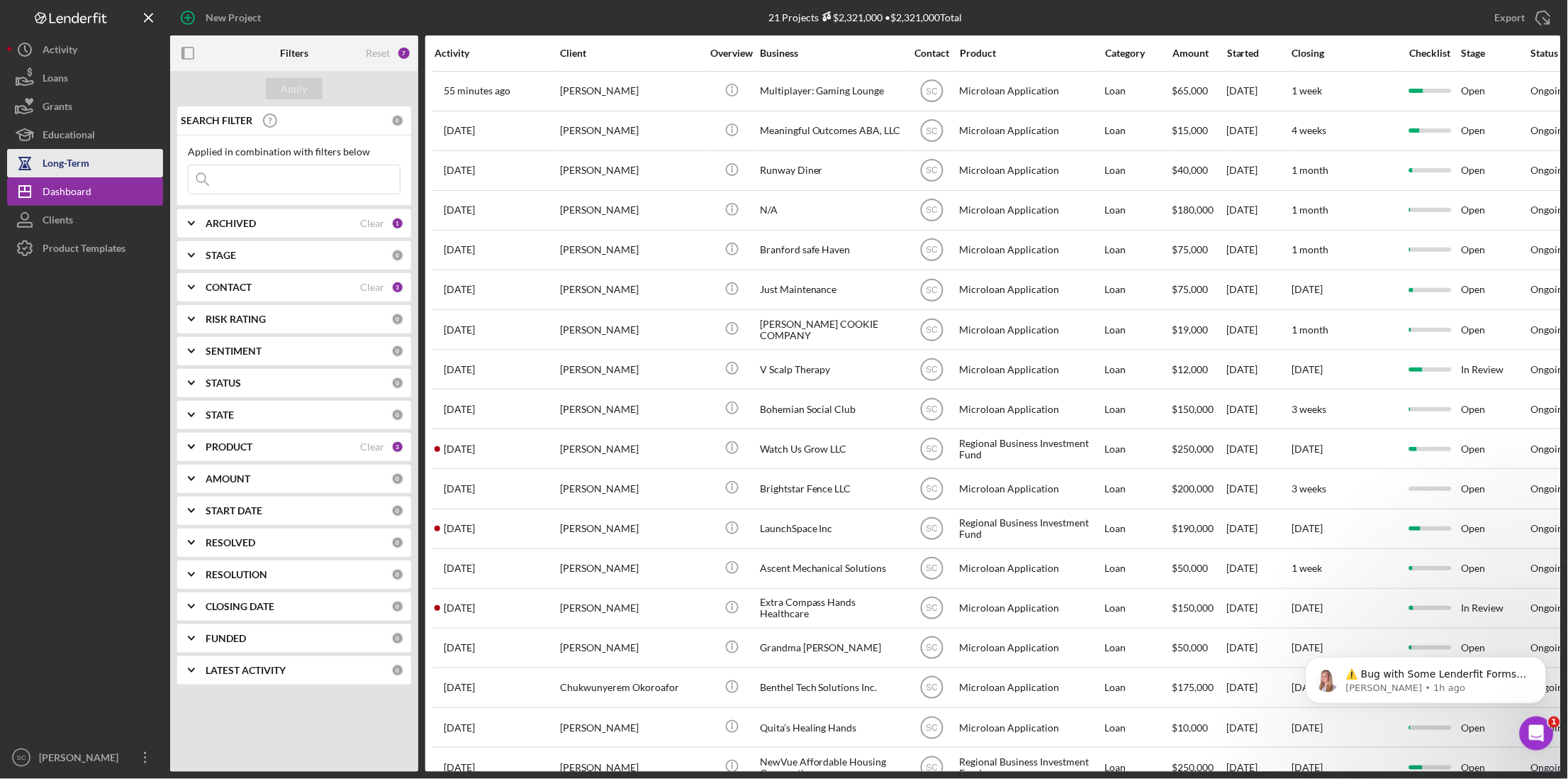
click at [78, 162] on div "Long-Term" at bounding box center [66, 165] width 47 height 32
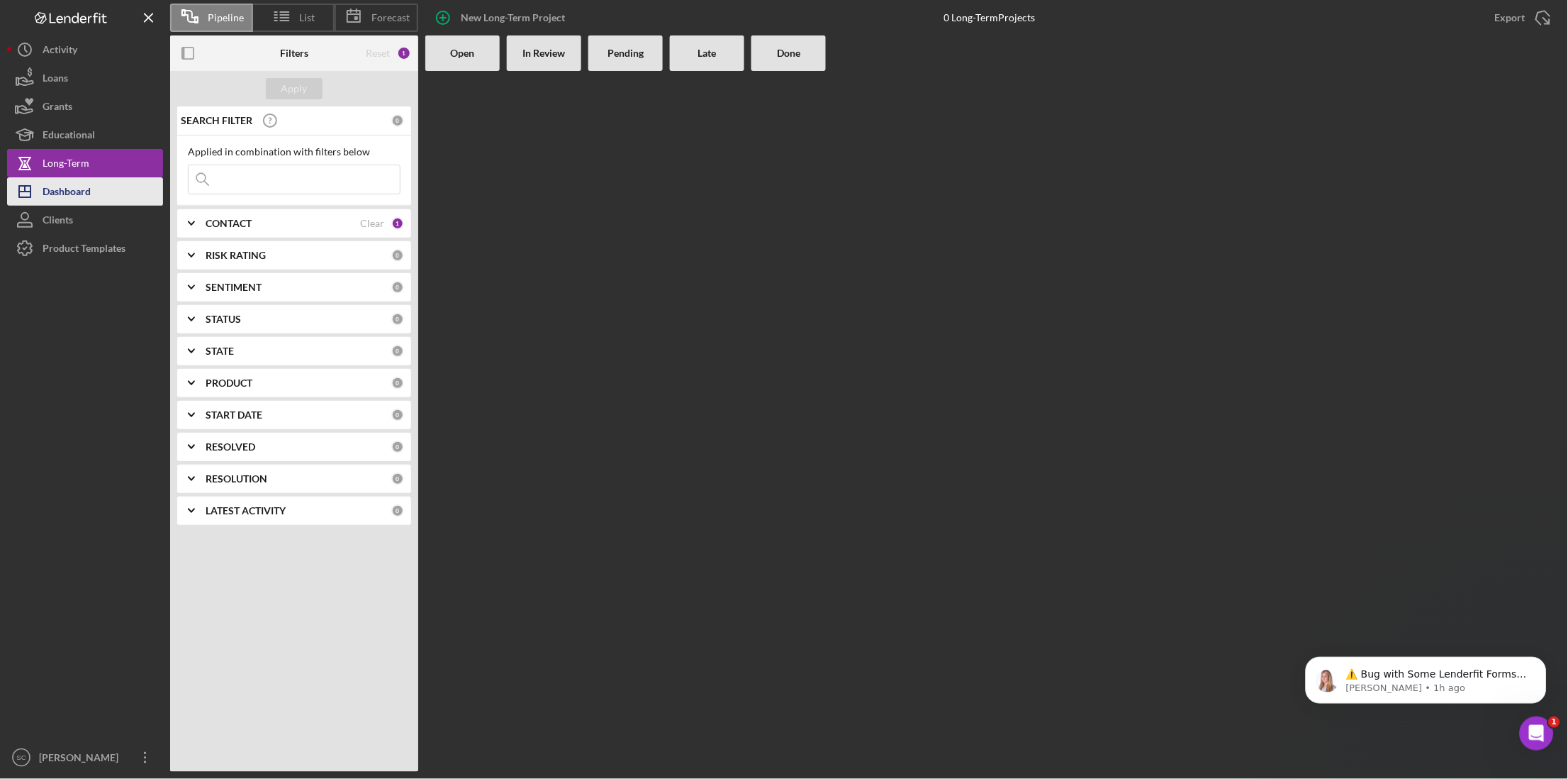
click at [71, 190] on div "Dashboard" at bounding box center [67, 193] width 48 height 32
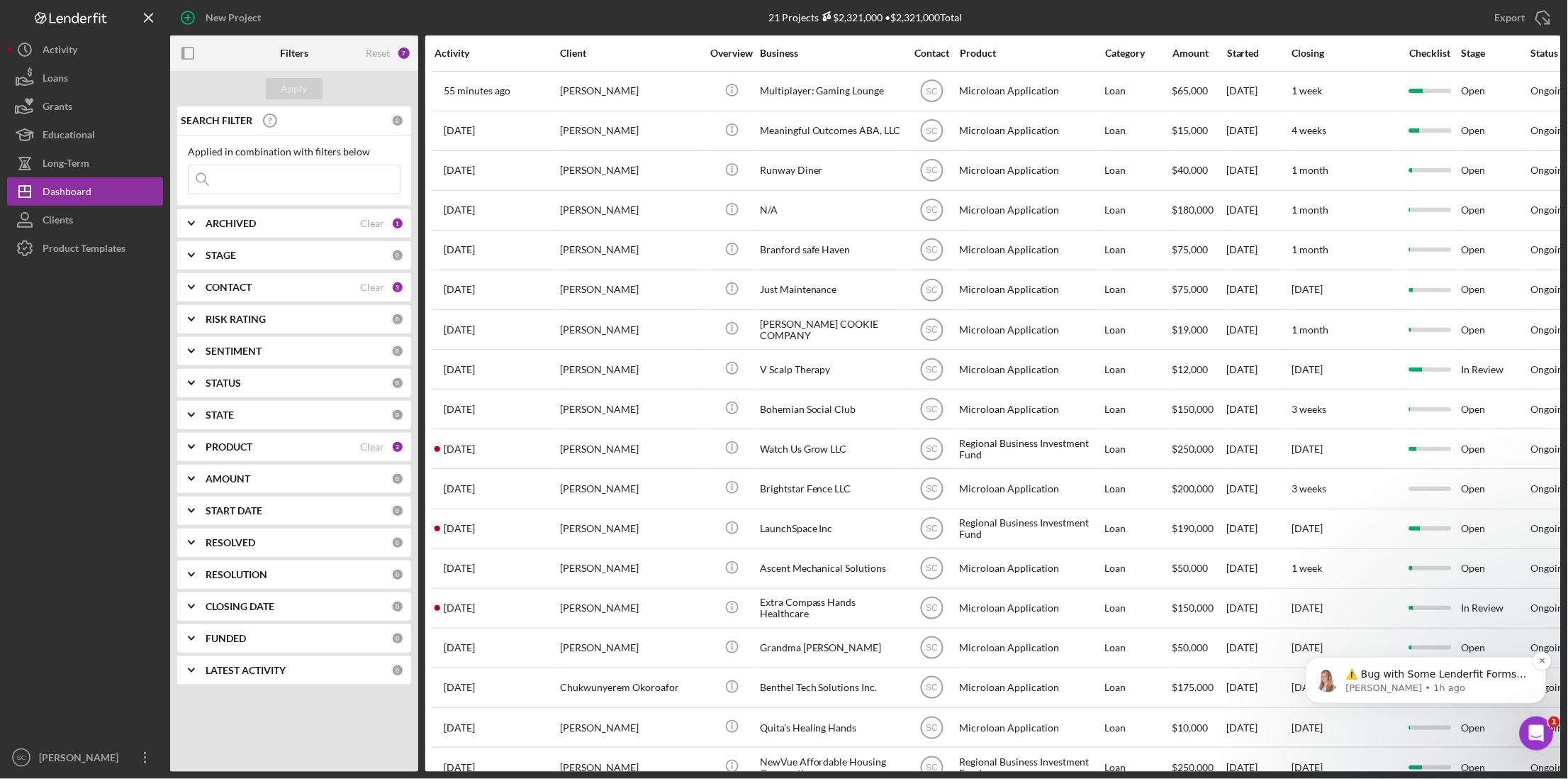
click at [1357, 680] on p "⚠️ Bug with Some Lenderfit Forms Our third-party form provider is experiencing …" at bounding box center [1437, 674] width 183 height 14
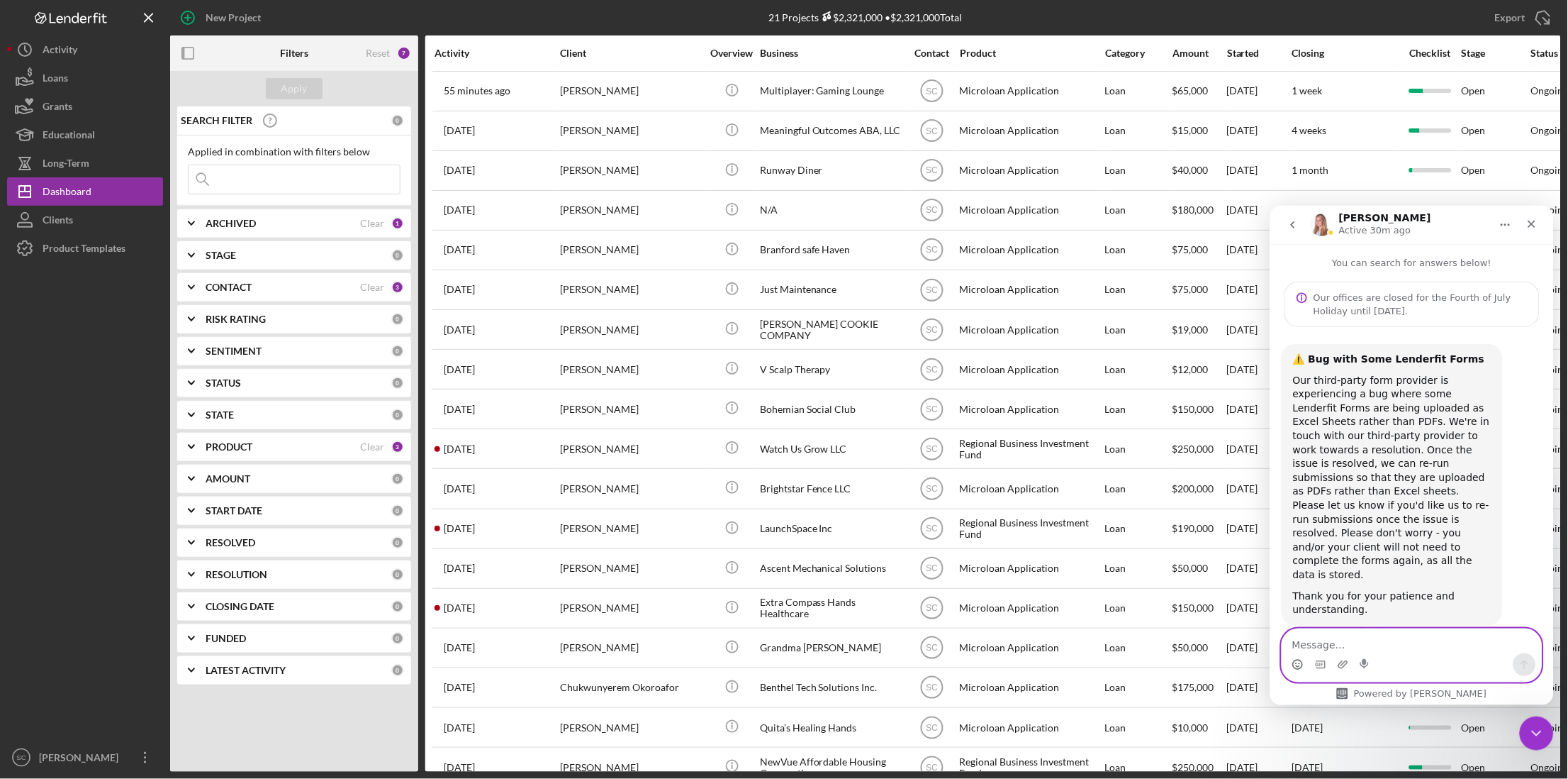
click at [1294, 667] on circle "Emoji picker" at bounding box center [1296, 663] width 9 height 9
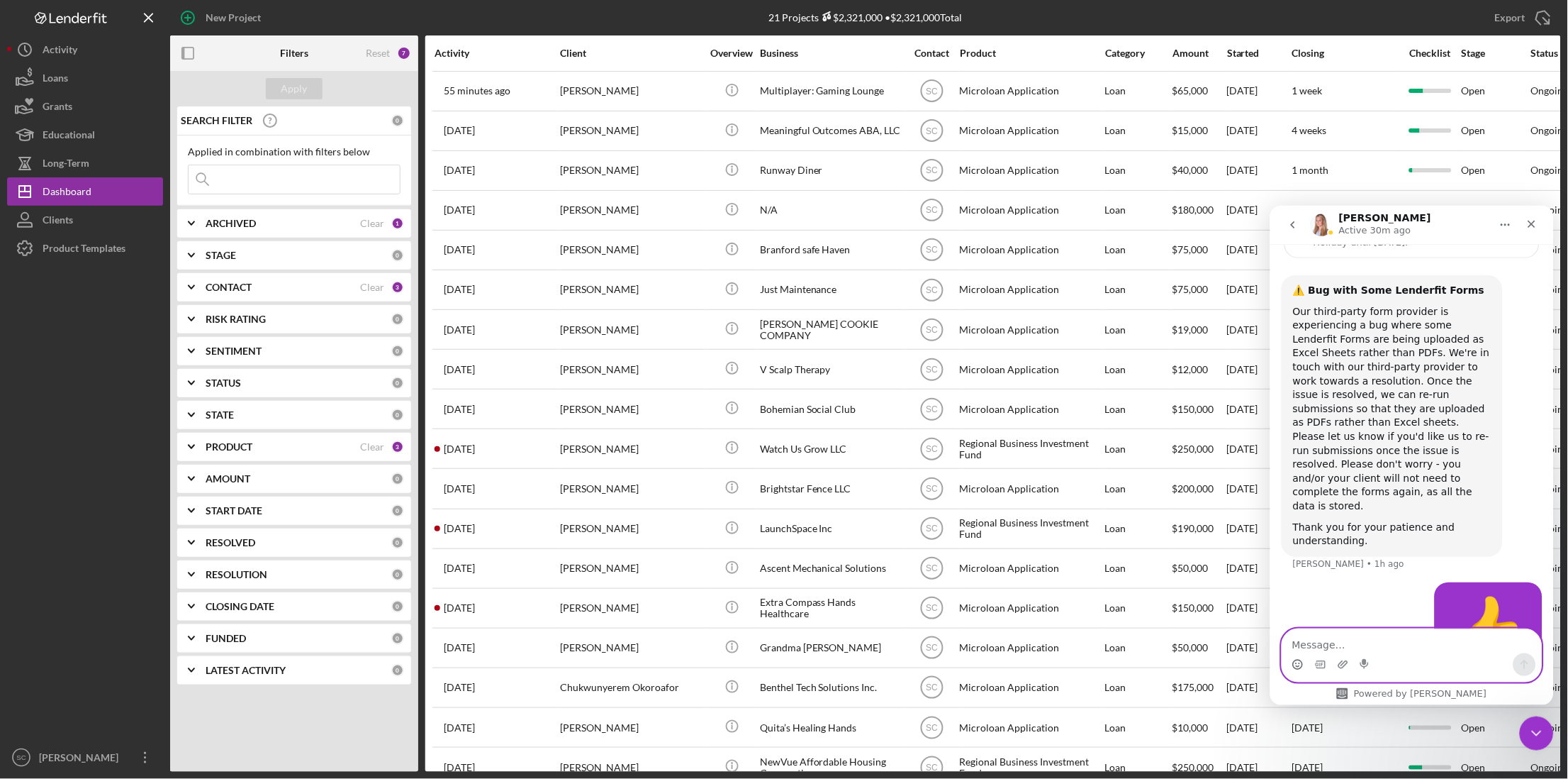
scroll to position [90, 0]
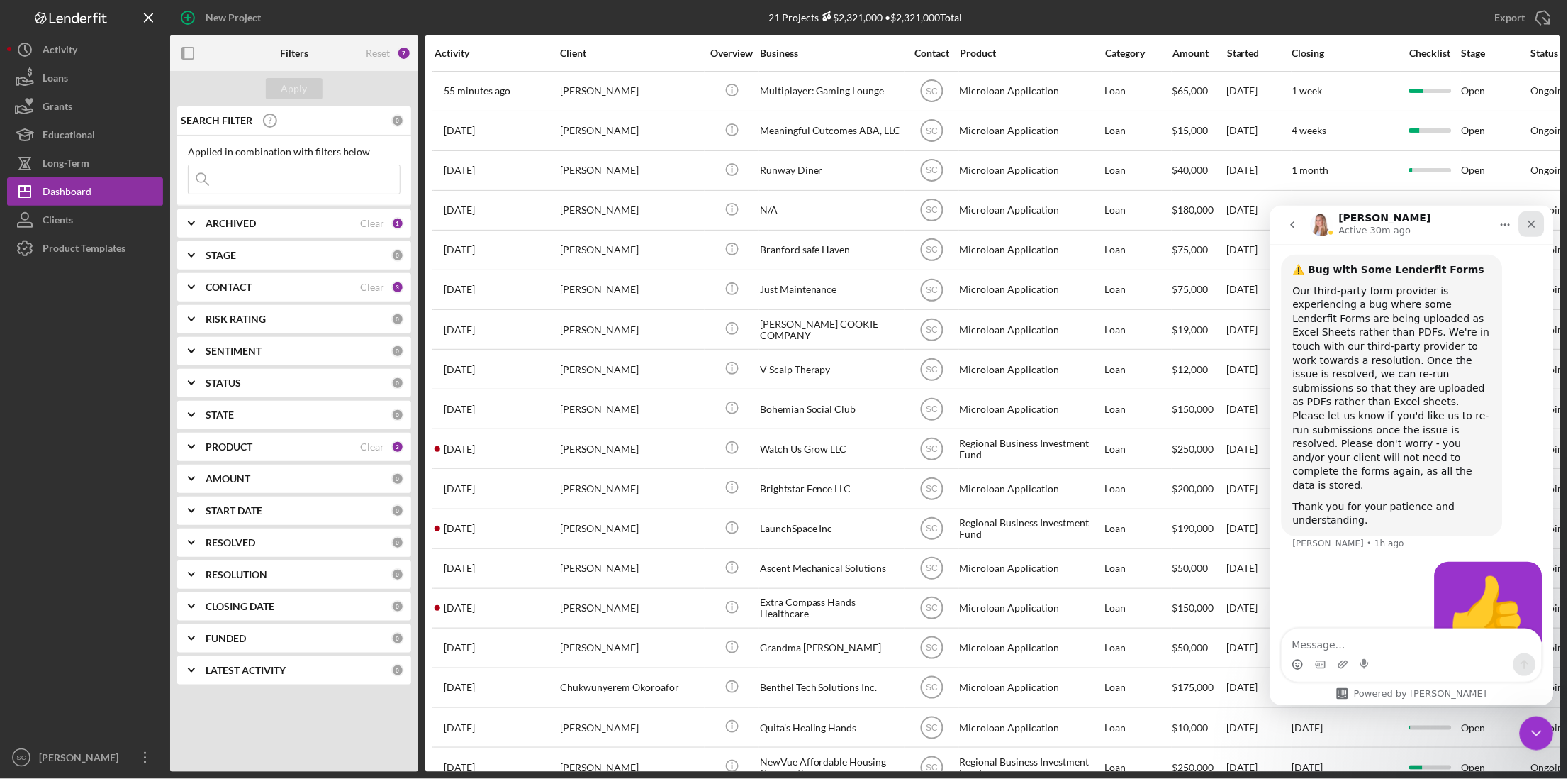
click at [1528, 231] on div "Close" at bounding box center [1531, 224] width 26 height 26
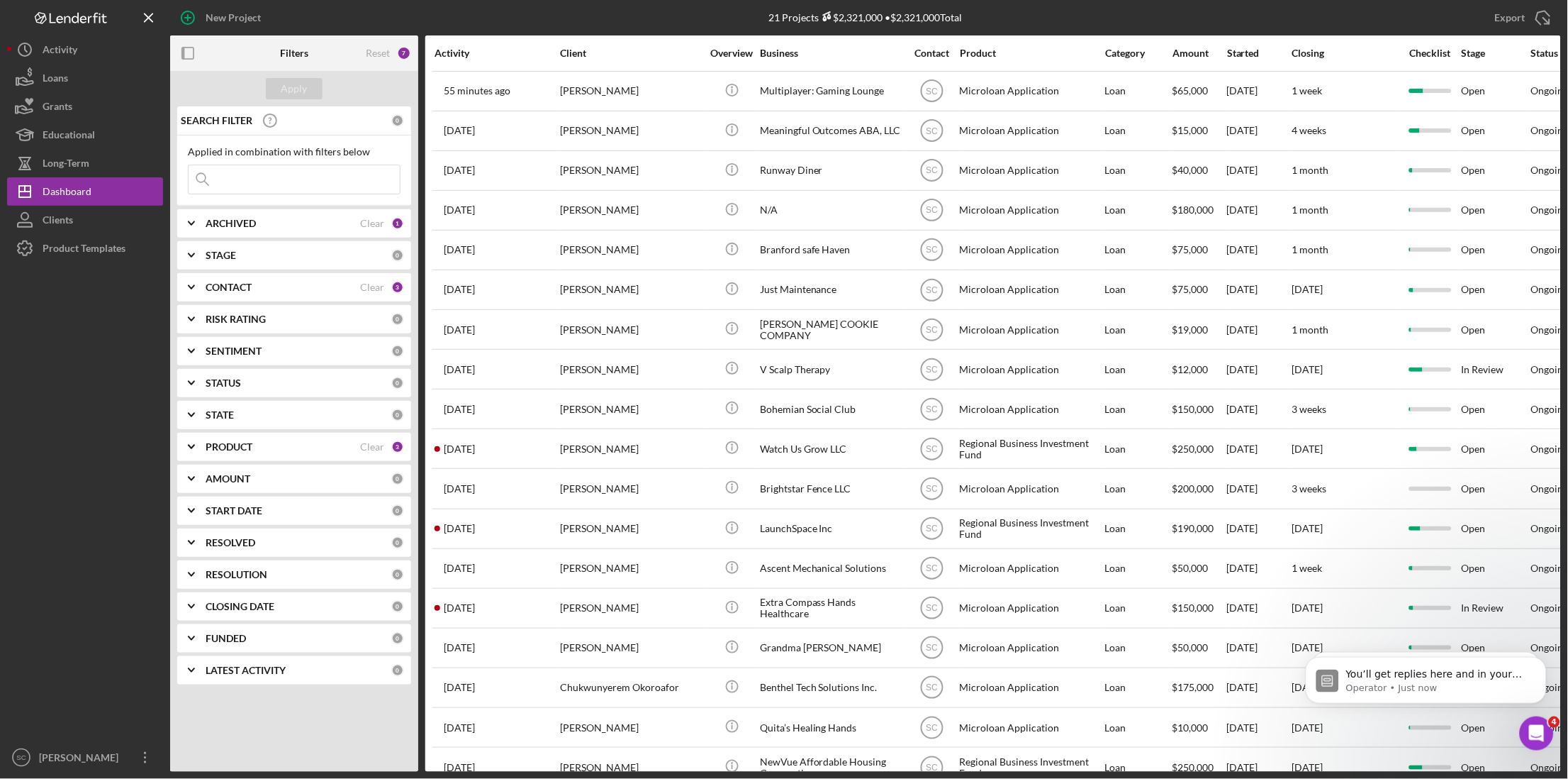
scroll to position [220, 0]
